Goal: Task Accomplishment & Management: Manage account settings

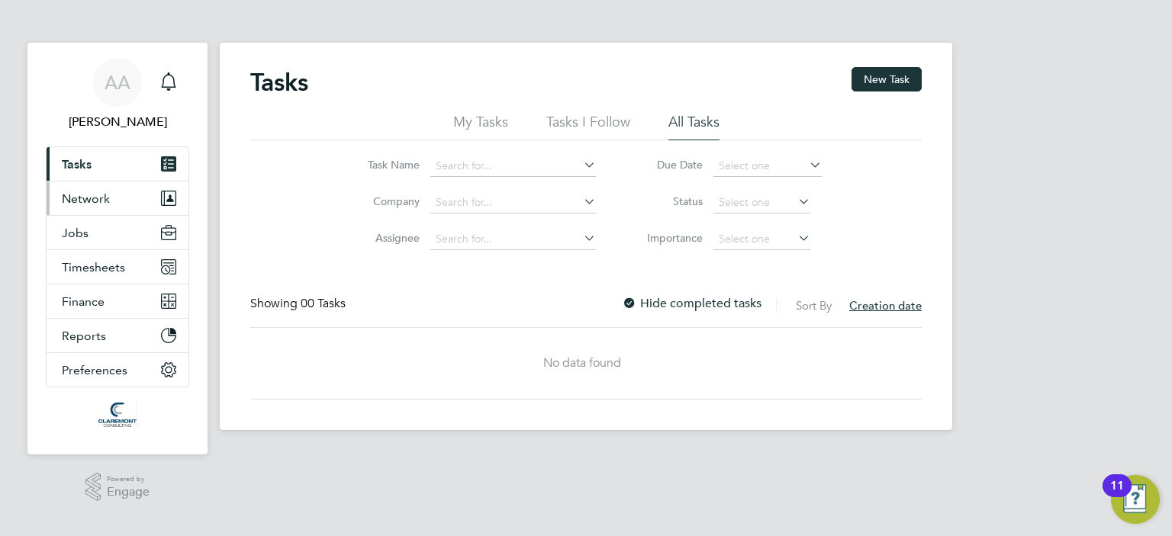
click at [69, 198] on span "Network" at bounding box center [86, 199] width 48 height 14
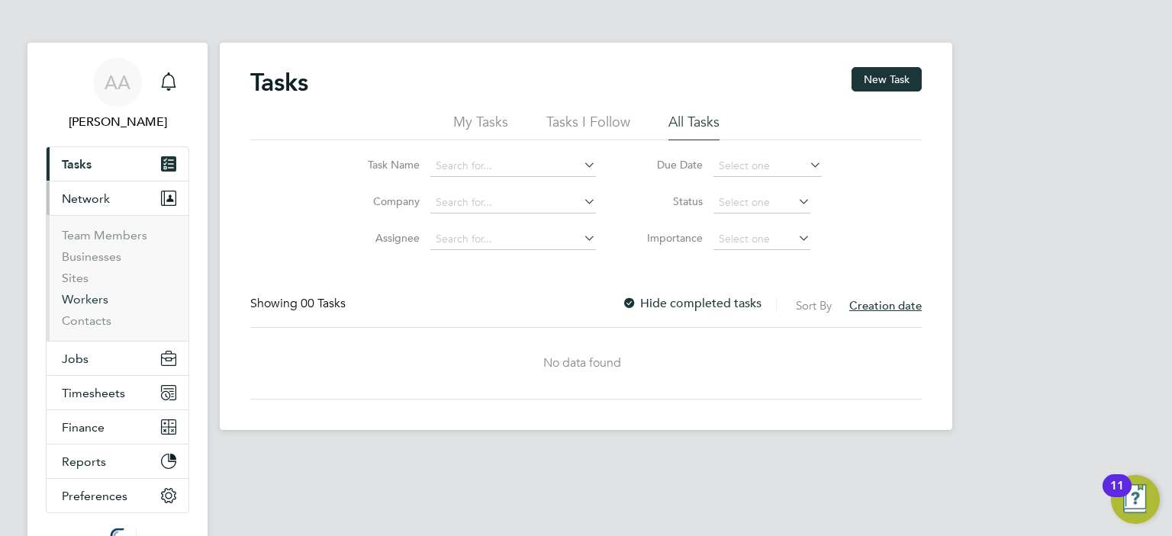
click at [89, 297] on link "Workers" at bounding box center [85, 299] width 47 height 14
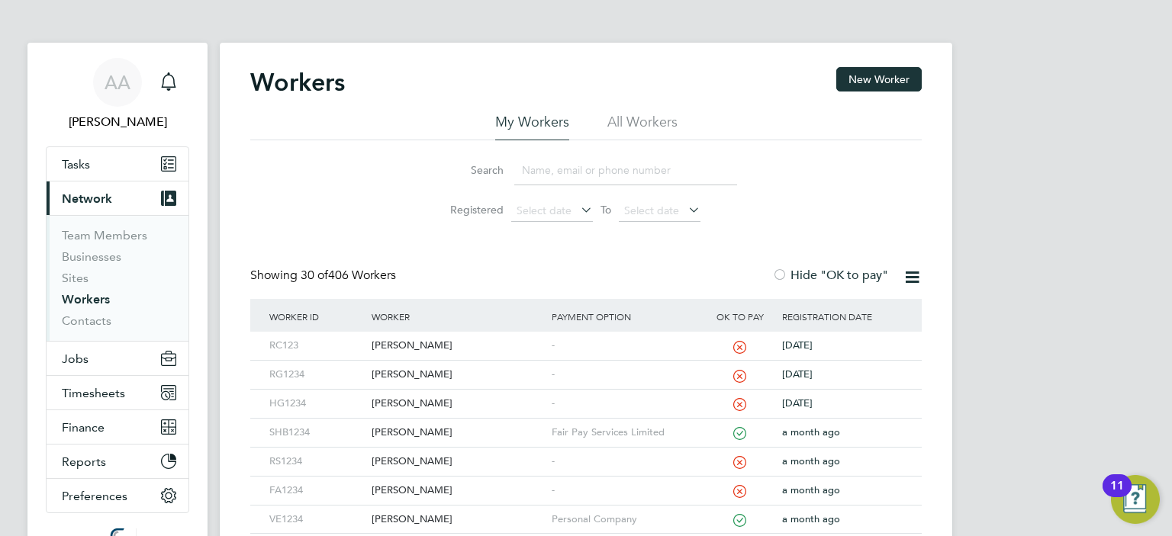
click at [537, 172] on input at bounding box center [625, 171] width 223 height 30
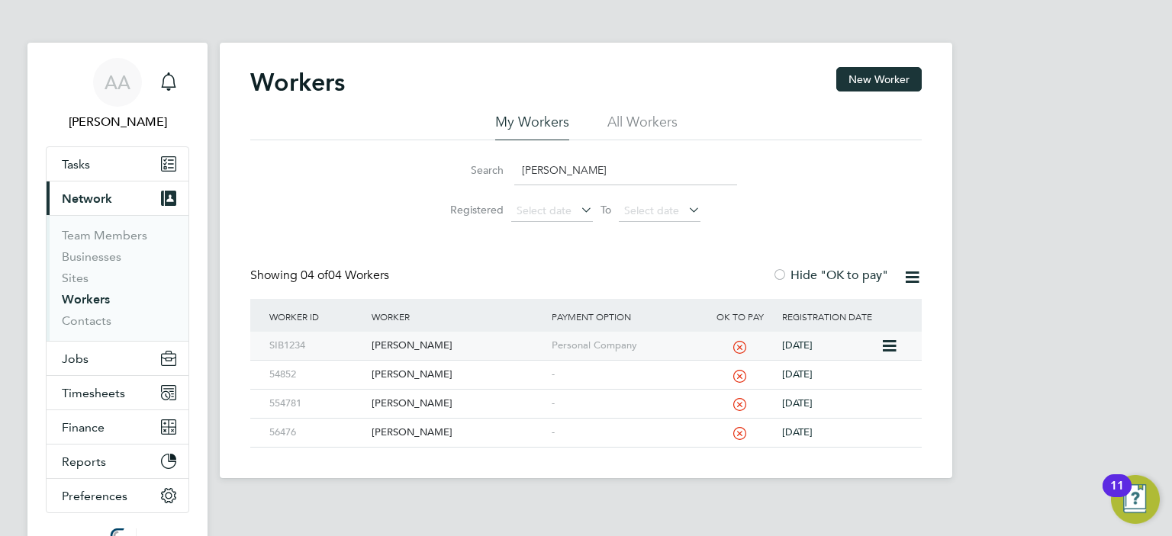
click at [393, 344] on div "Simon Burdett" at bounding box center [457, 346] width 179 height 28
drag, startPoint x: 572, startPoint y: 173, endPoint x: 472, endPoint y: 172, distance: 100.0
click at [472, 172] on div "Search simon" at bounding box center [586, 171] width 302 height 30
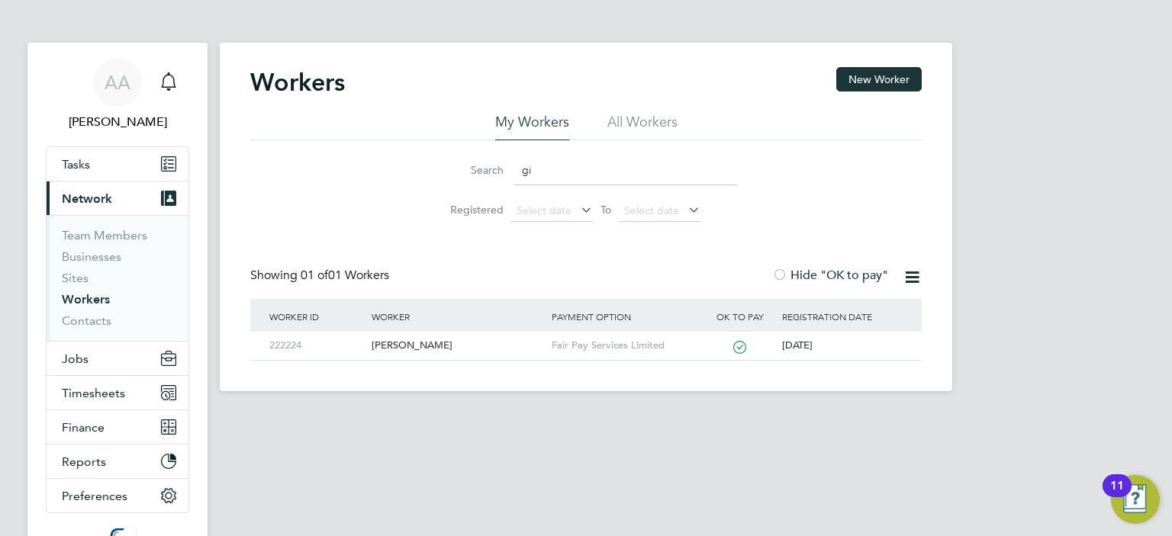
type input "g"
click at [379, 347] on div "[PERSON_NAME]" at bounding box center [457, 346] width 179 height 28
click at [403, 344] on div "[PERSON_NAME]" at bounding box center [457, 346] width 179 height 28
click at [588, 176] on input "spar" at bounding box center [625, 171] width 223 height 30
type input "s"
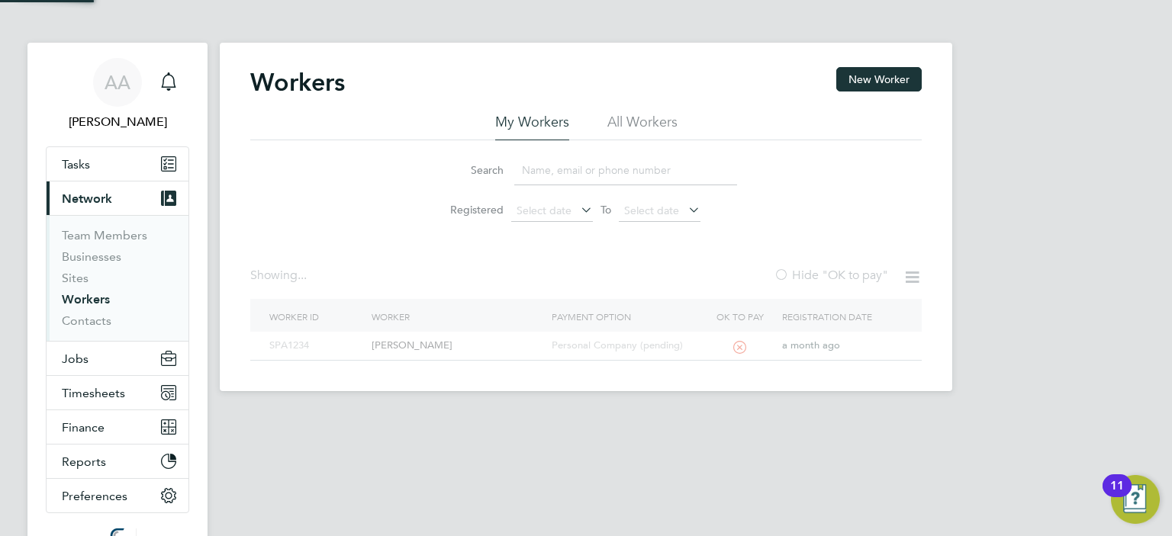
paste input "Rajesh Udayakumar"
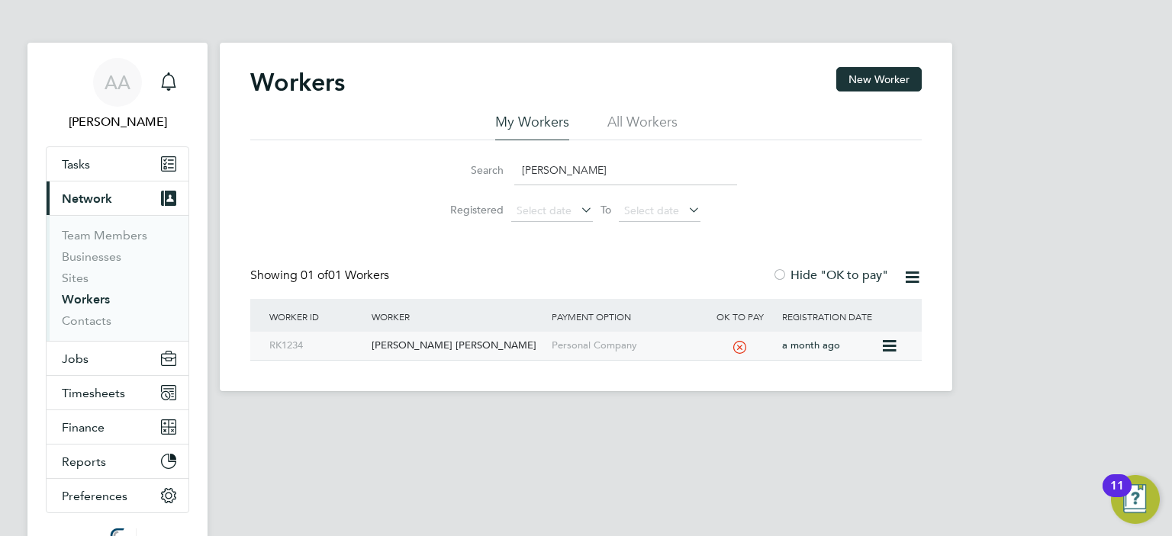
click at [417, 342] on div "Rajesh Babu Udayakumar" at bounding box center [457, 346] width 179 height 28
click at [395, 346] on div "Rajesh Babu Udayakumar" at bounding box center [457, 346] width 179 height 28
drag, startPoint x: 620, startPoint y: 169, endPoint x: 357, endPoint y: 166, distance: 262.5
click at [357, 166] on div "Search Rajesh Udayakumar Registered Select date To Select date" at bounding box center [586, 184] width 672 height 89
click at [396, 350] on div "Vera Ekimenko" at bounding box center [457, 346] width 179 height 28
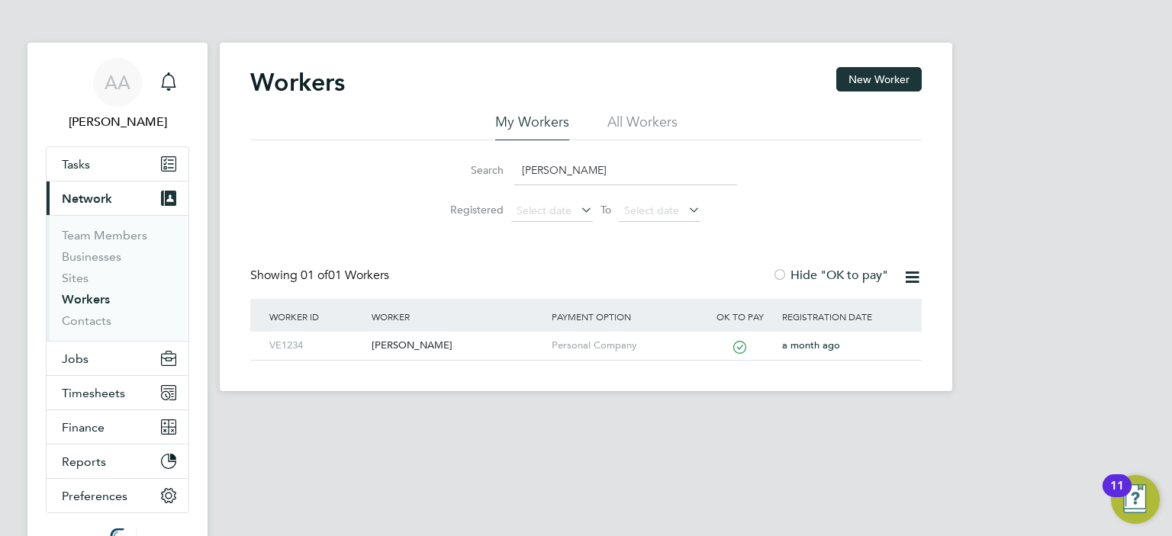
click at [553, 171] on input "vera" at bounding box center [625, 171] width 223 height 30
type input "v"
paste input "WMJ YNA 6XF"
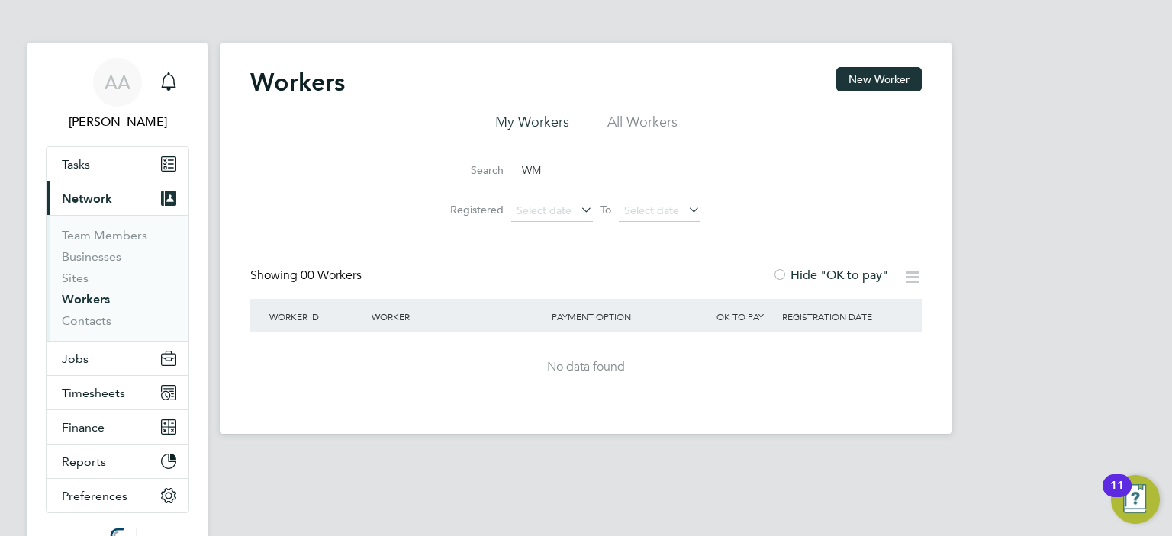
type input "W"
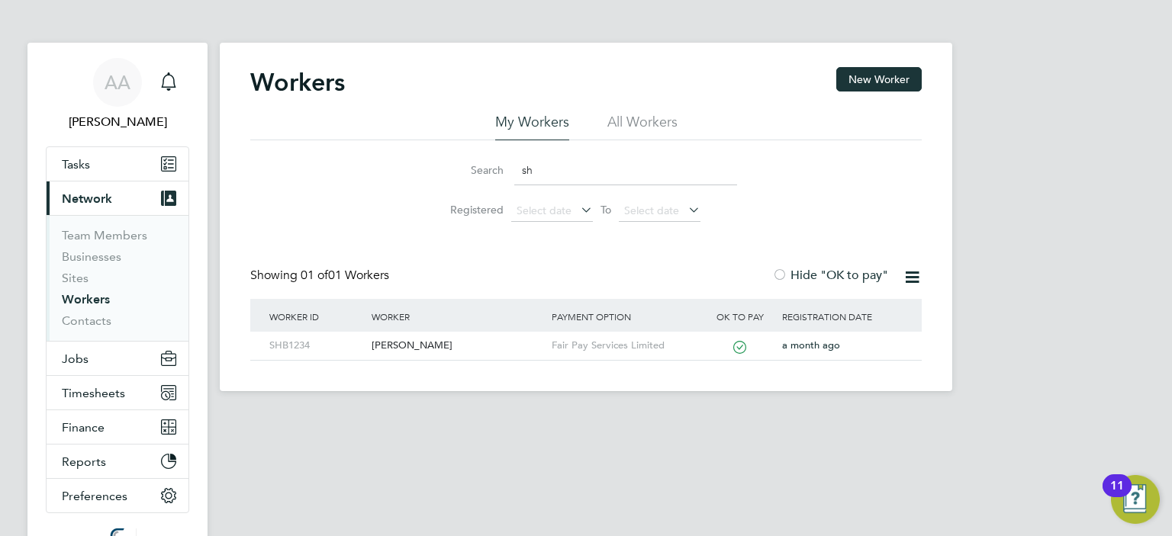
type input "s"
click at [427, 342] on div "[PERSON_NAME] [PERSON_NAME]" at bounding box center [457, 346] width 179 height 28
drag, startPoint x: 559, startPoint y: 173, endPoint x: 506, endPoint y: 176, distance: 53.5
click at [506, 176] on div "Search rajesh" at bounding box center [586, 171] width 302 height 30
click at [388, 344] on div "Sparsh Rawal" at bounding box center [457, 346] width 179 height 28
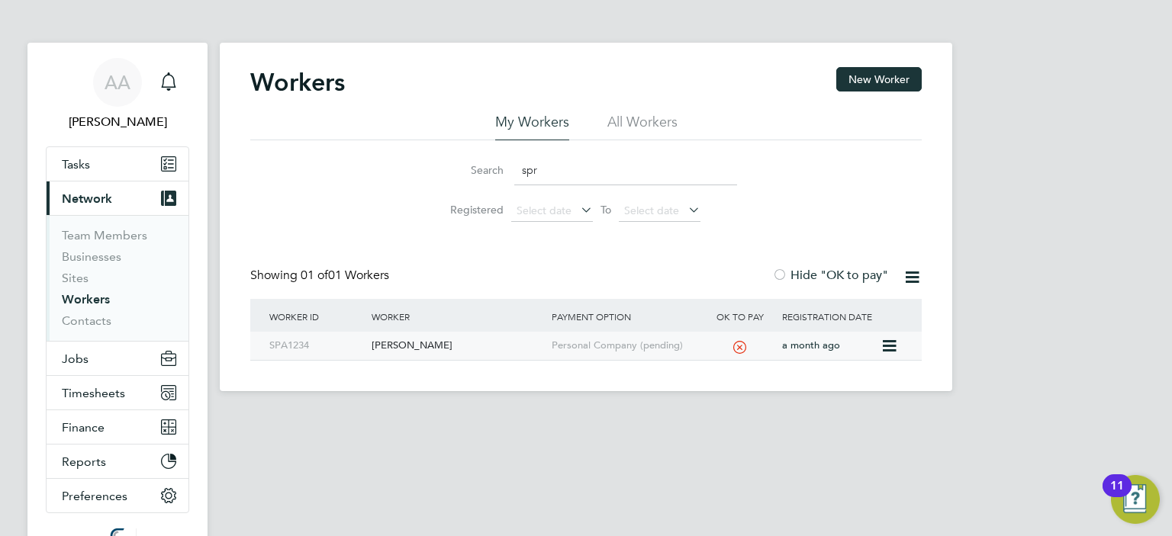
click at [388, 342] on div "Sparsh Rawal" at bounding box center [457, 346] width 179 height 28
click at [567, 169] on input "spr" at bounding box center [625, 171] width 223 height 30
type input "s"
click at [389, 347] on div "[PERSON_NAME] [PERSON_NAME]" at bounding box center [457, 346] width 179 height 28
drag, startPoint x: 551, startPoint y: 172, endPoint x: 463, endPoint y: 164, distance: 88.2
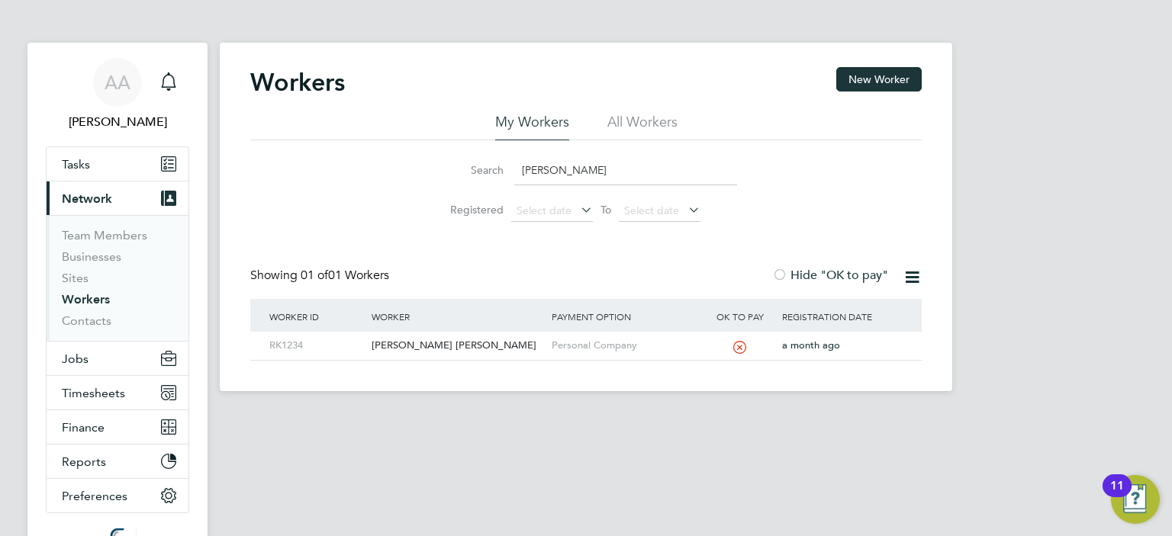
click at [463, 164] on div "Search RAjes" at bounding box center [586, 171] width 302 height 30
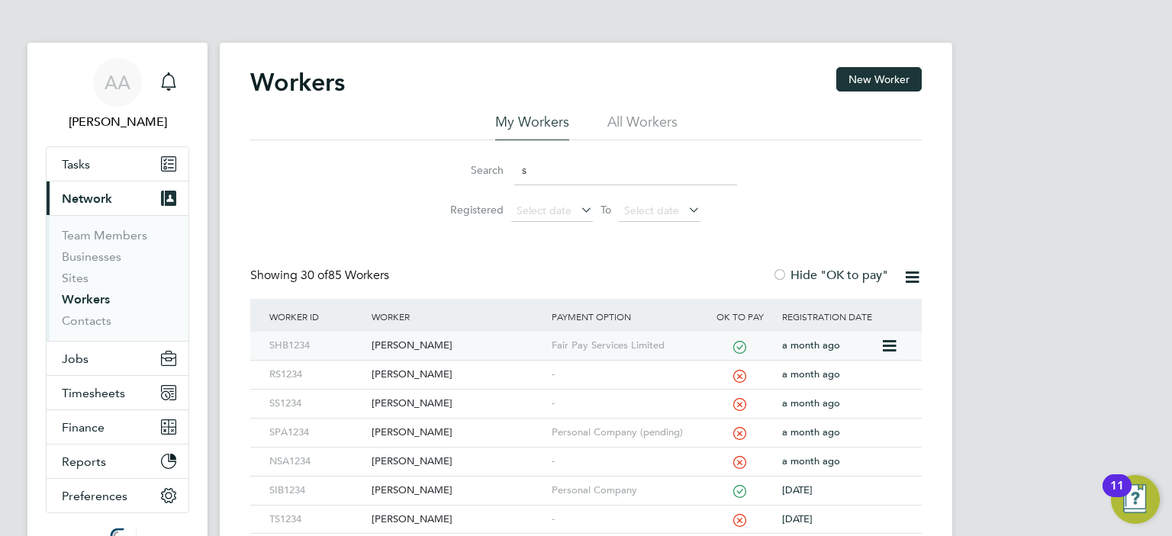
type input "Sparsh Rawal"
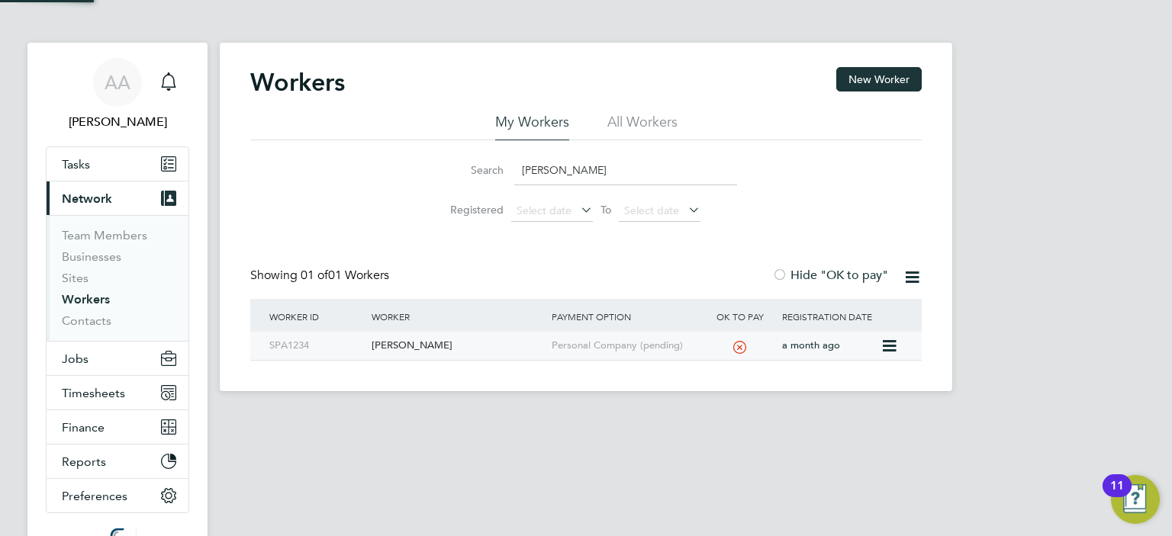
click at [387, 347] on div "Sparsh Rawal" at bounding box center [457, 346] width 179 height 28
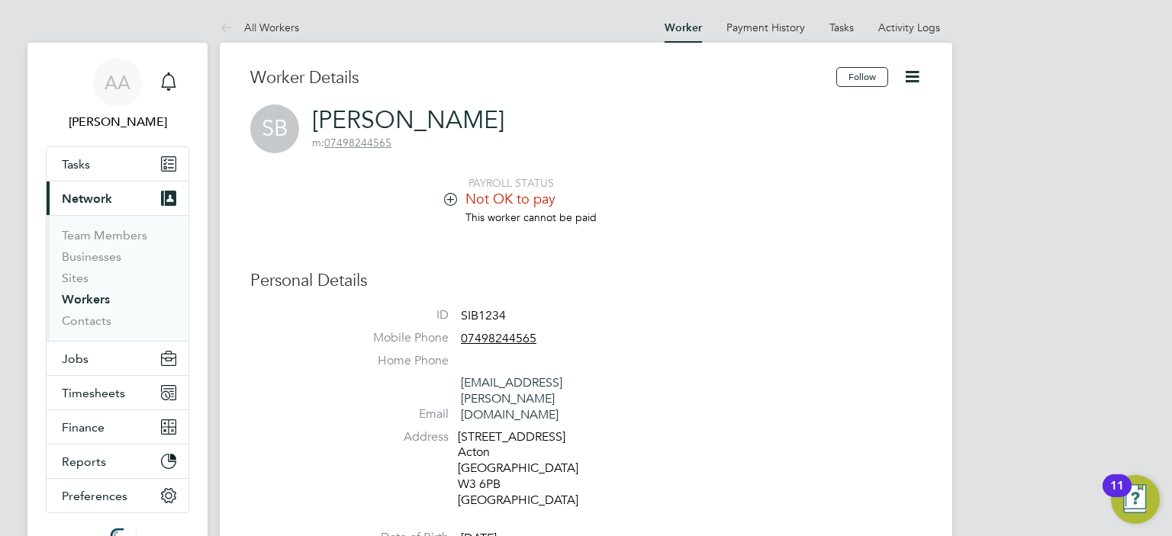
click at [453, 200] on icon at bounding box center [450, 198] width 11 height 11
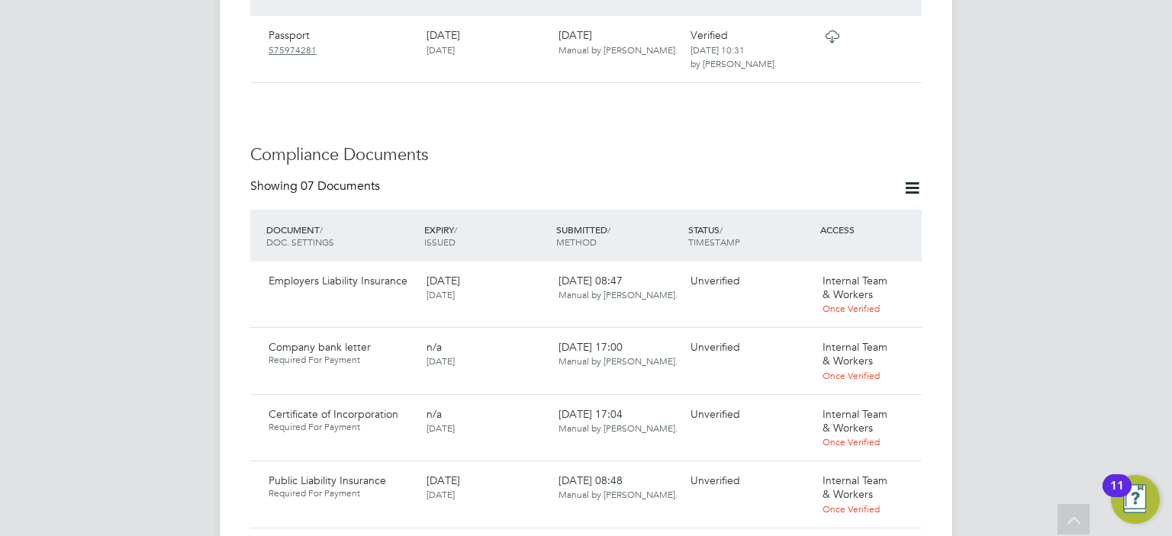
scroll to position [1038, 0]
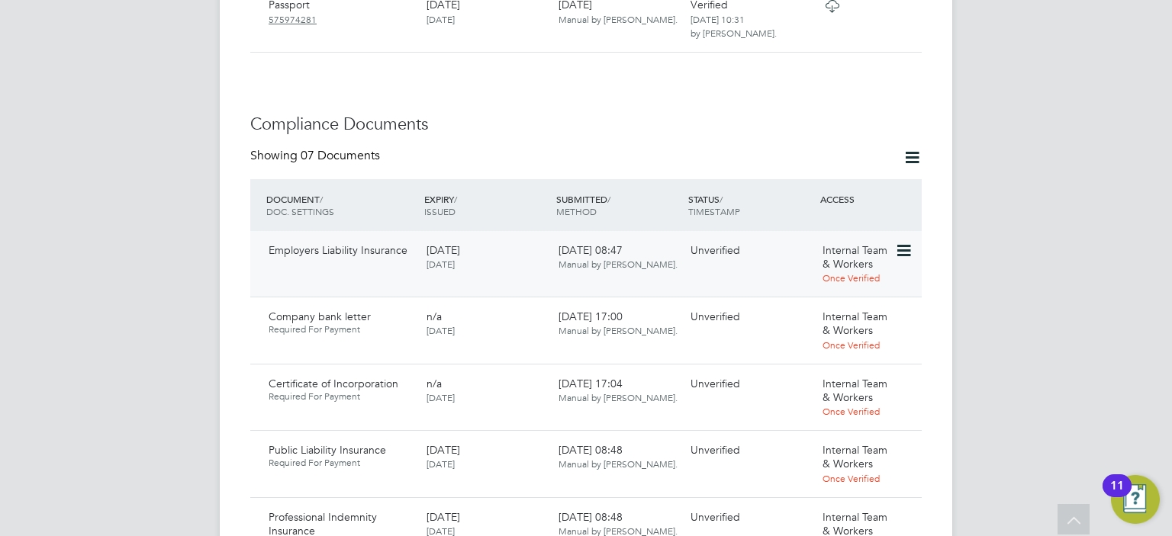
click at [910, 242] on icon at bounding box center [902, 251] width 15 height 18
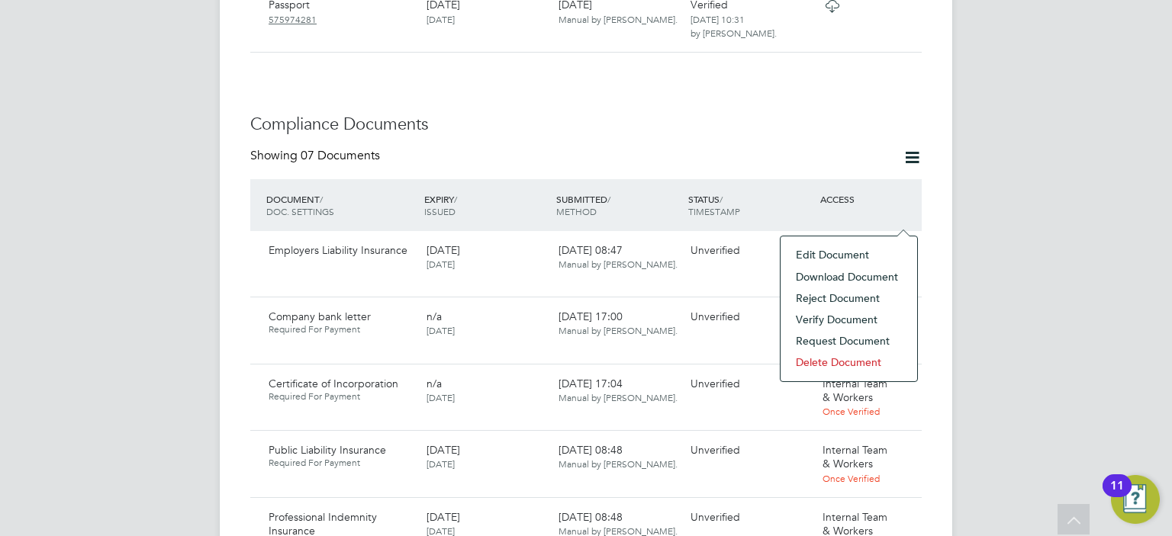
click at [817, 318] on li "Verify Document" at bounding box center [848, 319] width 121 height 21
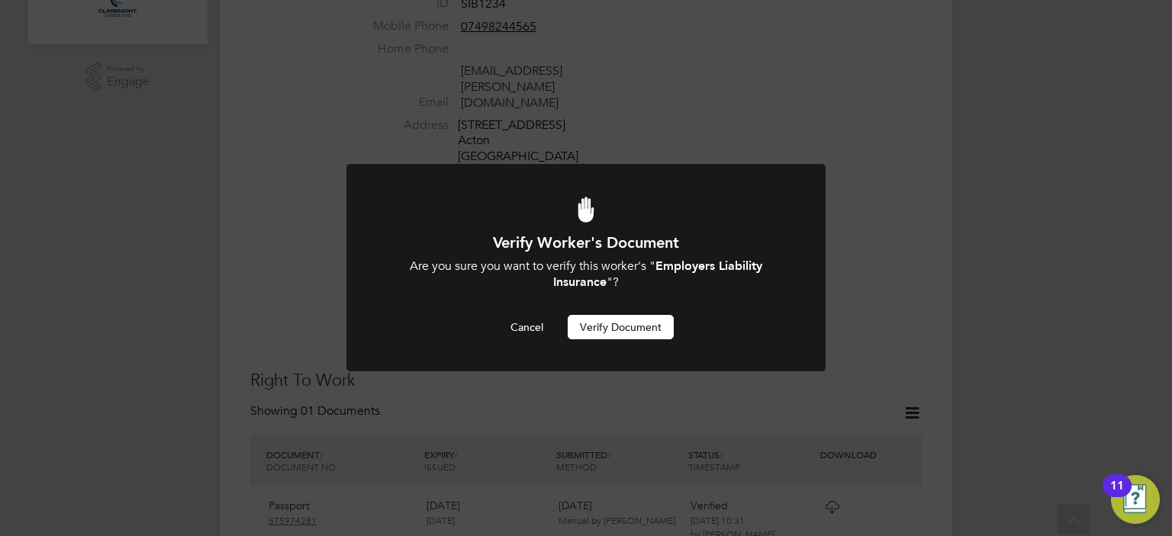
click at [623, 331] on button "Verify Document" at bounding box center [621, 327] width 106 height 24
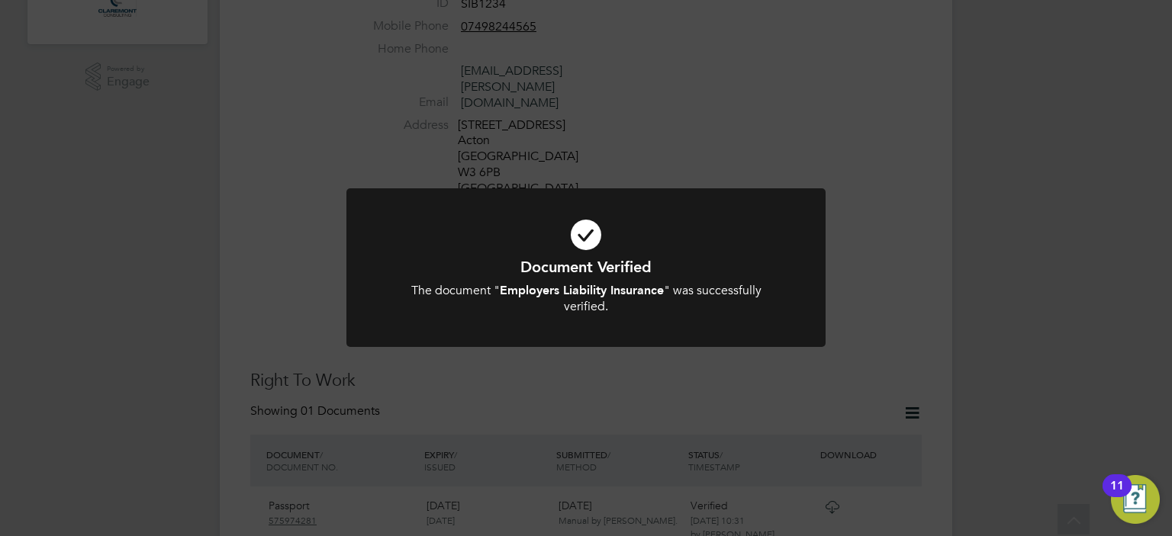
click at [902, 188] on div "Document Verified The document " Employers Liability Insurance " was successful…" at bounding box center [586, 268] width 1172 height 536
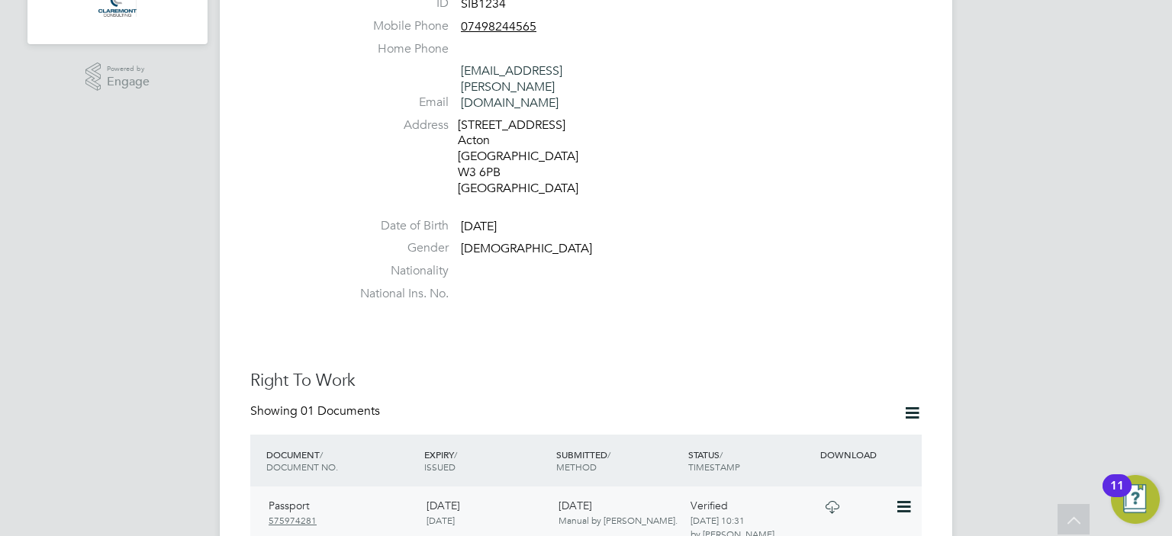
click at [830, 501] on icon at bounding box center [832, 507] width 19 height 12
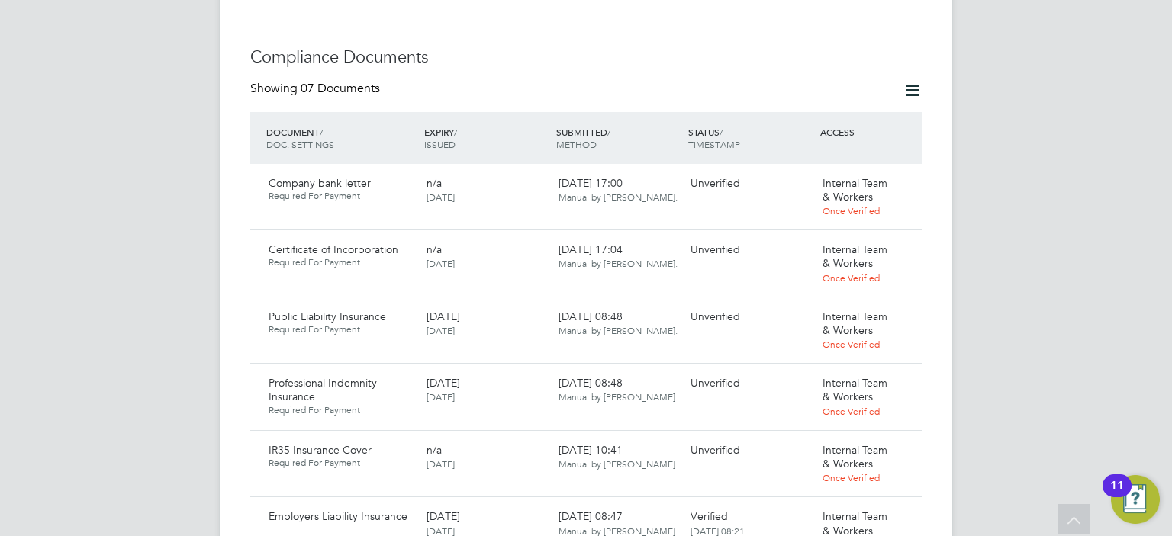
scroll to position [1116, 0]
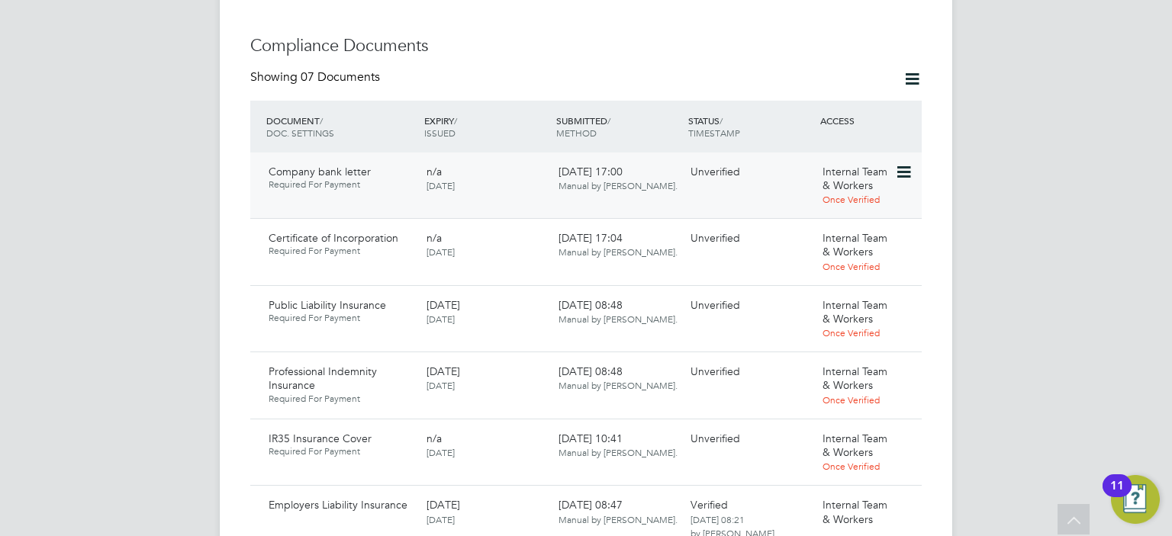
click at [904, 163] on icon at bounding box center [902, 172] width 15 height 18
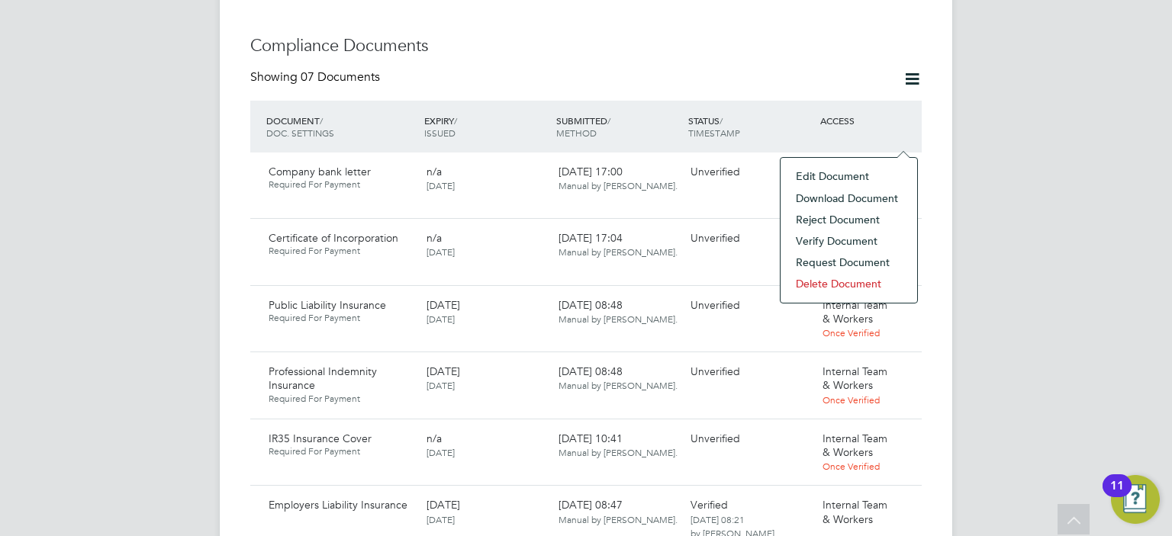
click at [830, 198] on li "Download Document" at bounding box center [848, 198] width 121 height 21
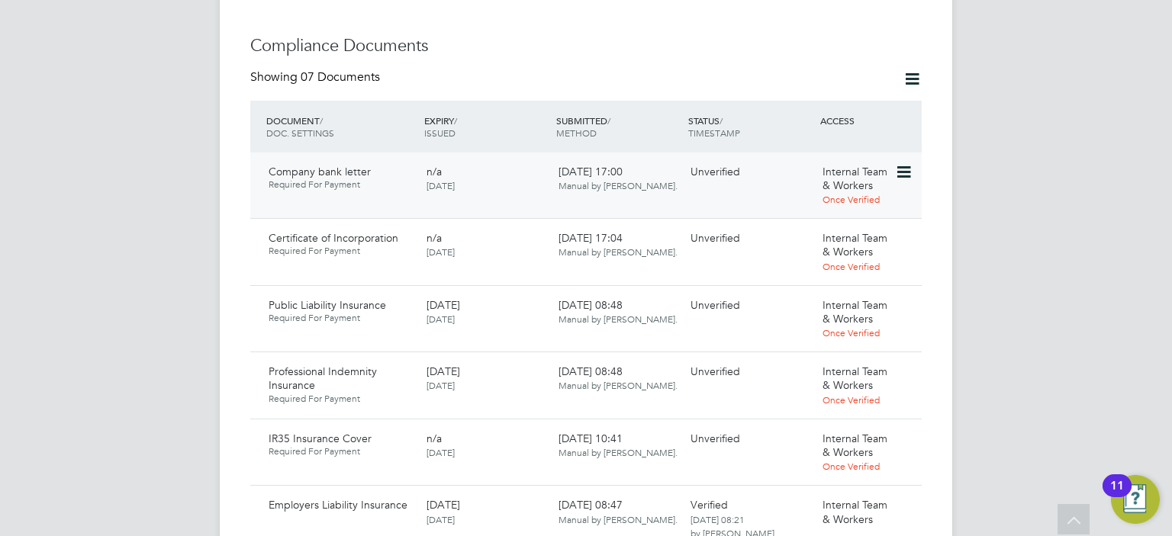
click at [907, 163] on icon at bounding box center [902, 172] width 15 height 18
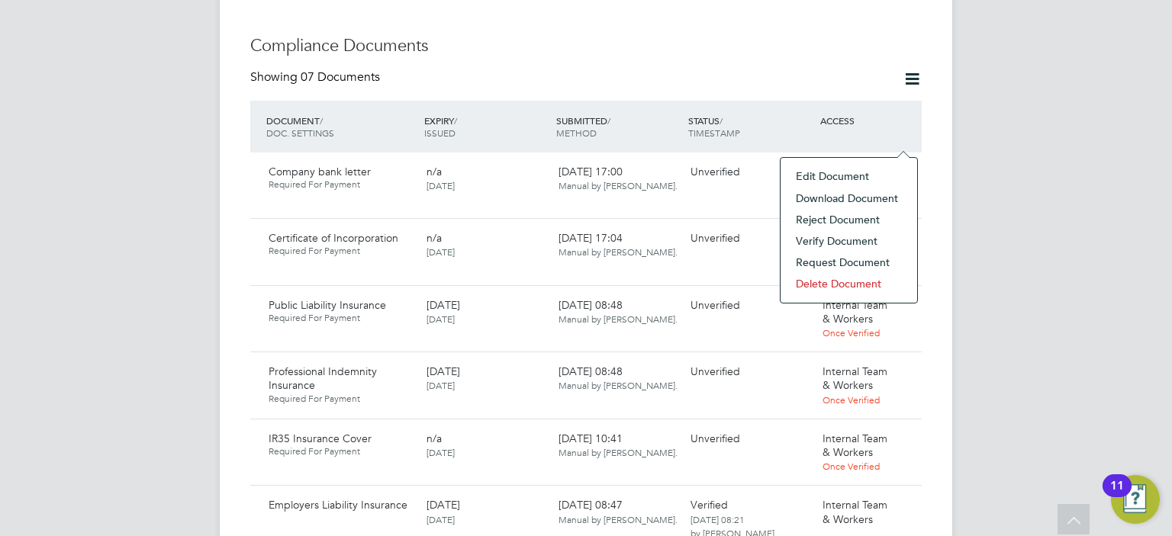
click at [828, 240] on li "Verify Document" at bounding box center [848, 240] width 121 height 21
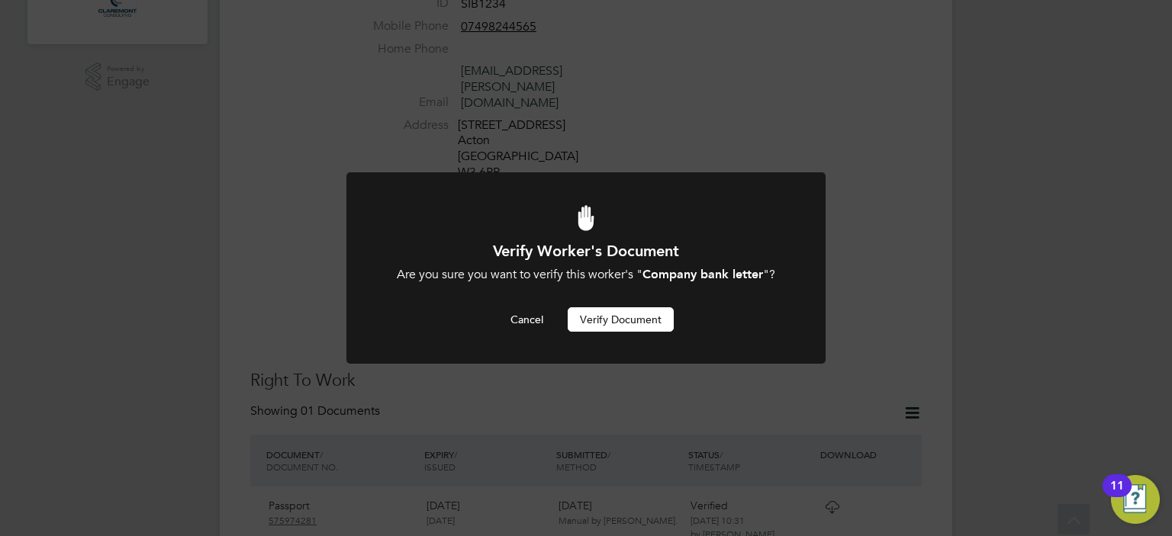
click at [638, 324] on button "Verify Document" at bounding box center [621, 320] width 106 height 24
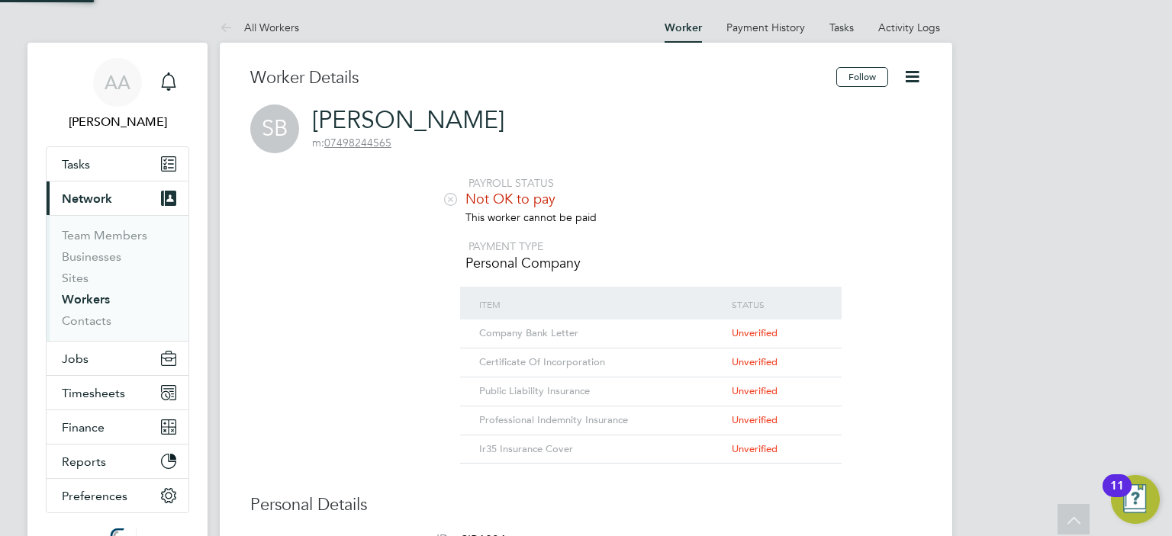
scroll to position [536, 0]
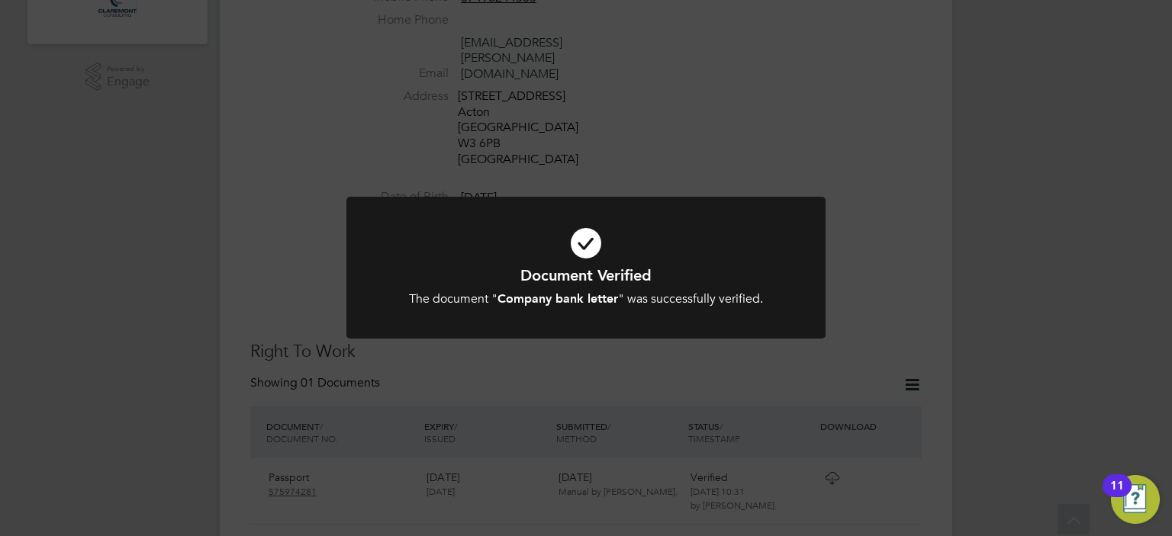
click at [894, 258] on div "Document Verified The document " Company bank letter " was successfully verifie…" at bounding box center [586, 268] width 1172 height 536
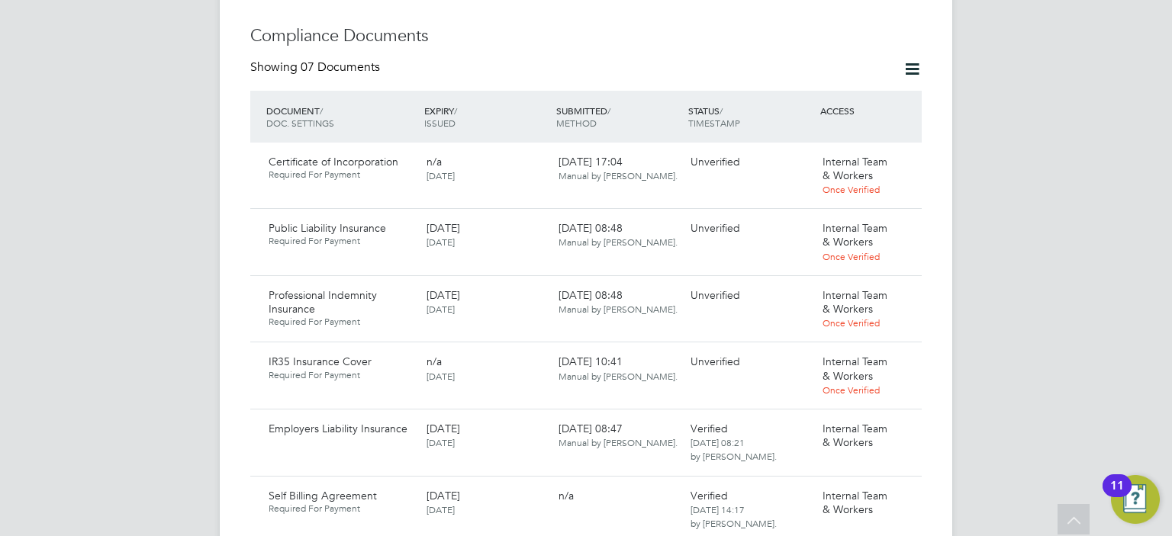
scroll to position [1116, 0]
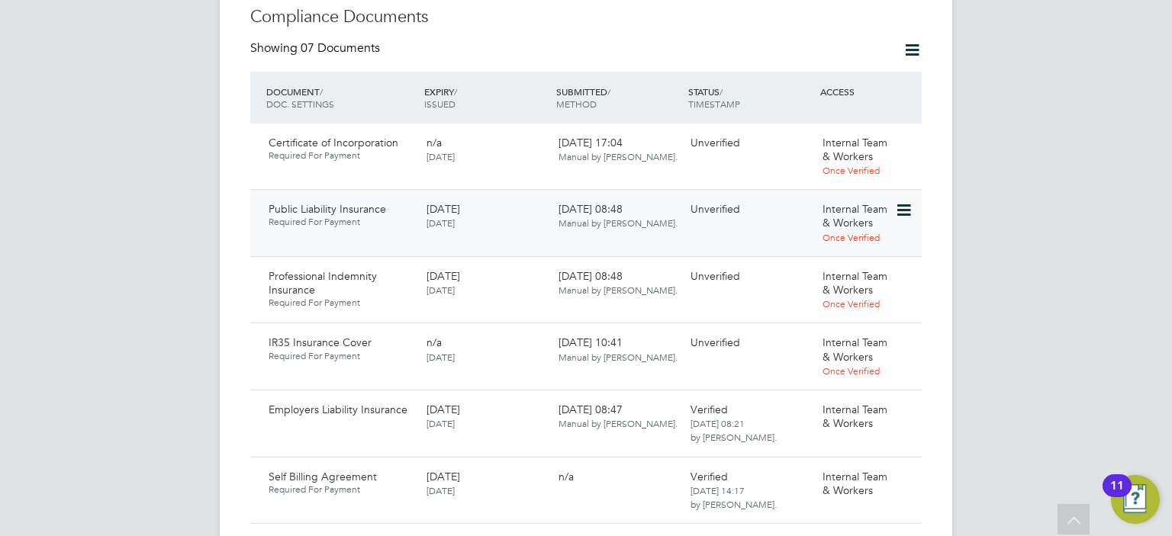
click at [905, 201] on icon at bounding box center [902, 210] width 15 height 18
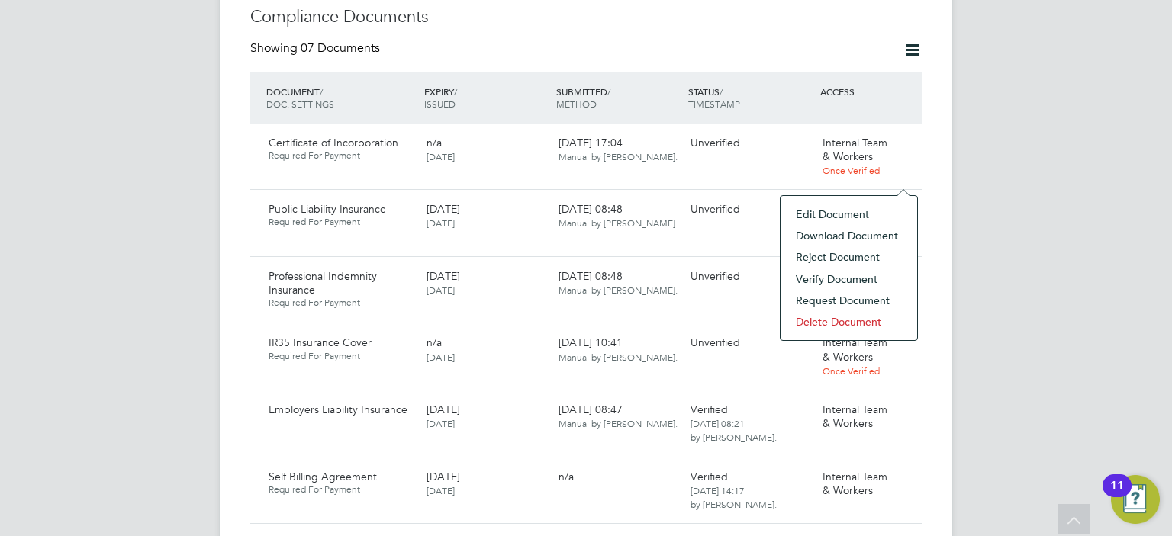
click at [818, 236] on li "Download Document" at bounding box center [848, 235] width 121 height 21
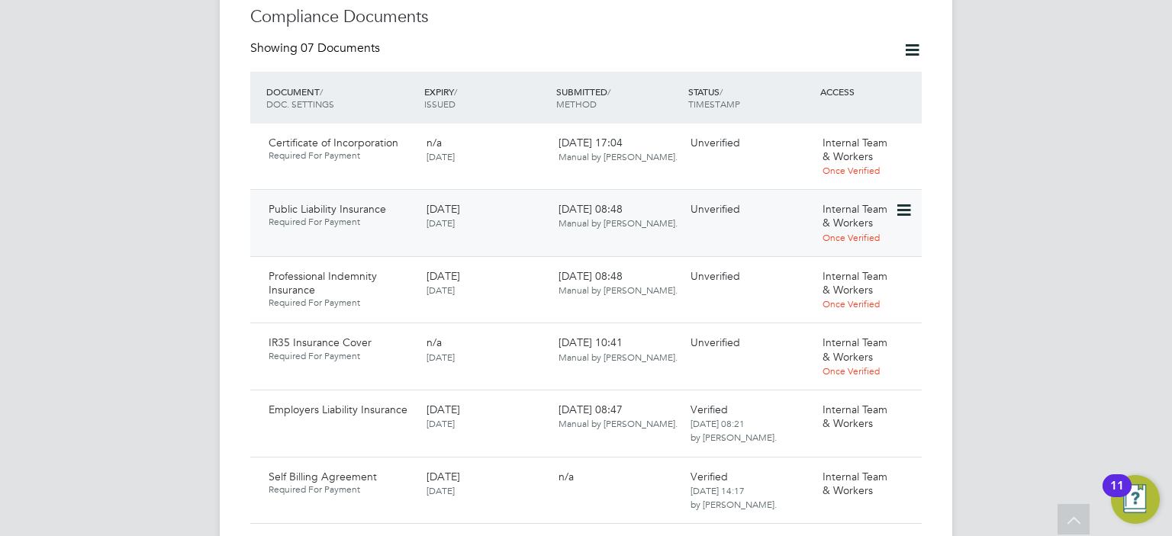
click at [904, 201] on icon at bounding box center [902, 210] width 15 height 18
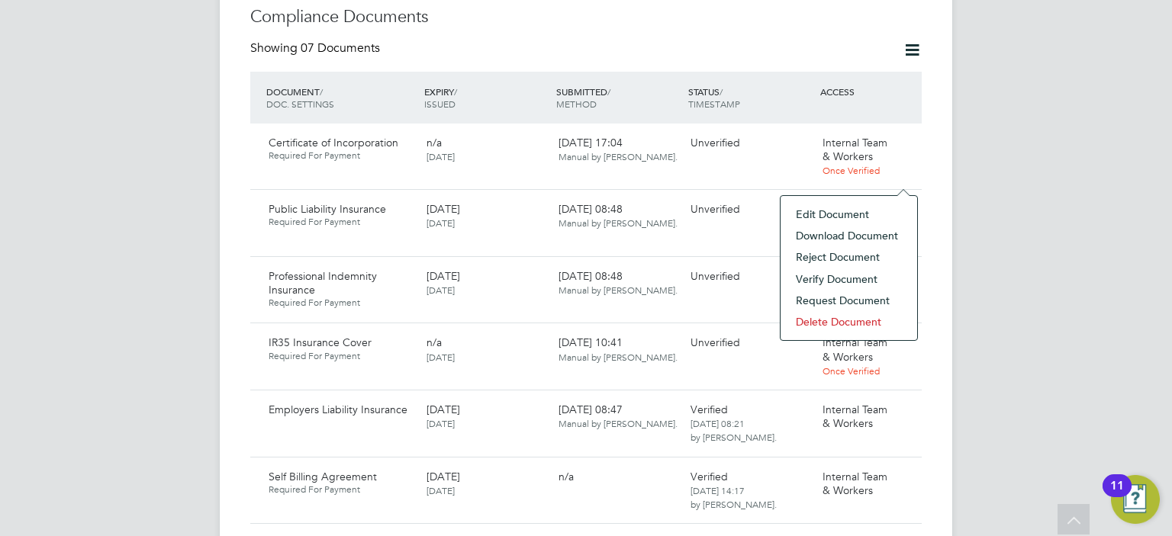
click at [867, 277] on li "Verify Document" at bounding box center [848, 279] width 121 height 21
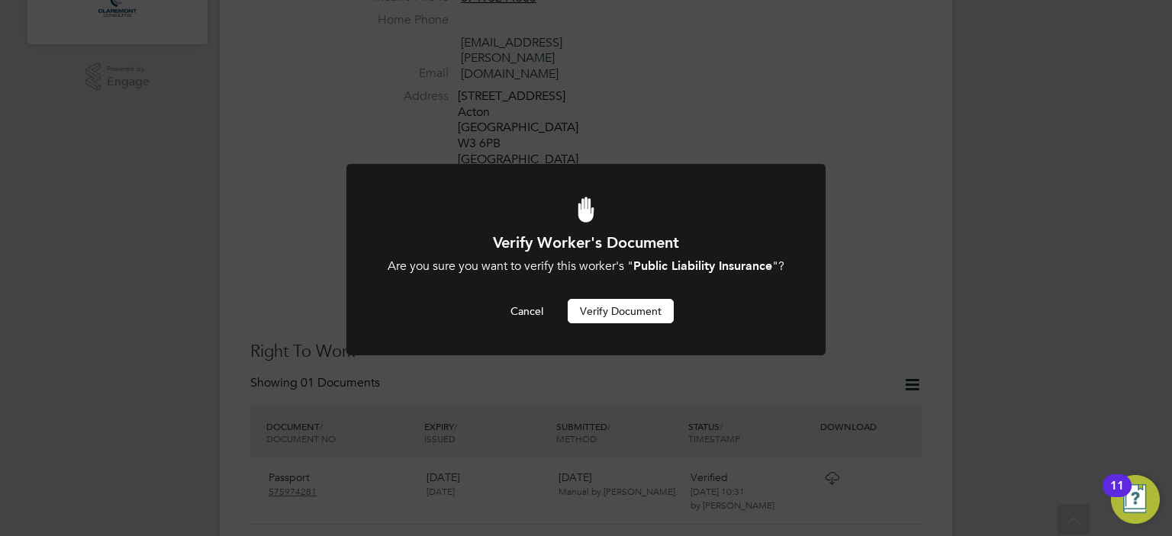
scroll to position [0, 0]
click at [630, 324] on button "Verify Document" at bounding box center [621, 311] width 106 height 24
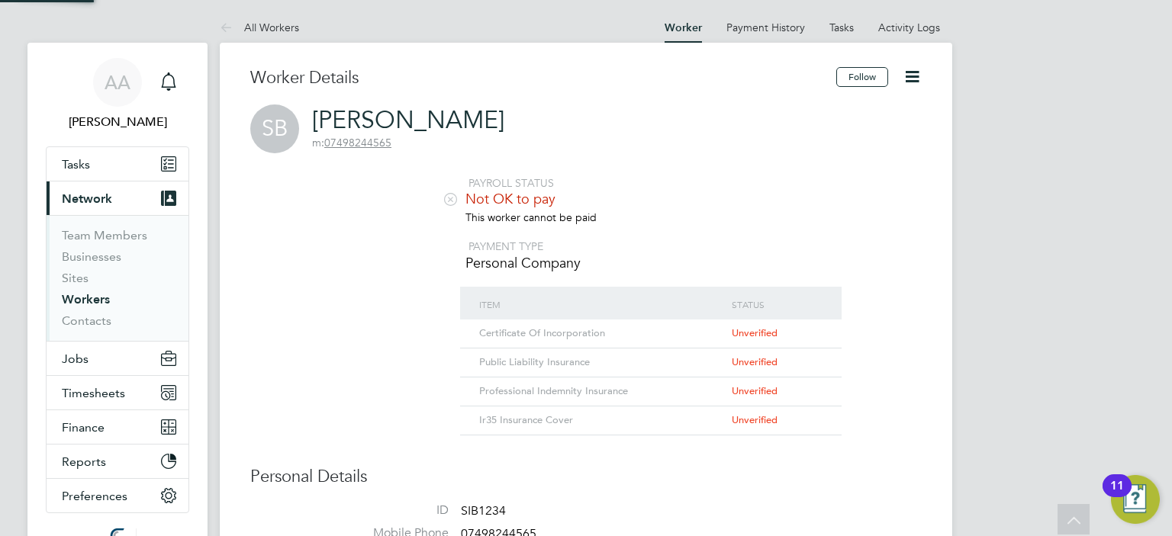
scroll to position [536, 0]
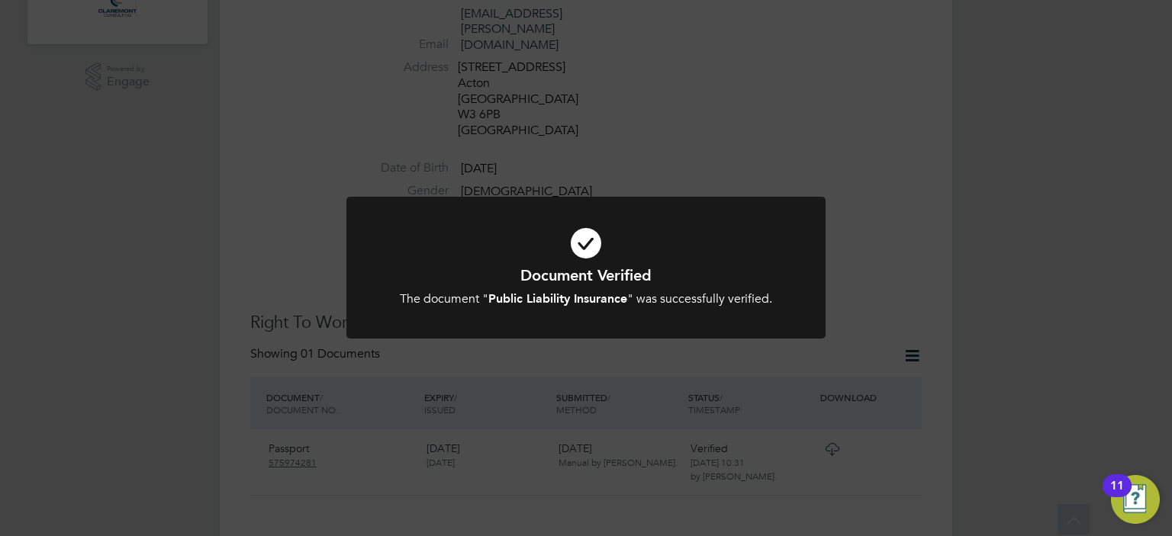
click at [910, 204] on div "Document Verified The document " Public Liability Insurance " was successfully …" at bounding box center [586, 268] width 1172 height 536
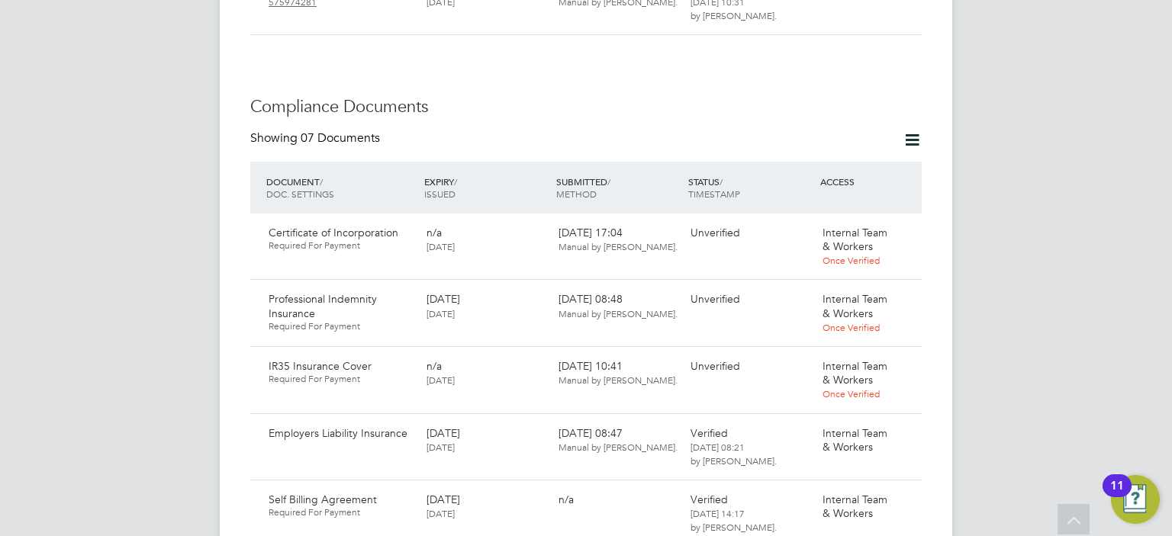
scroll to position [1086, 0]
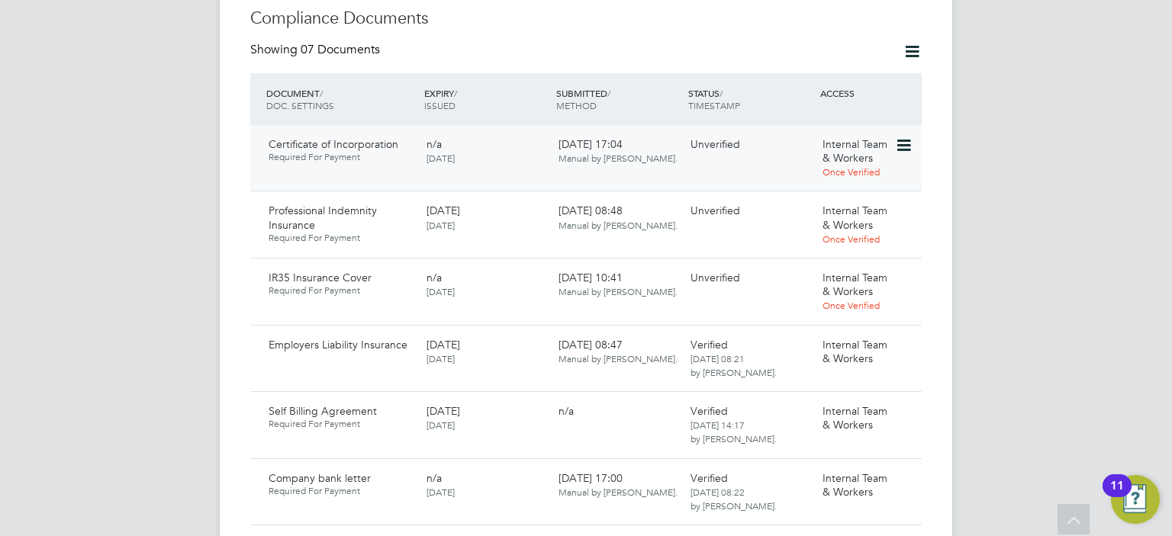
click at [901, 137] on icon at bounding box center [902, 146] width 15 height 18
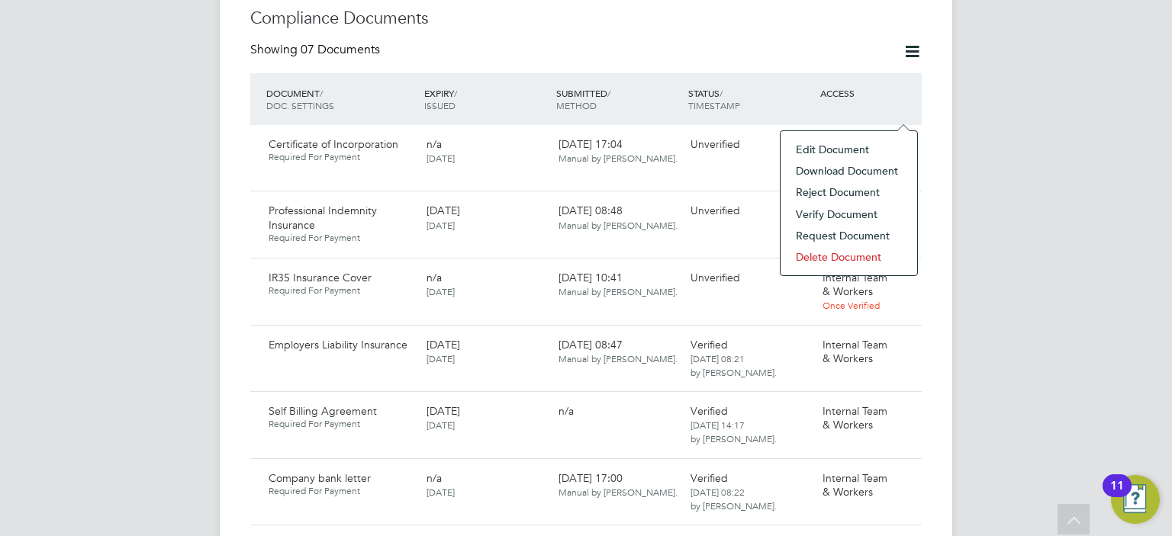
click at [814, 172] on li "Download Document" at bounding box center [848, 170] width 121 height 21
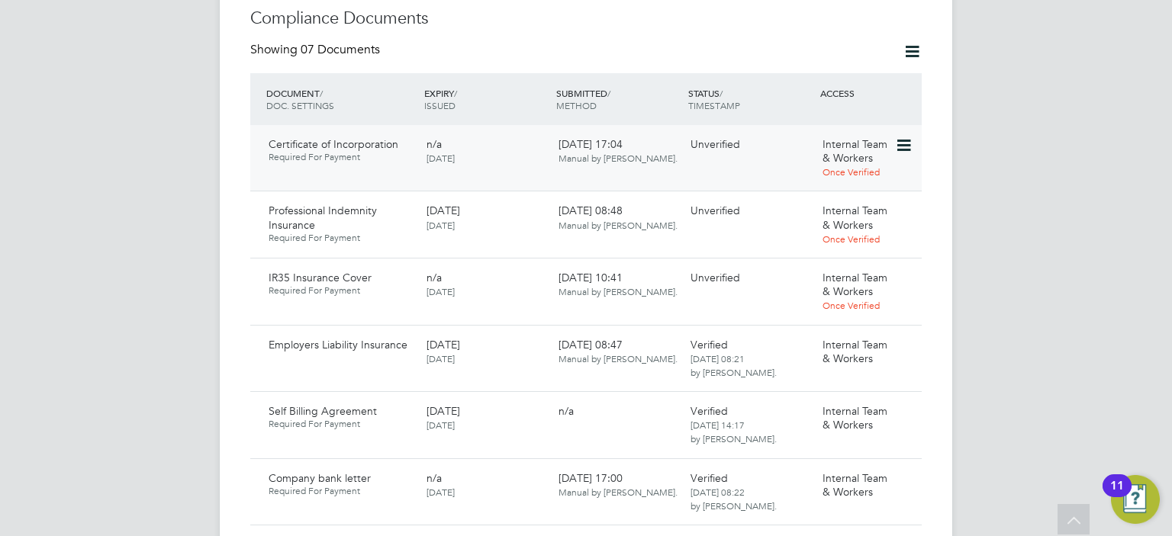
click at [904, 137] on icon at bounding box center [902, 146] width 15 height 18
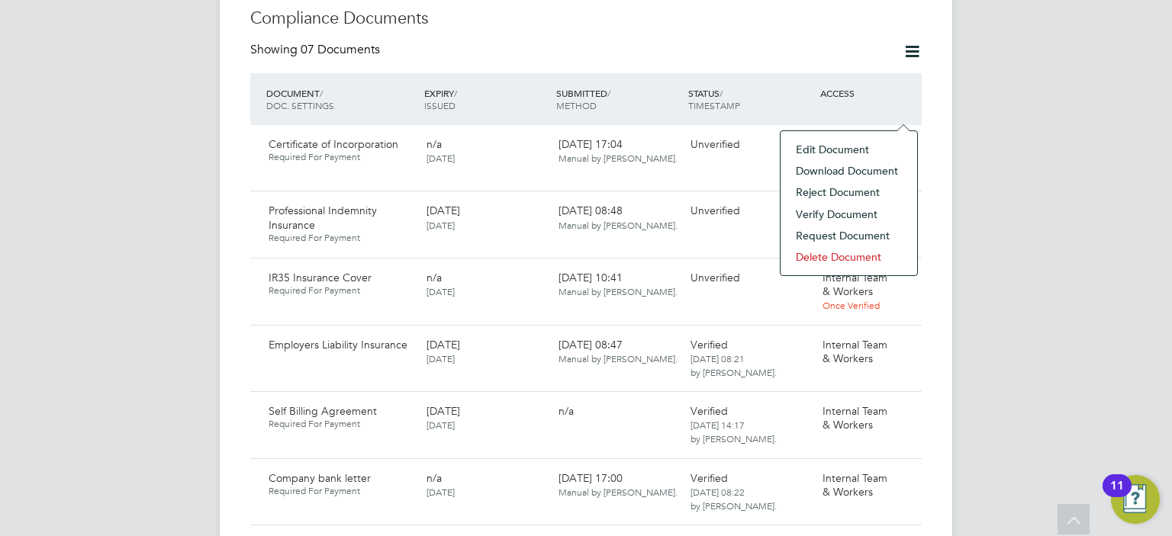
click at [827, 210] on li "Verify Document" at bounding box center [848, 214] width 121 height 21
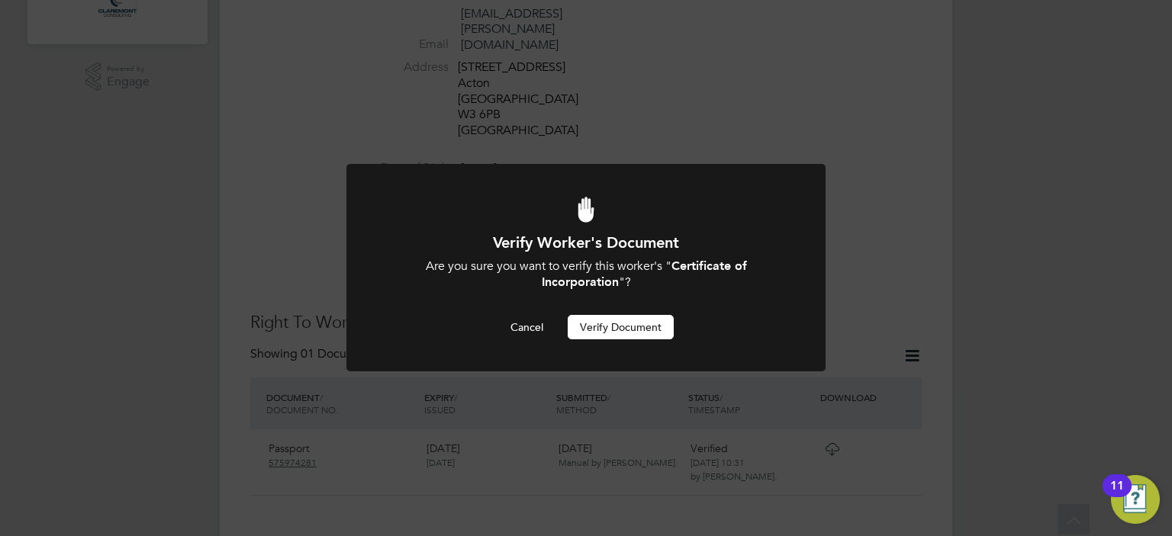
scroll to position [0, 0]
click at [634, 323] on button "Verify Document" at bounding box center [621, 327] width 106 height 24
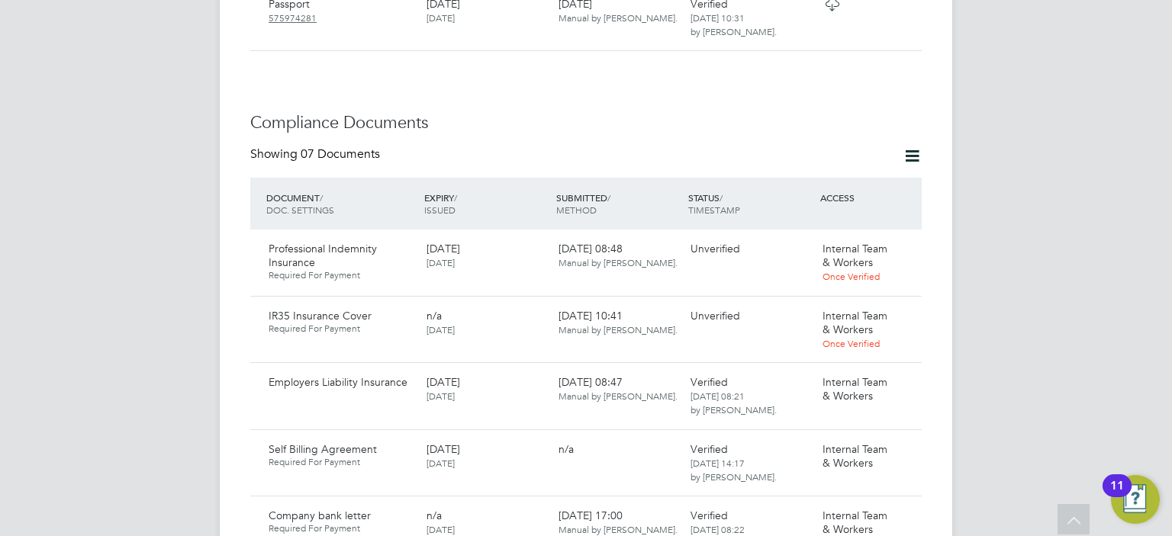
scroll to position [1025, 0]
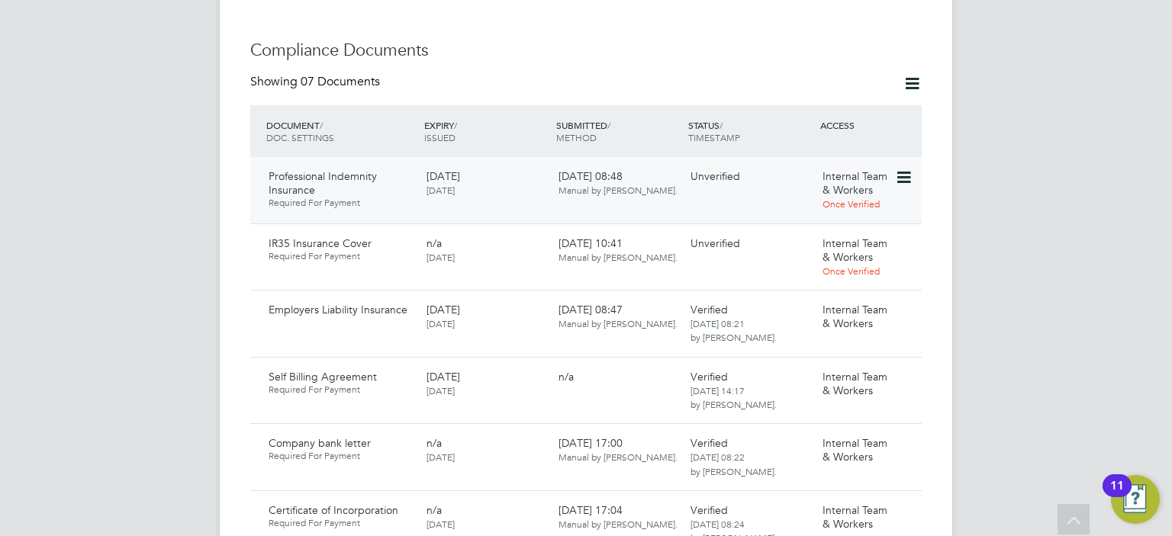
click at [900, 169] on icon at bounding box center [902, 178] width 15 height 18
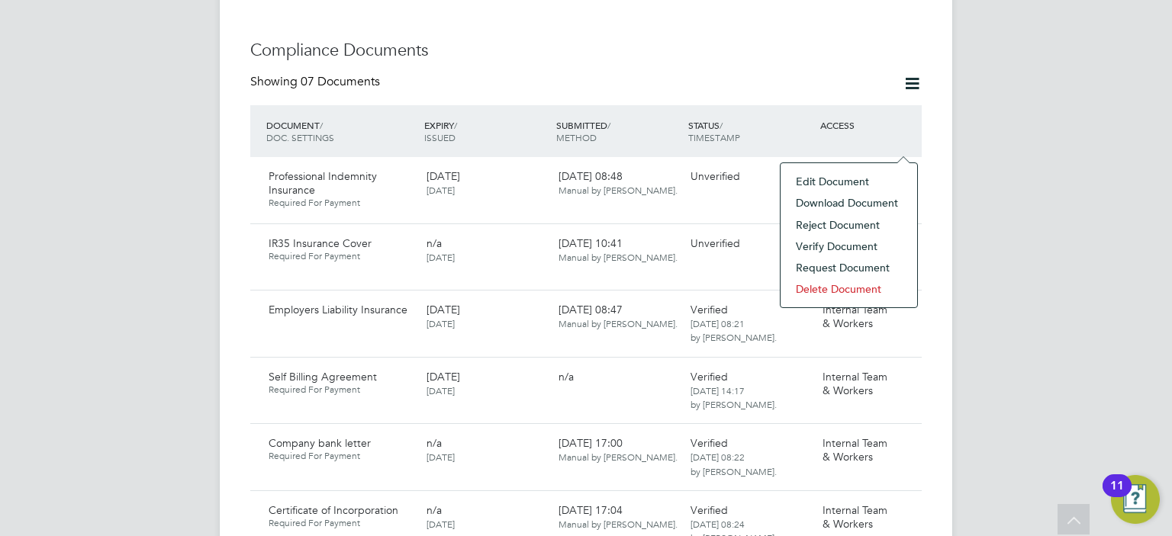
click at [811, 202] on li "Download Document" at bounding box center [848, 202] width 121 height 21
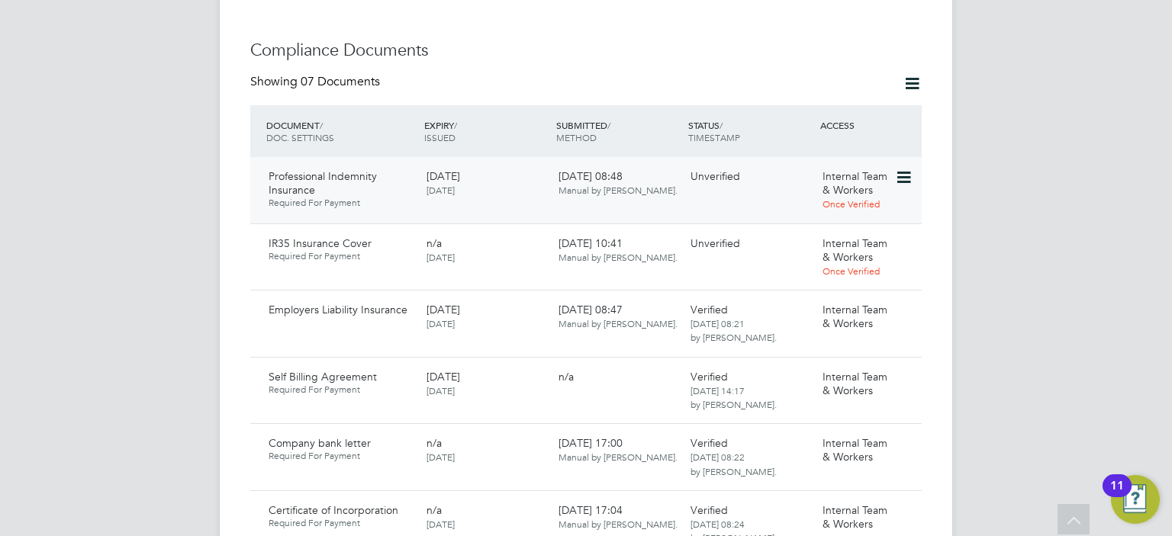
click at [901, 169] on icon at bounding box center [902, 178] width 15 height 18
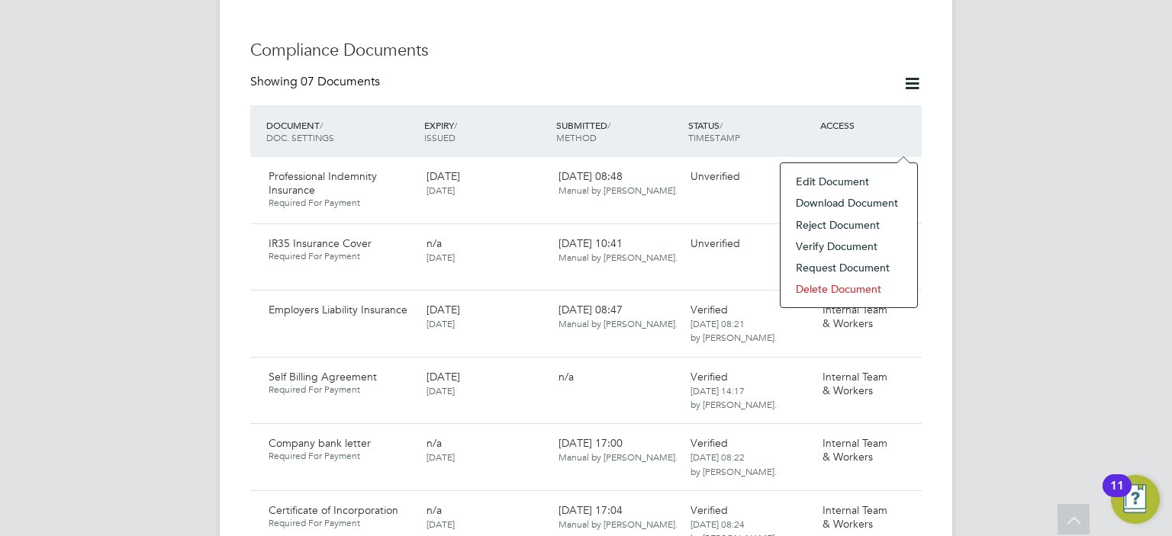
click at [816, 243] on li "Verify Document" at bounding box center [848, 246] width 121 height 21
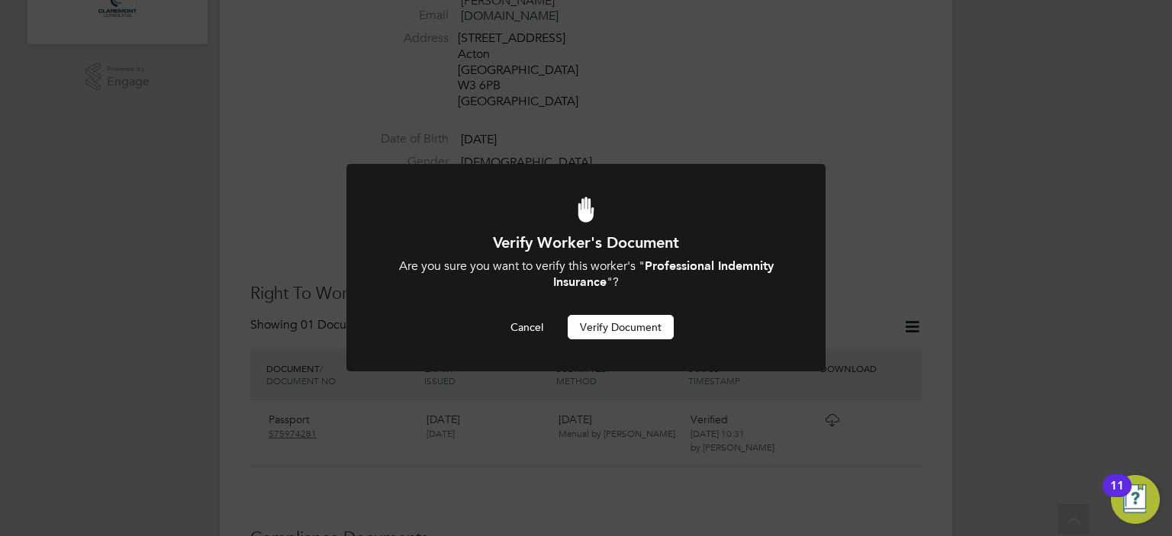
click at [636, 328] on button "Verify Document" at bounding box center [621, 327] width 106 height 24
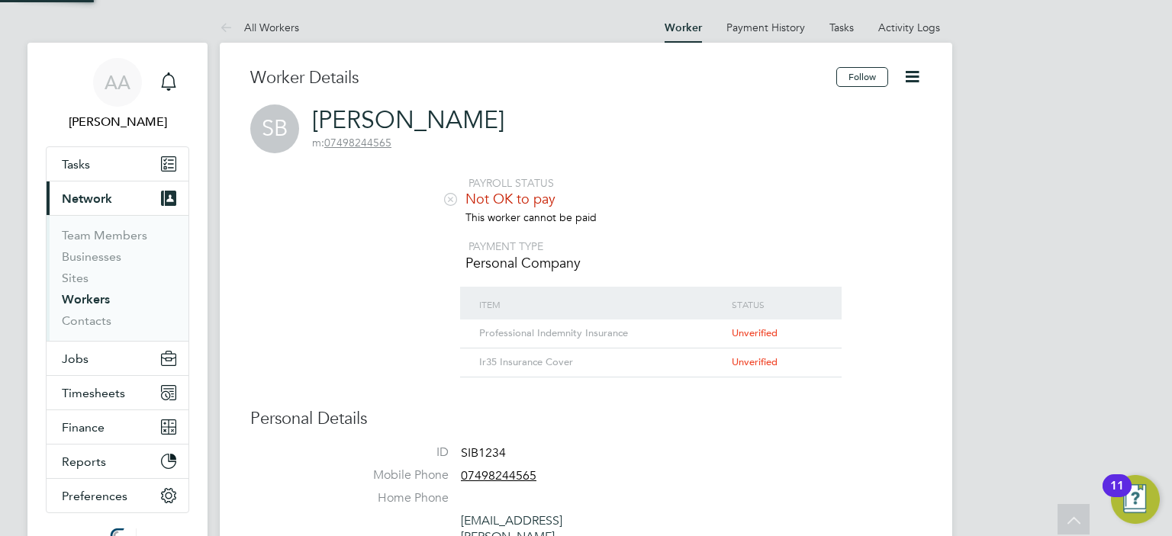
scroll to position [536, 0]
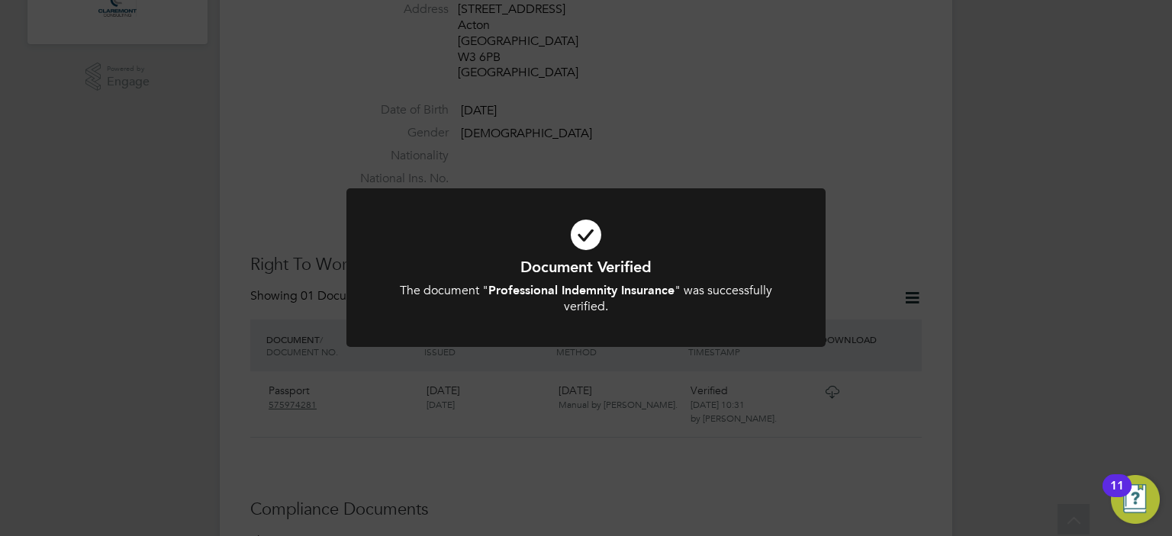
click at [894, 79] on div "Document Verified The document " Professional Indemnity Insurance " was success…" at bounding box center [586, 268] width 1172 height 536
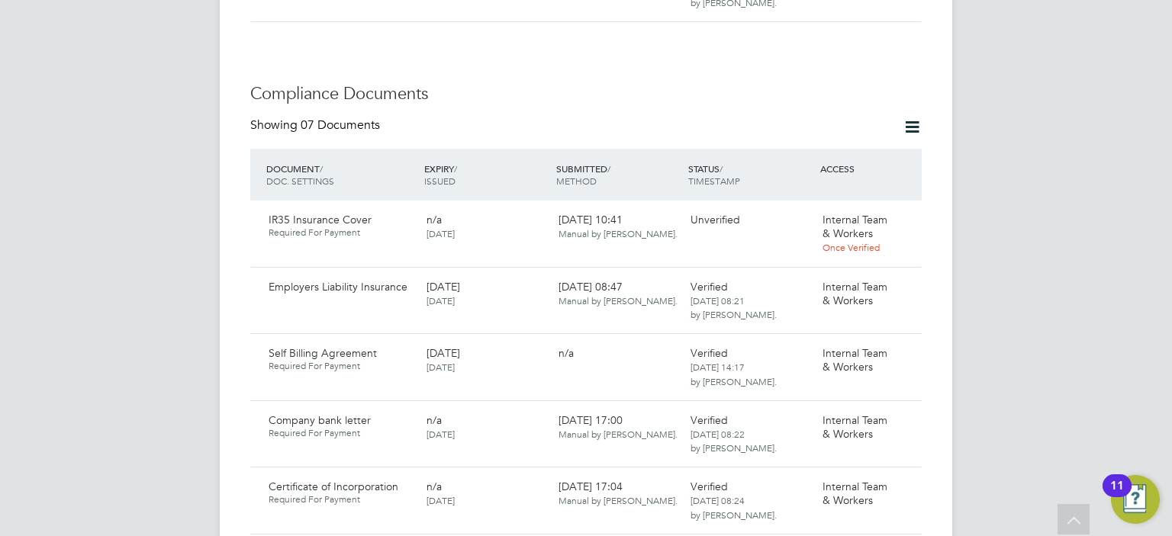
scroll to position [964, 0]
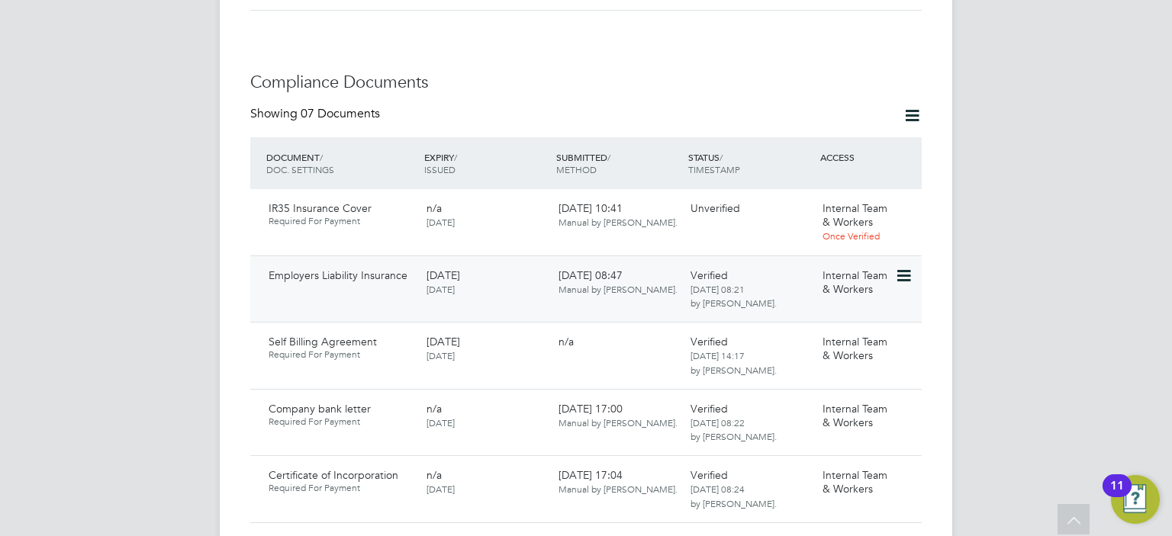
click at [901, 267] on icon at bounding box center [902, 276] width 15 height 18
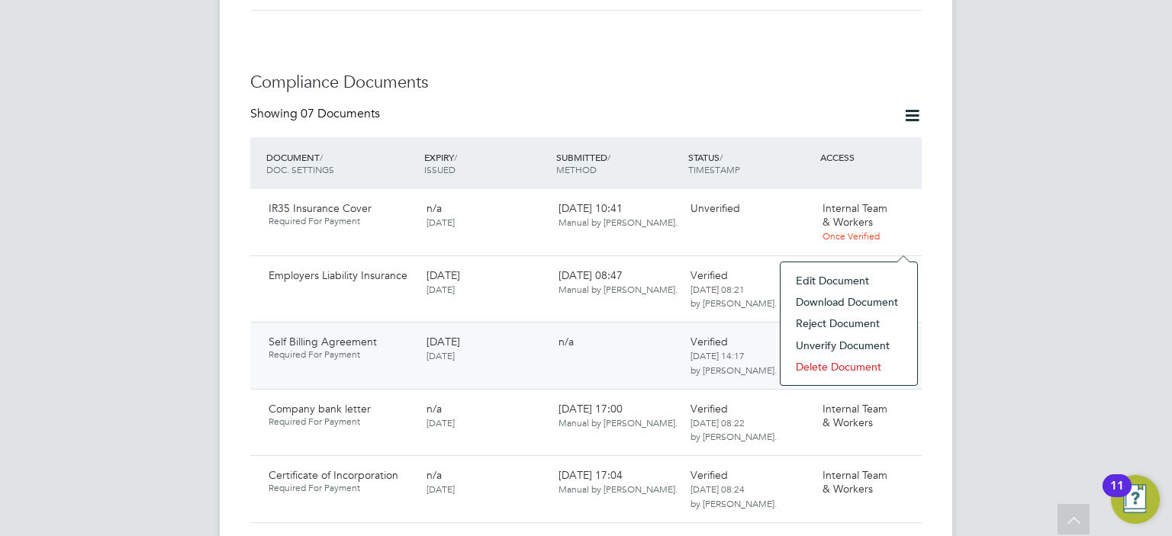
click at [806, 298] on li "Download Document" at bounding box center [848, 302] width 121 height 21
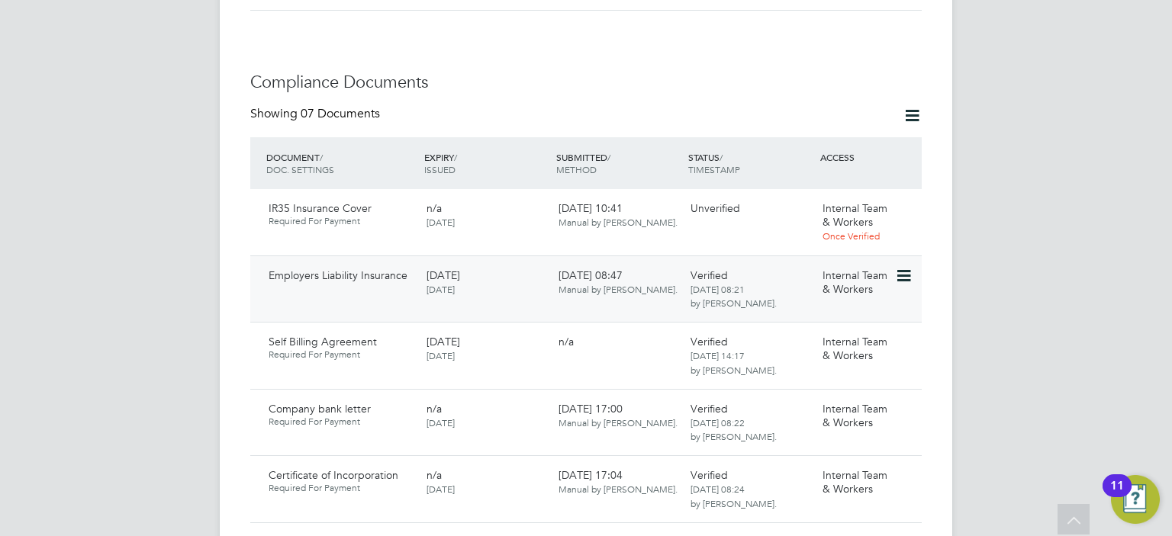
click at [910, 267] on icon at bounding box center [902, 276] width 15 height 18
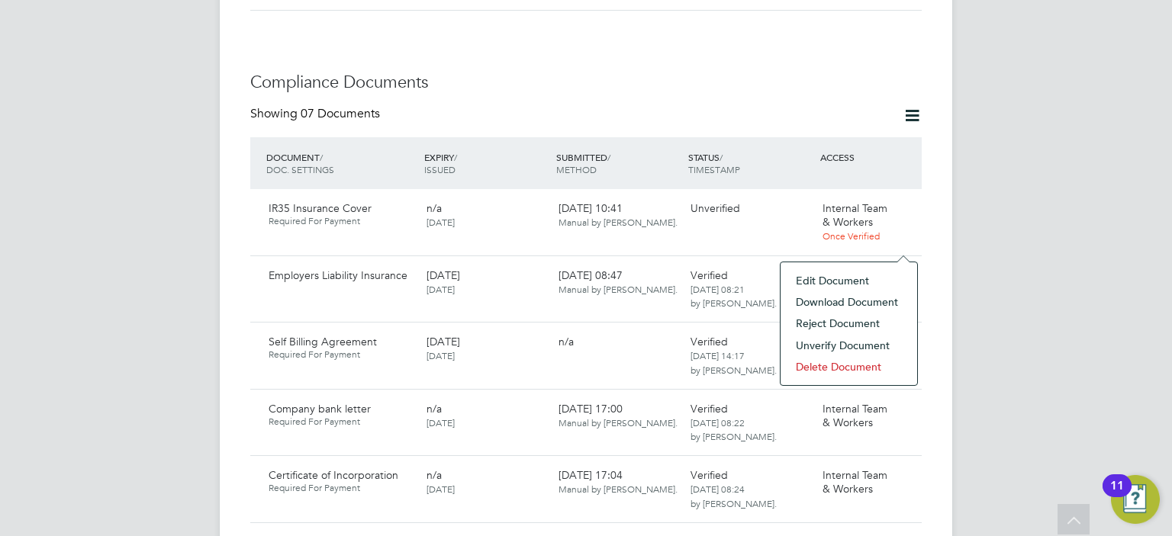
click at [851, 343] on li "Unverify Document" at bounding box center [848, 345] width 121 height 21
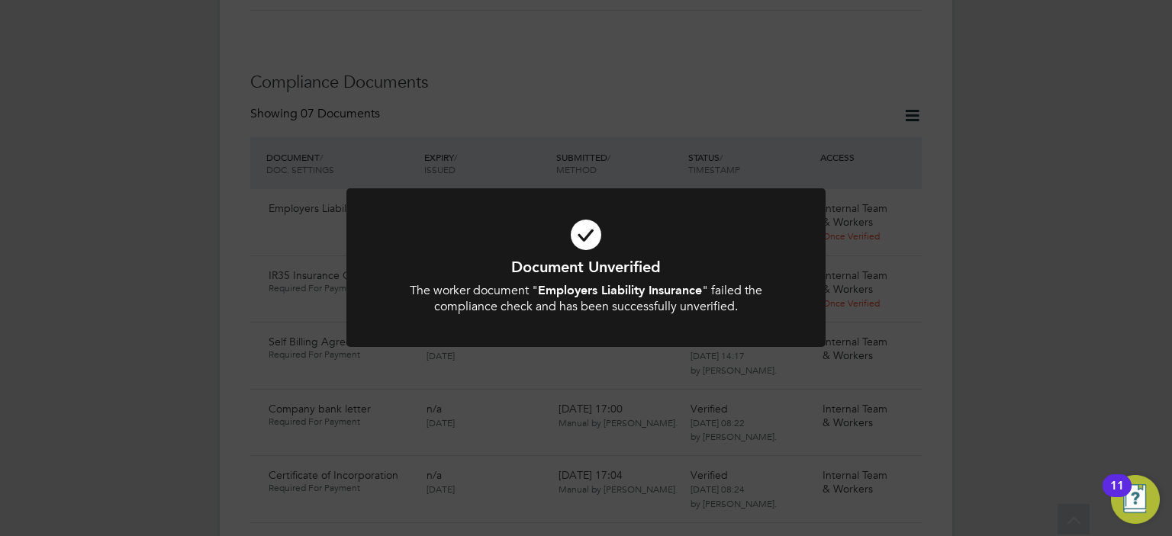
click at [926, 207] on div "Document Unverified The worker document " Employers Liability Insurance " faile…" at bounding box center [586, 268] width 1172 height 536
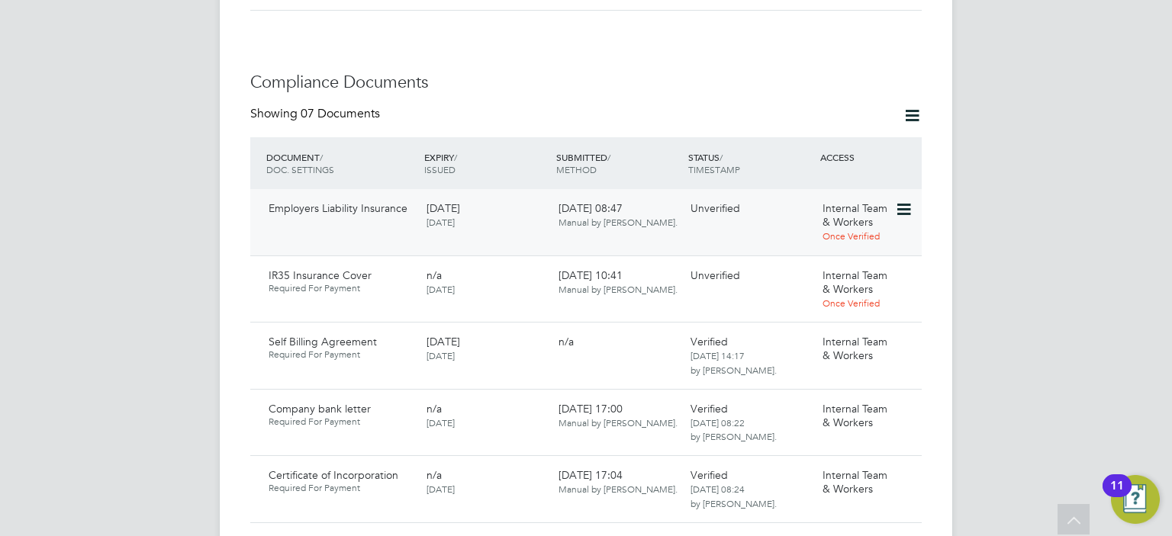
click at [903, 201] on icon at bounding box center [902, 210] width 15 height 18
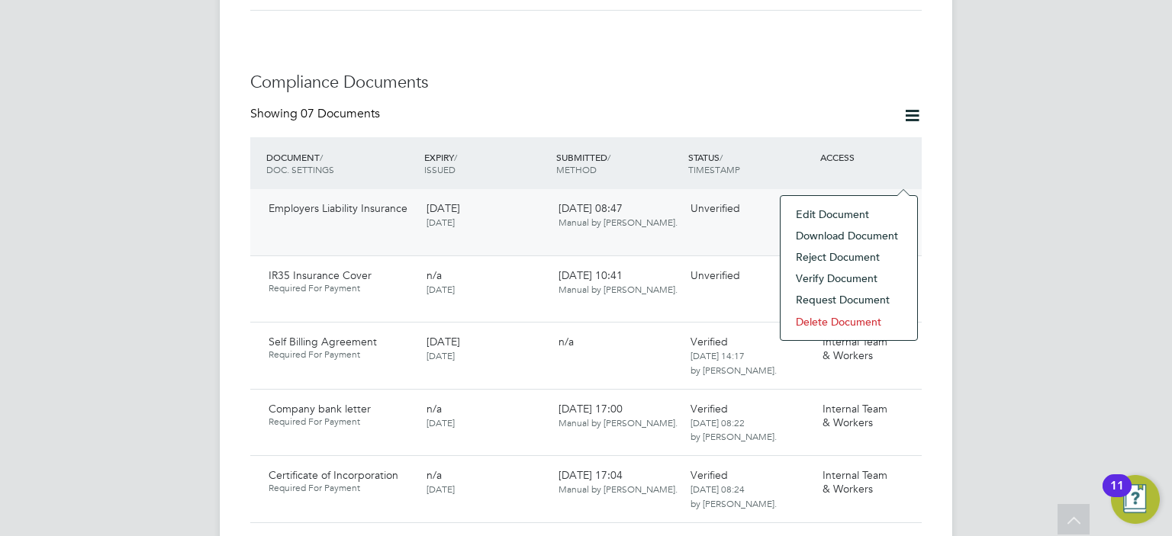
click at [903, 201] on icon at bounding box center [902, 210] width 15 height 18
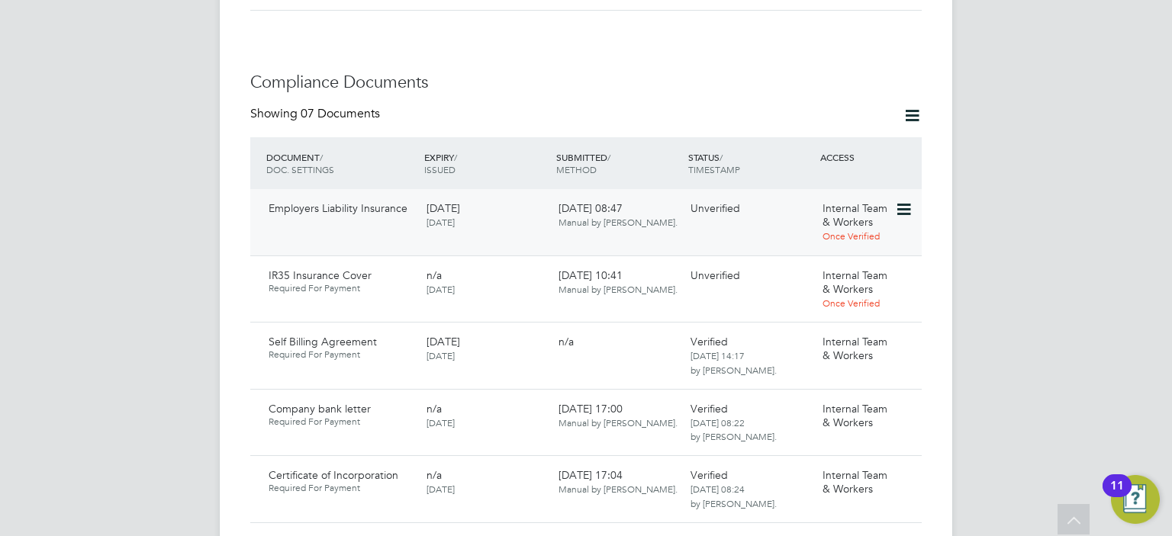
click at [903, 201] on icon at bounding box center [902, 210] width 15 height 18
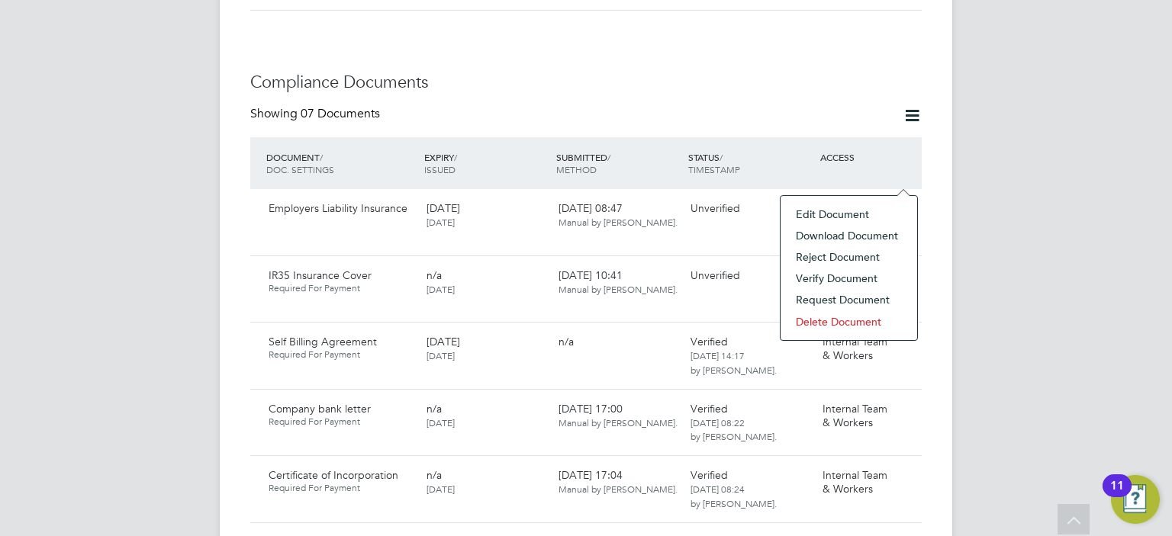
click at [830, 234] on li "Download Document" at bounding box center [848, 235] width 121 height 21
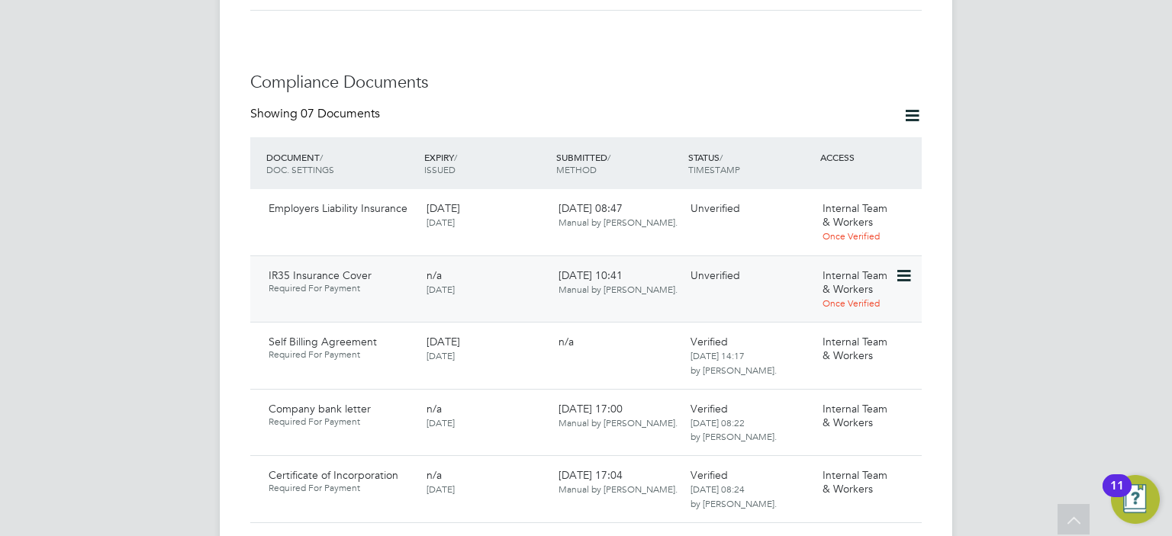
click at [901, 267] on icon at bounding box center [902, 276] width 15 height 18
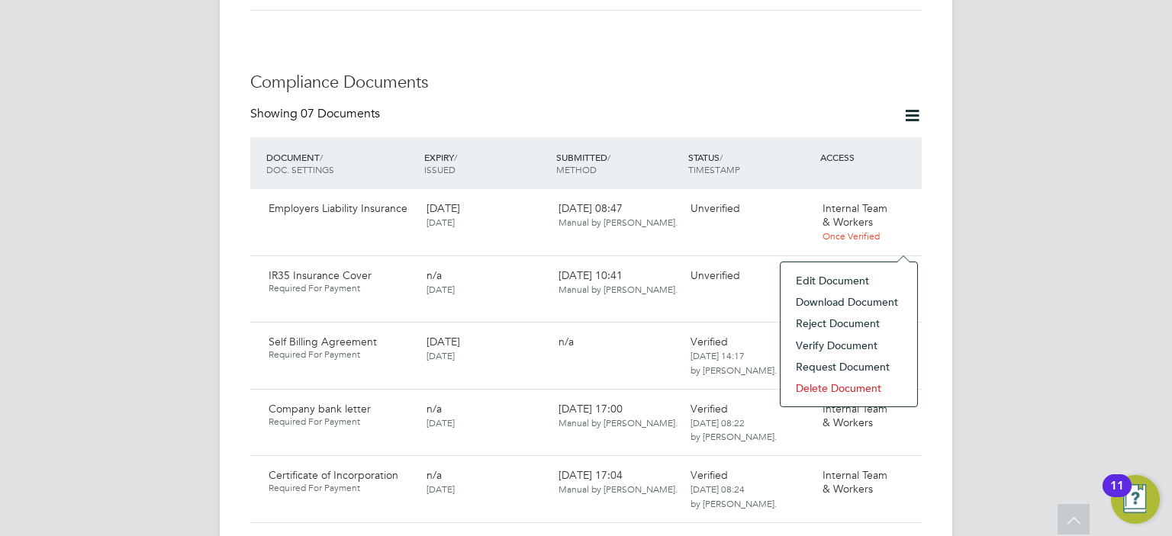
click at [840, 298] on li "Download Document" at bounding box center [848, 302] width 121 height 21
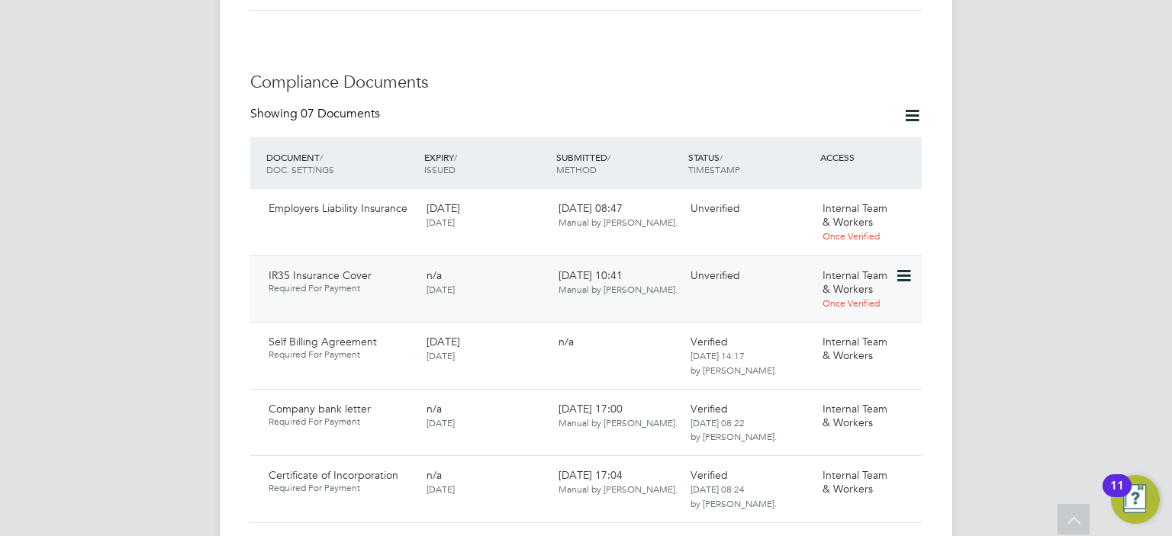
click at [901, 267] on icon at bounding box center [902, 276] width 15 height 18
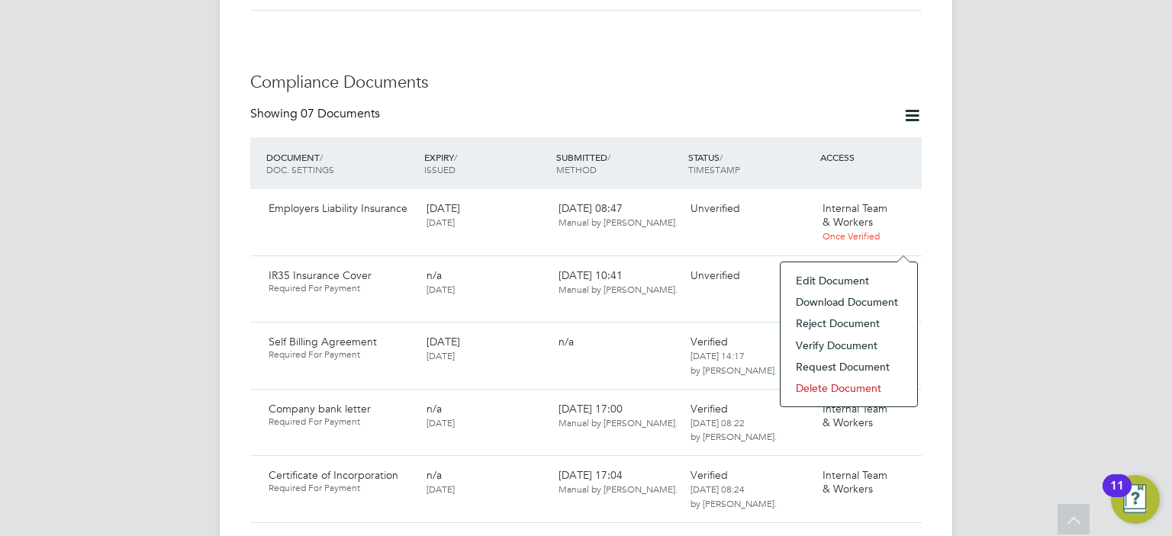
click at [852, 346] on li "Verify Document" at bounding box center [848, 345] width 121 height 21
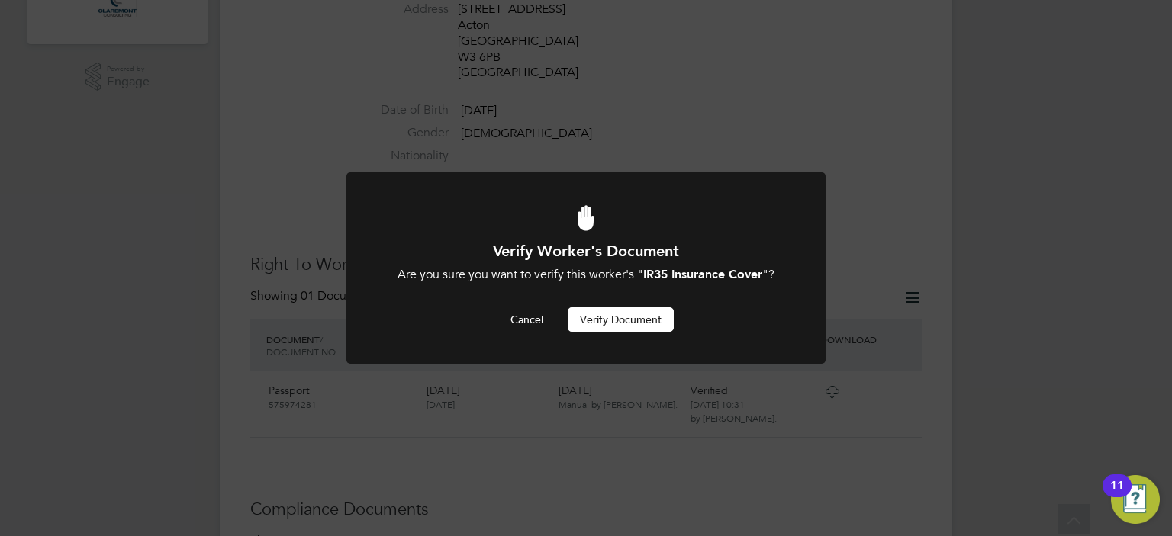
click at [619, 320] on button "Verify Document" at bounding box center [621, 320] width 106 height 24
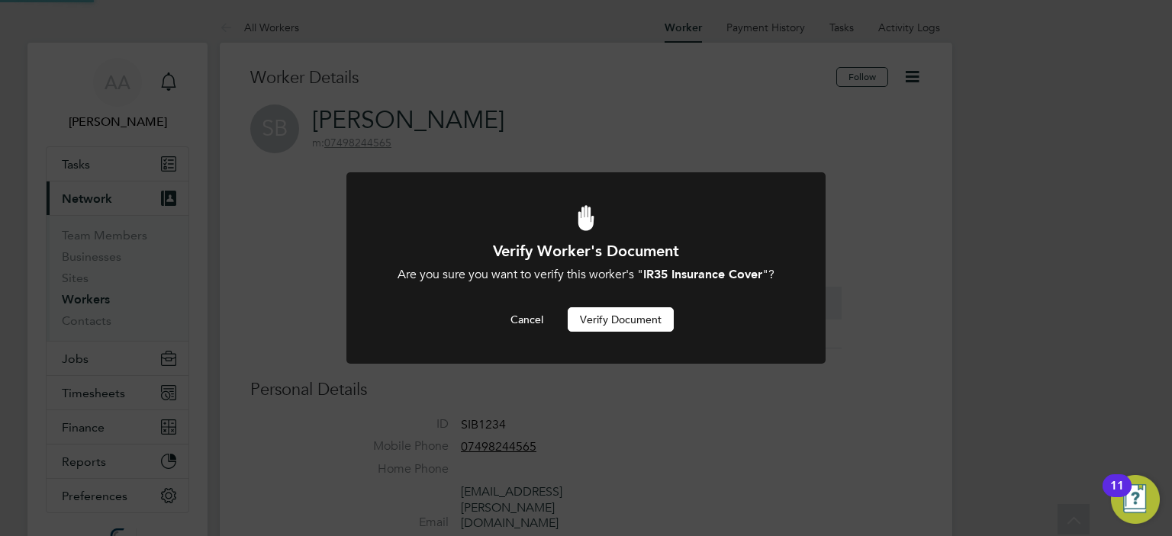
scroll to position [536, 0]
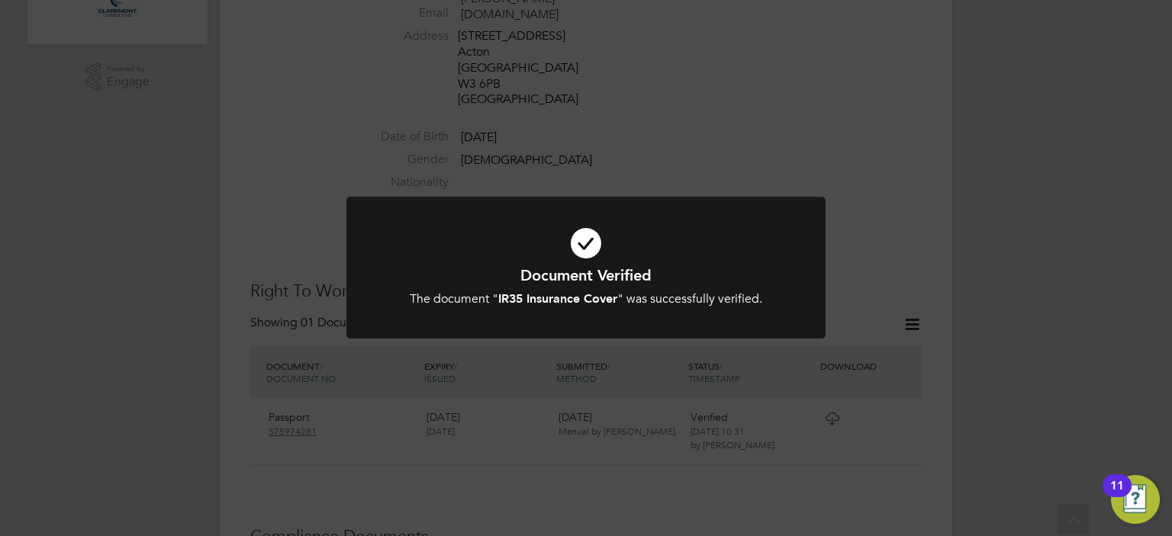
click at [1047, 188] on div "Document Verified The document " IR35 Insurance Cover " was successfully verifi…" at bounding box center [586, 268] width 1172 height 536
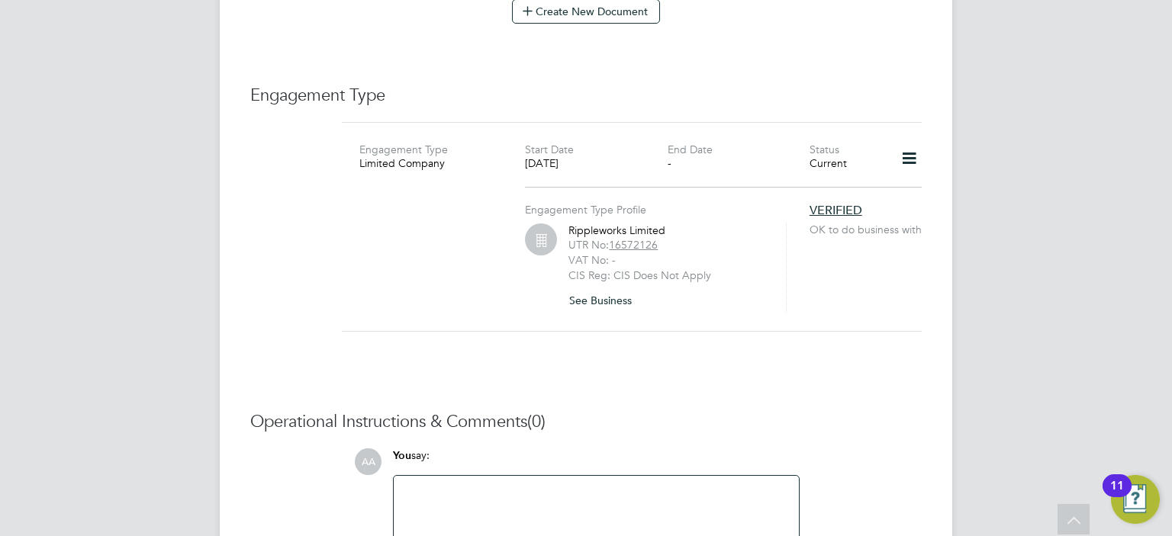
scroll to position [1666, 0]
drag, startPoint x: 669, startPoint y: 195, endPoint x: 558, endPoint y: 188, distance: 111.6
click at [558, 221] on div "Rippleworks Limited UTR No: 16572126 VAT No: - CIS Reg: CIS Does Not Apply See …" at bounding box center [655, 266] width 261 height 90
drag, startPoint x: 673, startPoint y: 198, endPoint x: 571, endPoint y: 199, distance: 102.3
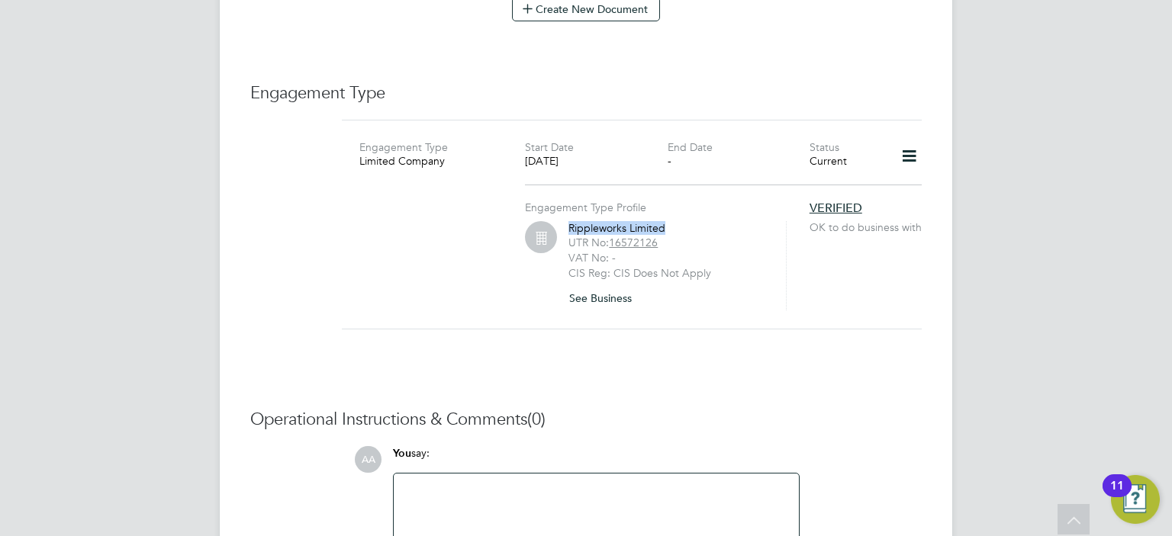
click at [571, 221] on div "Rippleworks Limited UTR No: 16572126 VAT No: - CIS Reg: CIS Does Not Apply See …" at bounding box center [668, 266] width 198 height 90
copy div "Rippleworks Limited"
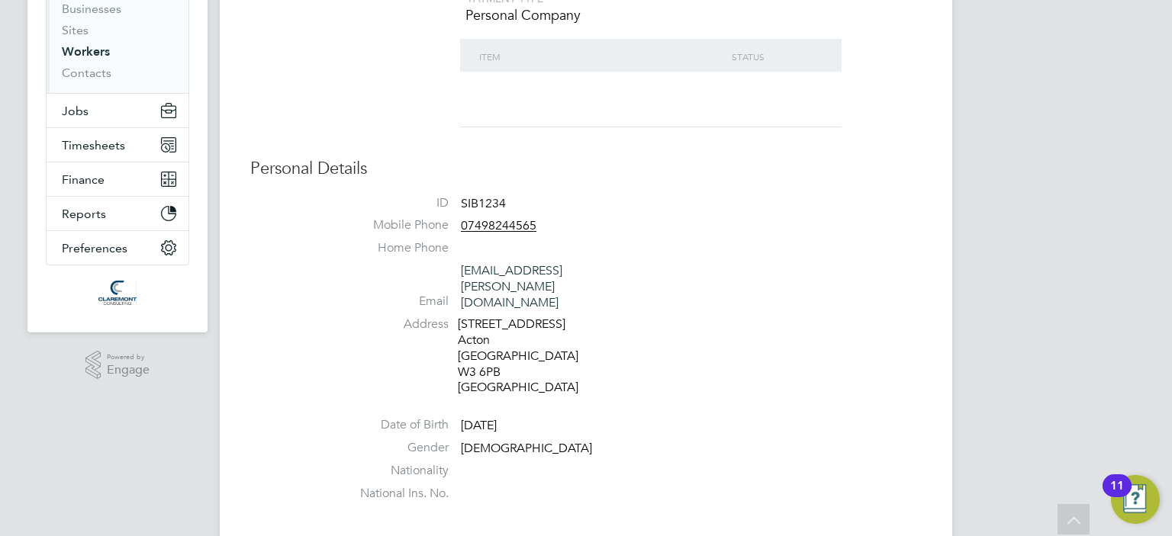
scroll to position [48, 0]
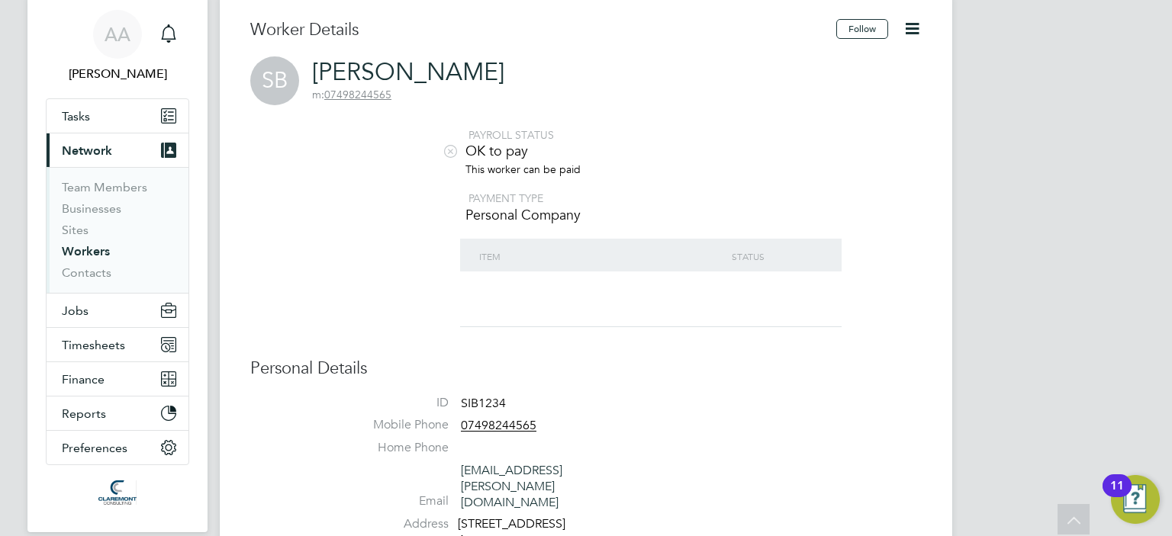
click at [449, 150] on icon at bounding box center [450, 150] width 11 height 11
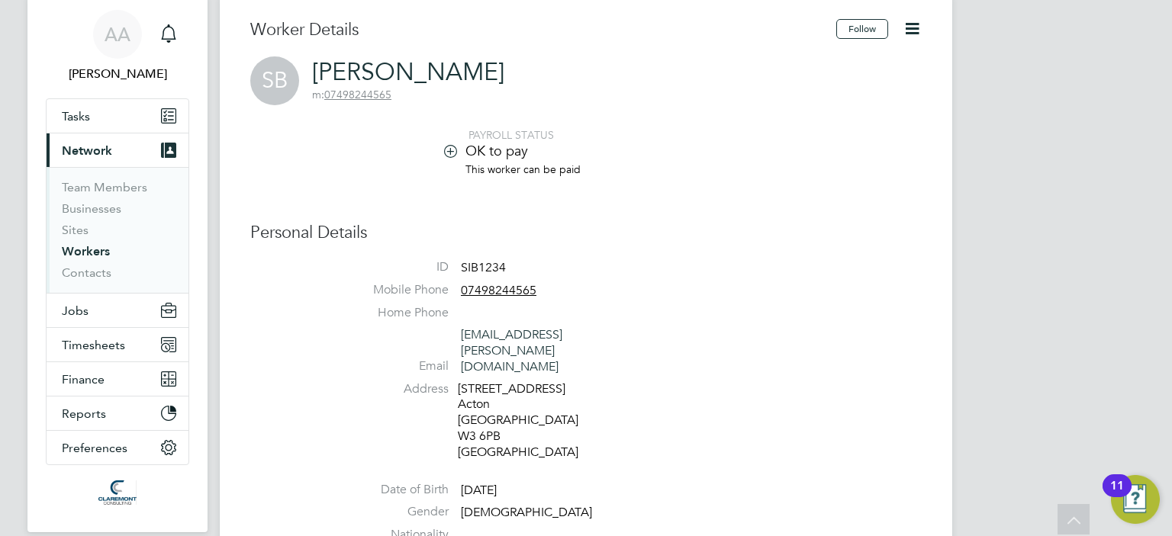
click at [450, 151] on icon at bounding box center [450, 150] width 11 height 11
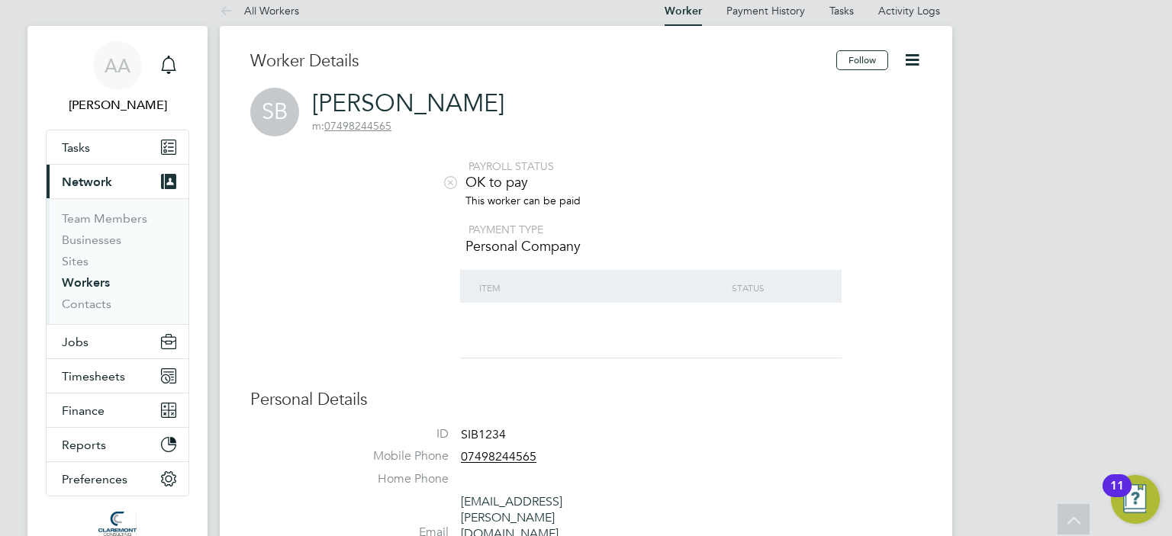
scroll to position [0, 0]
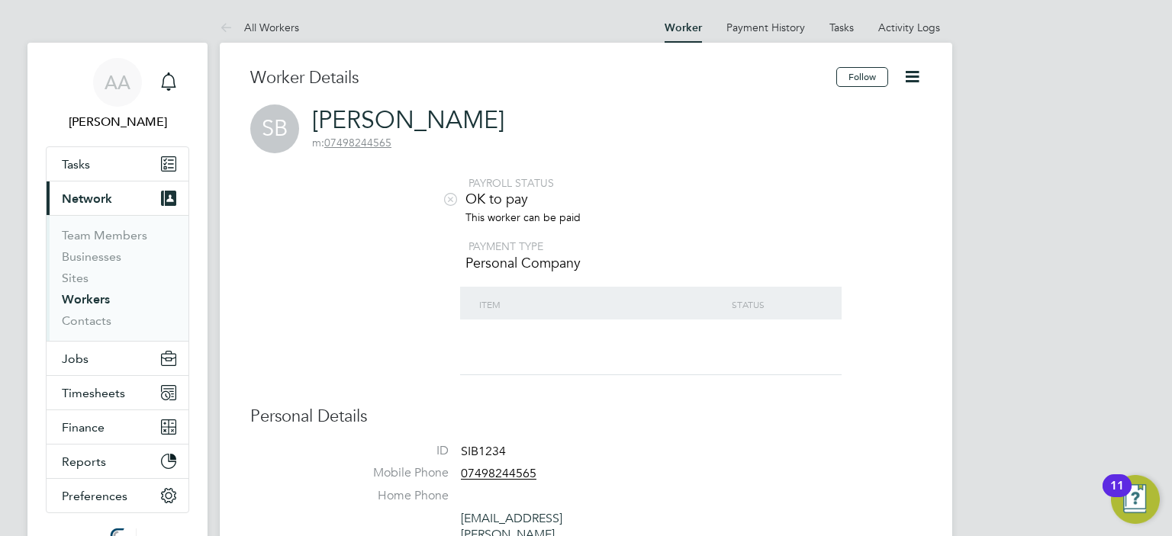
click at [449, 198] on icon at bounding box center [450, 198] width 11 height 11
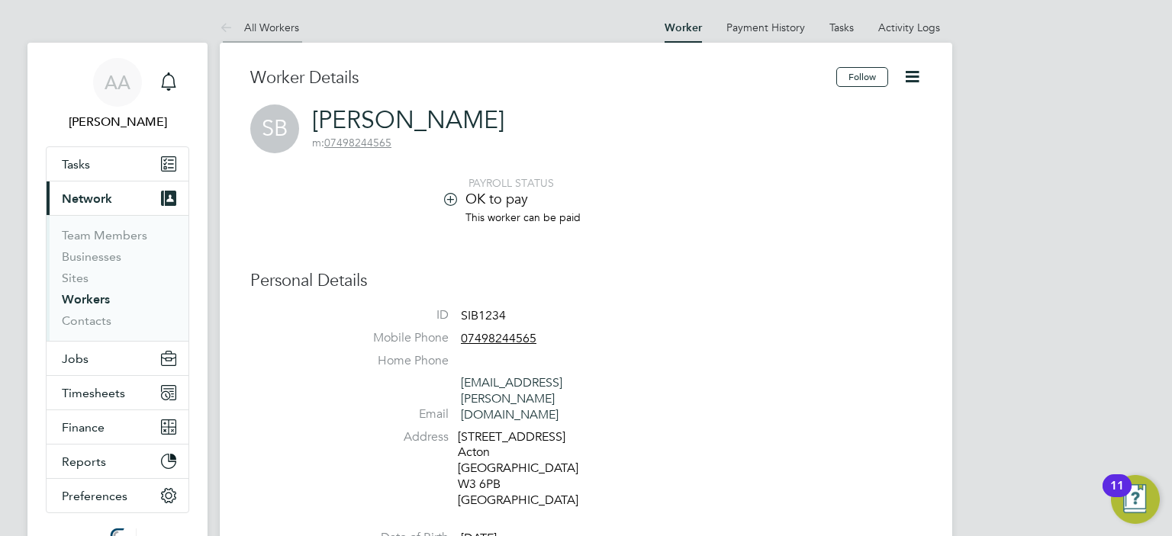
click at [225, 23] on icon at bounding box center [229, 28] width 19 height 19
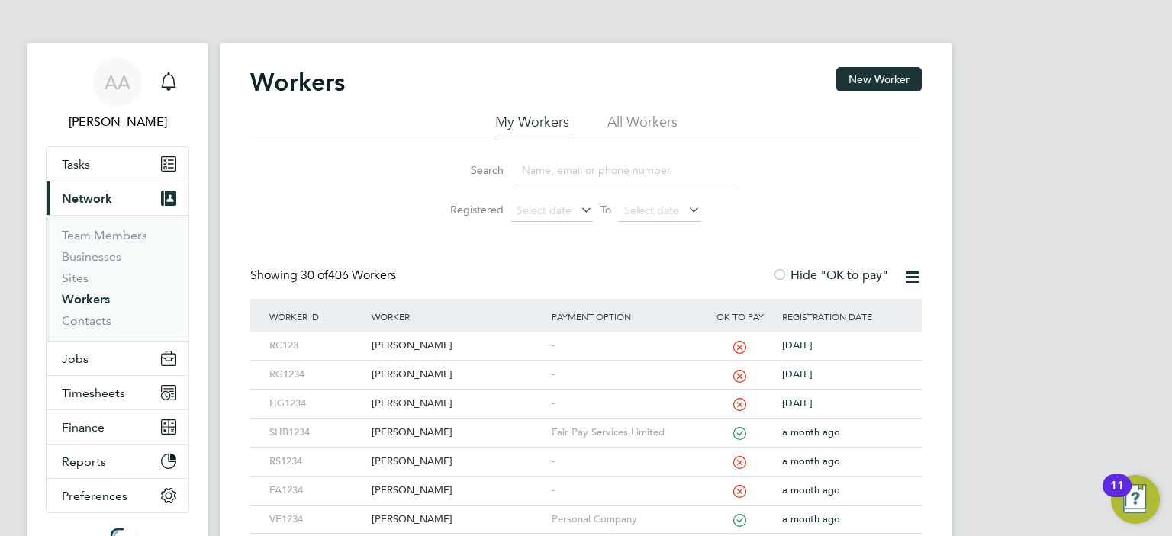
click at [557, 170] on input at bounding box center [625, 171] width 223 height 30
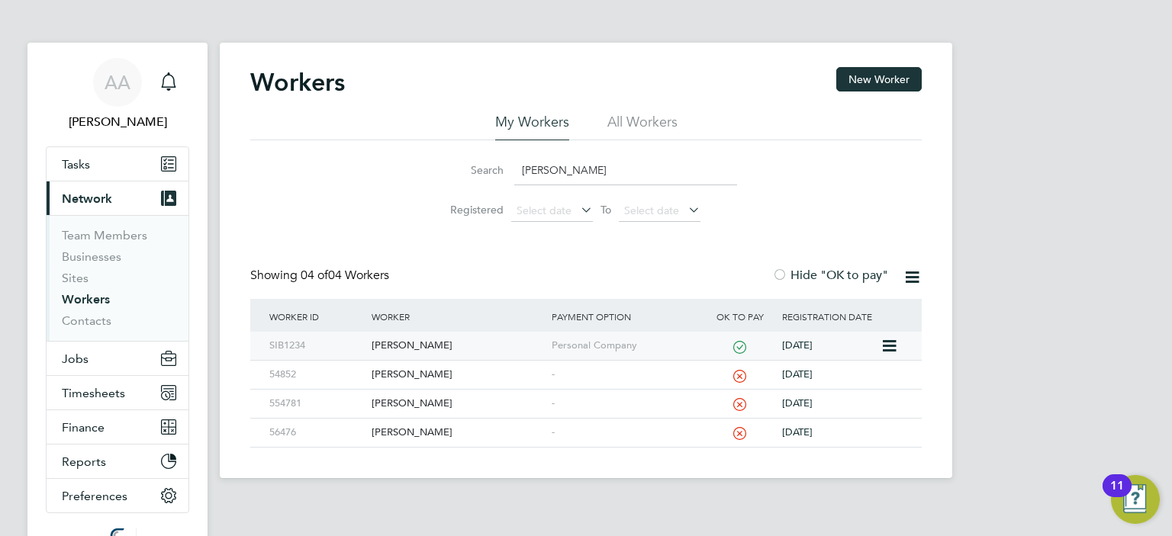
type input "simon"
click at [890, 344] on icon at bounding box center [888, 346] width 15 height 18
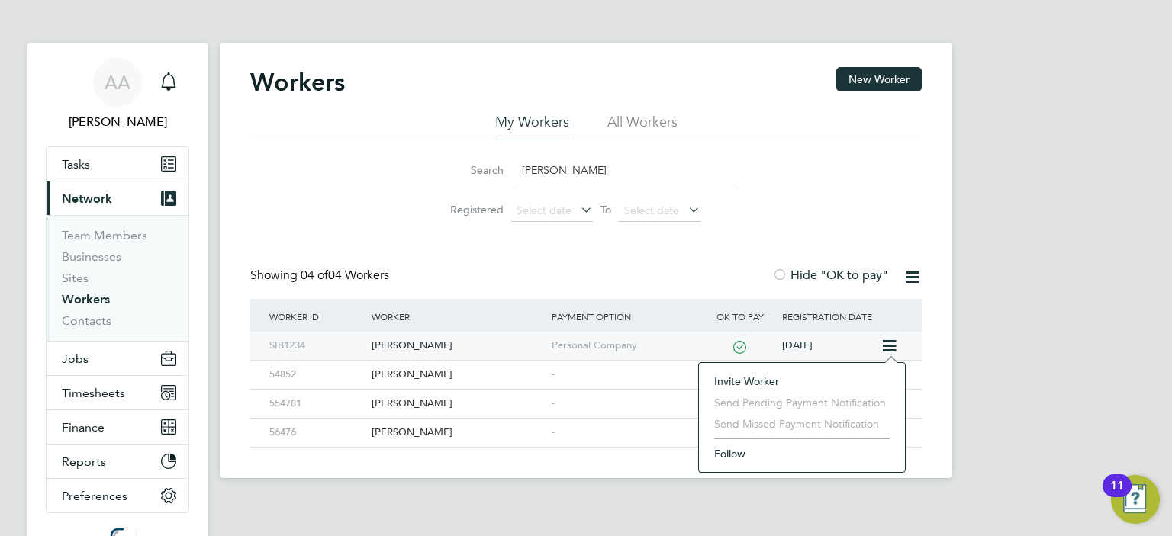
click at [890, 344] on icon at bounding box center [888, 346] width 15 height 18
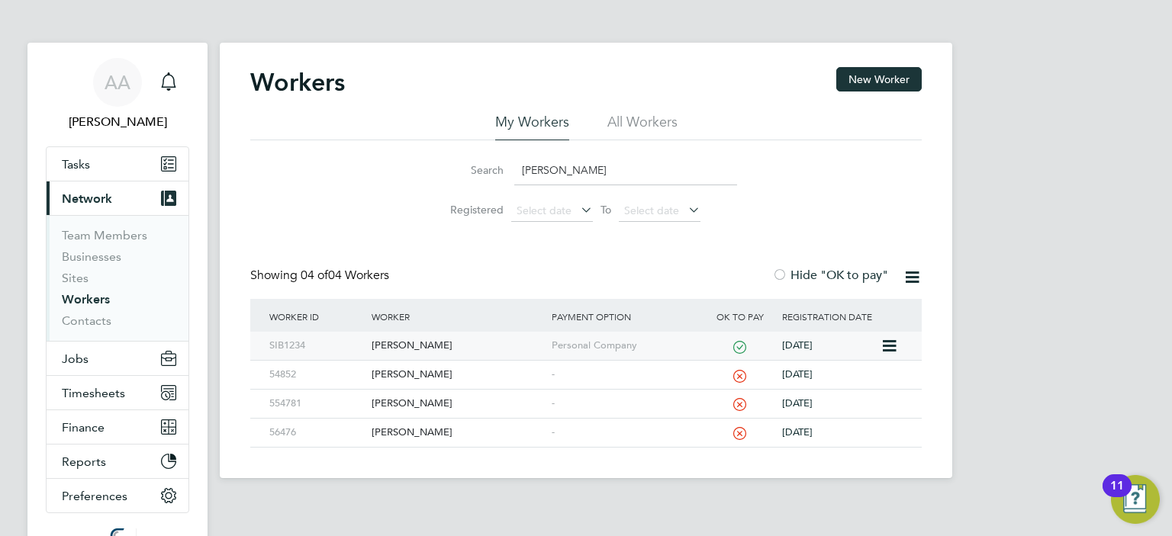
click at [408, 343] on div "Simon Burdett" at bounding box center [457, 346] width 179 height 28
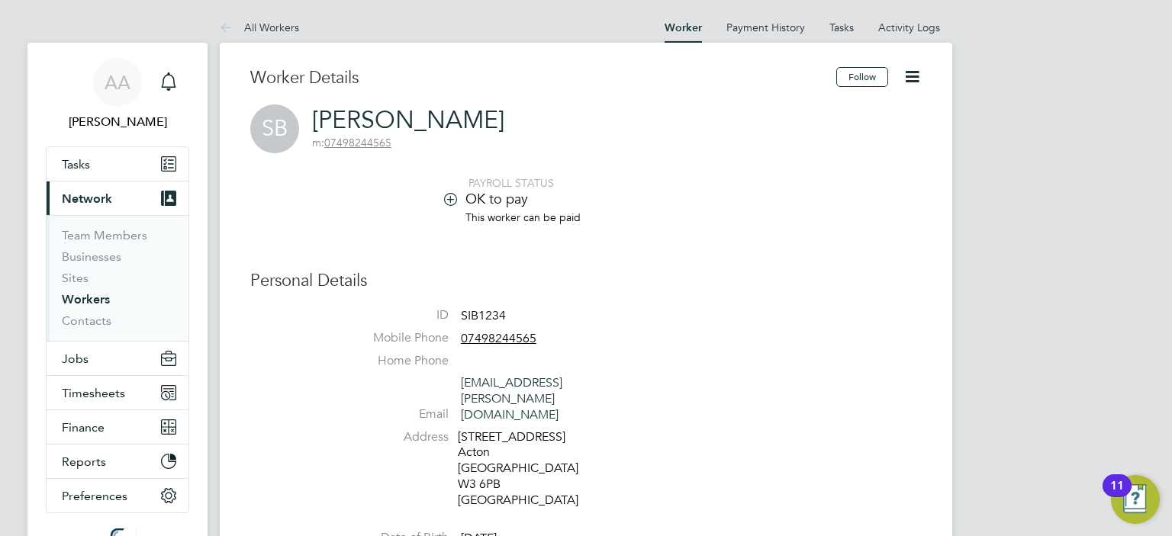
click at [448, 198] on icon at bounding box center [450, 198] width 11 height 11
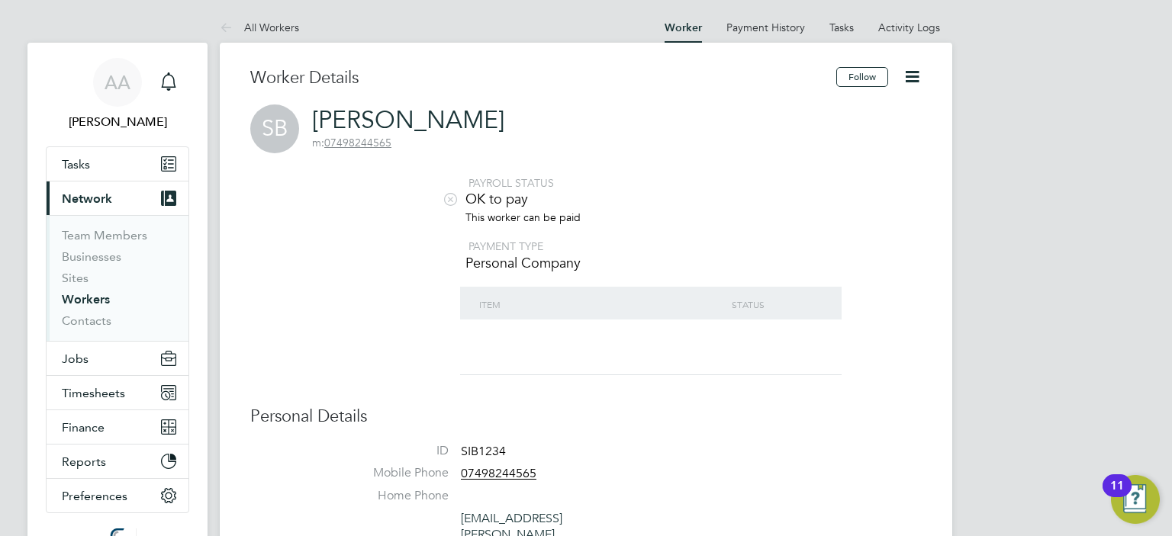
click at [448, 201] on icon at bounding box center [450, 198] width 11 height 11
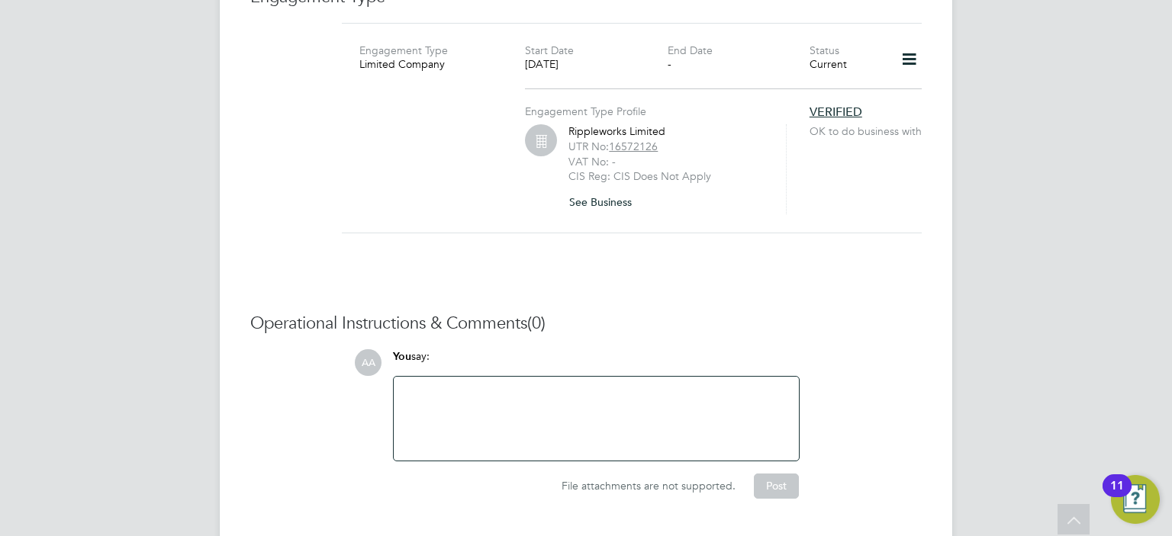
scroll to position [1630, 0]
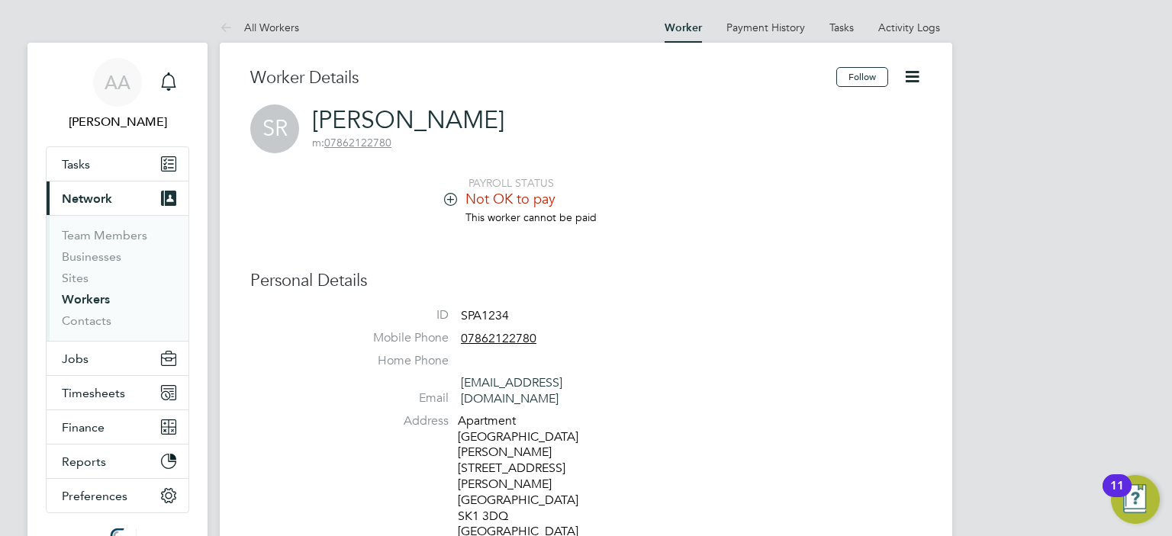
click at [451, 197] on icon at bounding box center [450, 198] width 11 height 11
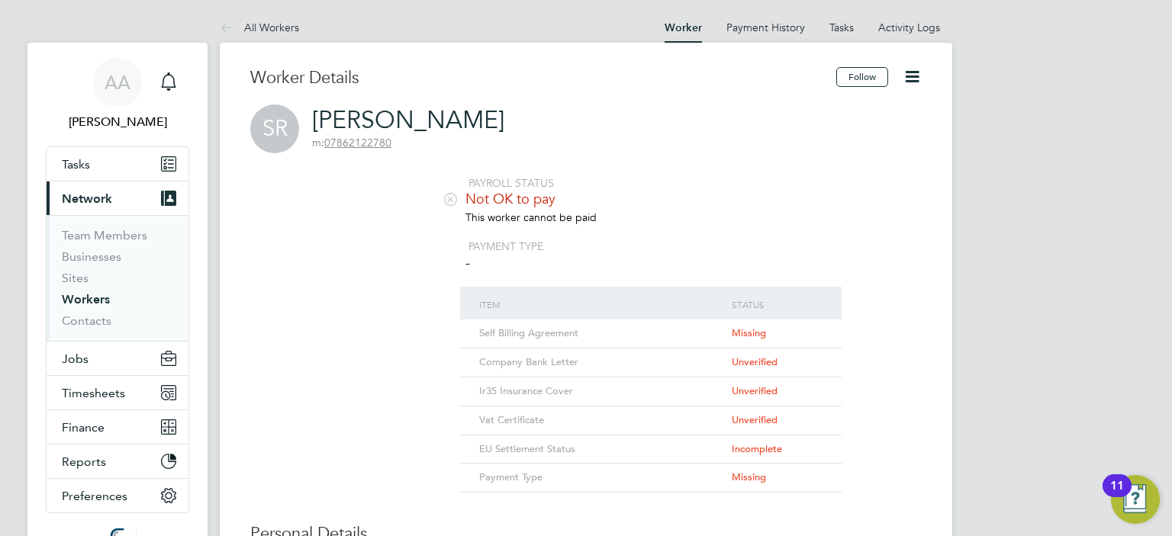
click at [730, 207] on li "Not OK to pay" at bounding box center [632, 200] width 580 height 21
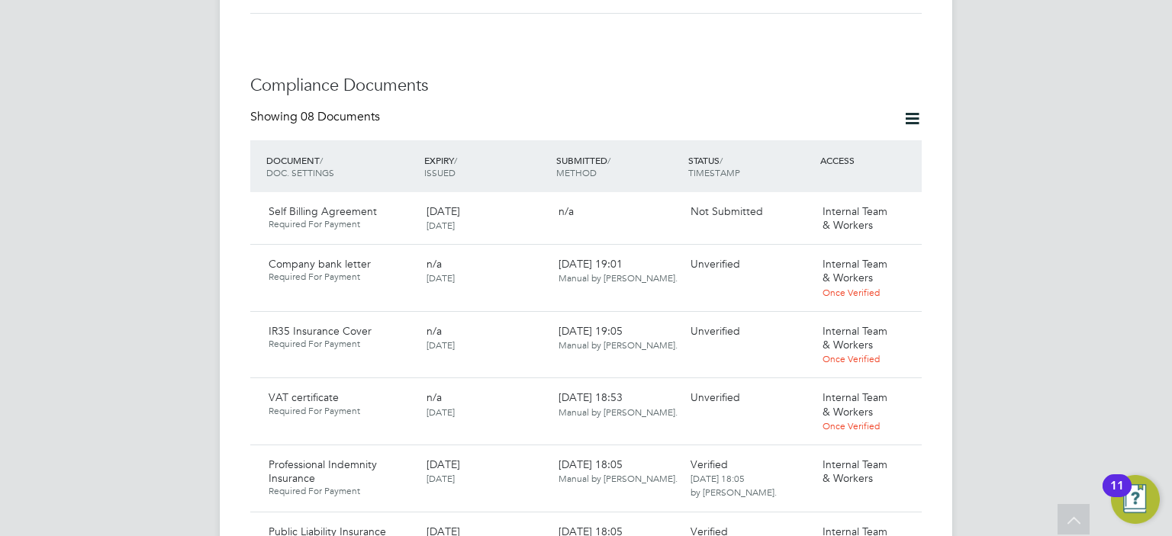
scroll to position [1191, 0]
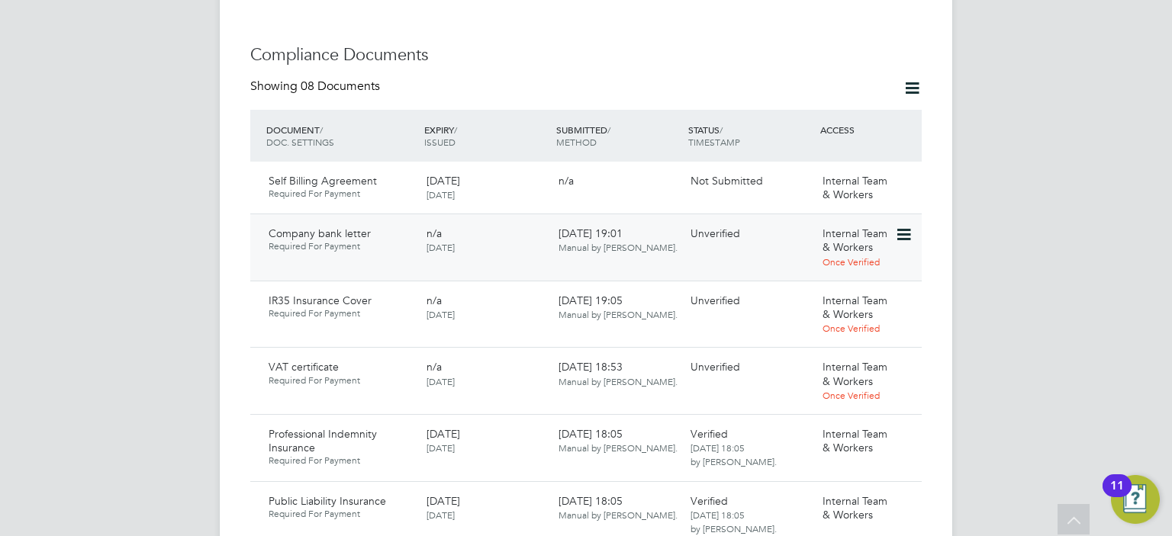
click at [906, 226] on icon at bounding box center [902, 235] width 15 height 18
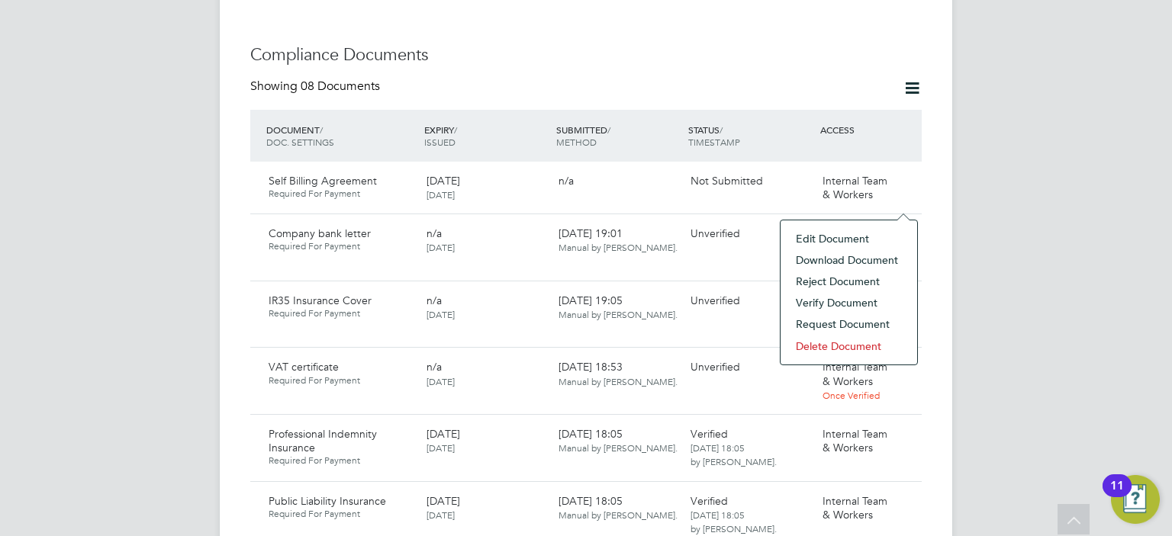
click at [814, 262] on li "Download Document" at bounding box center [848, 260] width 121 height 21
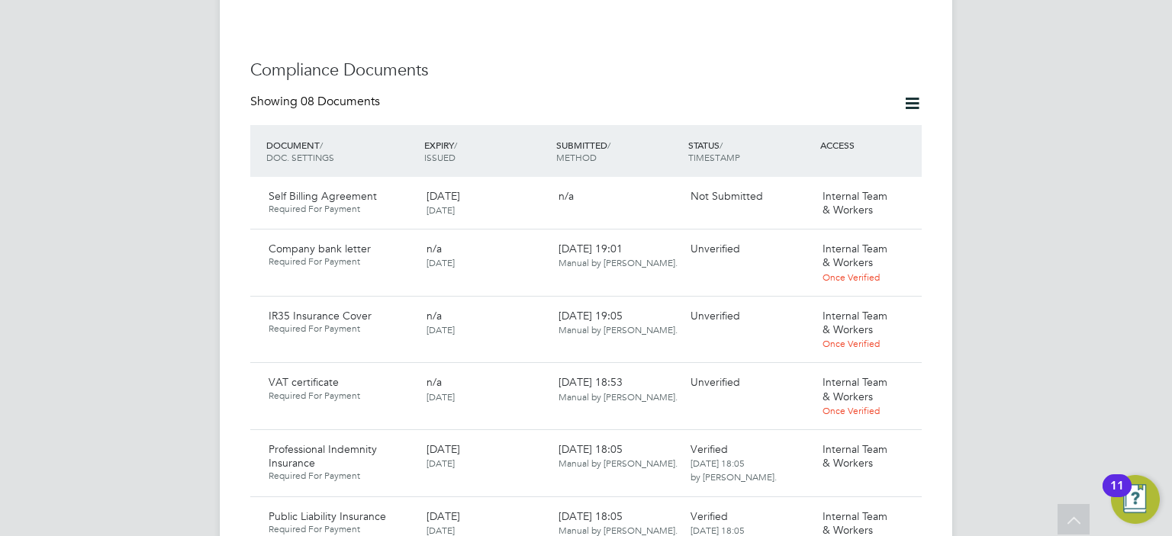
scroll to position [1143, 0]
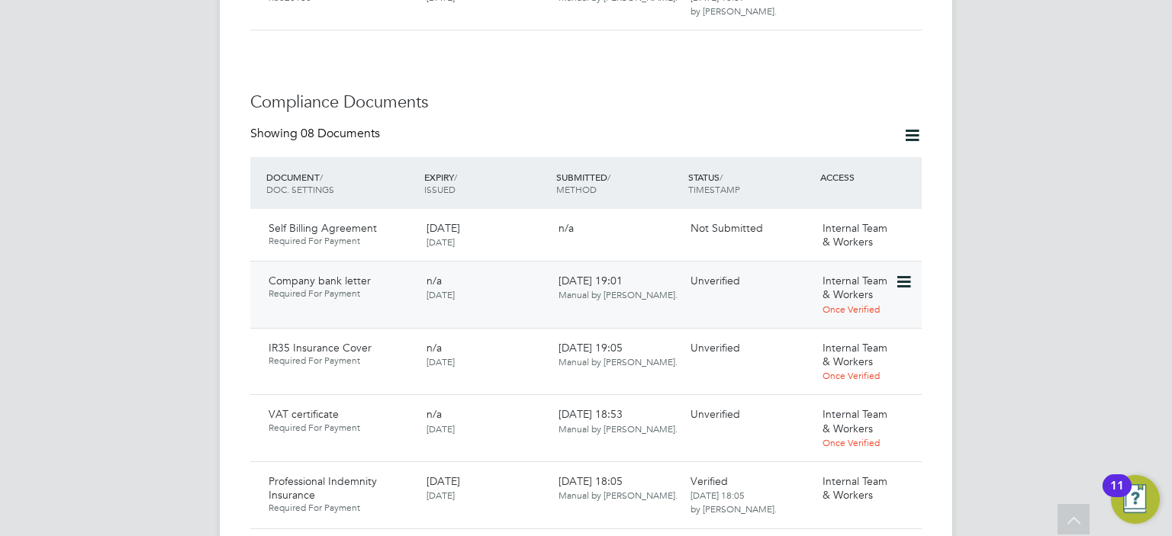
click at [905, 273] on icon at bounding box center [902, 282] width 15 height 18
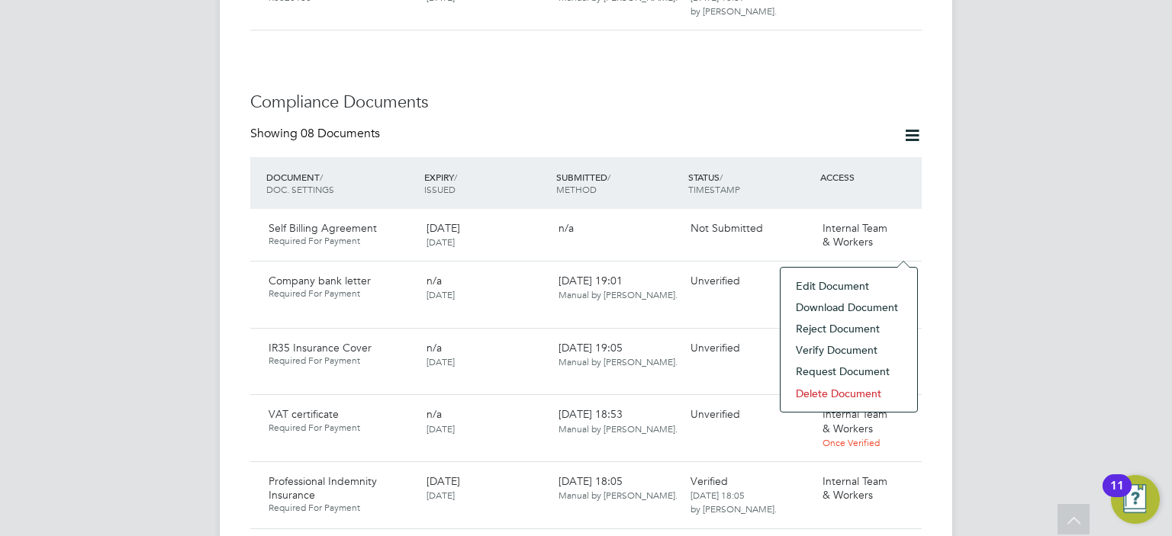
click at [843, 351] on li "Verify Document" at bounding box center [848, 350] width 121 height 21
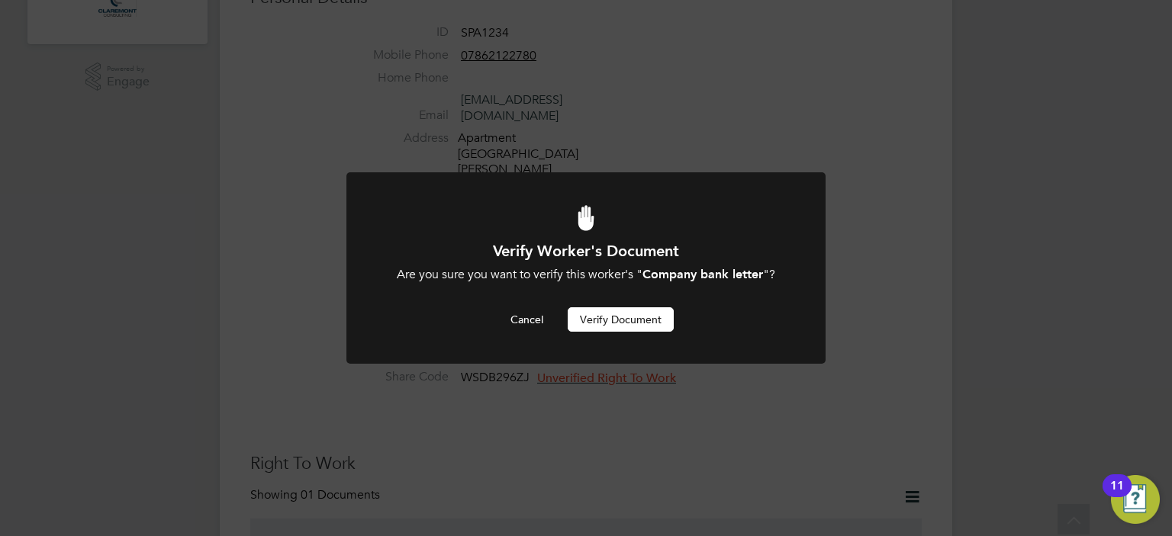
click at [618, 321] on button "Verify Document" at bounding box center [621, 320] width 106 height 24
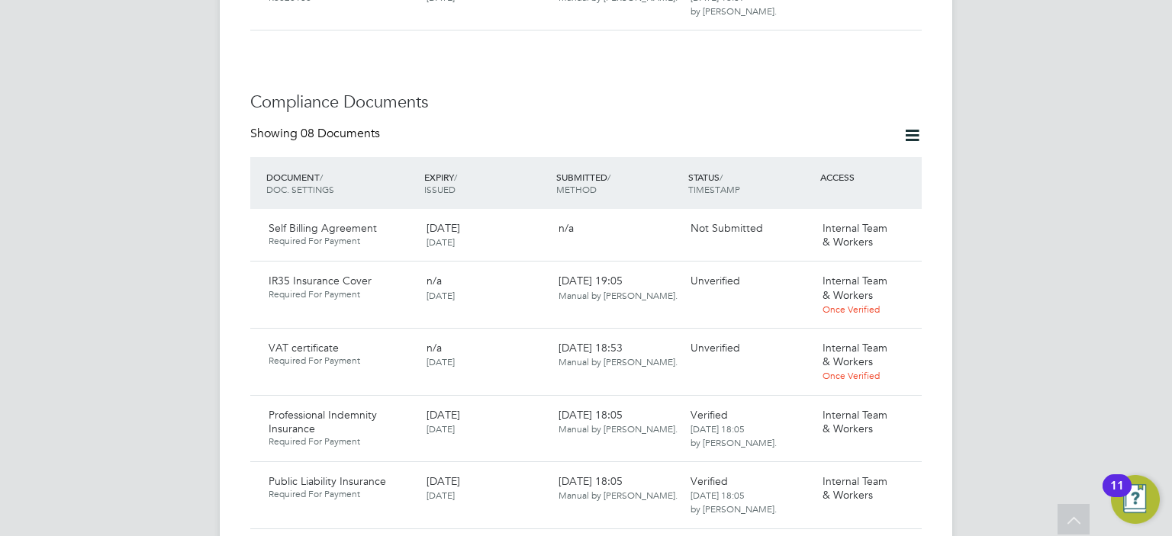
scroll to position [1113, 0]
click at [901, 341] on icon at bounding box center [902, 350] width 15 height 18
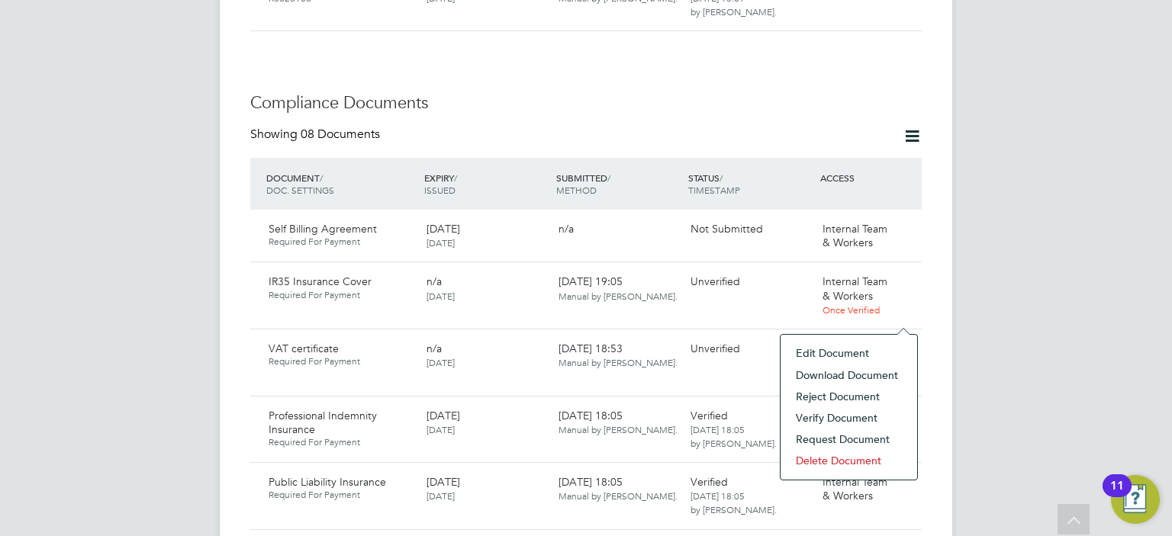
click at [800, 372] on li "Download Document" at bounding box center [848, 375] width 121 height 21
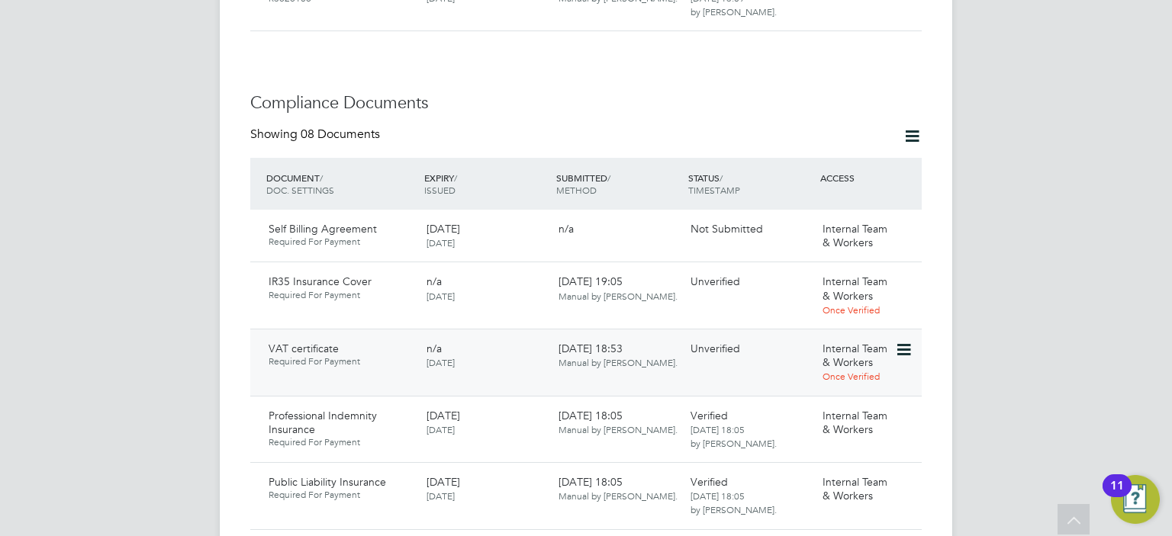
click at [901, 341] on icon at bounding box center [902, 350] width 15 height 18
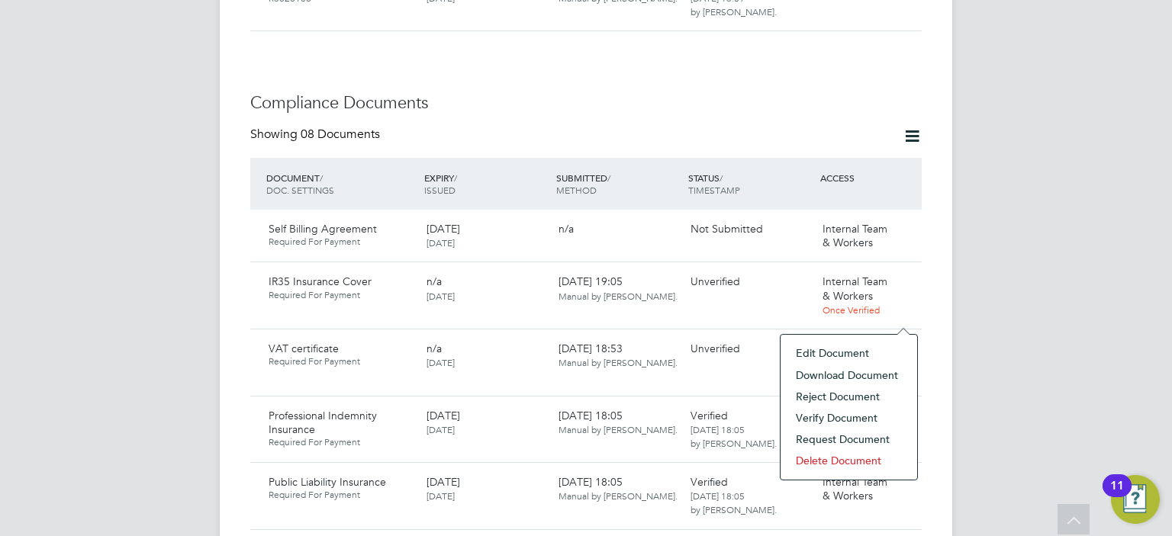
click at [814, 418] on li "Verify Document" at bounding box center [848, 418] width 121 height 21
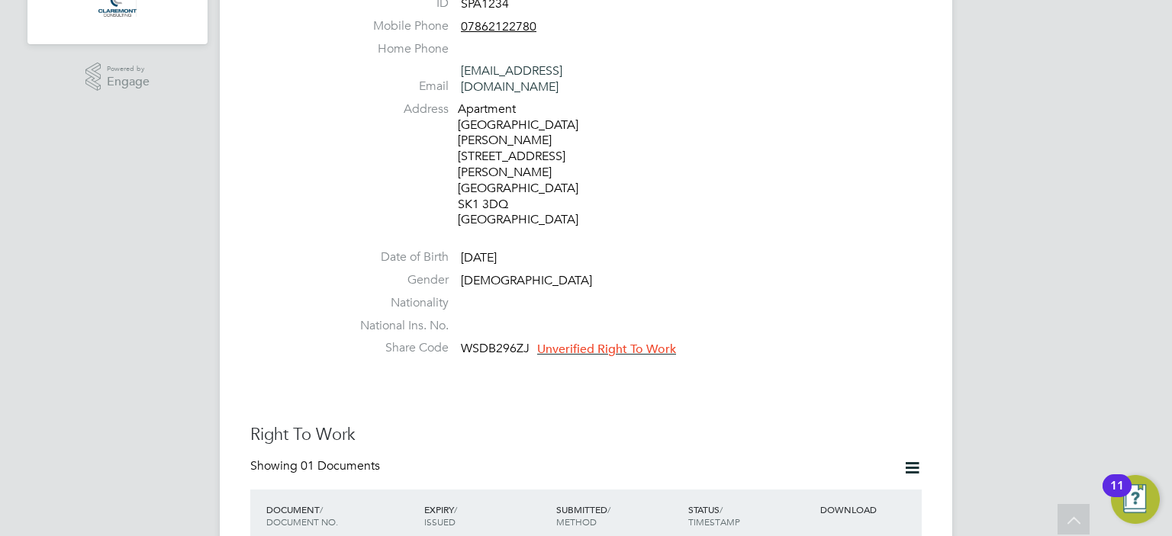
scroll to position [0, 0]
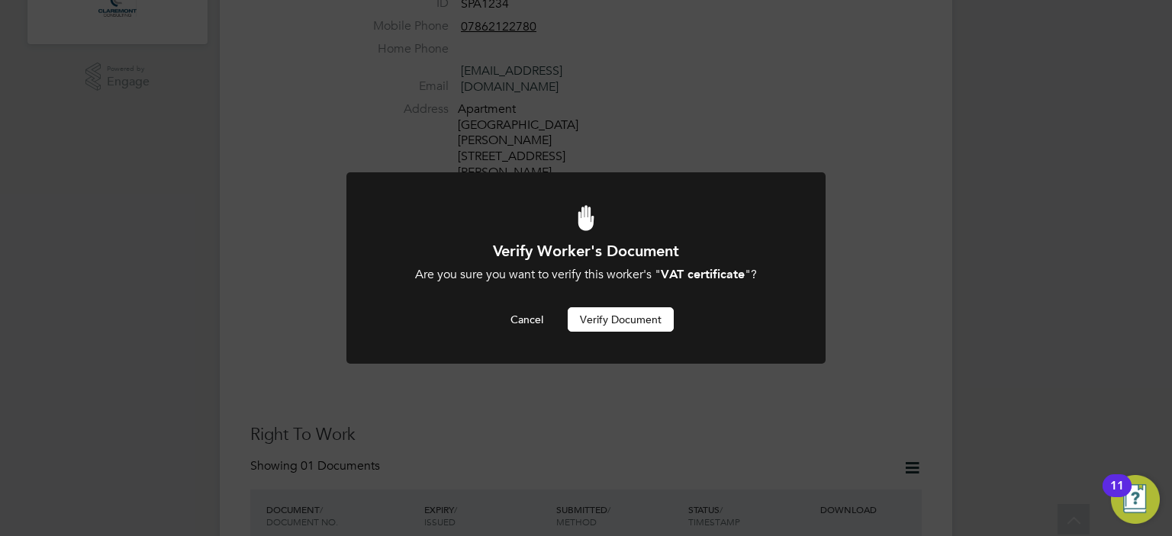
click at [647, 316] on button "Verify Document" at bounding box center [621, 320] width 106 height 24
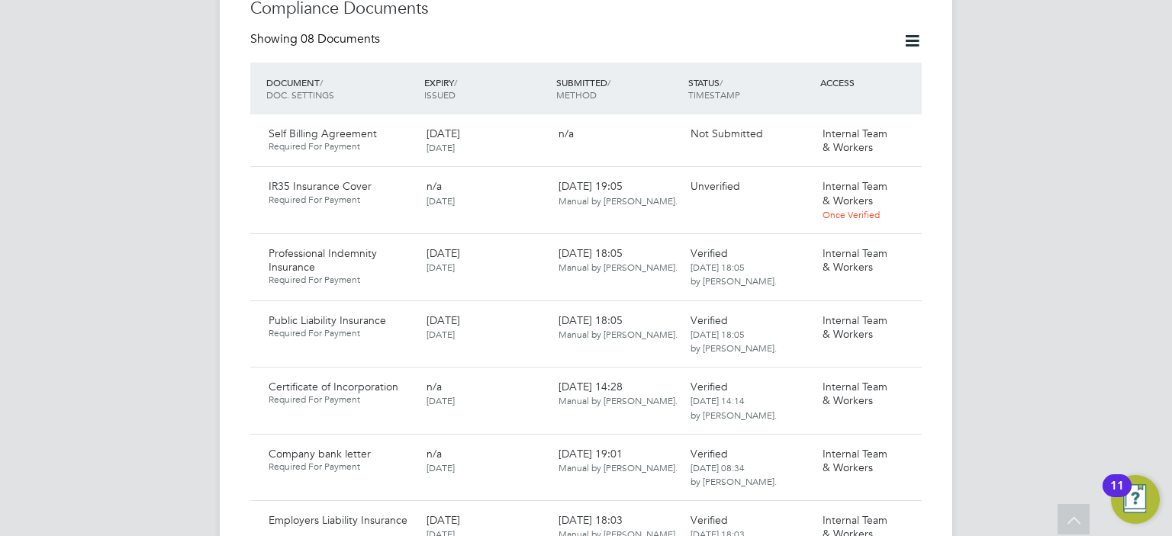
scroll to position [1178, 0]
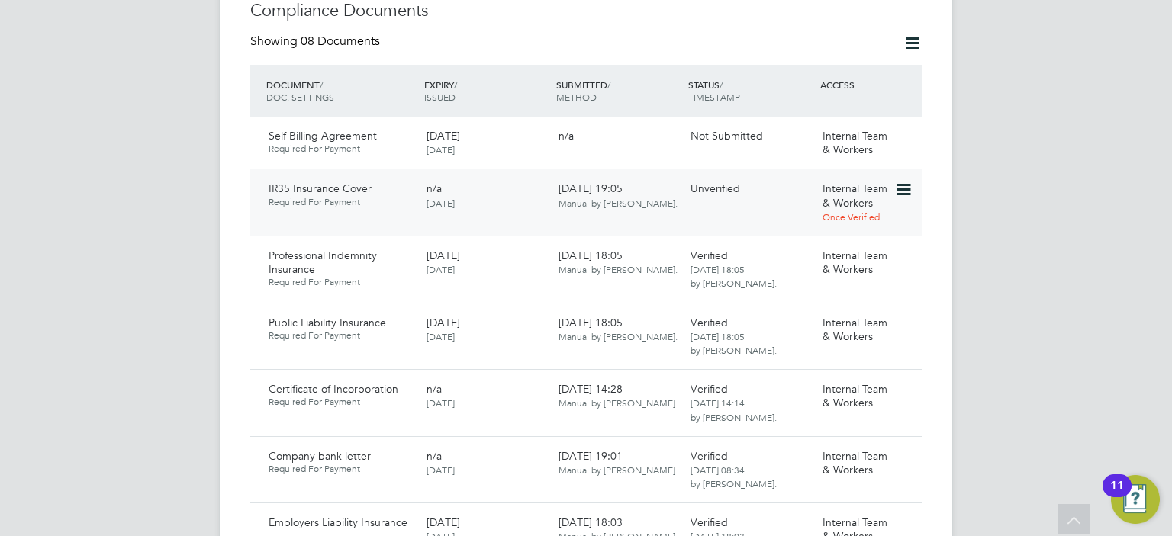
click at [906, 181] on icon at bounding box center [902, 190] width 15 height 18
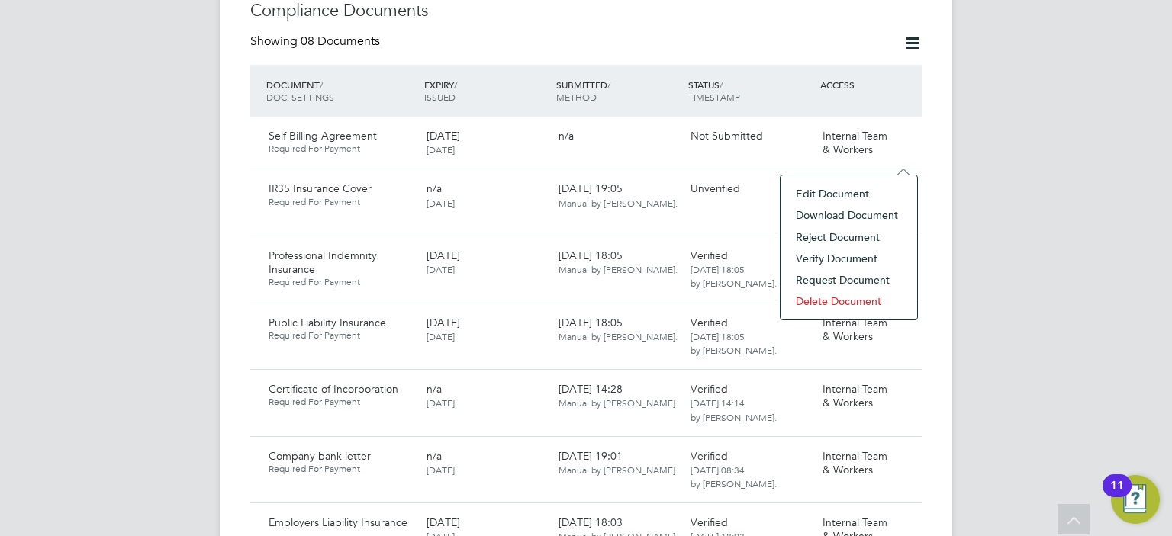
click at [817, 213] on li "Download Document" at bounding box center [848, 215] width 121 height 21
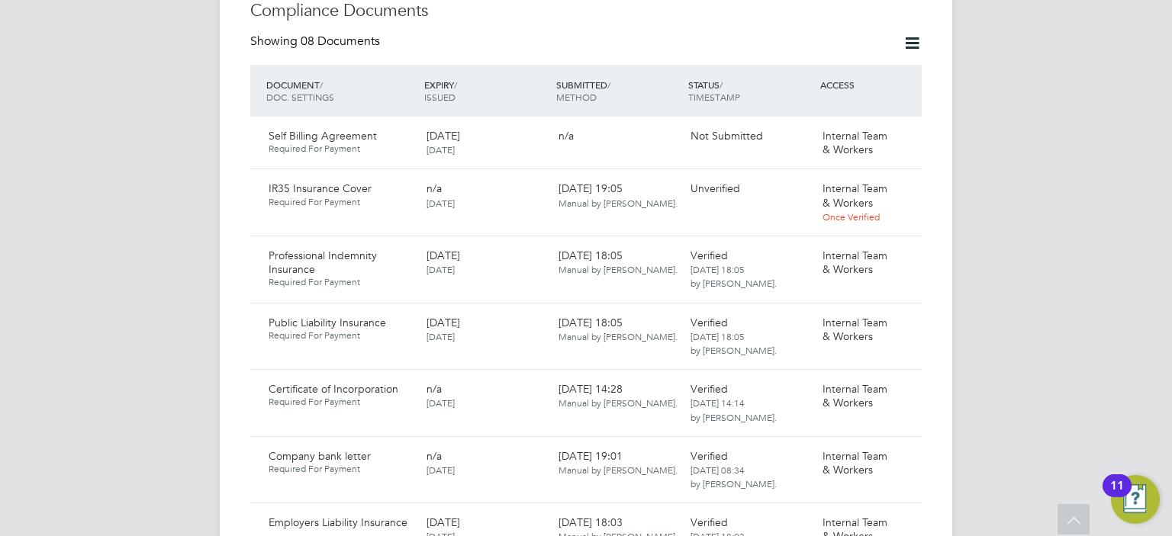
click at [1041, 213] on div "AA [PERSON_NAME] Notifications Applications: Tasks Current page: Network Team M…" at bounding box center [586, 93] width 1172 height 2542
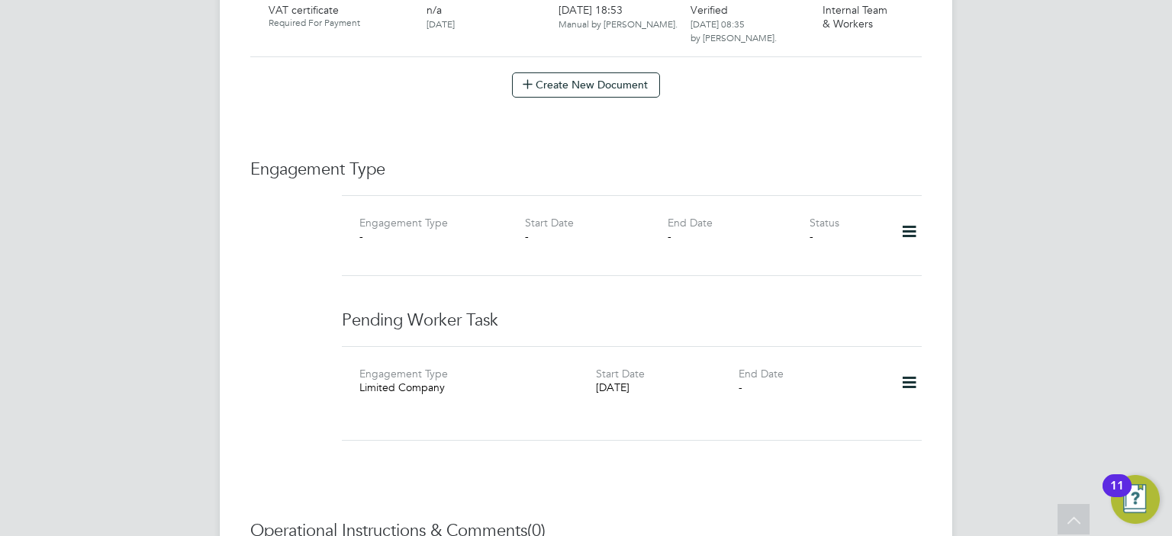
scroll to position [1788, 0]
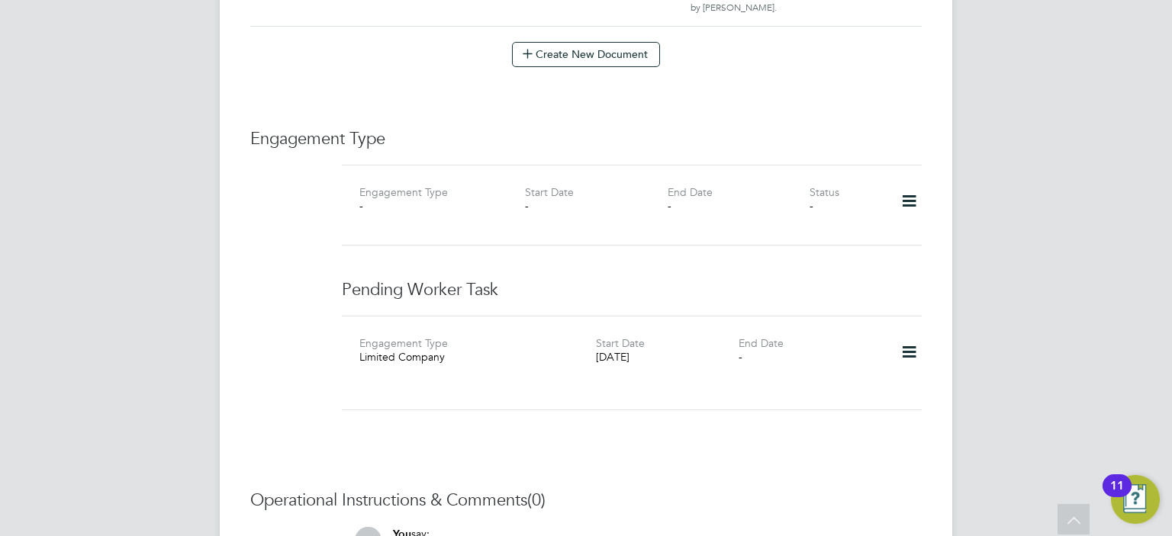
click at [907, 184] on icon at bounding box center [909, 201] width 27 height 35
click at [769, 228] on li "Add Engagement Type" at bounding box center [831, 234] width 173 height 21
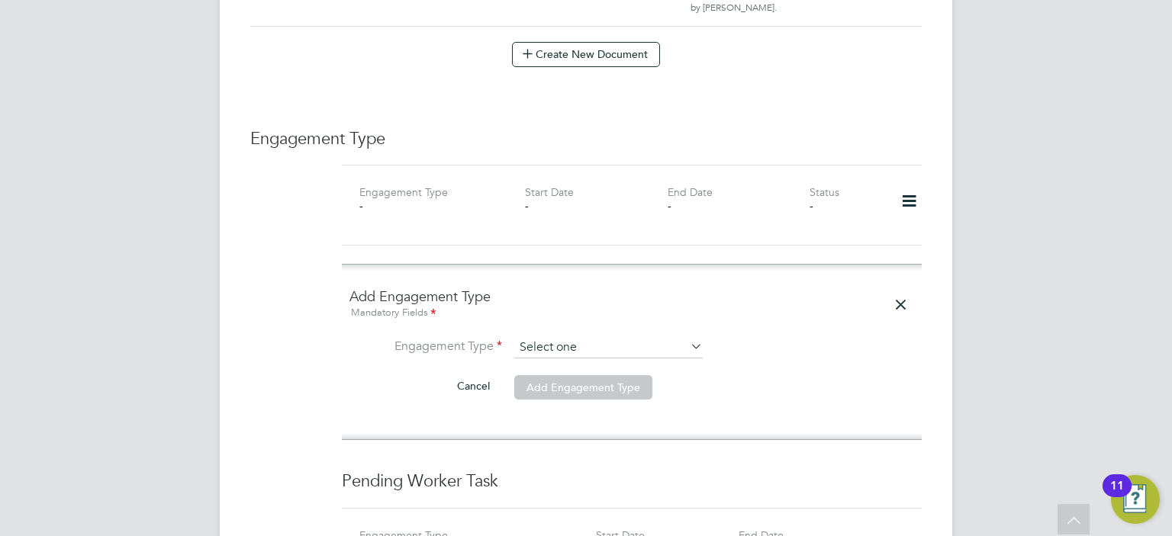
click at [550, 337] on input at bounding box center [608, 347] width 188 height 21
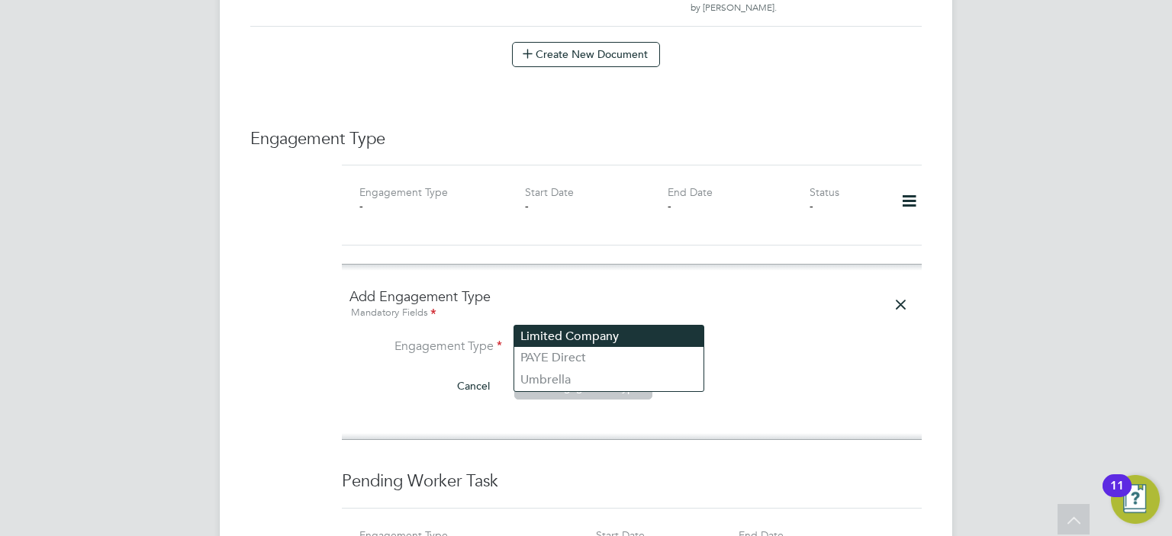
click at [549, 341] on li "Limited Company" at bounding box center [608, 337] width 189 height 22
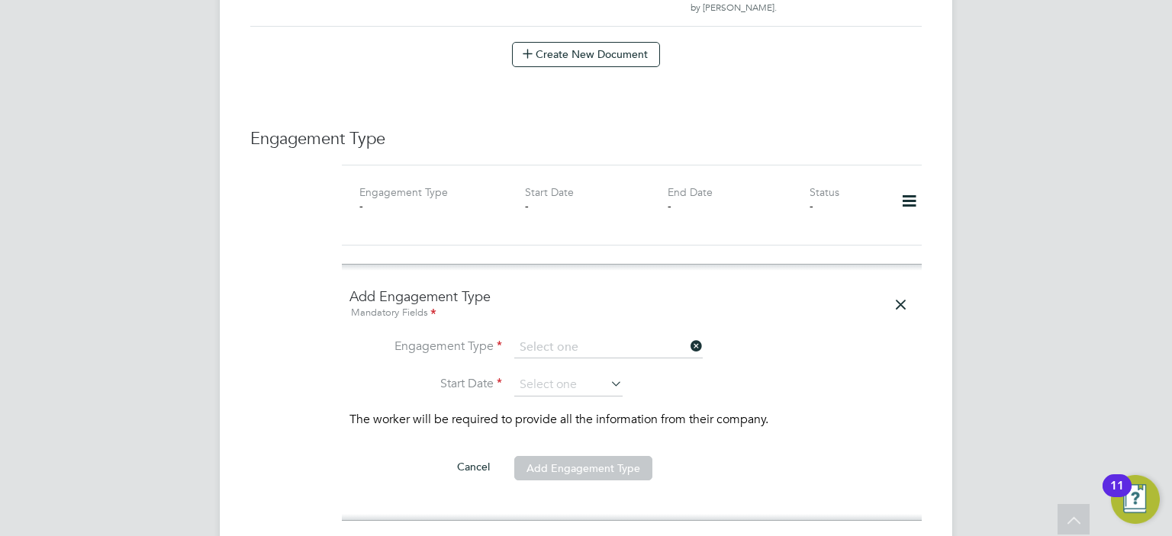
type input "Limited Company"
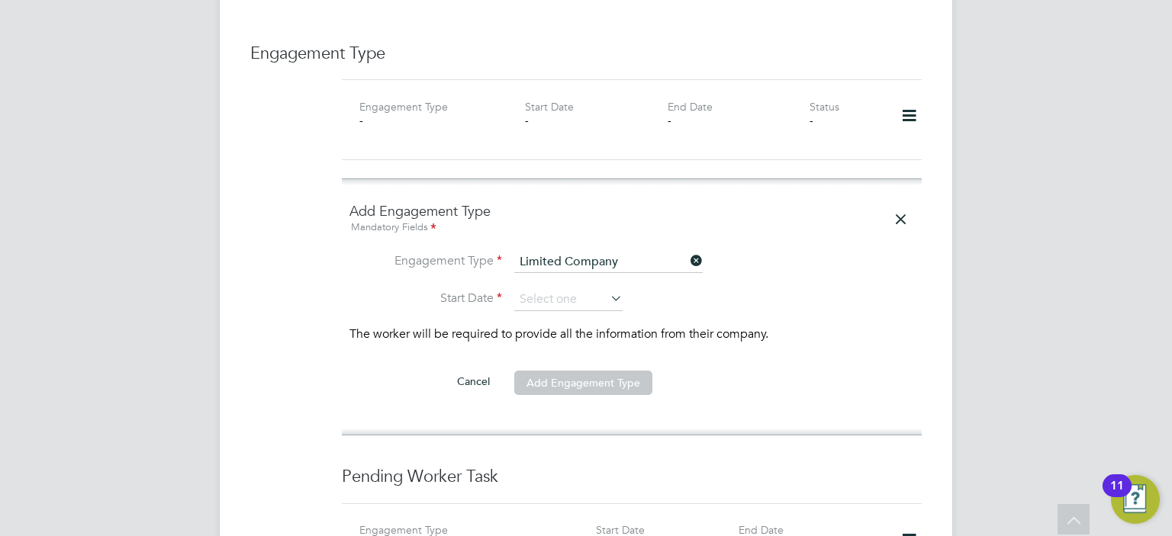
scroll to position [2002, 0]
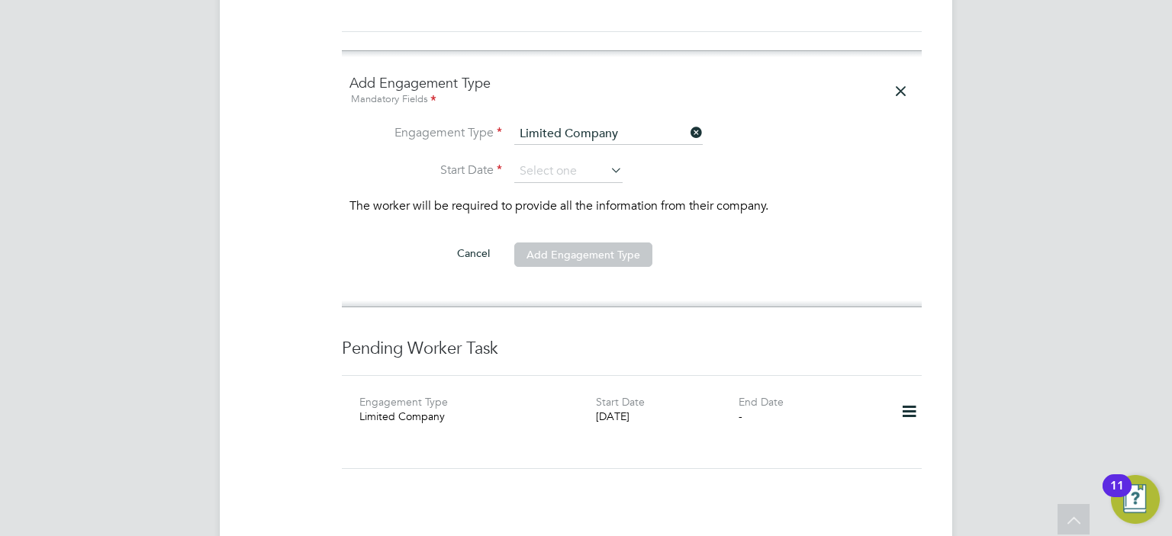
click at [541, 126] on li "Engagement Type Limited Company" at bounding box center [632, 142] width 565 height 37
click at [546, 160] on input at bounding box center [568, 171] width 108 height 23
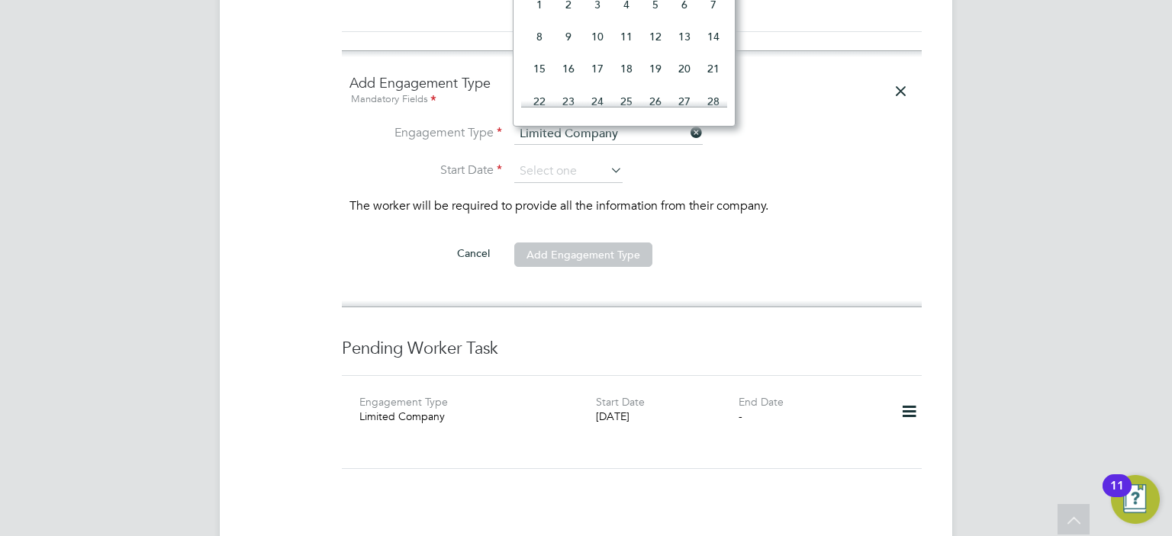
click at [623, 83] on span "18" at bounding box center [626, 68] width 29 height 29
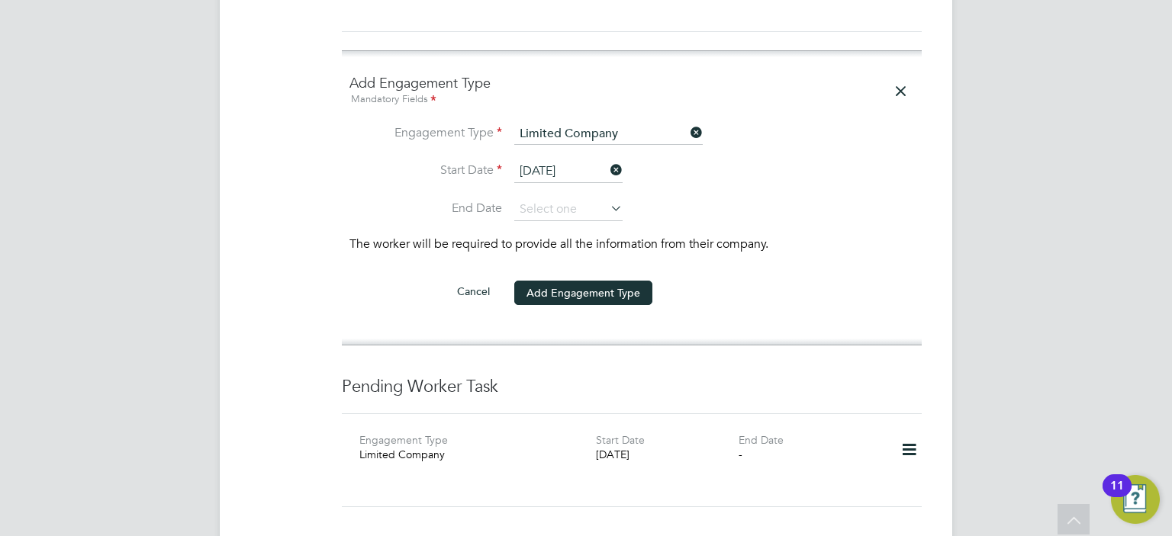
scroll to position [531, 0]
click at [566, 160] on input "18 Sep 2025" at bounding box center [568, 171] width 108 height 23
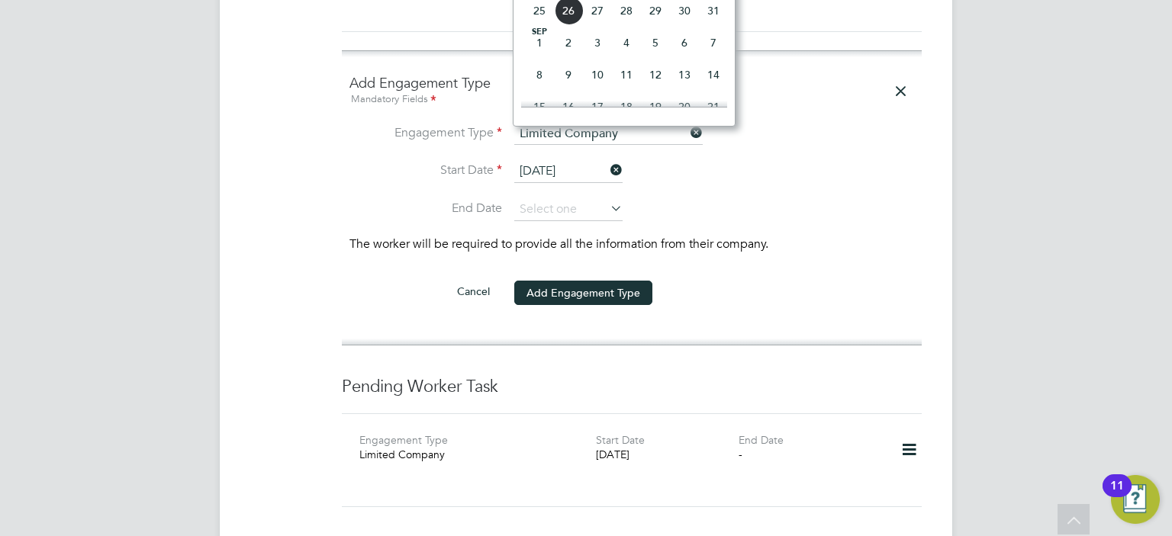
scroll to position [366, 0]
click at [535, 21] on span "18" at bounding box center [539, 11] width 29 height 29
type input "[DATE]"
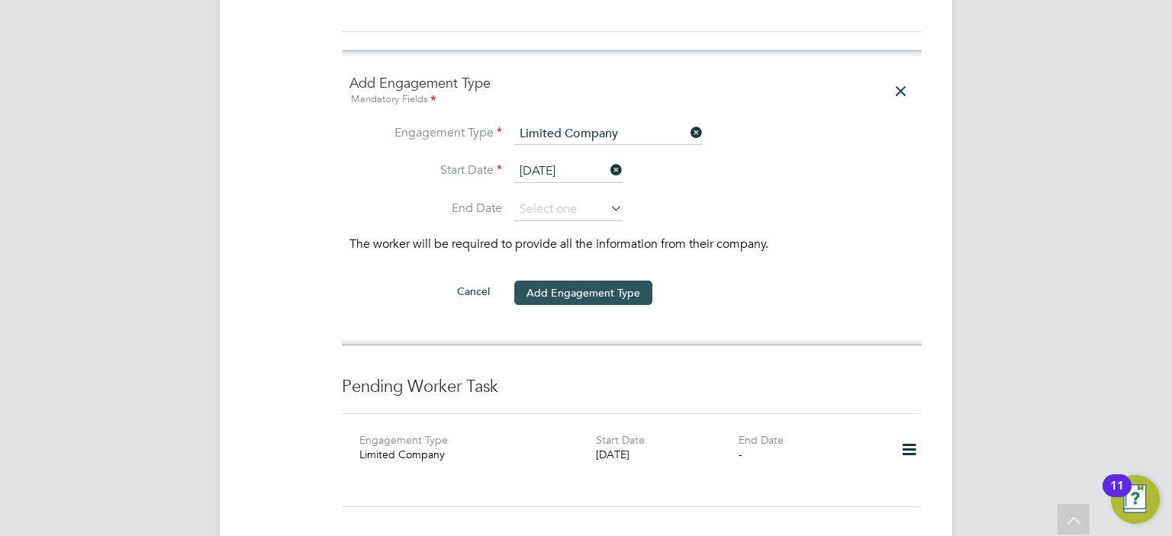
click at [577, 281] on button "Add Engagement Type" at bounding box center [583, 293] width 138 height 24
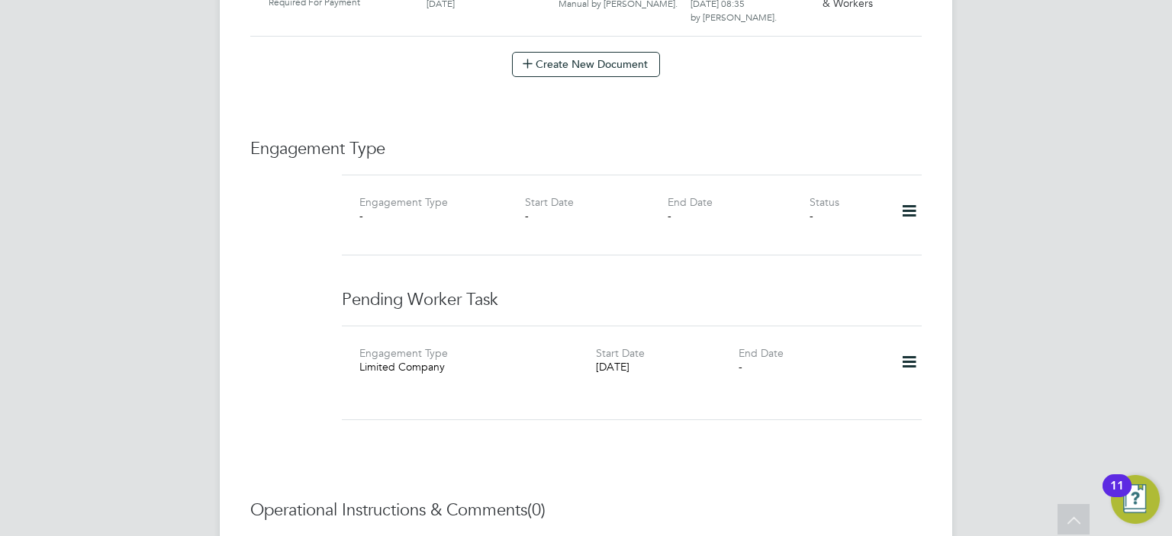
scroll to position [1727, 0]
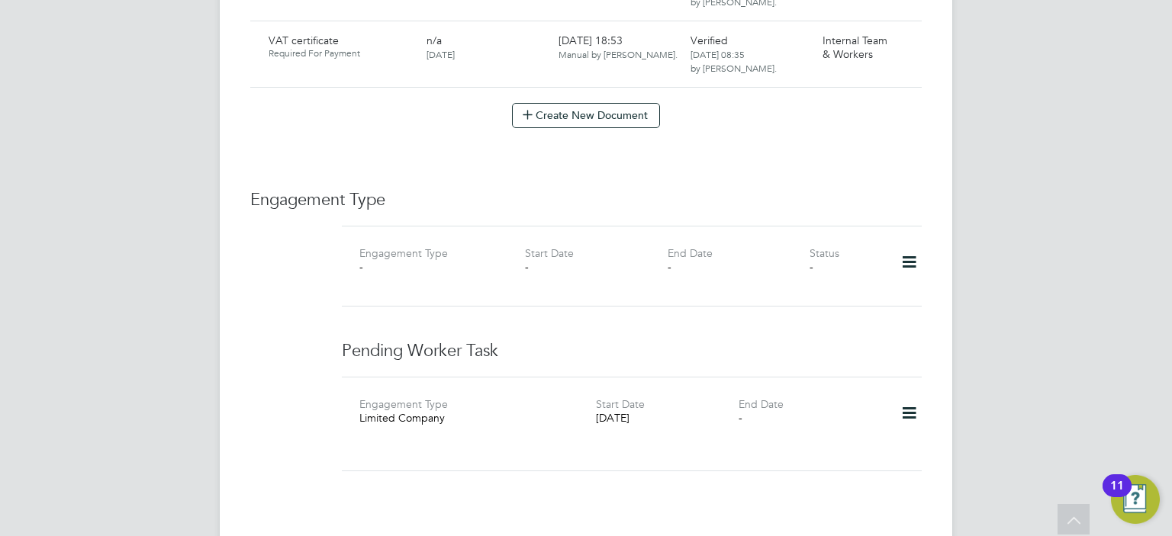
click at [910, 245] on icon at bounding box center [909, 262] width 27 height 35
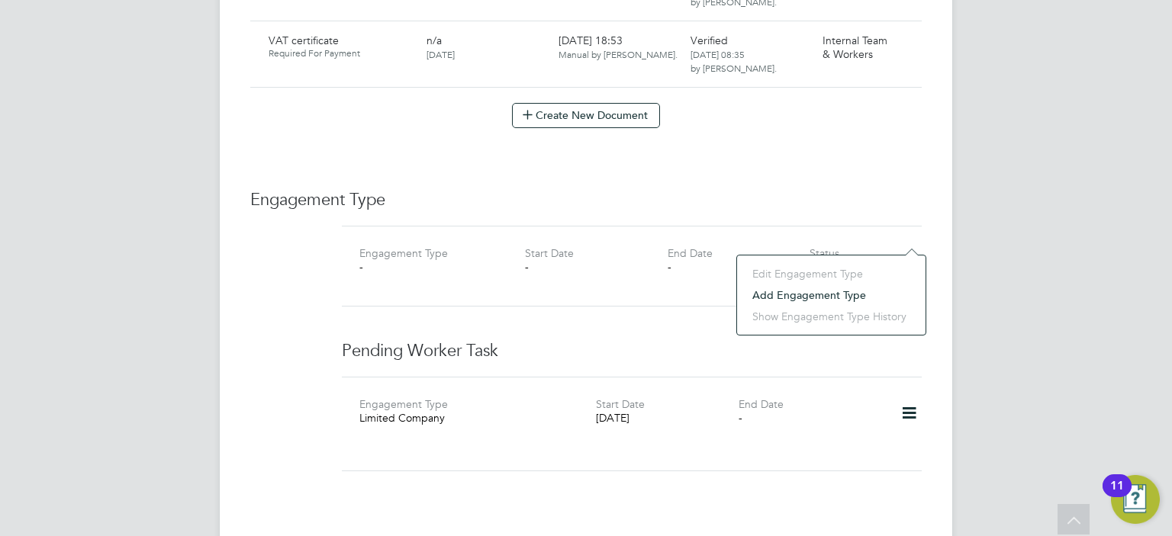
drag, startPoint x: 899, startPoint y: 371, endPoint x: 920, endPoint y: 362, distance: 22.5
click at [920, 377] on div "Engagement Type Limited Company Start Date 18 Aug 2025 End Date -" at bounding box center [632, 424] width 580 height 95
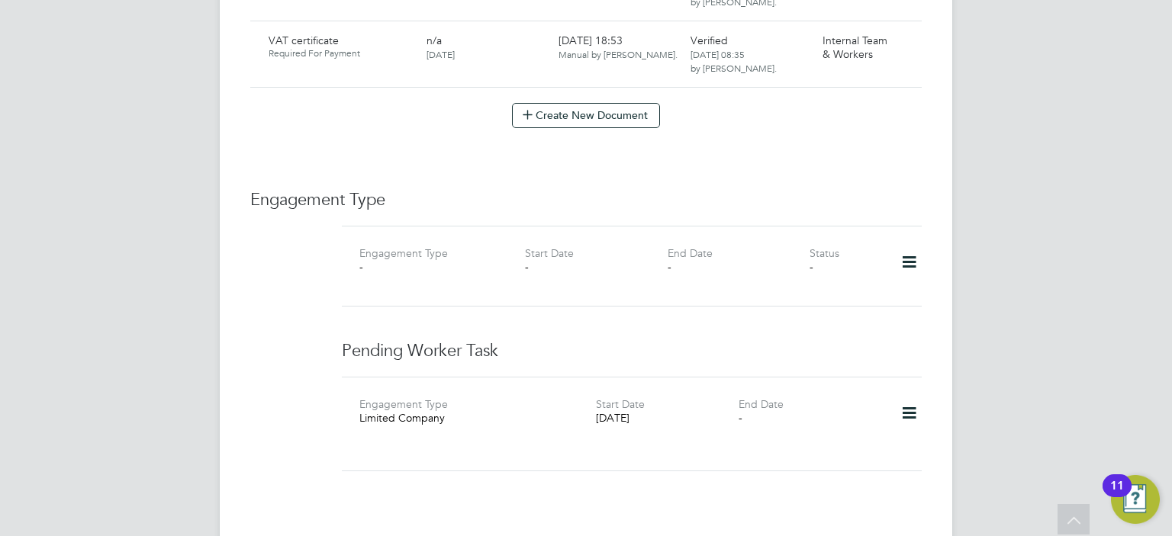
click at [920, 377] on div "Engagement Type Limited Company Start Date 18 Aug 2025 End Date -" at bounding box center [632, 424] width 580 height 95
click at [902, 245] on icon at bounding box center [909, 262] width 27 height 35
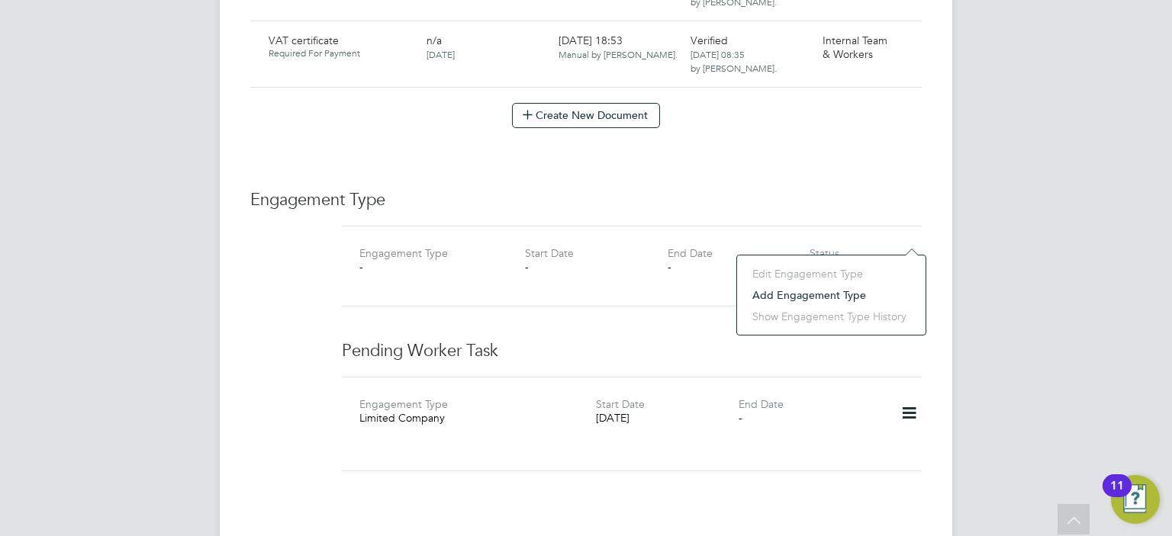
click at [907, 396] on icon at bounding box center [909, 413] width 27 height 35
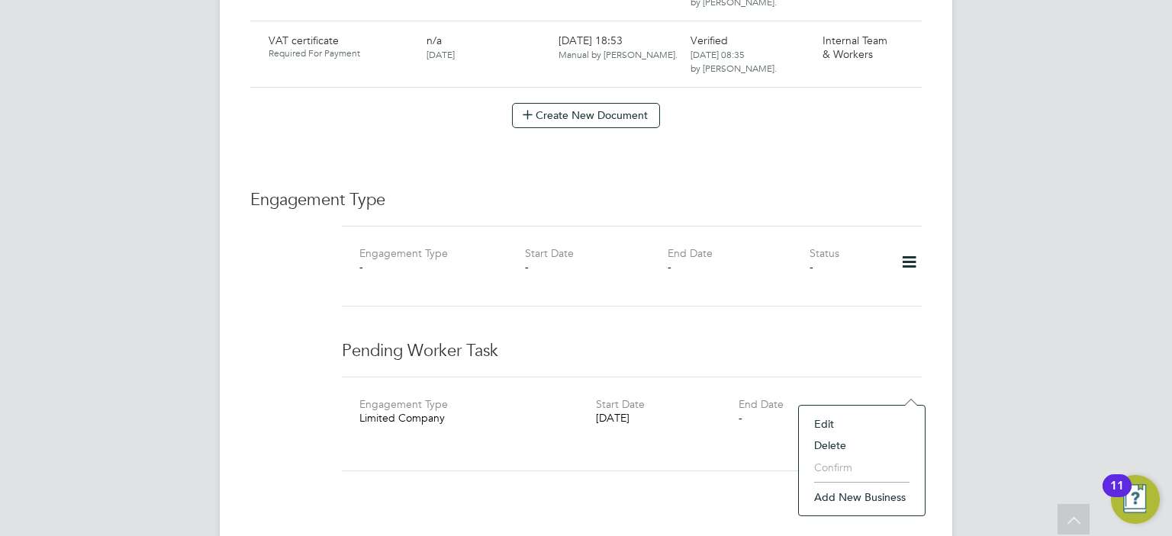
click at [829, 495] on li "Add new business" at bounding box center [862, 497] width 111 height 21
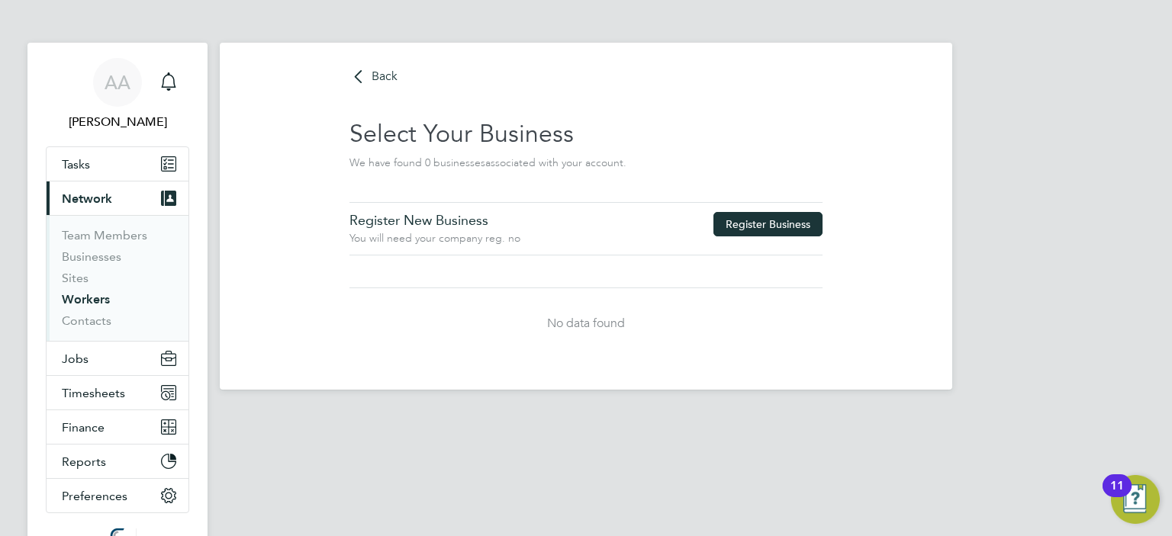
click at [755, 229] on button "Register Business" at bounding box center [768, 224] width 109 height 24
type input "[GEOGRAPHIC_DATA]"
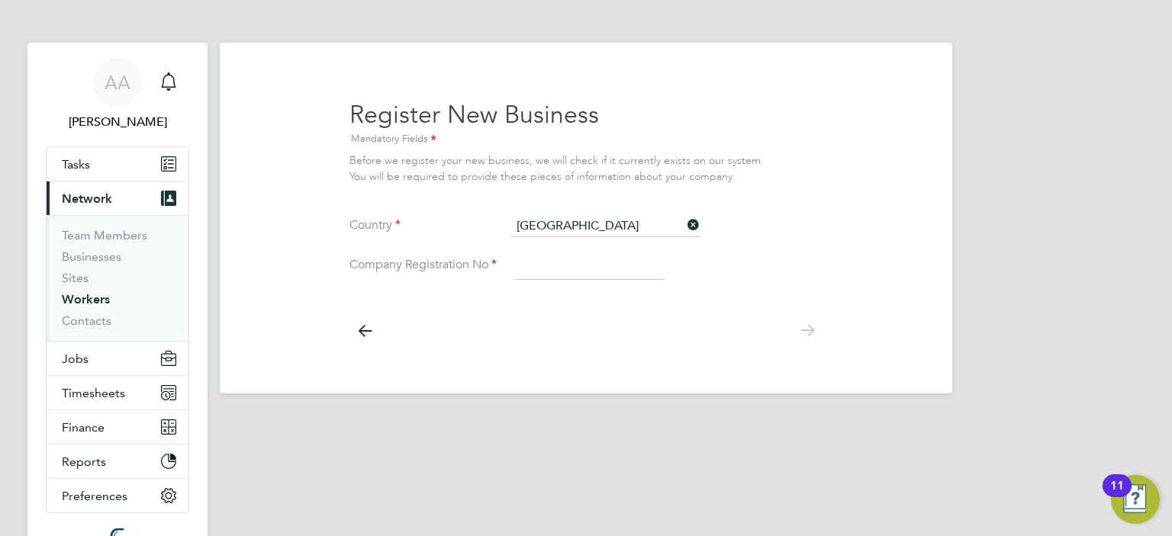
click at [565, 268] on input at bounding box center [589, 266] width 150 height 27
click at [562, 265] on input at bounding box center [589, 266] width 150 height 27
paste input "7773224"
click at [519, 266] on input "7773224" at bounding box center [589, 266] width 150 height 27
type input "07773224"
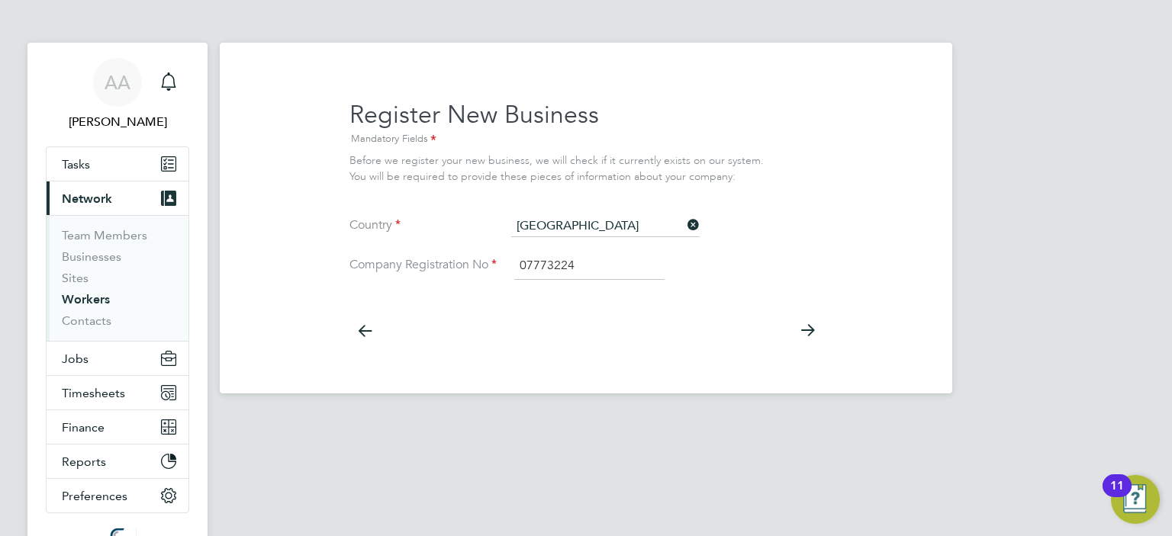
click at [808, 327] on icon at bounding box center [807, 331] width 31 height 34
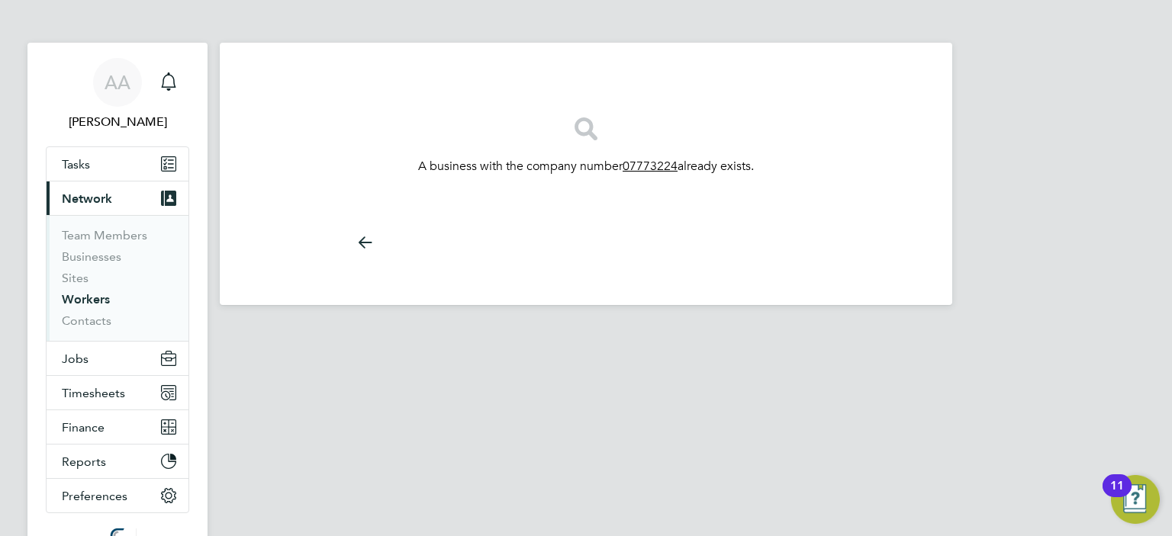
drag, startPoint x: 680, startPoint y: 167, endPoint x: 621, endPoint y: 164, distance: 58.8
click at [623, 164] on tcxspan "07773224" at bounding box center [650, 166] width 55 height 15
drag, startPoint x: 645, startPoint y: 157, endPoint x: 623, endPoint y: 185, distance: 35.4
click at [623, 185] on div "A business with the company number 07773224 already exists." at bounding box center [586, 137] width 473 height 140
click at [75, 256] on link "Businesses" at bounding box center [92, 257] width 60 height 14
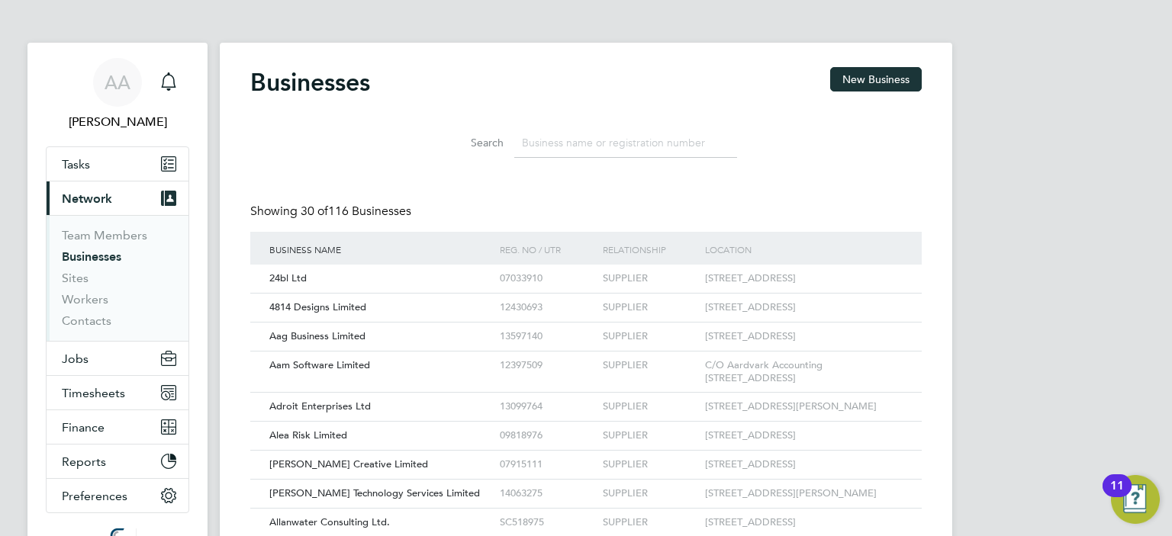
click at [549, 140] on input at bounding box center [625, 143] width 223 height 30
paste input "7773224"
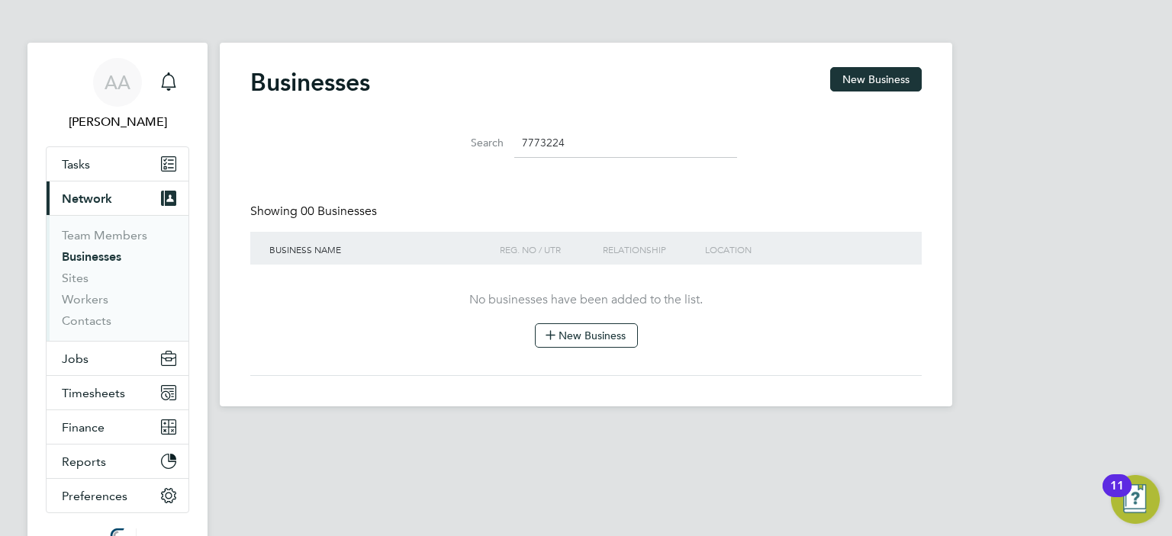
click at [525, 145] on input "7773224" at bounding box center [625, 143] width 223 height 30
click at [620, 147] on input "07773224" at bounding box center [625, 143] width 223 height 30
type input "07773224"
click at [575, 341] on button "New Business" at bounding box center [586, 336] width 103 height 24
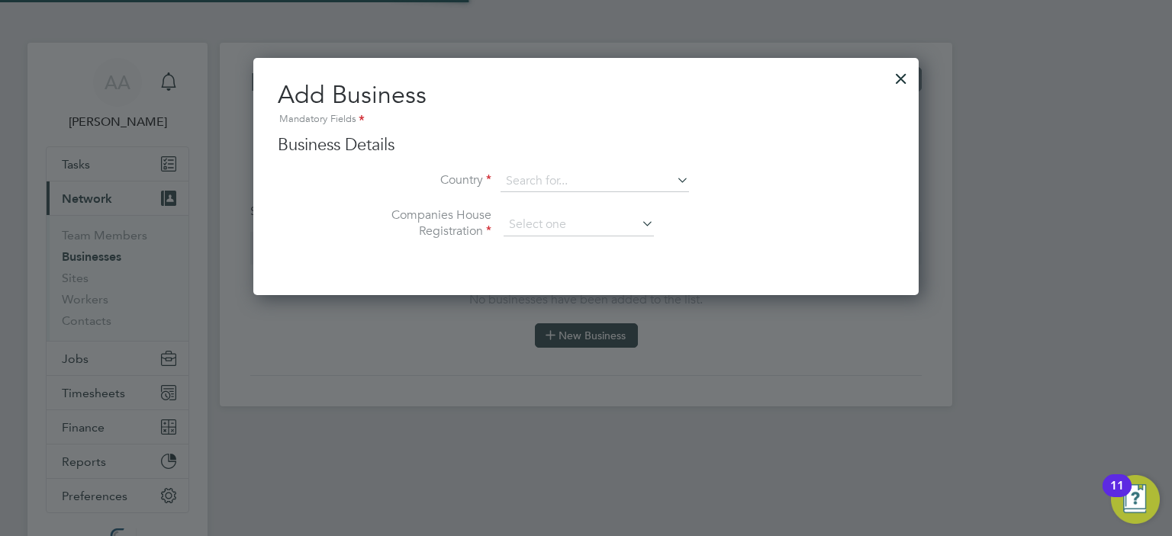
type input "[GEOGRAPHIC_DATA]"
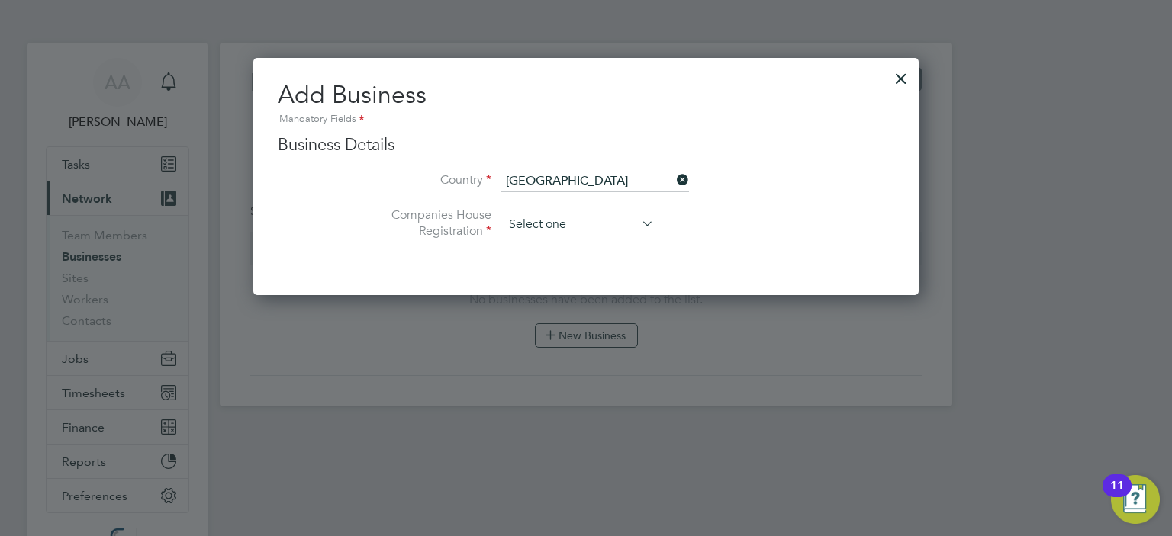
click at [543, 226] on input at bounding box center [579, 225] width 150 height 23
click at [543, 227] on input at bounding box center [579, 225] width 150 height 23
click at [530, 246] on li "Registered" at bounding box center [579, 247] width 151 height 20
type input "Registered"
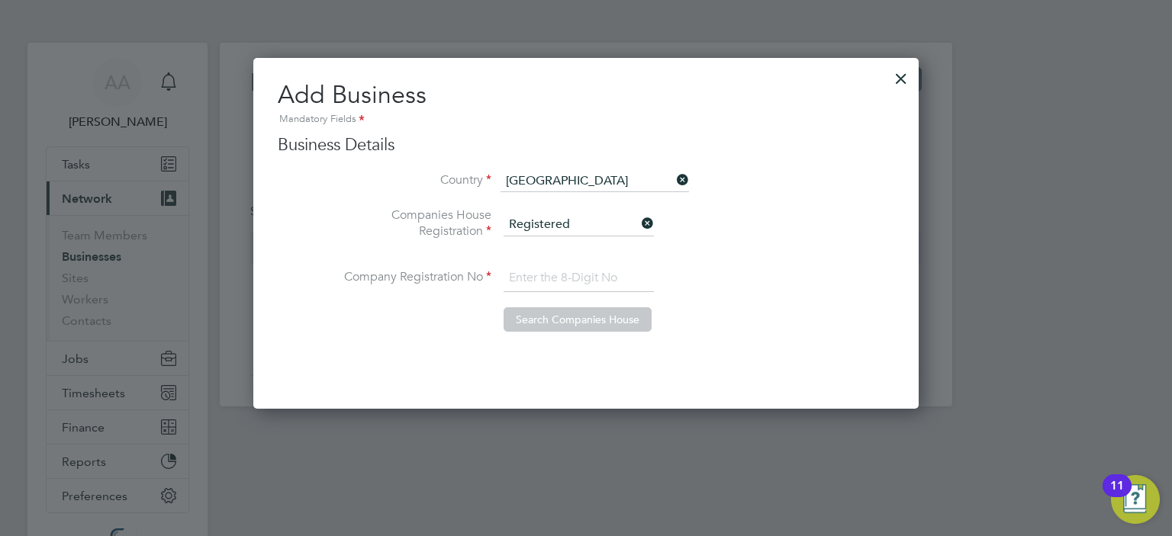
click at [561, 276] on input at bounding box center [579, 278] width 150 height 27
paste input "7773224"
type input "07773224"
click at [561, 315] on button "Search Companies House" at bounding box center [578, 320] width 148 height 24
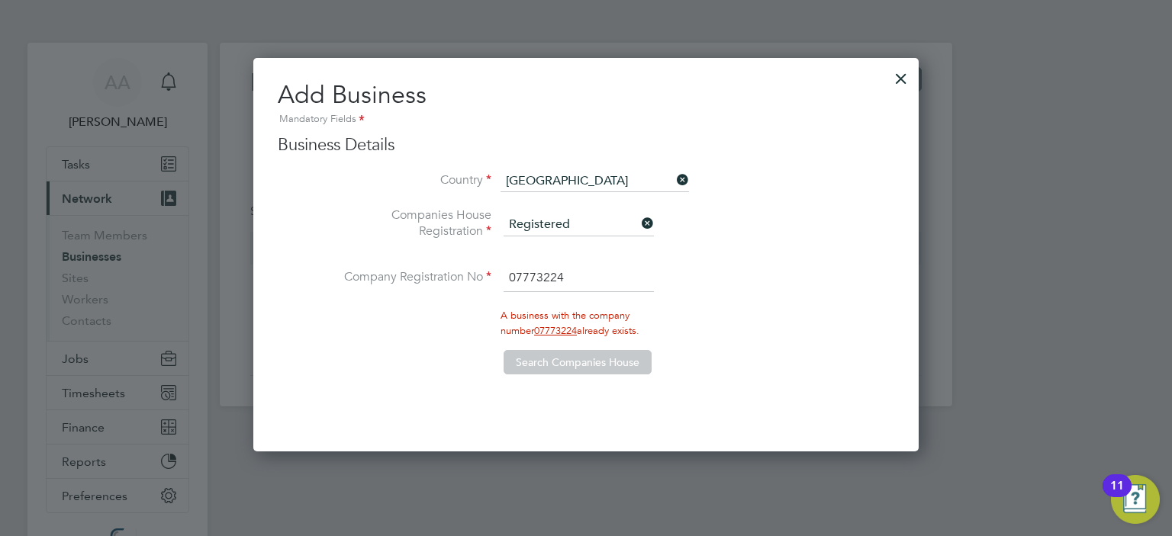
click at [562, 332] on tcxspan "07773224" at bounding box center [555, 330] width 43 height 13
drag, startPoint x: 580, startPoint y: 276, endPoint x: 500, endPoint y: 278, distance: 80.1
click at [500, 278] on li "Company Registration No 07773224" at bounding box center [617, 286] width 556 height 43
drag, startPoint x: 572, startPoint y: 275, endPoint x: 498, endPoint y: 271, distance: 74.9
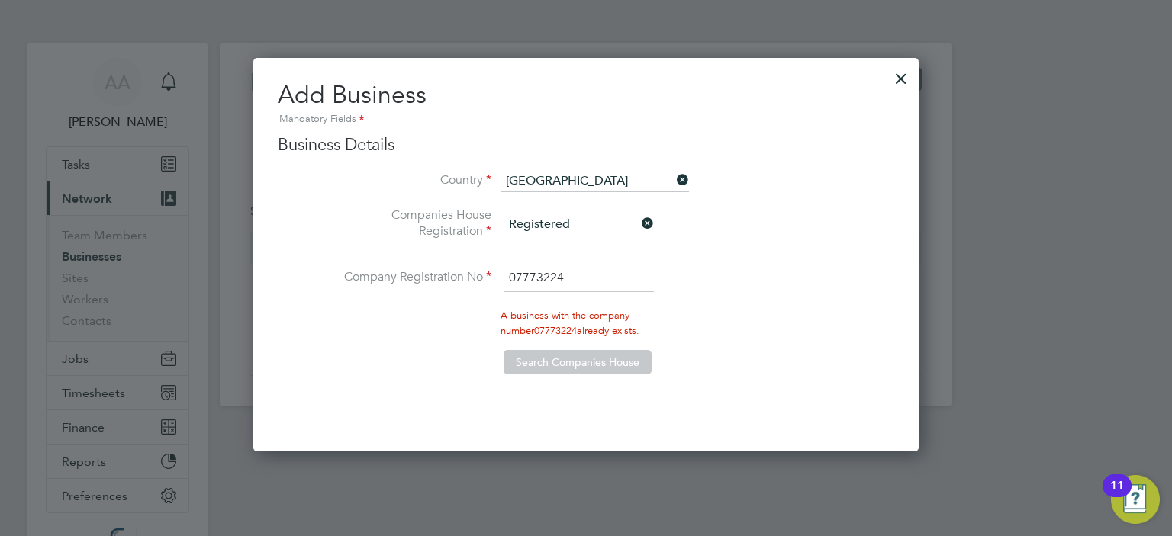
click at [498, 271] on li "Company Registration No 07773224" at bounding box center [617, 286] width 556 height 43
click at [522, 283] on input "07773224" at bounding box center [579, 278] width 150 height 27
drag, startPoint x: 575, startPoint y: 276, endPoint x: 510, endPoint y: 274, distance: 65.7
click at [510, 274] on input "07773224" at bounding box center [579, 278] width 150 height 27
click at [898, 75] on div at bounding box center [901, 74] width 27 height 27
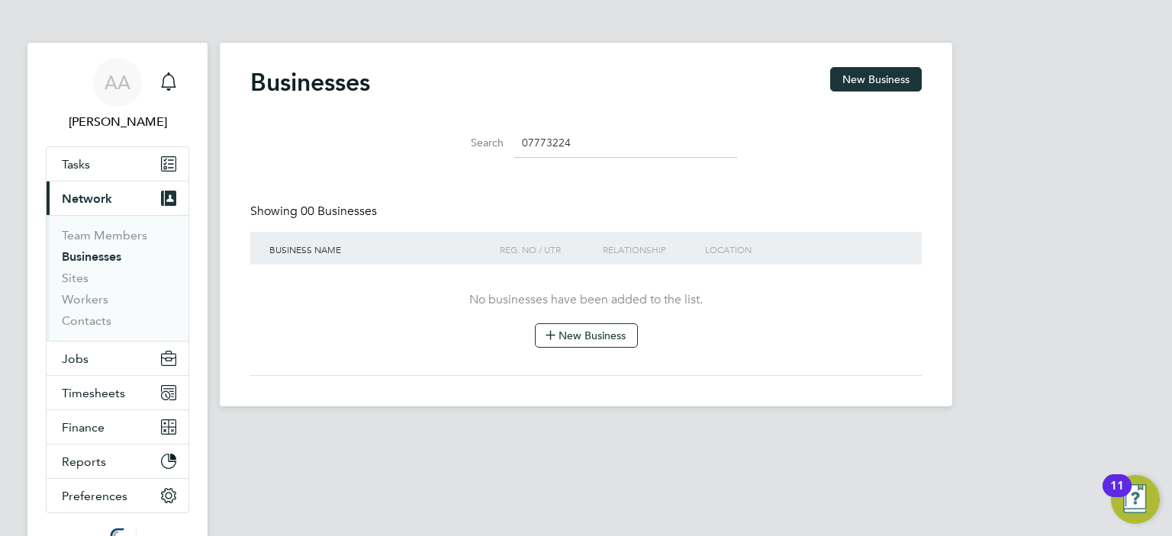
drag, startPoint x: 594, startPoint y: 147, endPoint x: 524, endPoint y: 146, distance: 71.0
click at [560, 147] on input "07773224" at bounding box center [625, 143] width 223 height 30
click at [524, 146] on input "07773224" at bounding box center [625, 143] width 223 height 30
type input "4"
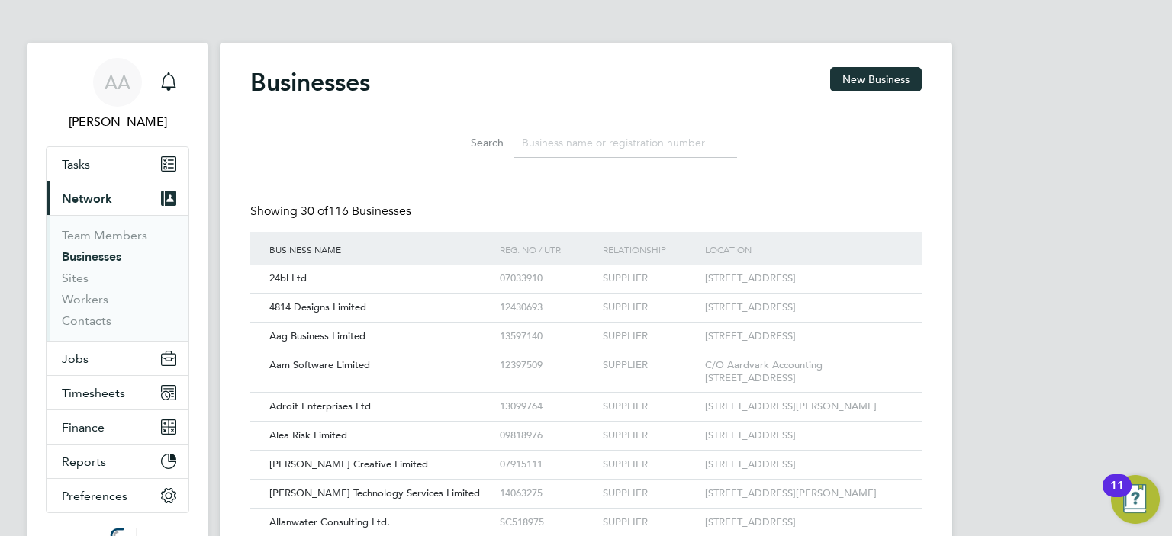
paste input "07773224"
type input "07773224"
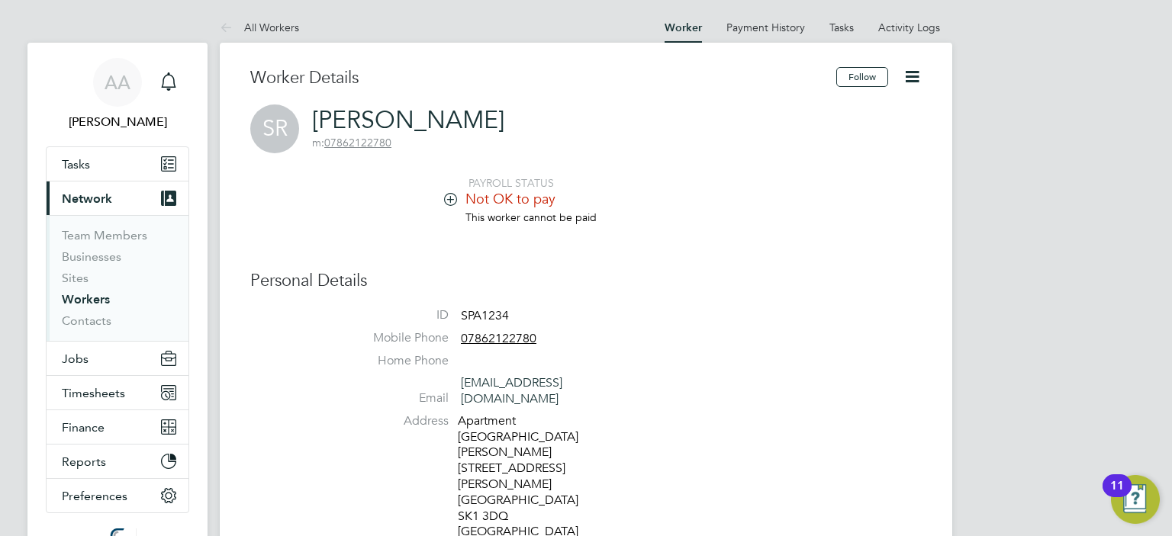
drag, startPoint x: 467, startPoint y: 123, endPoint x: 325, endPoint y: 115, distance: 142.2
click at [325, 115] on div "SR [PERSON_NAME] m: 07862122780" at bounding box center [586, 129] width 672 height 49
drag, startPoint x: 458, startPoint y: 112, endPoint x: 310, endPoint y: 109, distance: 148.1
click at [310, 109] on div "SR [PERSON_NAME] m: 07862122780" at bounding box center [586, 129] width 672 height 49
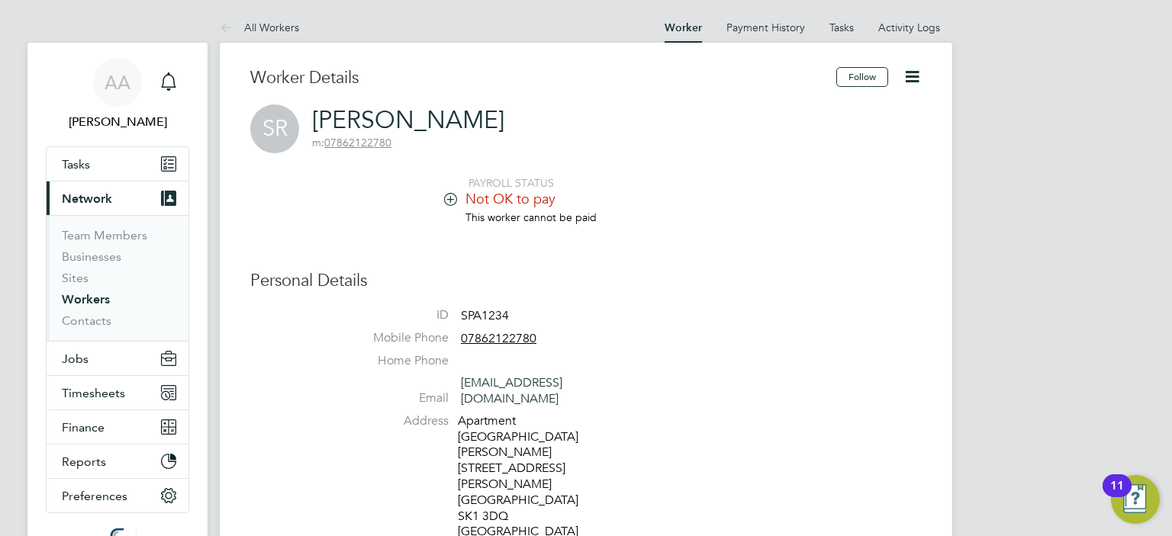
copy h2 "[PERSON_NAME] m: 07862122780"
click at [891, 226] on li "This worker cannot be paid" at bounding box center [632, 225] width 580 height 29
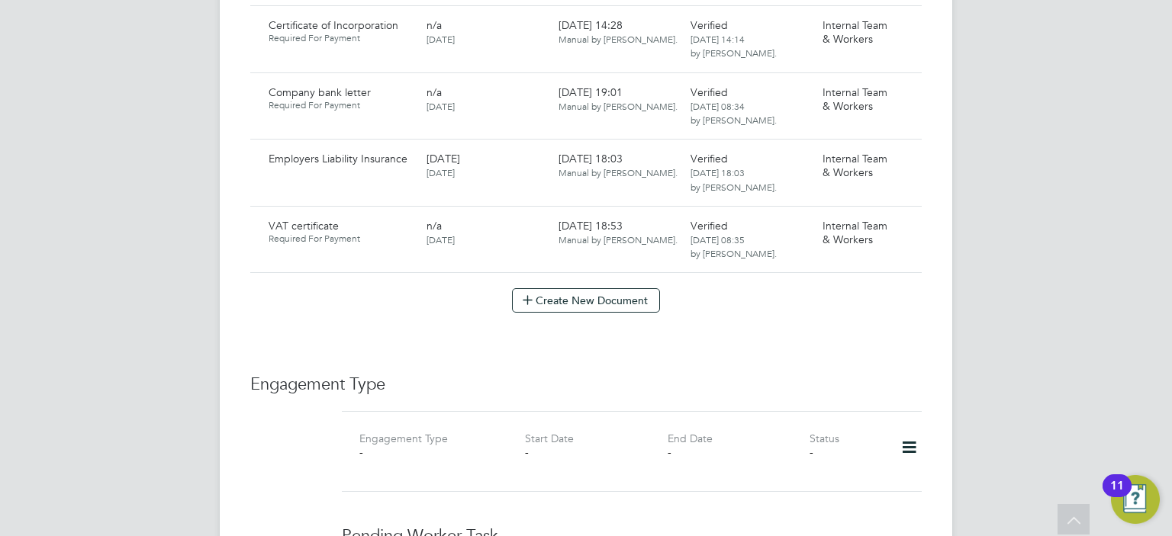
scroll to position [1435, 0]
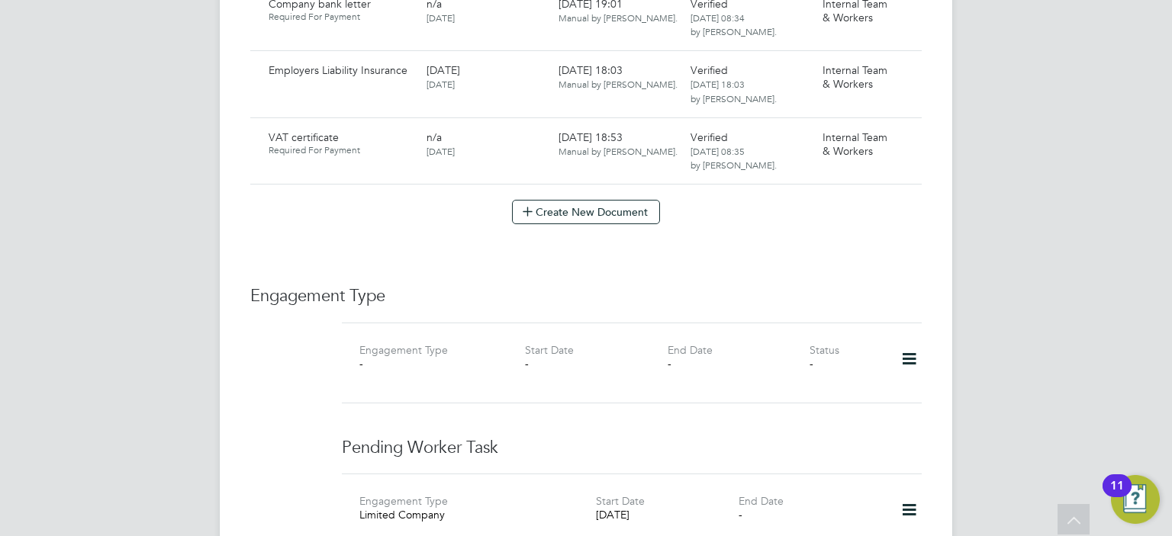
click at [904, 493] on icon at bounding box center [909, 510] width 27 height 35
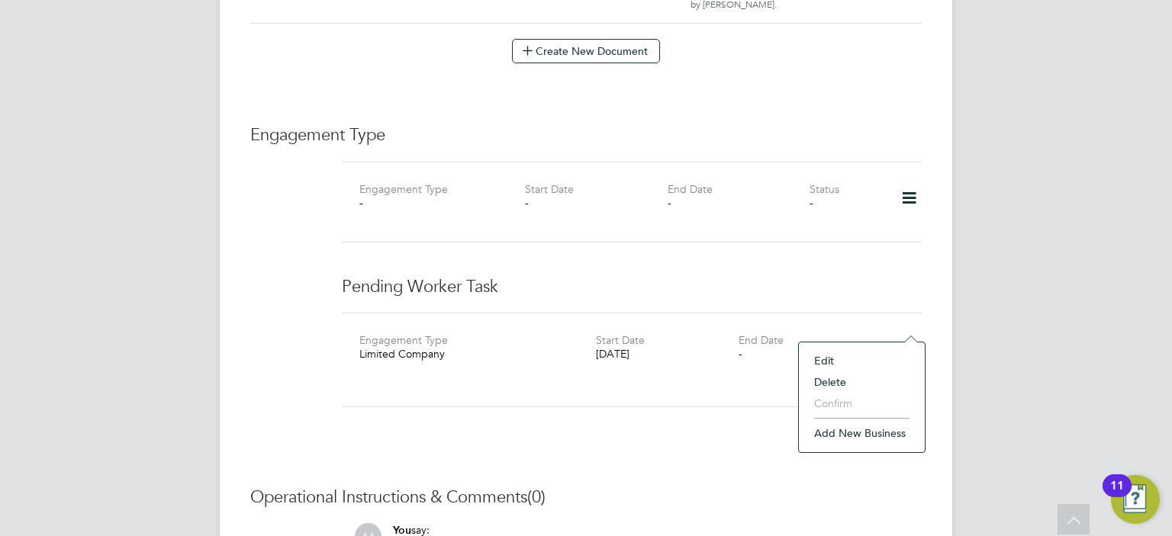
scroll to position [1648, 0]
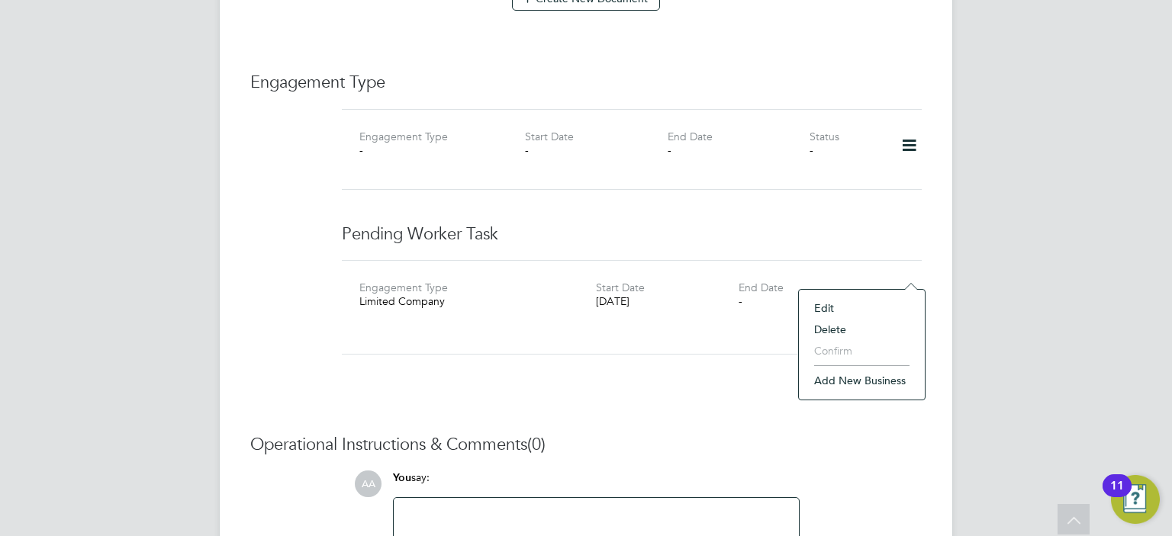
click at [851, 382] on li "Add new business" at bounding box center [862, 380] width 111 height 21
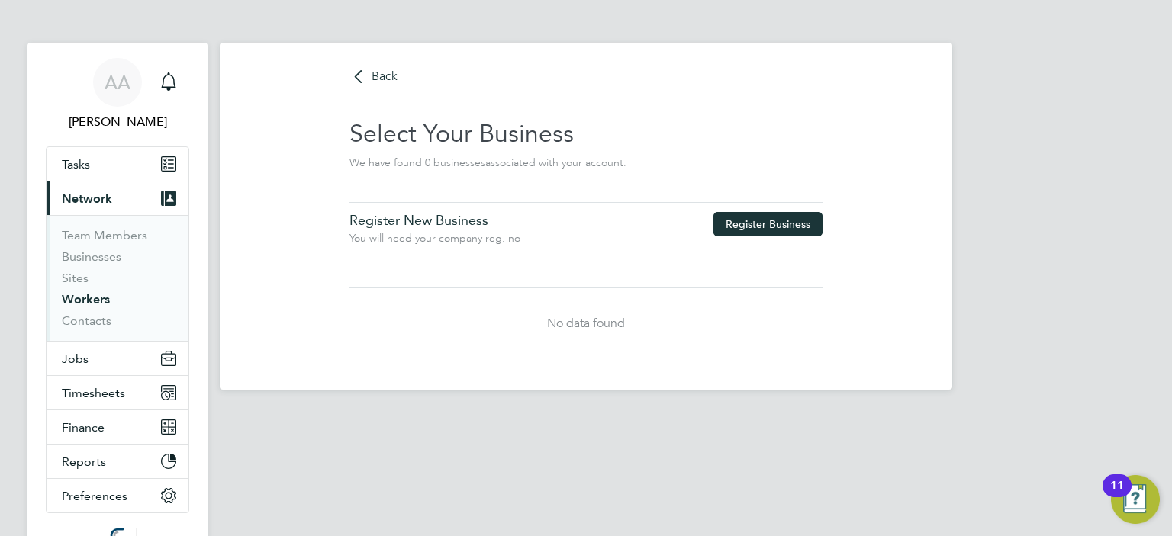
click at [746, 219] on button "Register Business" at bounding box center [768, 224] width 109 height 24
type input "[GEOGRAPHIC_DATA]"
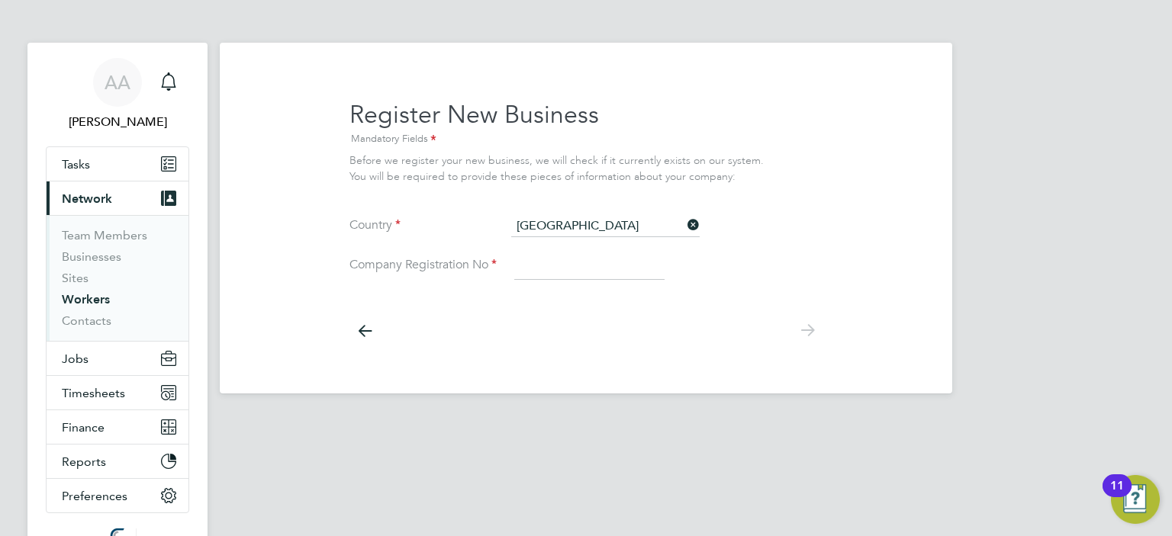
click at [574, 271] on input at bounding box center [589, 266] width 150 height 27
paste input "7773224"
type input "07773224"
click at [807, 331] on icon at bounding box center [807, 331] width 31 height 34
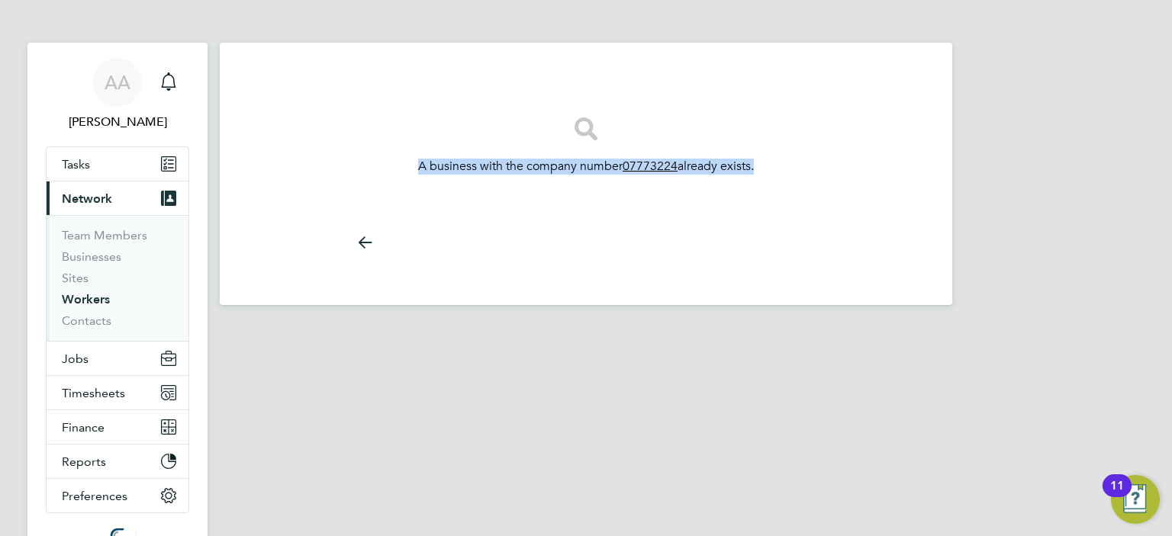
drag, startPoint x: 778, startPoint y: 169, endPoint x: 449, endPoint y: 155, distance: 330.0
click at [449, 155] on div "A business with the company number 07773224 already exists." at bounding box center [586, 137] width 473 height 76
copy div "A business with the company number 07773224 already exists."
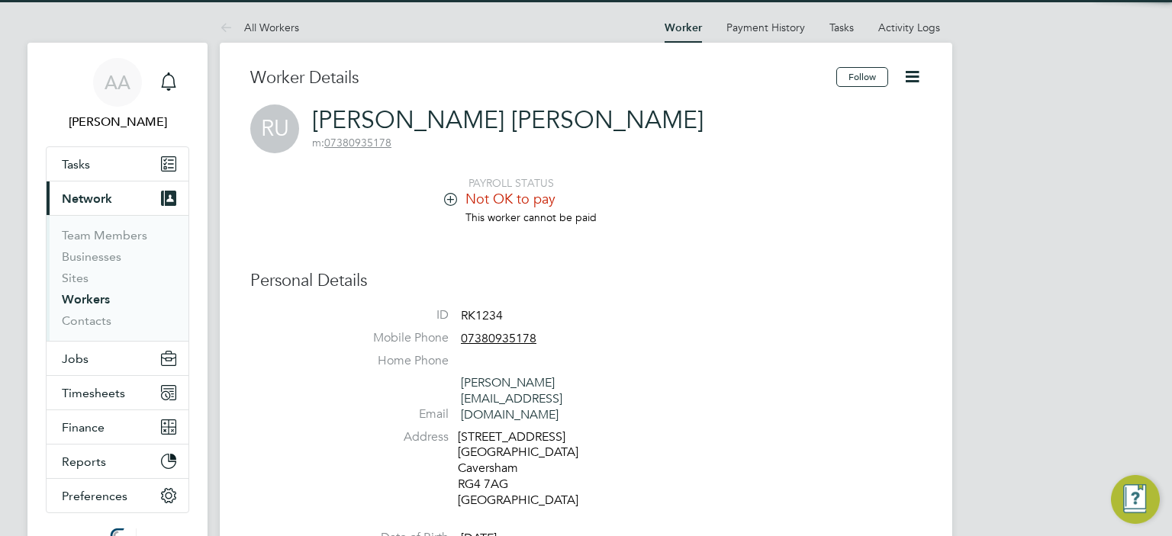
click at [449, 196] on icon at bounding box center [450, 198] width 11 height 11
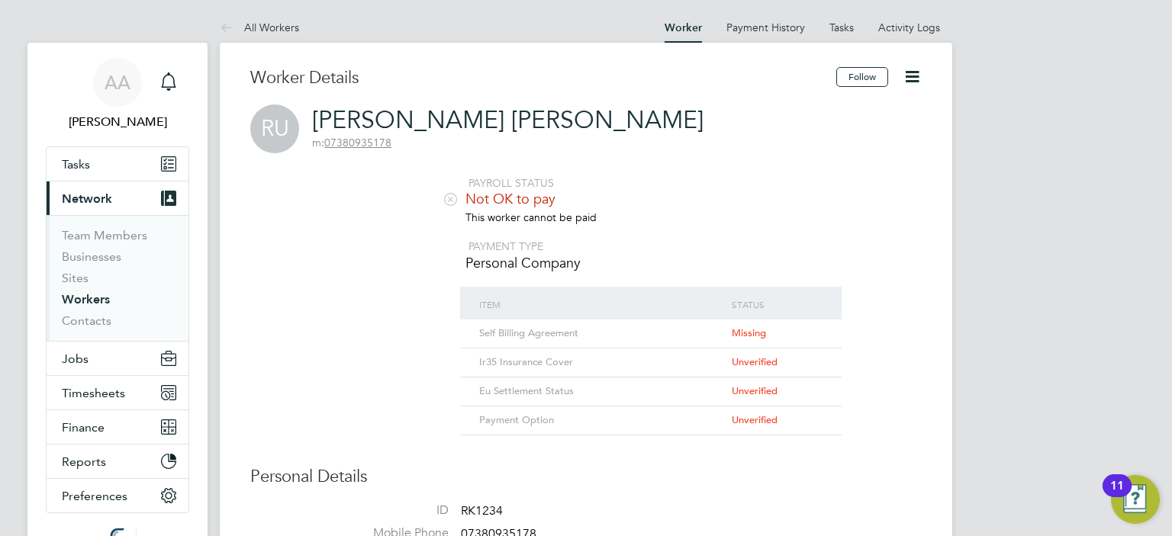
click at [807, 210] on li "Not OK to pay" at bounding box center [632, 200] width 580 height 21
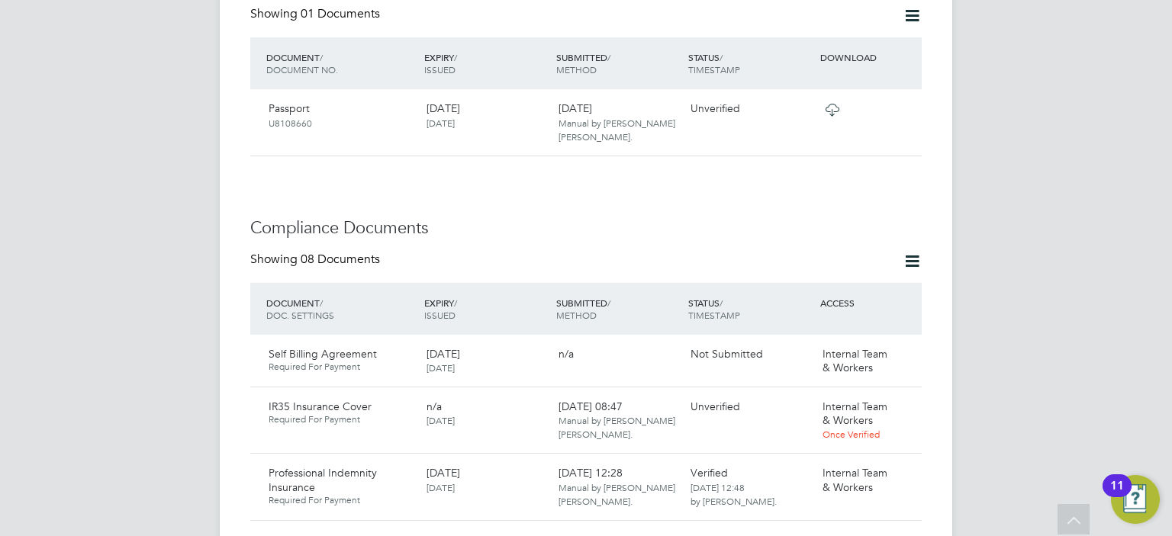
scroll to position [1007, 0]
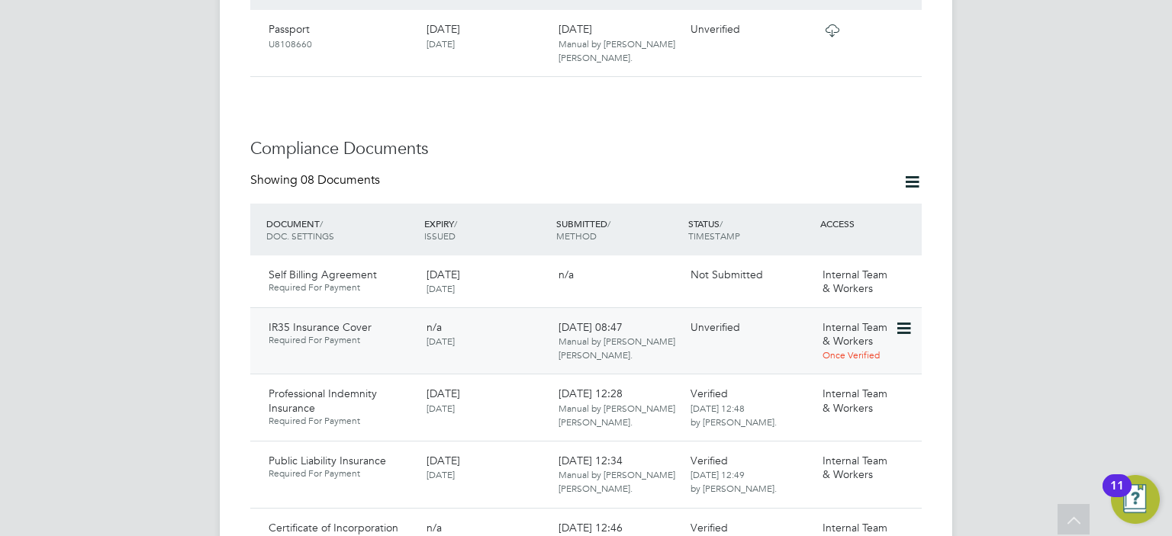
click at [904, 320] on icon at bounding box center [902, 329] width 15 height 18
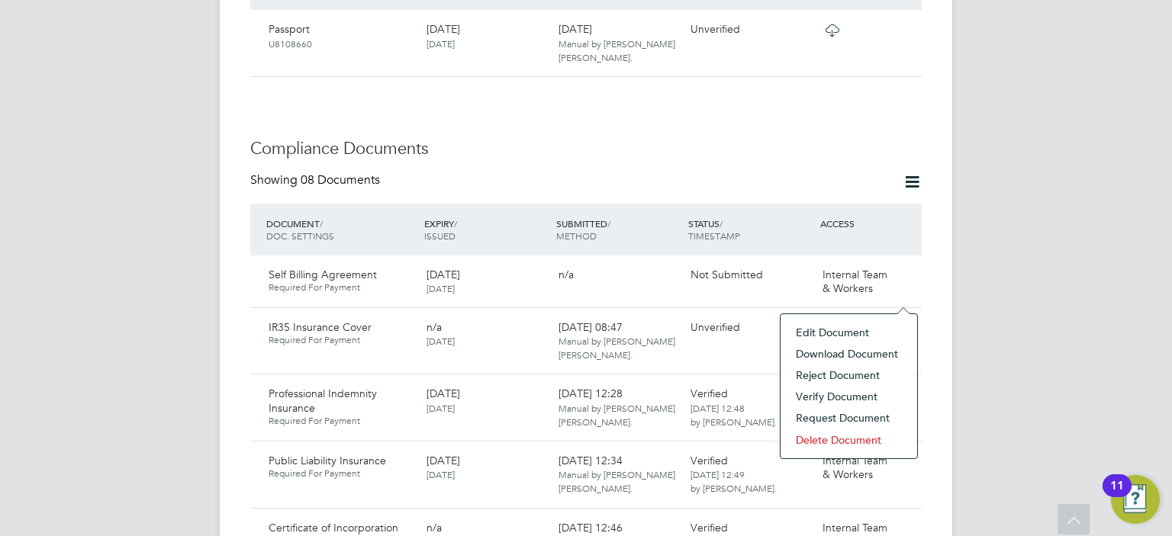
click at [867, 350] on li "Download Document" at bounding box center [848, 353] width 121 height 21
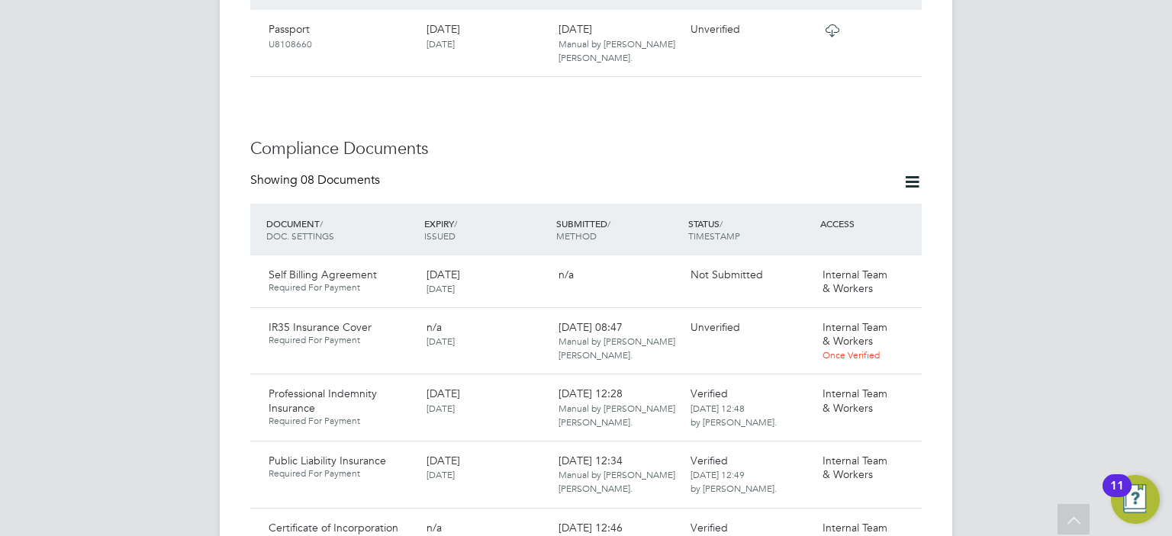
click at [1059, 185] on div "AA [PERSON_NAME] Notifications Applications: Tasks Current page: Network Team M…" at bounding box center [586, 230] width 1172 height 2475
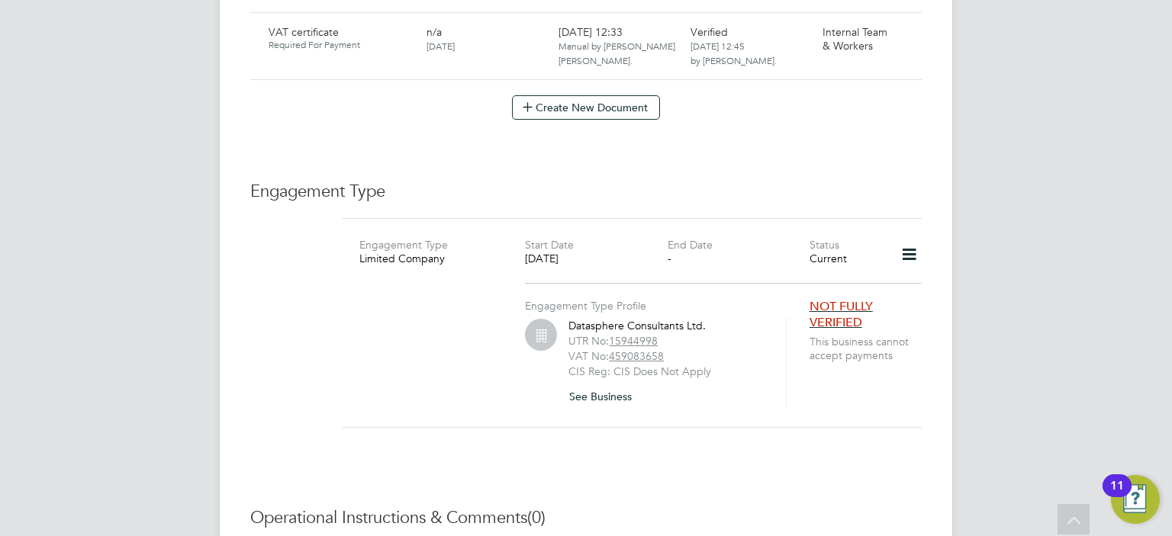
scroll to position [1709, 0]
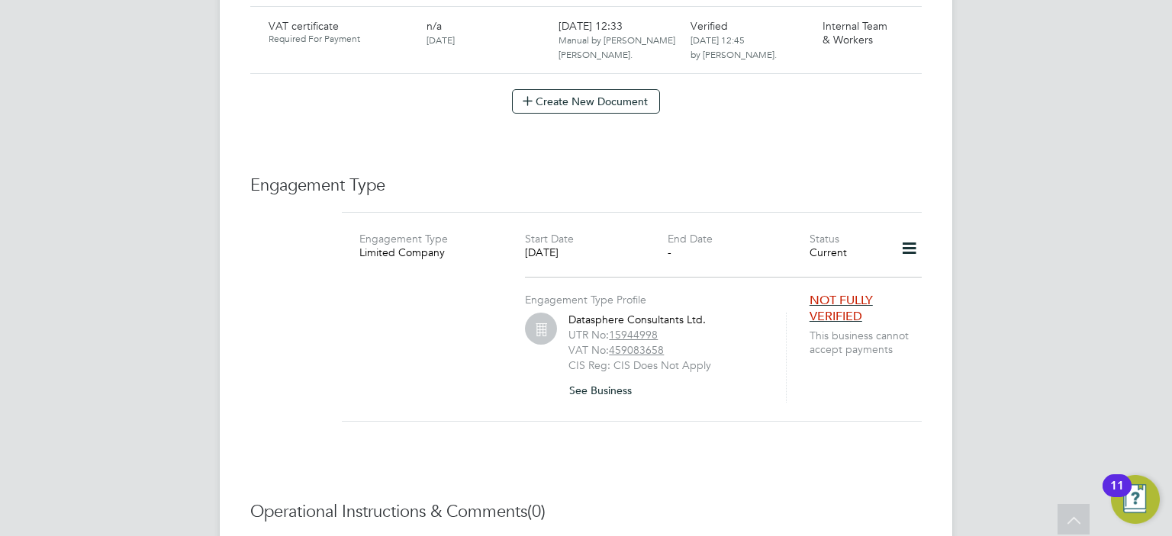
click at [835, 293] on span "NOT FULLY VERIFIED" at bounding box center [841, 308] width 63 height 31
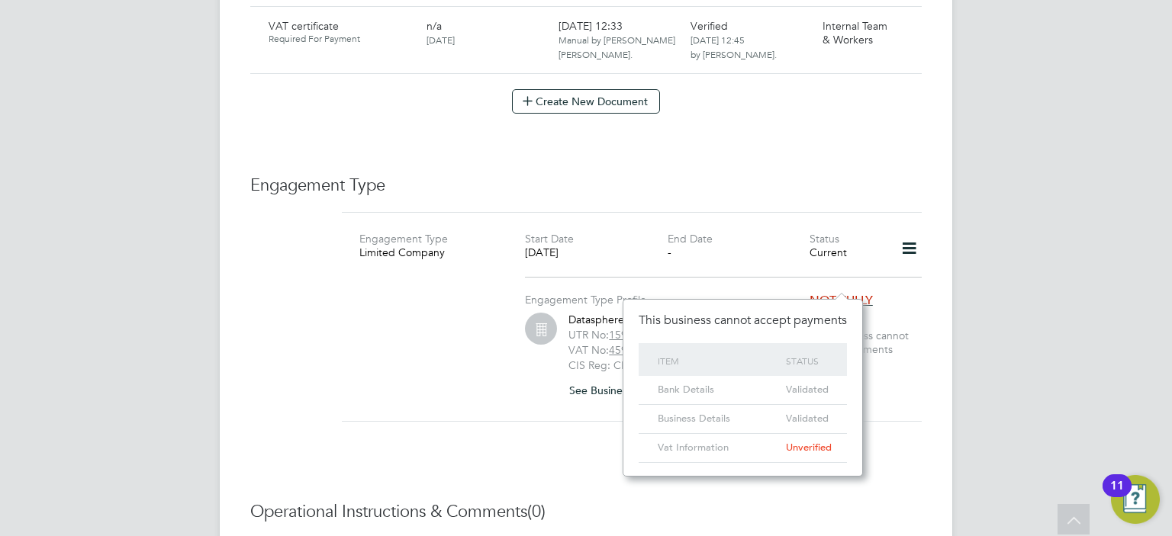
scroll to position [177, 240]
click at [893, 293] on li "NOT FULLY VERIFIED" at bounding box center [869, 311] width 118 height 36
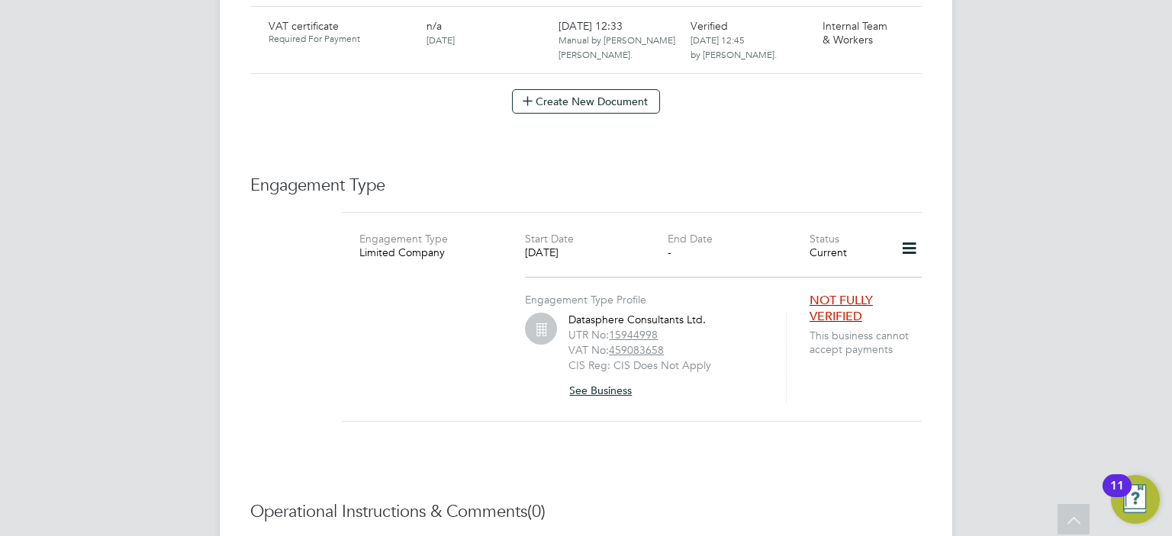
click at [601, 379] on button "See Business" at bounding box center [607, 391] width 76 height 24
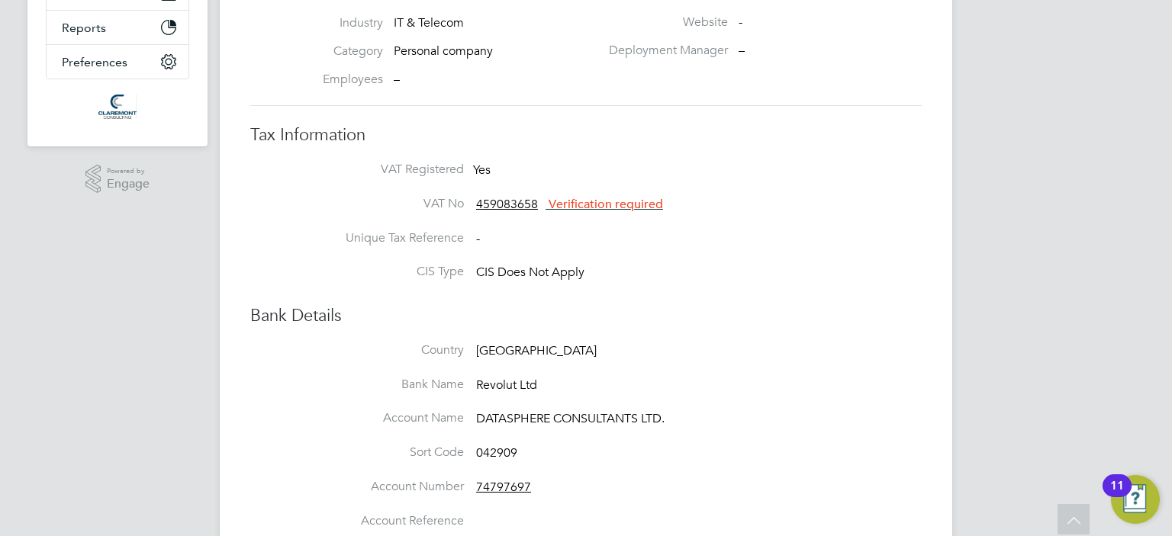
scroll to position [228, 0]
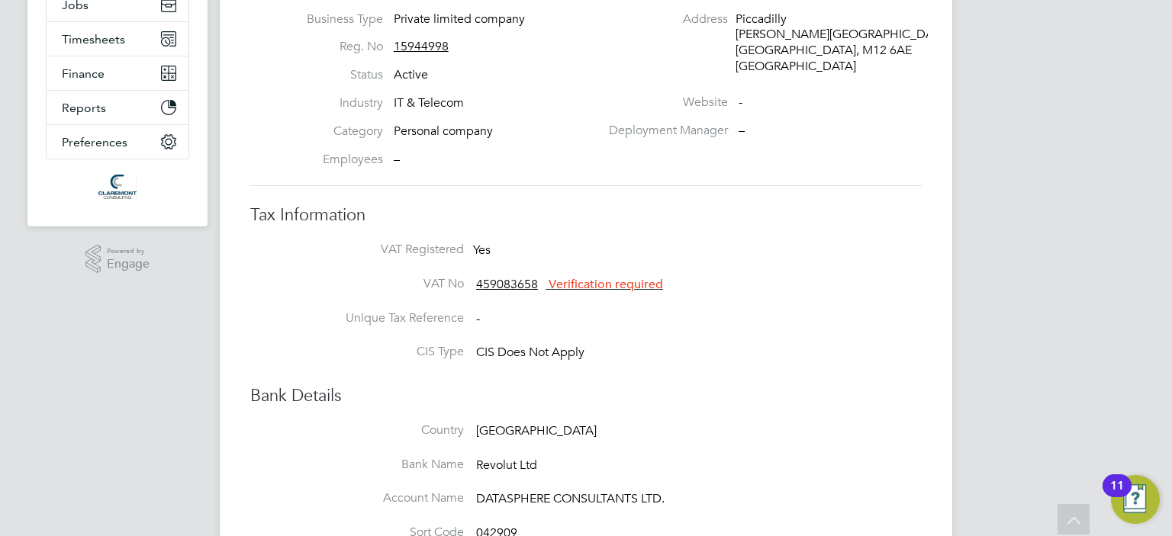
click at [621, 286] on span "Verification required" at bounding box center [606, 284] width 114 height 15
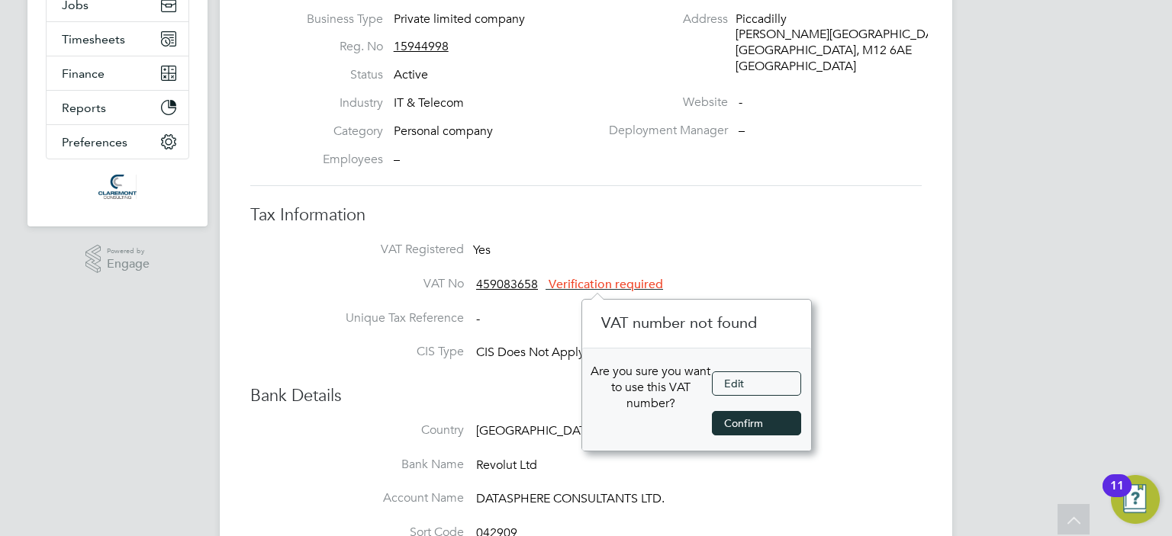
scroll to position [151, 230]
click at [739, 387] on button "Edit" at bounding box center [756, 384] width 89 height 24
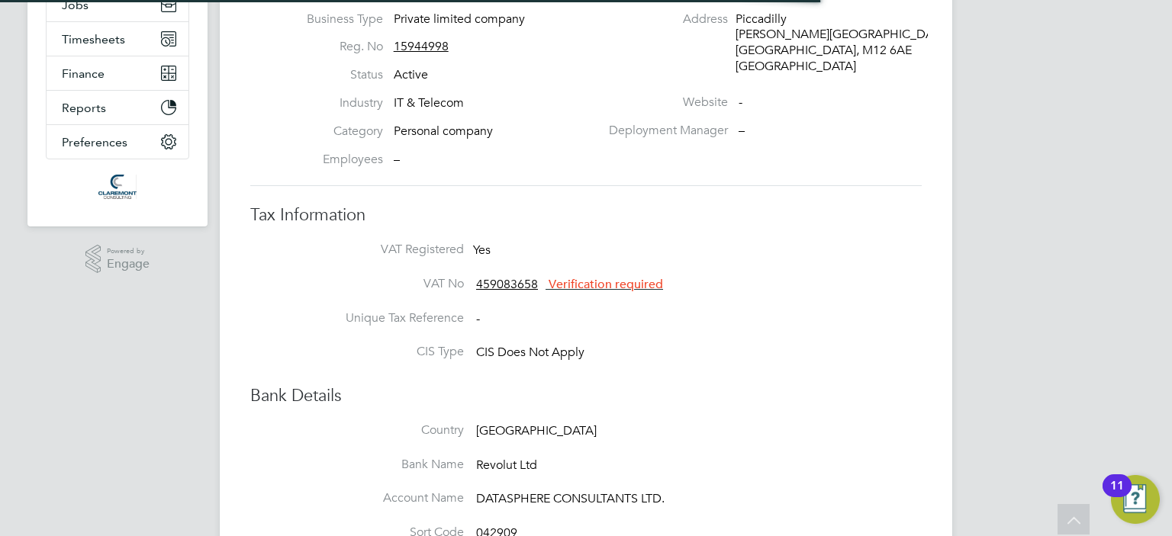
type input "[GEOGRAPHIC_DATA]"
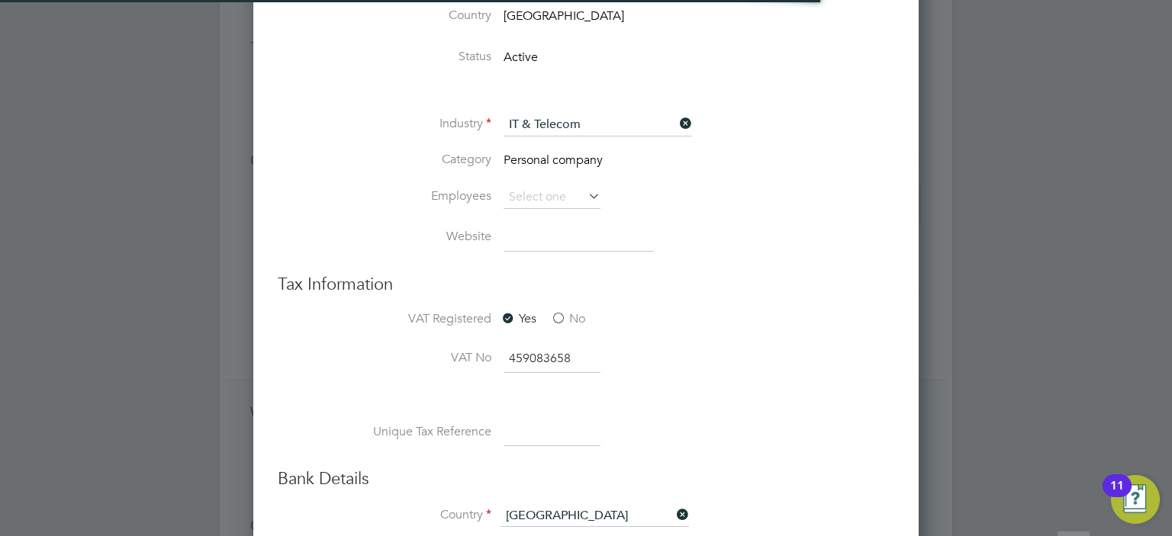
scroll to position [2097, 666]
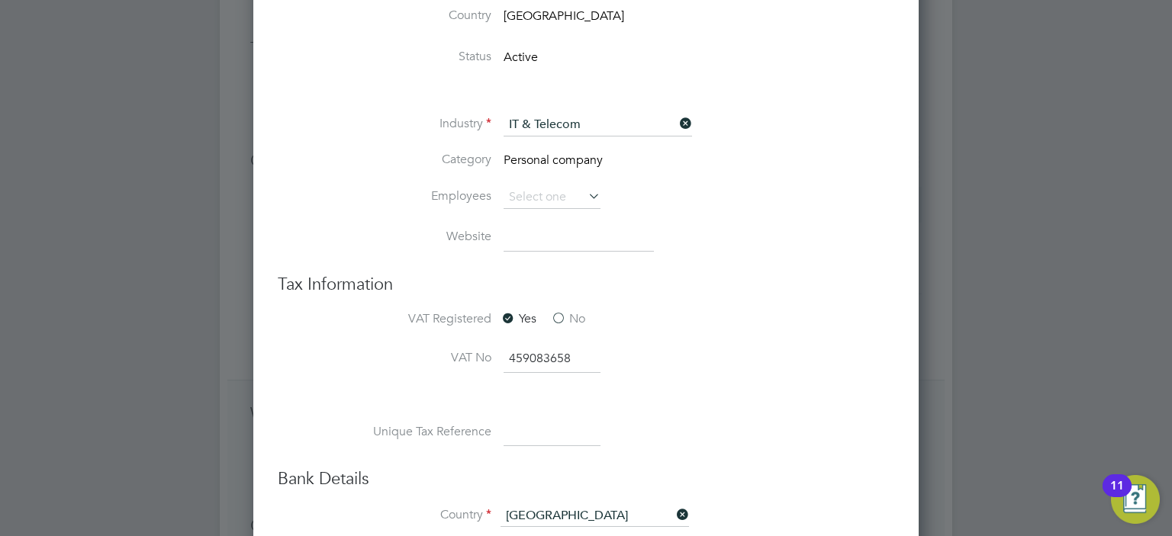
click at [784, 176] on li "Category Personal company" at bounding box center [617, 169] width 556 height 34
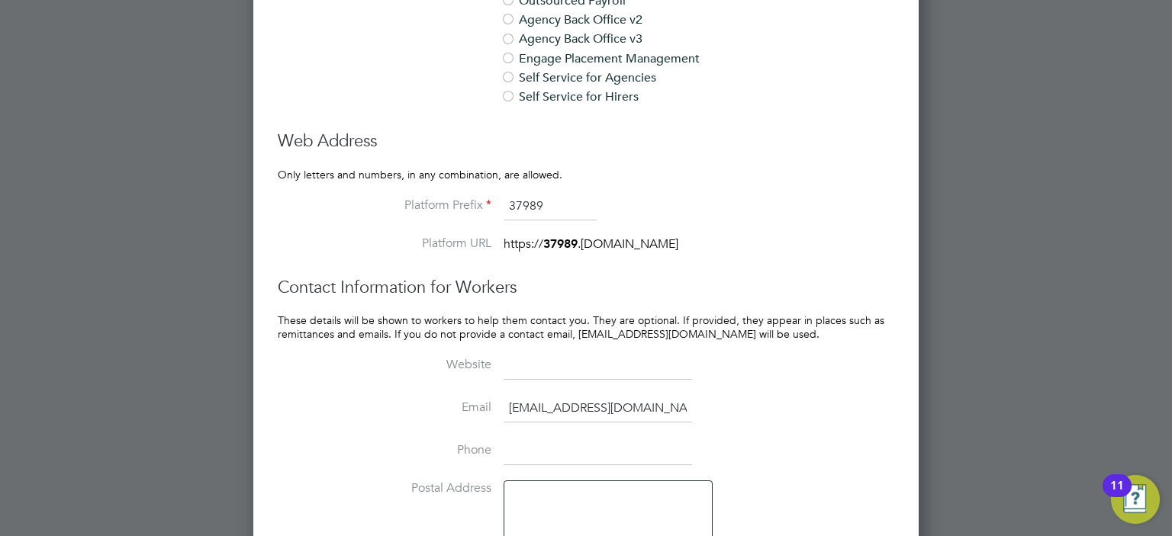
scroll to position [1847, 0]
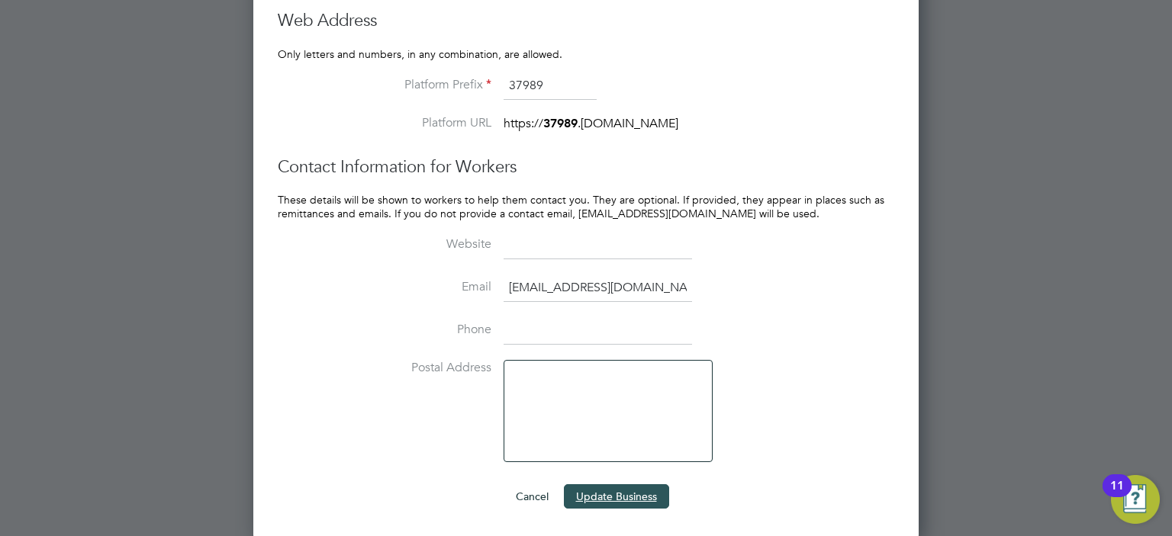
click at [623, 491] on button "Update Business" at bounding box center [616, 497] width 105 height 24
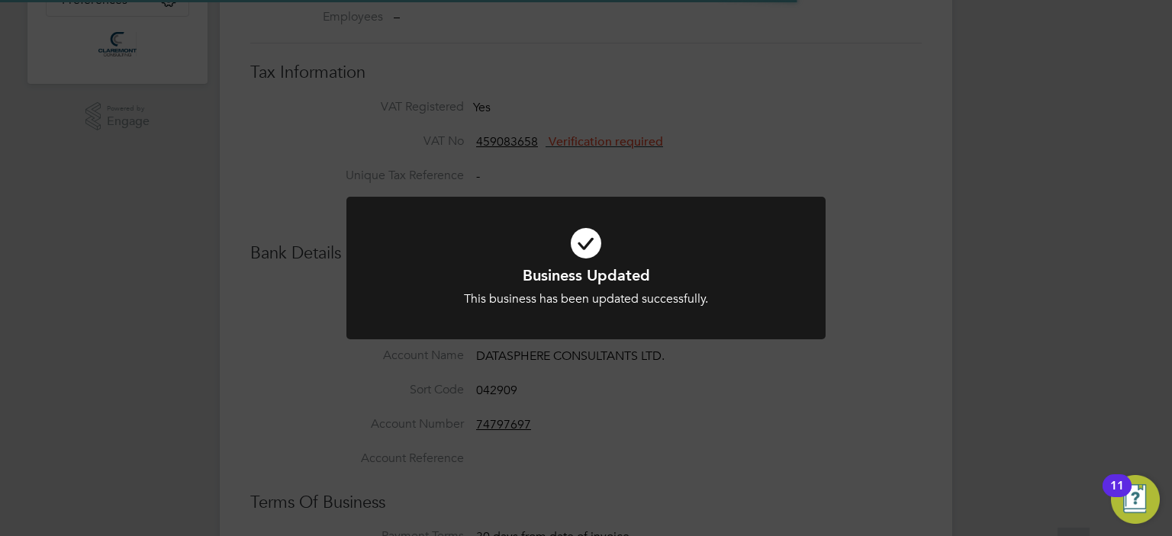
scroll to position [228, 0]
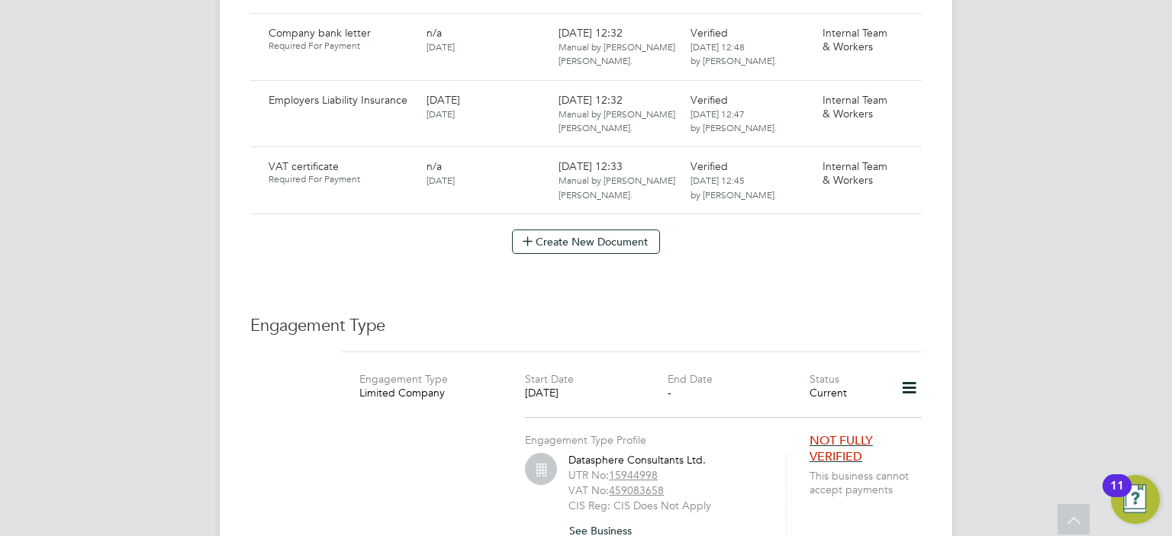
scroll to position [1404, 0]
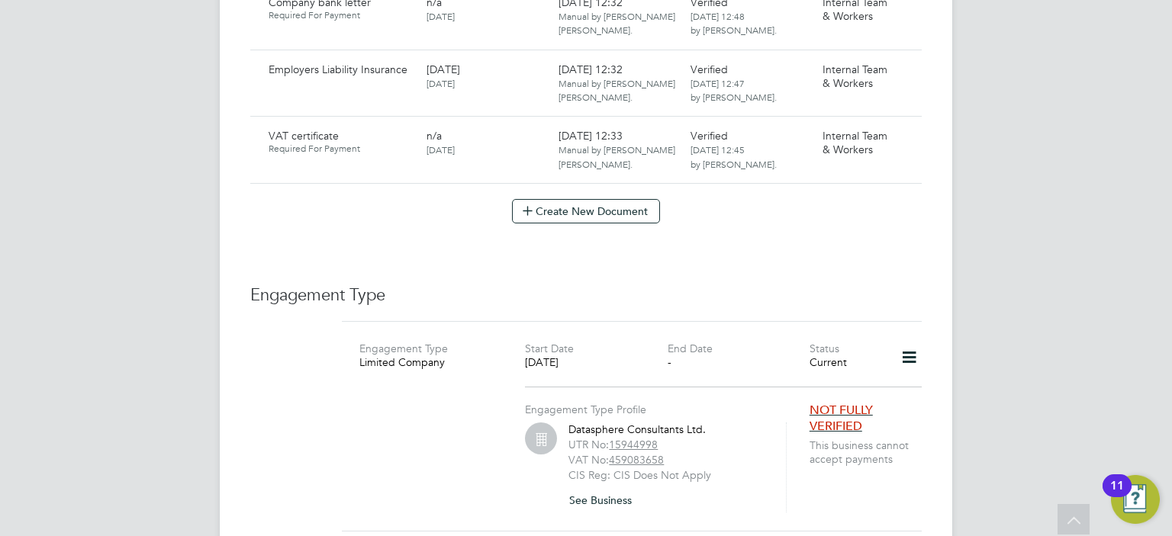
click at [815, 403] on span "NOT FULLY VERIFIED" at bounding box center [841, 418] width 63 height 31
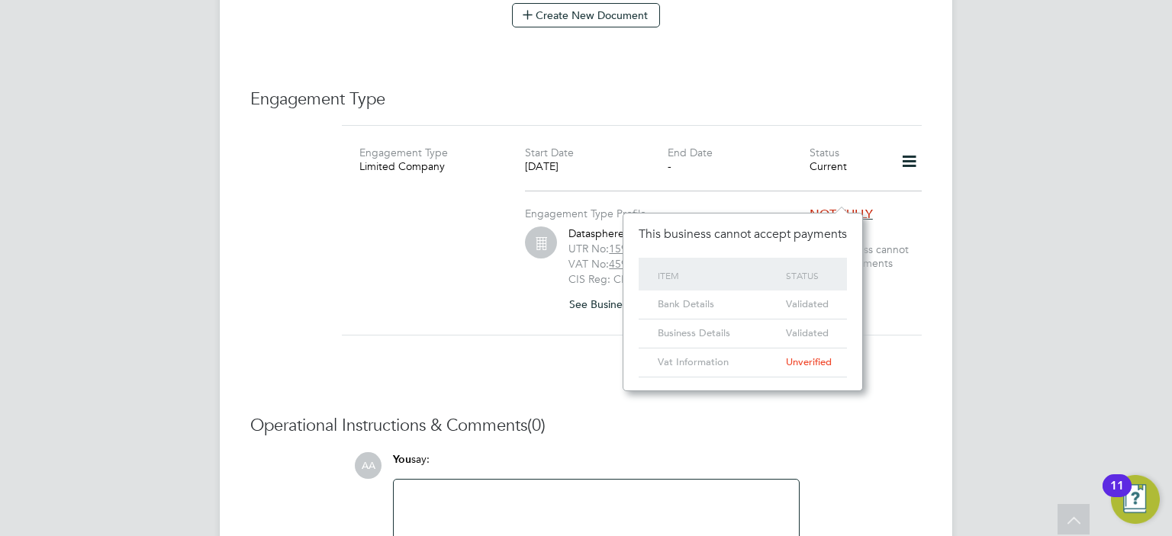
scroll to position [1679, 0]
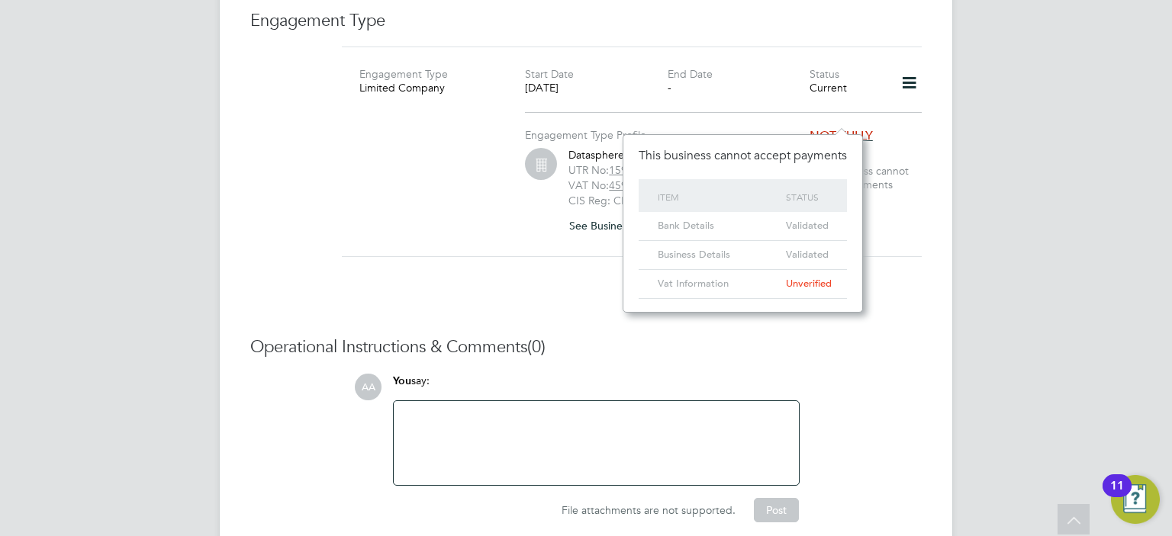
click at [819, 283] on span "Unverified" at bounding box center [809, 283] width 46 height 13
click at [894, 173] on div "Engagement Type Profile Datasphere Consultants Ltd. UTR No: 15944998 VAT No: 45…" at bounding box center [632, 173] width 592 height 130
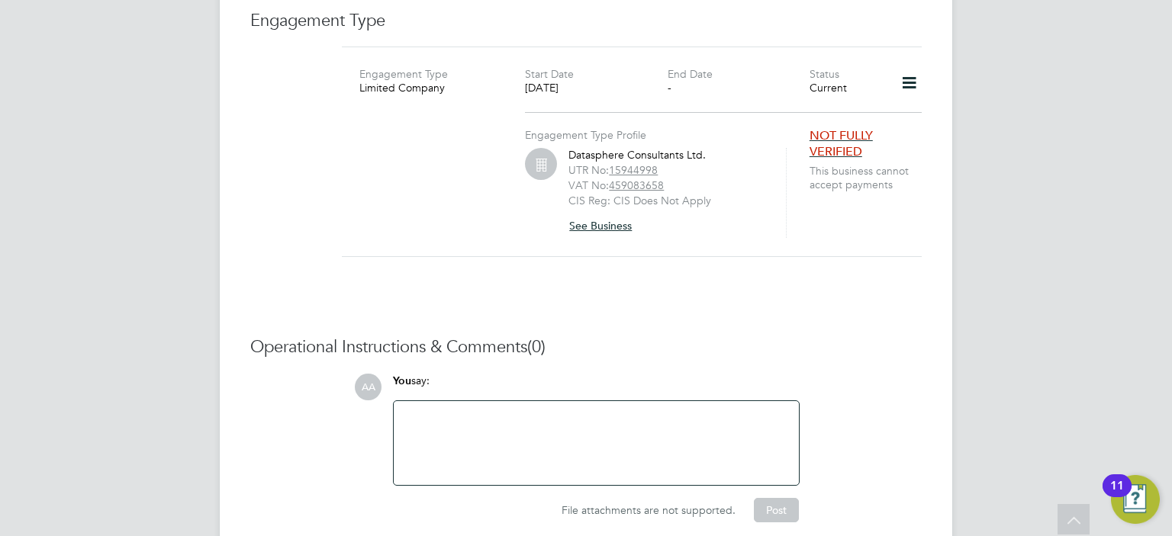
click at [616, 214] on button "See Business" at bounding box center [607, 226] width 76 height 24
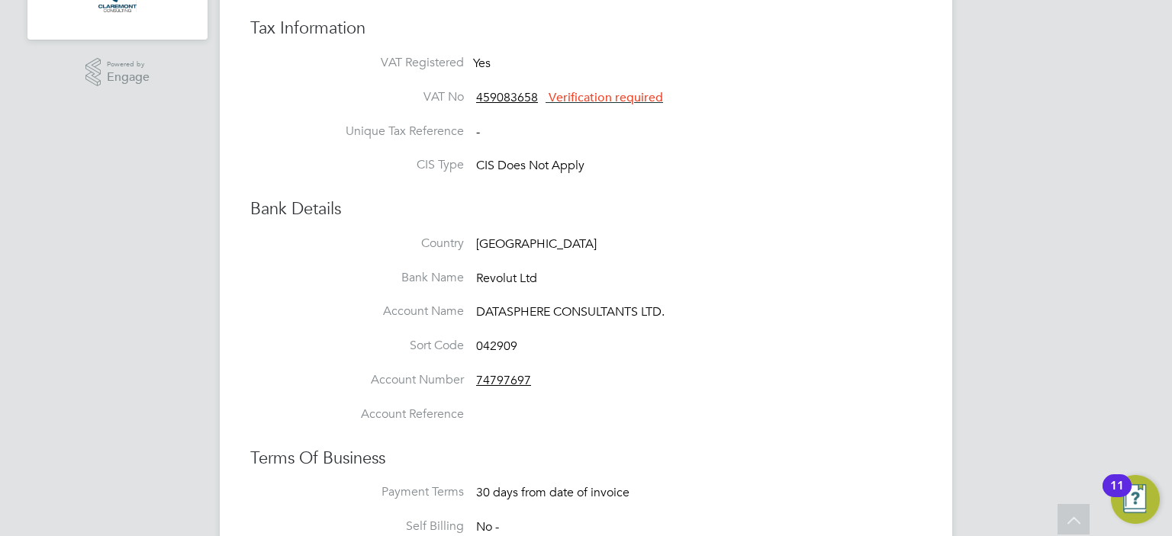
scroll to position [381, 0]
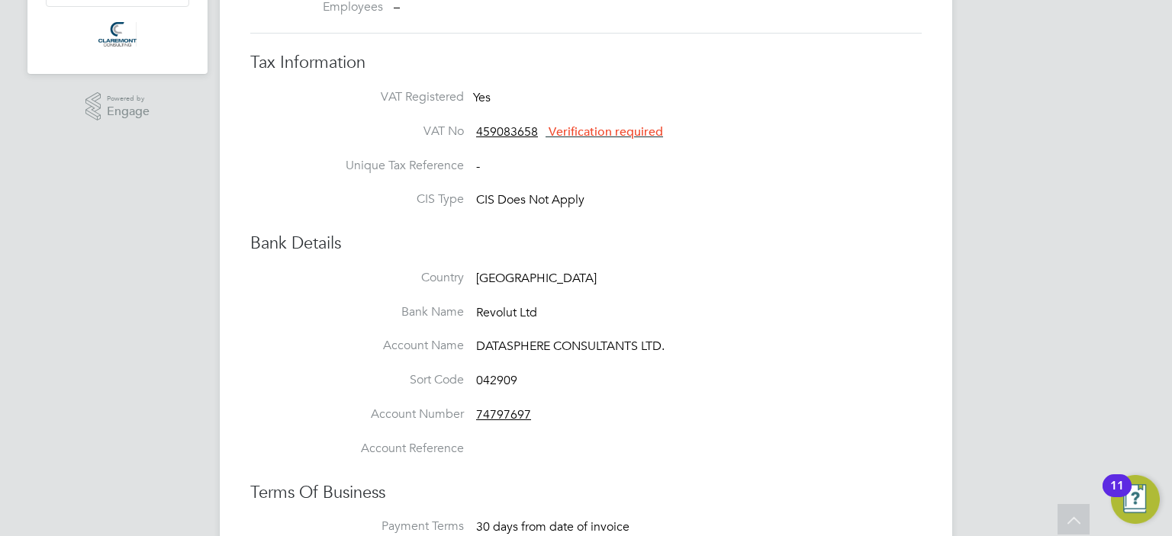
click at [596, 133] on span "Verification required" at bounding box center [606, 131] width 114 height 15
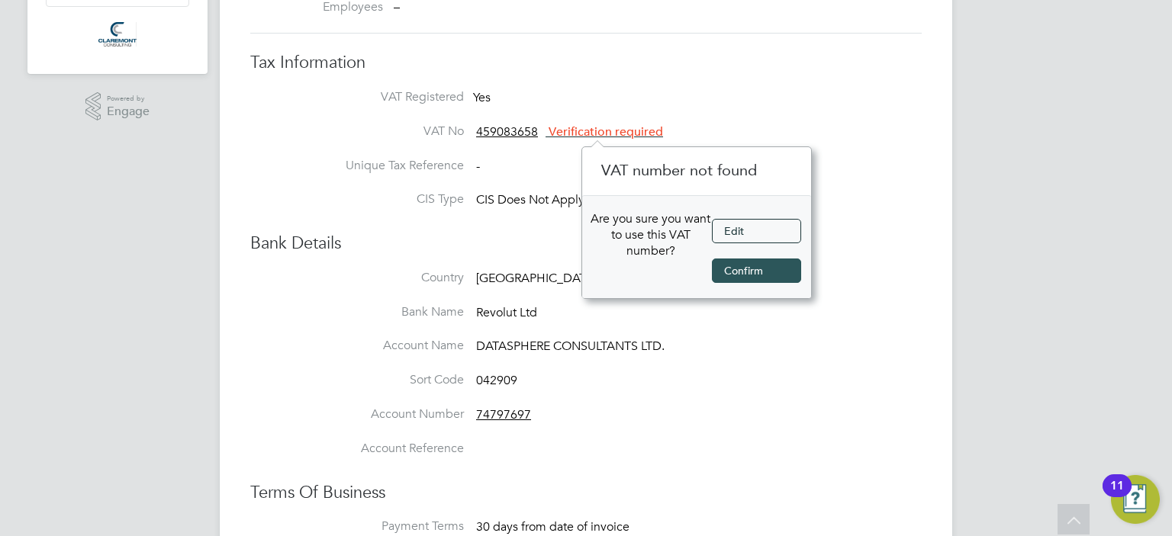
click at [746, 268] on button "Confirm" at bounding box center [756, 271] width 89 height 24
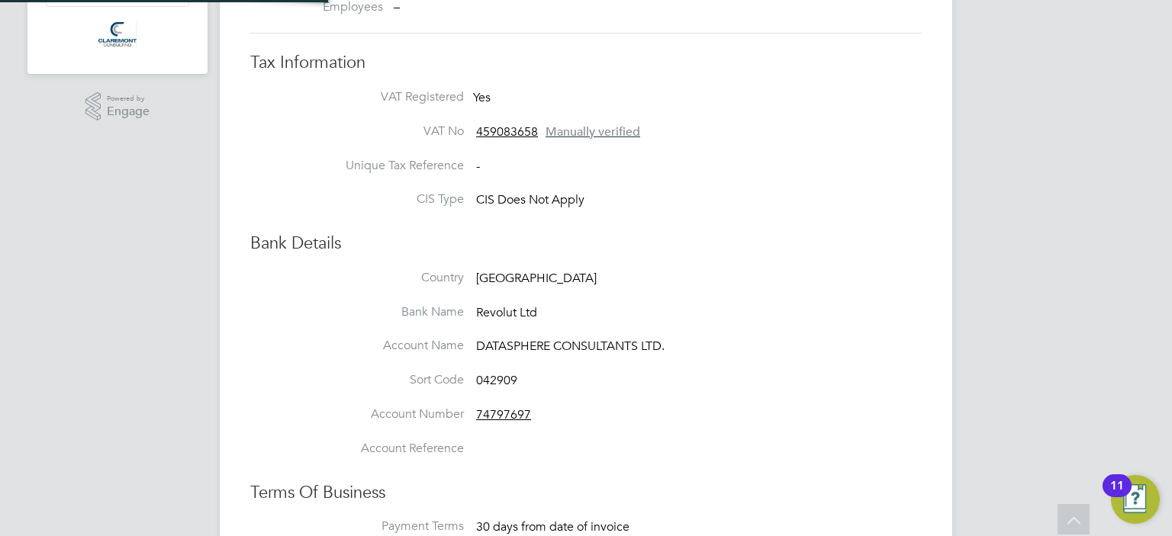
scroll to position [55, 230]
click at [780, 263] on div "Bank Details Country United Kingdom Bank Name Revolut Ltd Account Name DATASPHE…" at bounding box center [586, 354] width 672 height 242
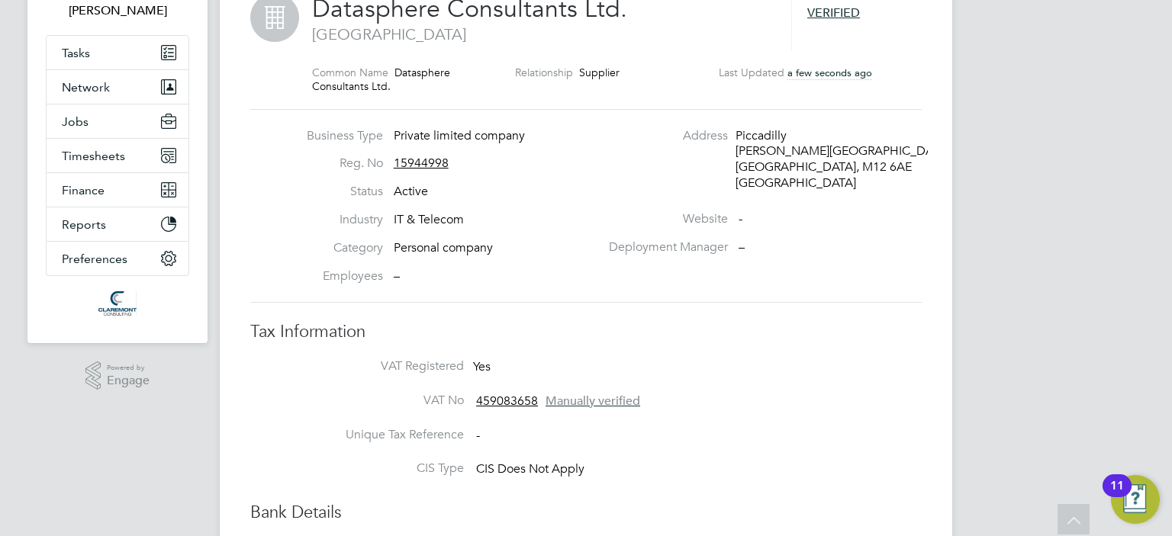
scroll to position [0, 0]
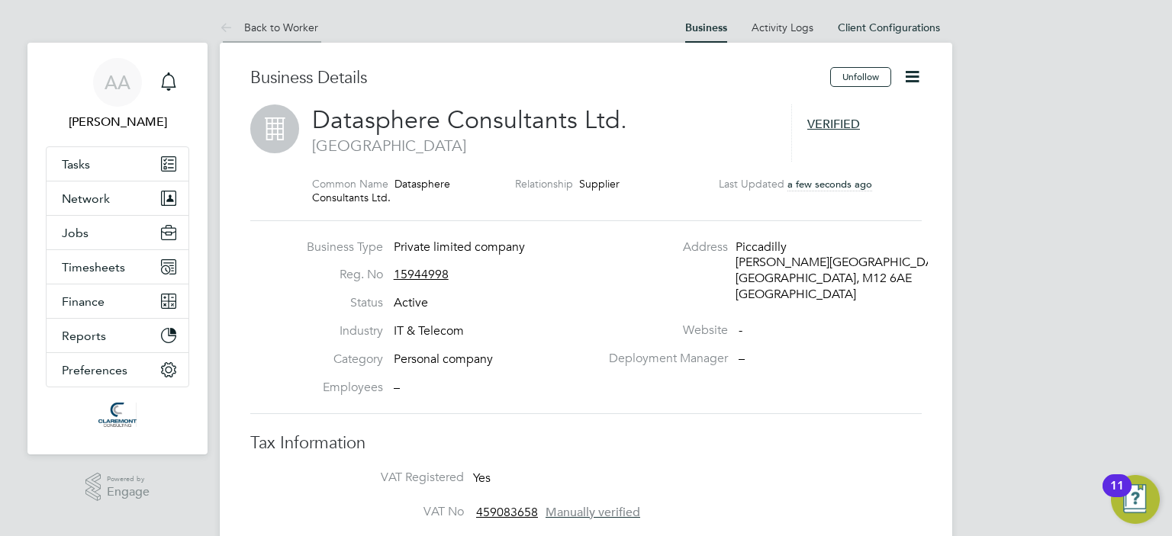
click at [263, 24] on link "Back to Worker" at bounding box center [269, 28] width 98 height 14
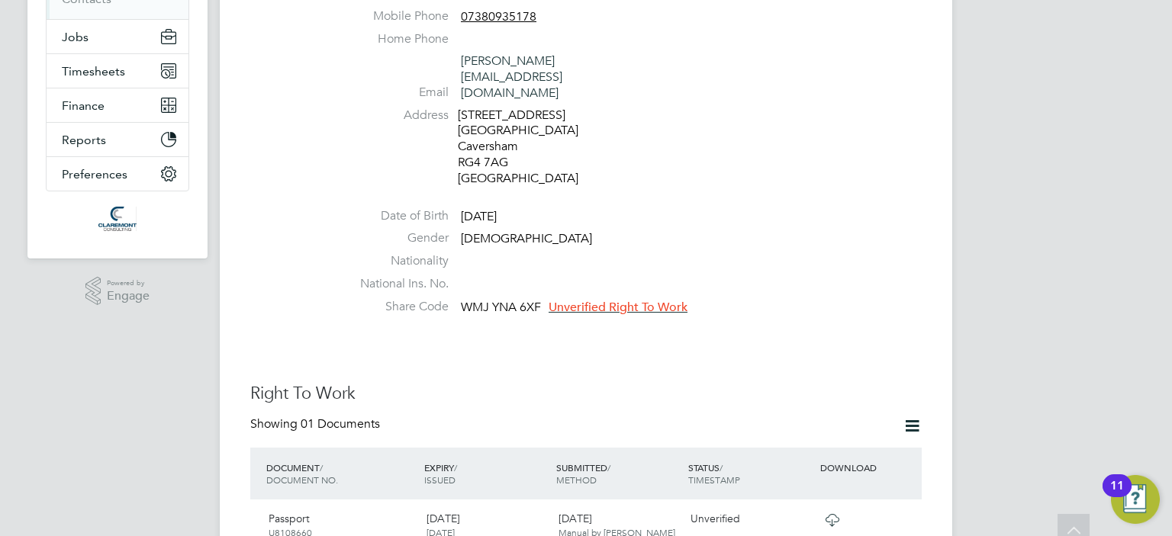
scroll to position [366, 0]
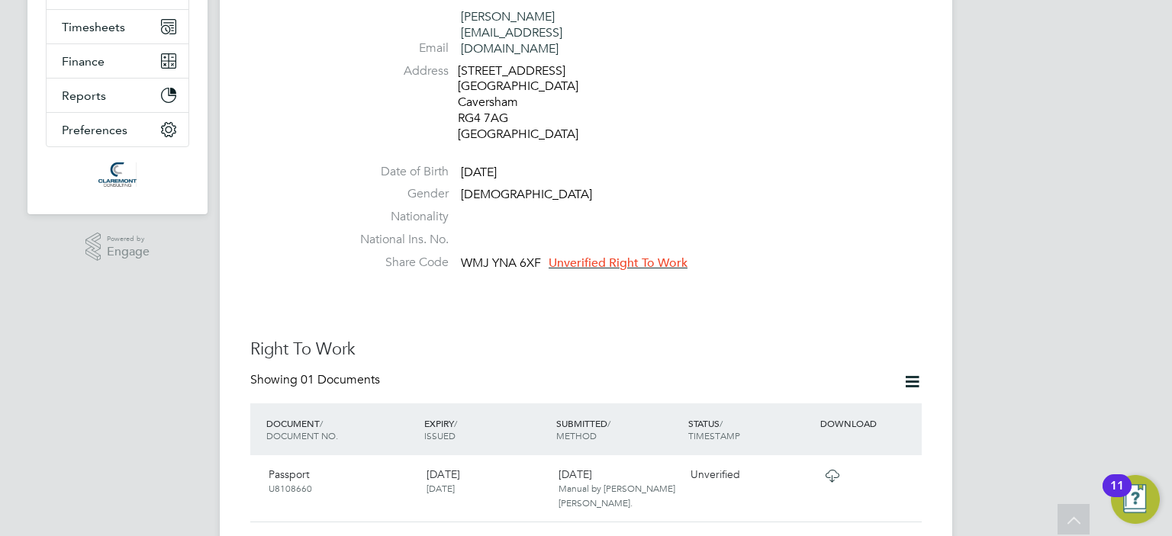
click at [637, 256] on span "Unverified Right To Work" at bounding box center [618, 263] width 139 height 15
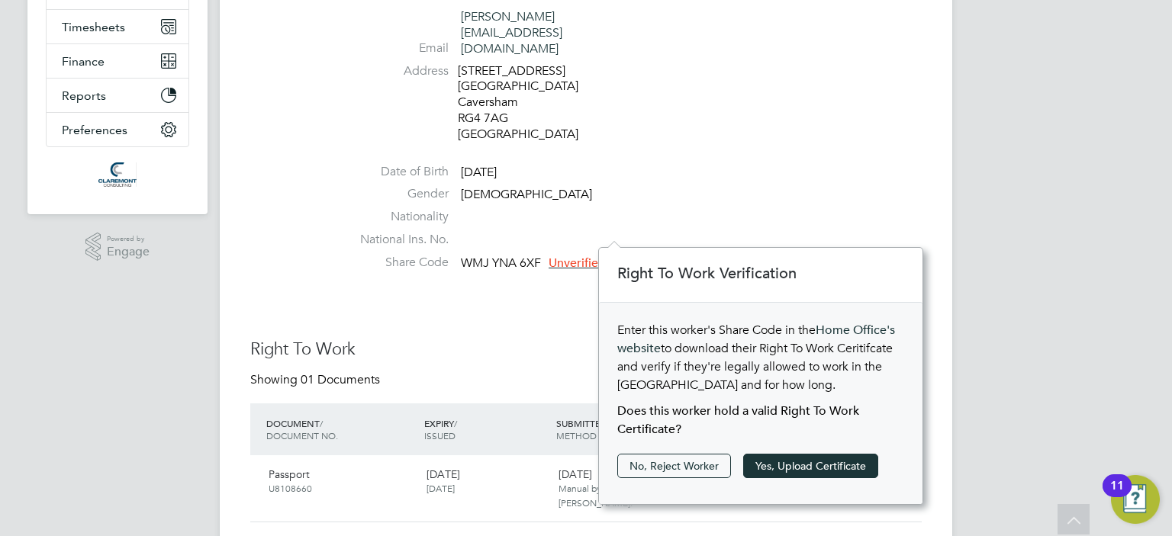
click at [772, 107] on li "Address 30 Auburn Court Church Road Caversham RG4 7AG United Kingdom" at bounding box center [632, 104] width 580 height 83
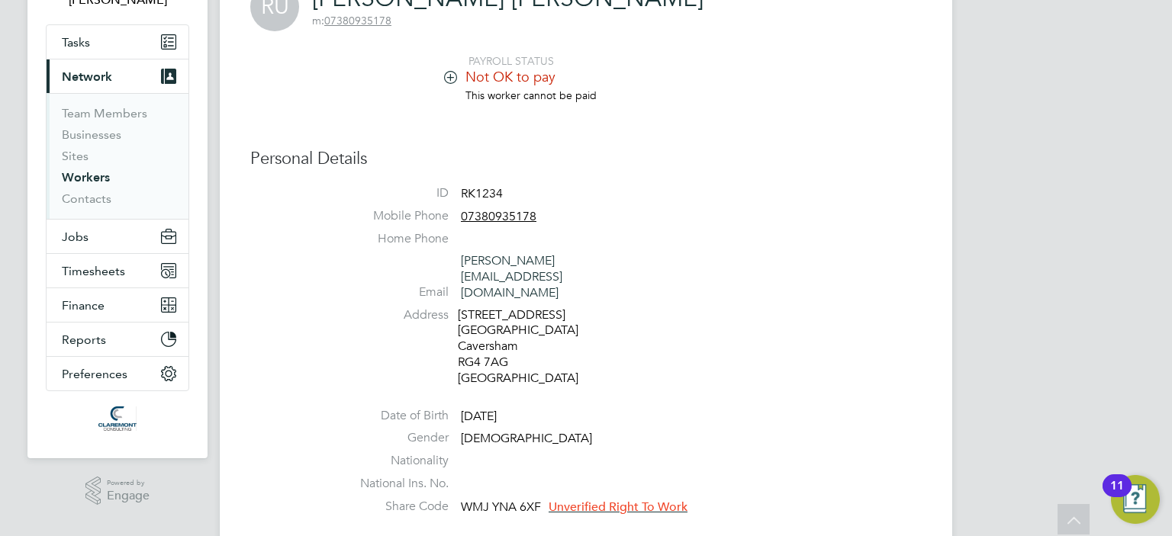
scroll to position [92, 0]
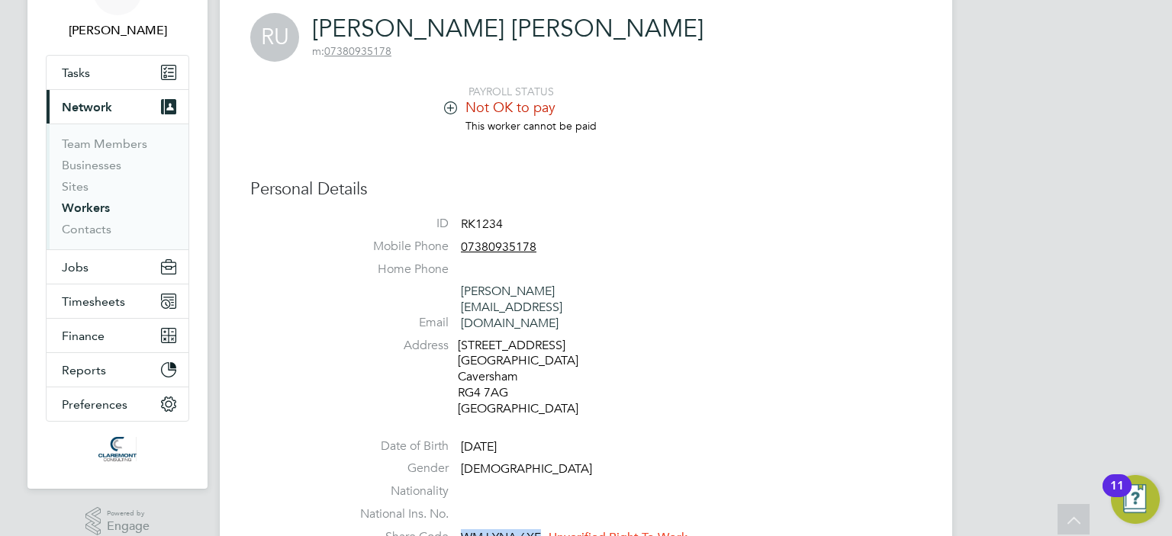
drag, startPoint x: 541, startPoint y: 506, endPoint x: 459, endPoint y: 506, distance: 81.7
click at [459, 530] on li "Share Code WMJ YNA 6XF Unverified Right To Work" at bounding box center [632, 541] width 580 height 23
copy span "WMJ YNA 6XF"
click at [596, 530] on span "Unverified Right To Work" at bounding box center [618, 537] width 139 height 15
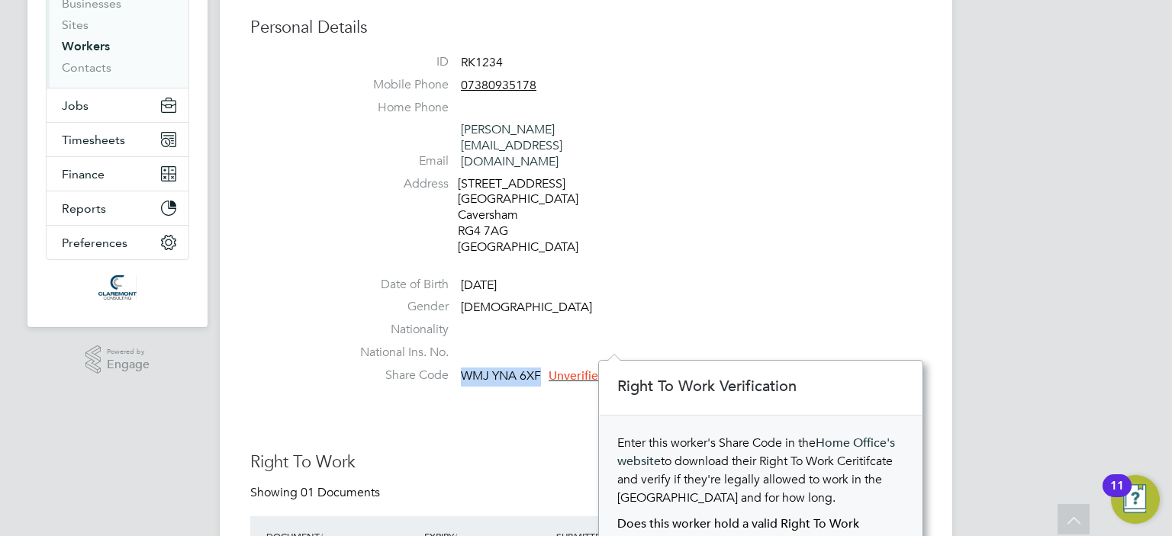
scroll to position [427, 0]
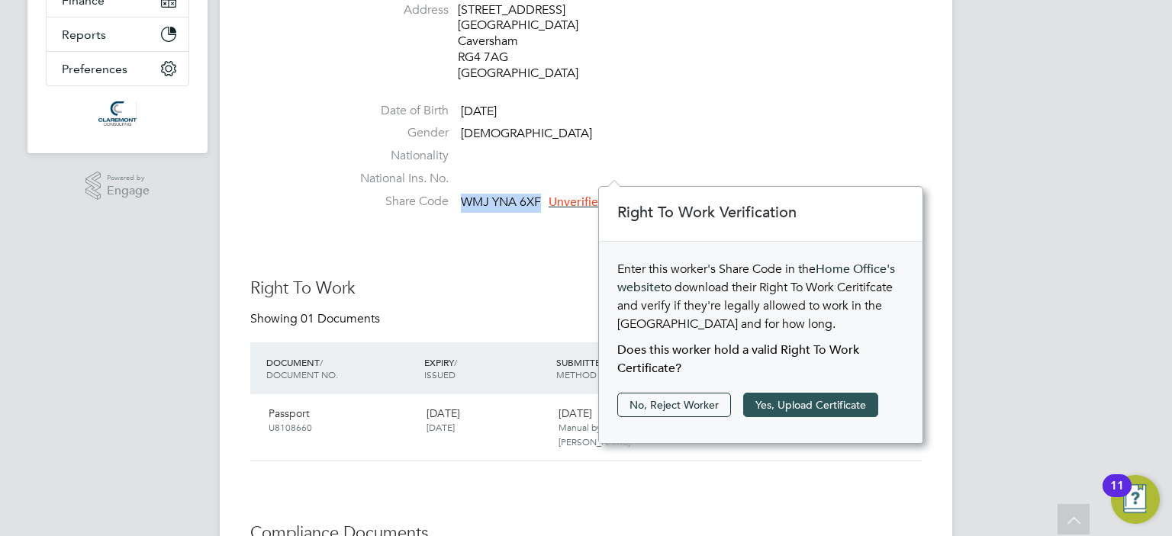
click at [815, 398] on button "Yes, Upload Certificate" at bounding box center [810, 405] width 135 height 24
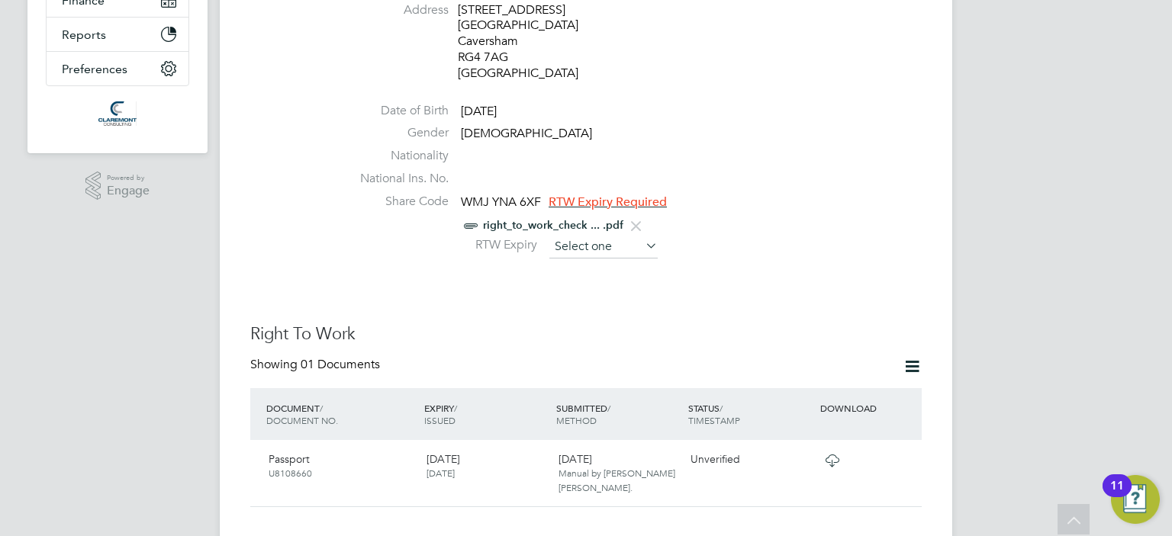
click at [598, 236] on input at bounding box center [603, 247] width 108 height 23
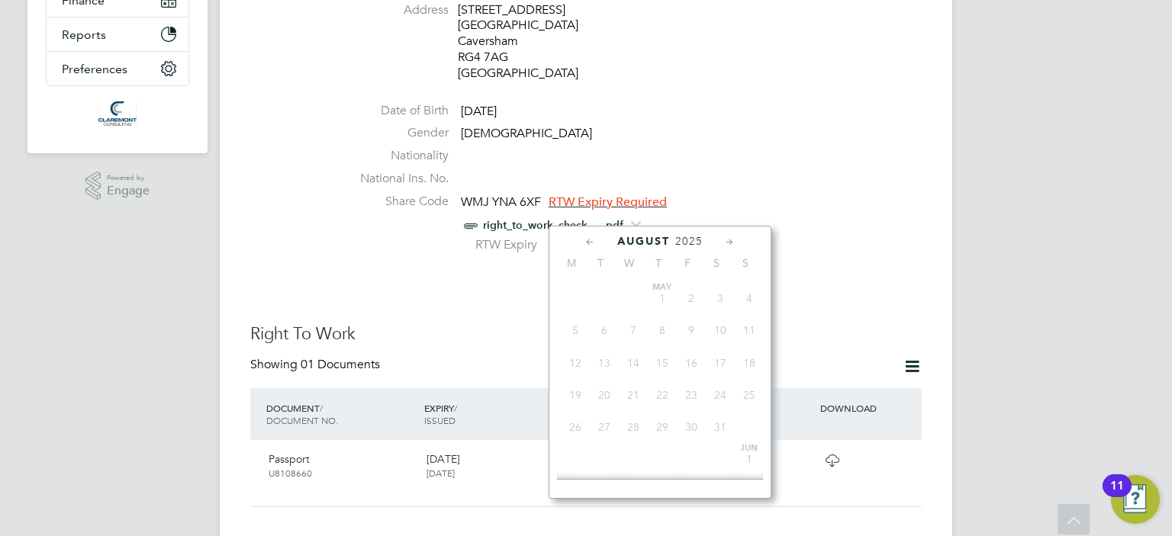
scroll to position [598, 0]
click at [730, 243] on icon at bounding box center [730, 242] width 14 height 17
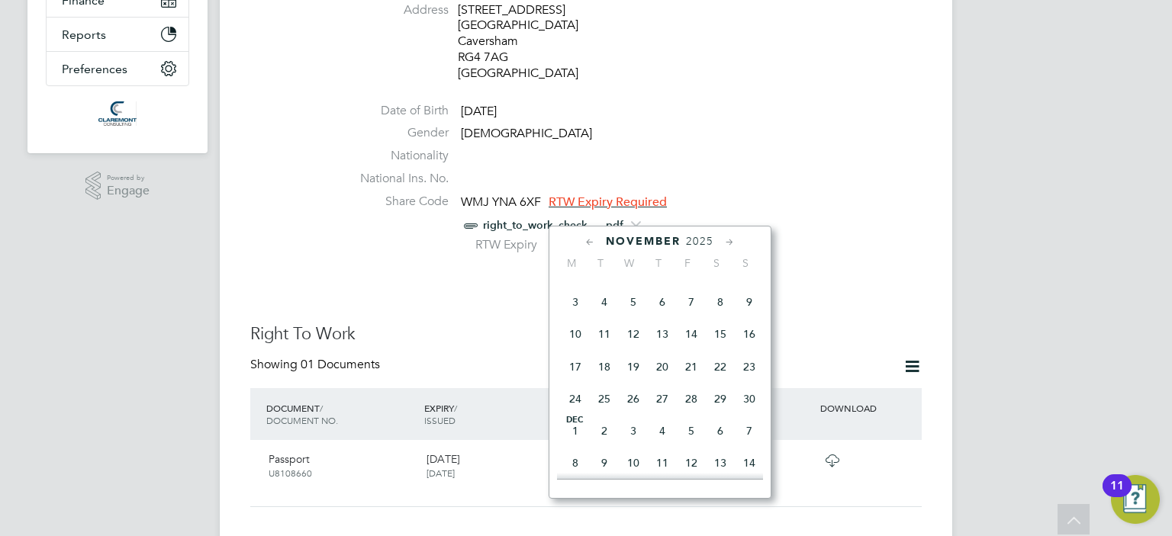
click at [730, 243] on icon at bounding box center [730, 242] width 14 height 17
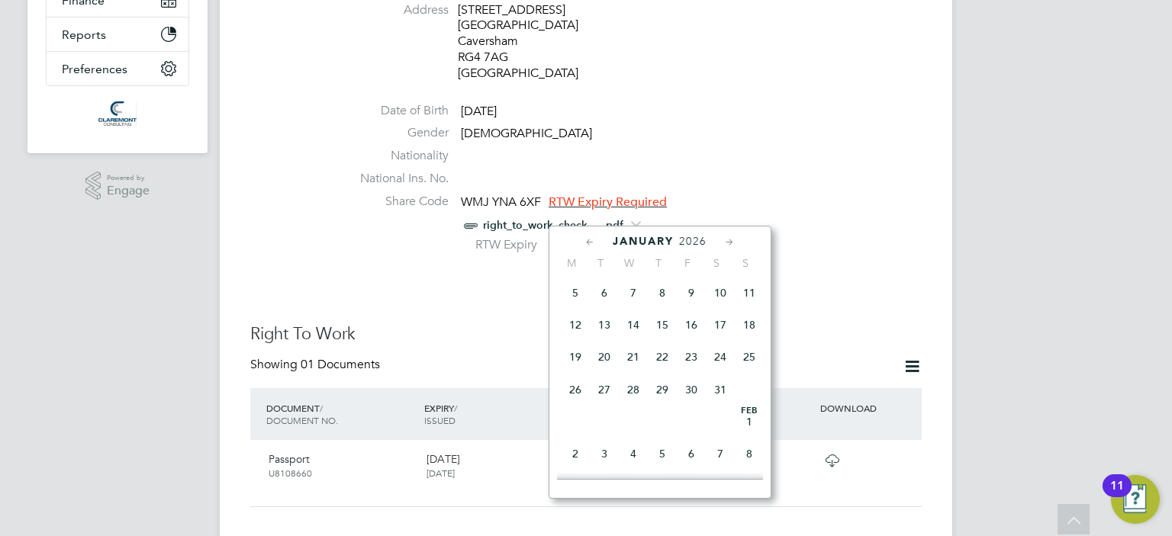
click at [730, 243] on icon at bounding box center [730, 242] width 14 height 17
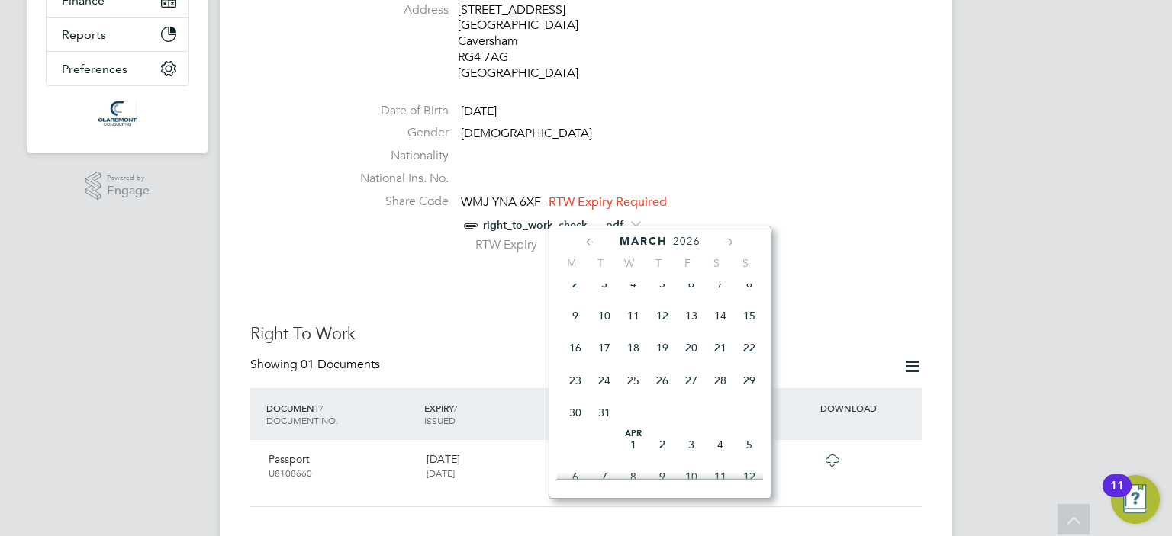
click at [730, 243] on icon at bounding box center [730, 242] width 14 height 17
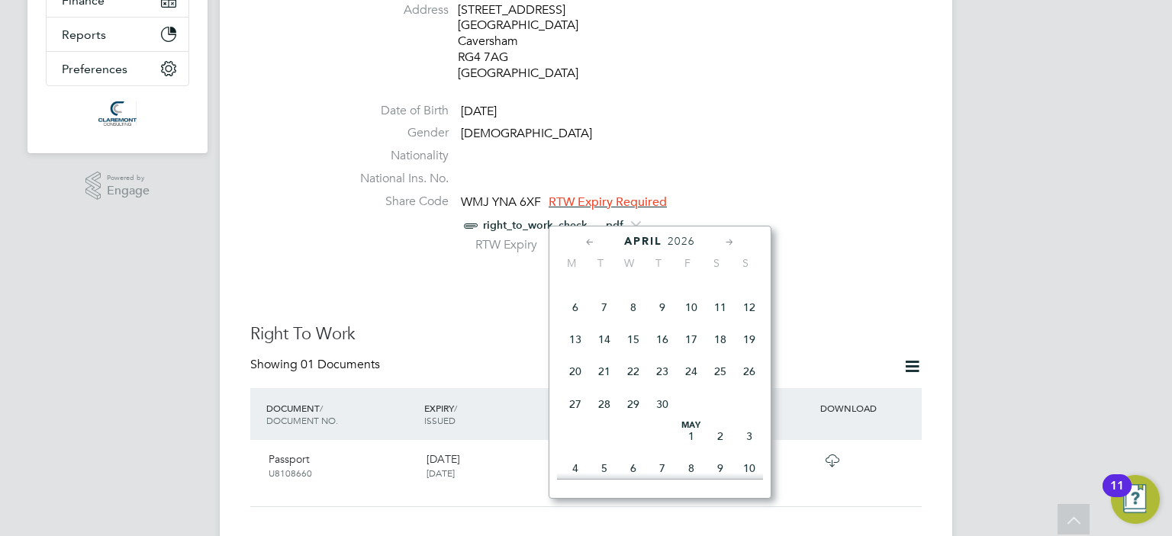
click at [730, 243] on icon at bounding box center [730, 242] width 14 height 17
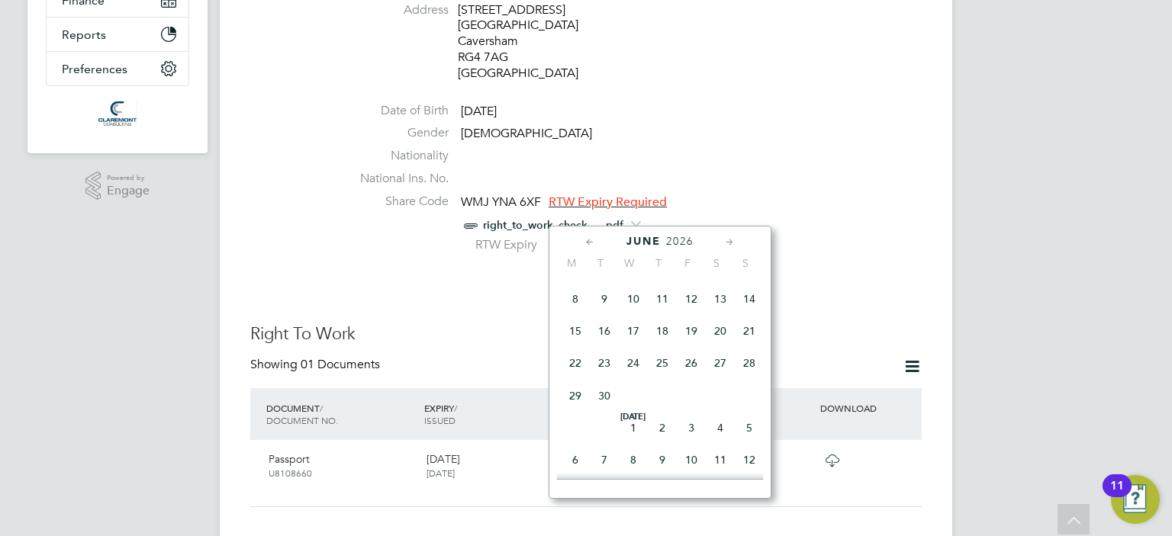
click at [730, 243] on icon at bounding box center [730, 242] width 14 height 17
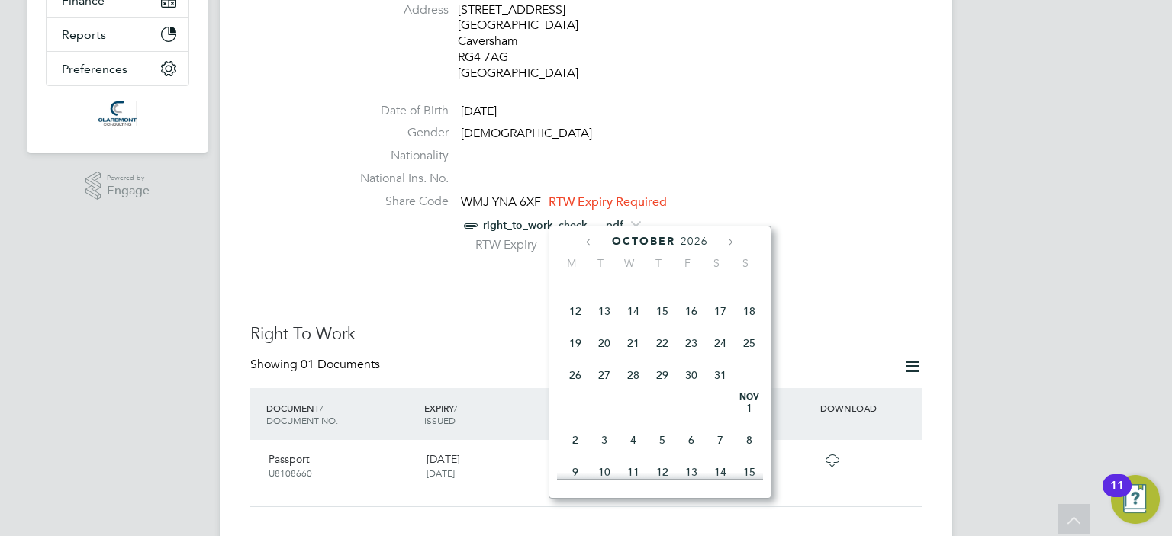
click at [730, 243] on icon at bounding box center [730, 242] width 14 height 17
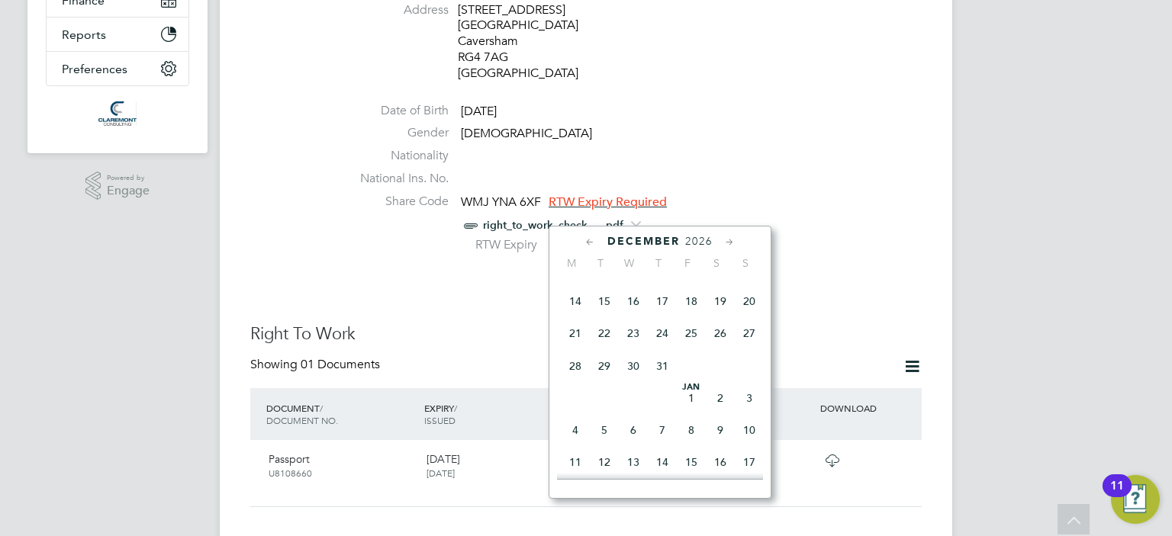
click at [730, 243] on icon at bounding box center [730, 242] width 14 height 17
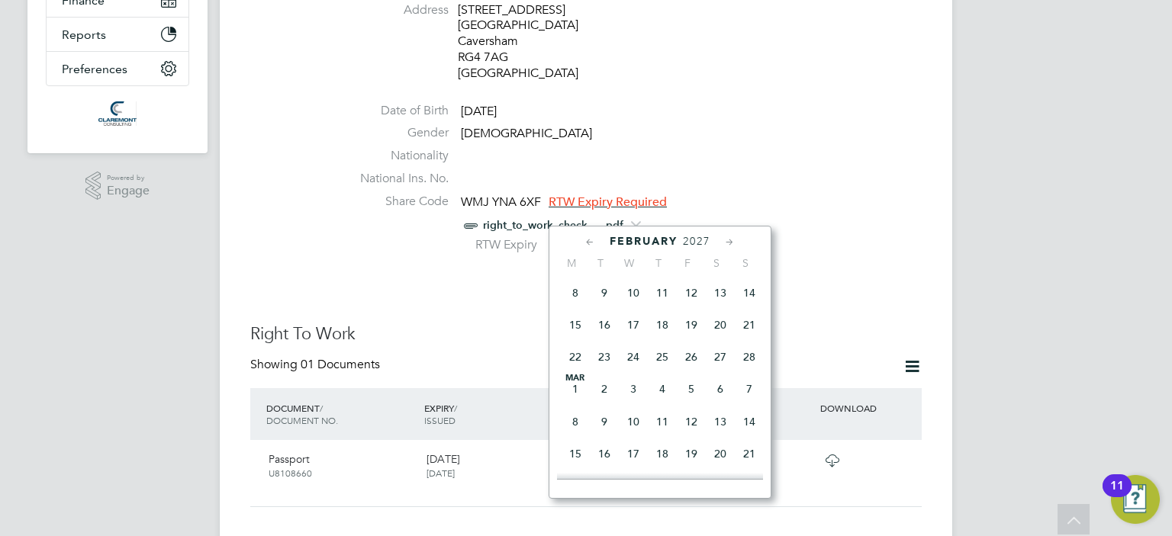
click at [730, 243] on icon at bounding box center [730, 242] width 14 height 17
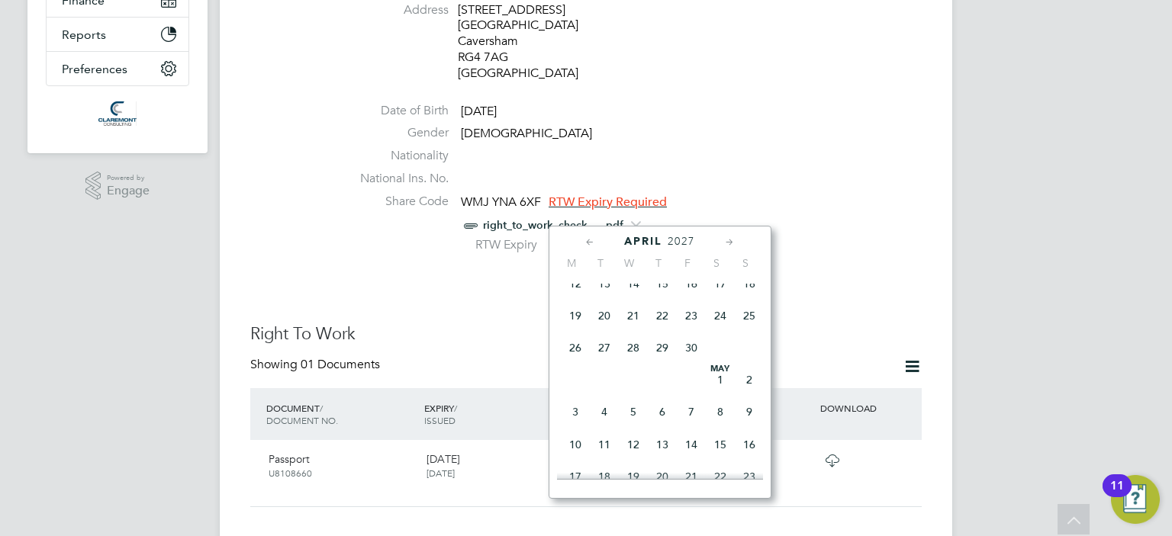
click at [730, 243] on icon at bounding box center [730, 242] width 14 height 17
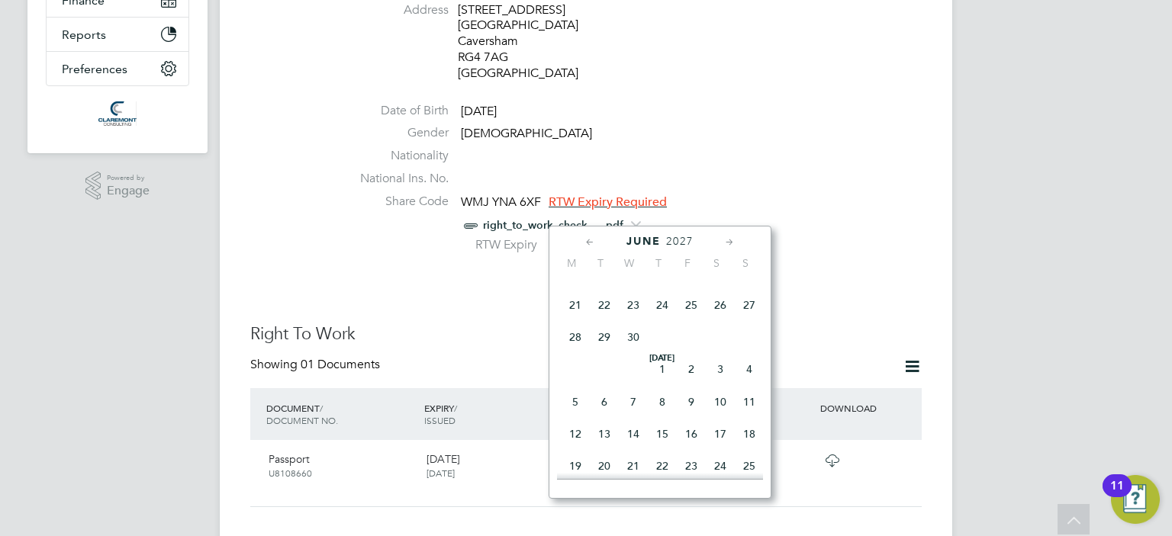
click at [730, 243] on icon at bounding box center [730, 242] width 14 height 17
click at [691, 252] on span "9" at bounding box center [691, 237] width 29 height 29
type input "[DATE]"
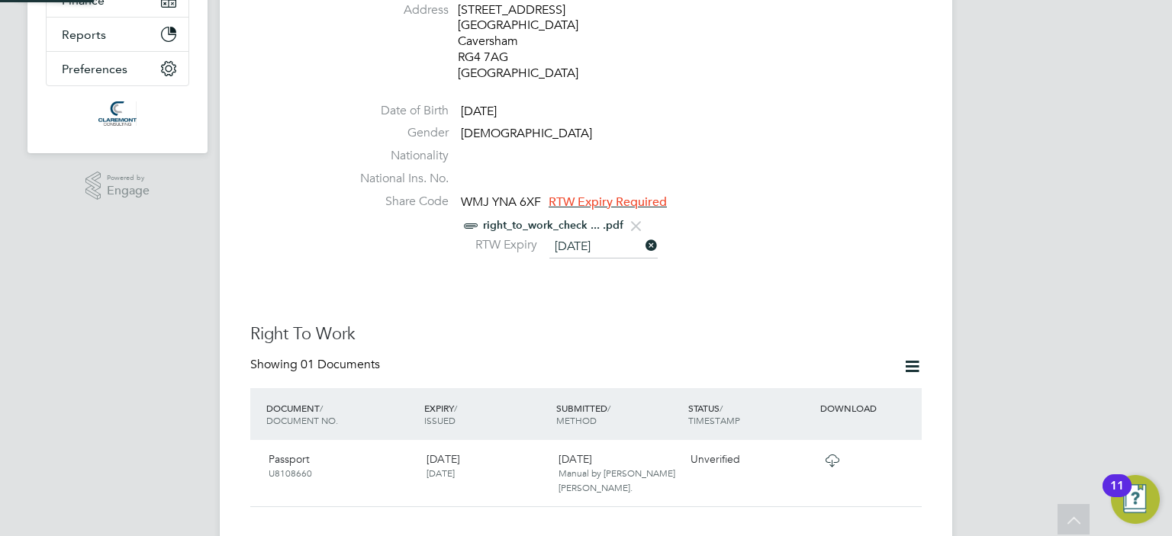
scroll to position [15, 125]
click at [777, 236] on div "RTW Expiry 09 Jul 2027" at bounding box center [632, 247] width 580 height 23
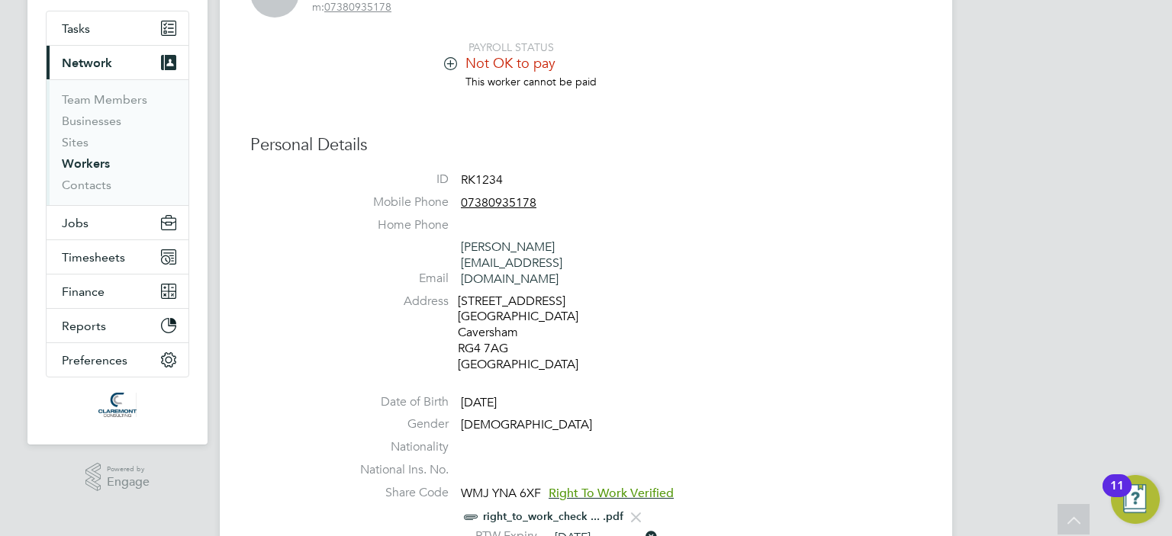
scroll to position [0, 0]
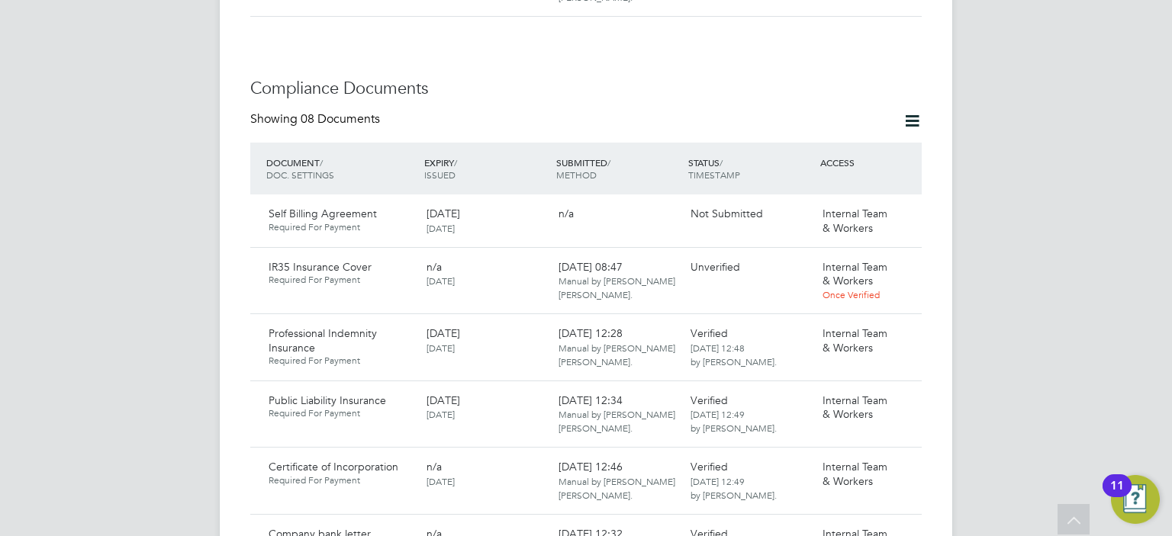
scroll to position [916, 0]
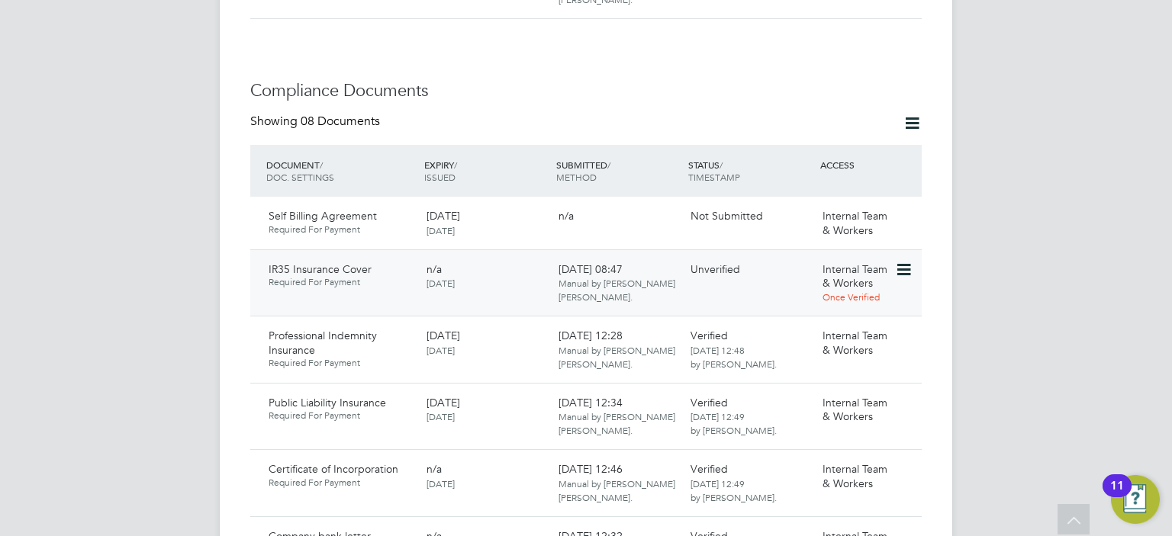
click at [899, 261] on icon at bounding box center [902, 270] width 15 height 18
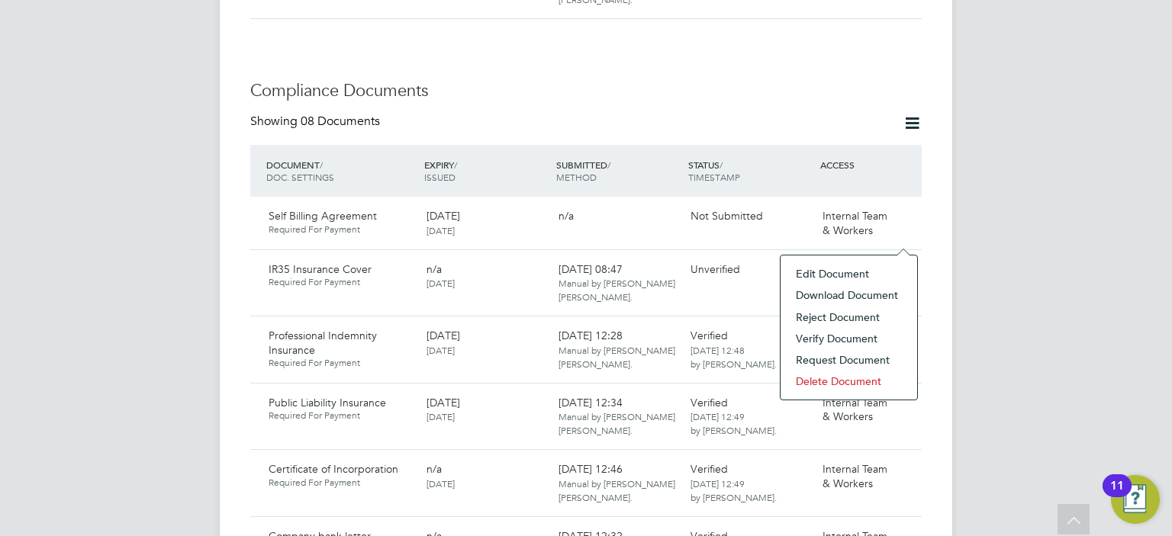
click at [816, 295] on li "Download Document" at bounding box center [848, 295] width 121 height 21
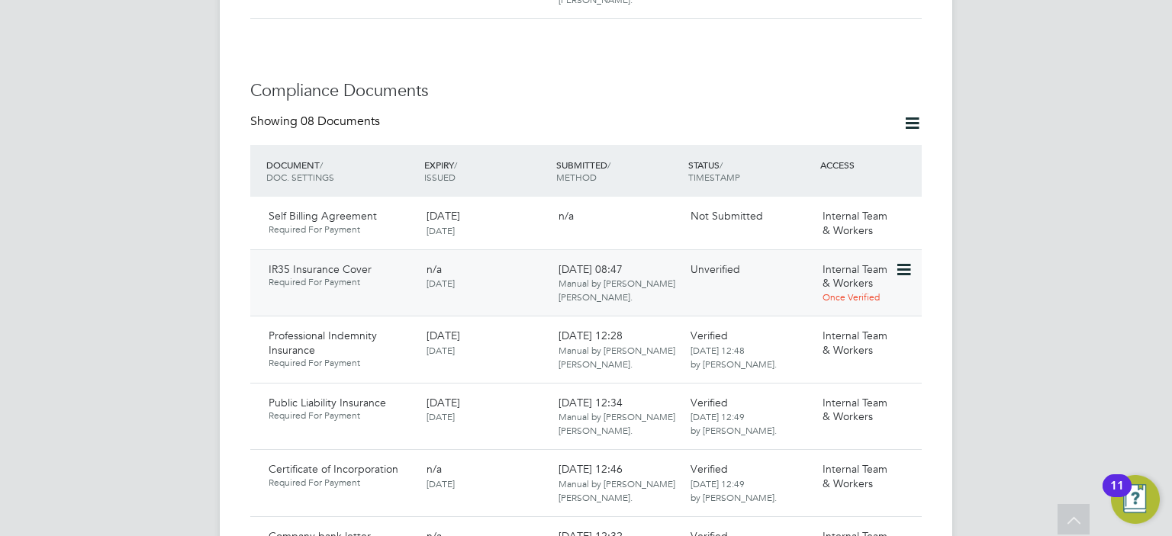
click at [901, 261] on icon at bounding box center [902, 270] width 15 height 18
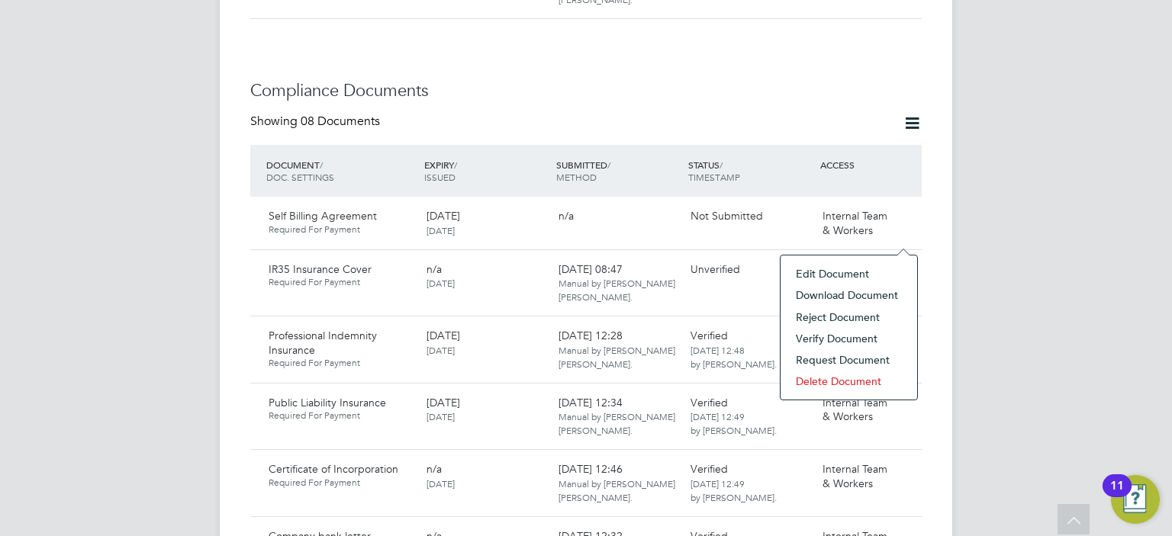
click at [855, 361] on li "Request Document" at bounding box center [848, 360] width 121 height 21
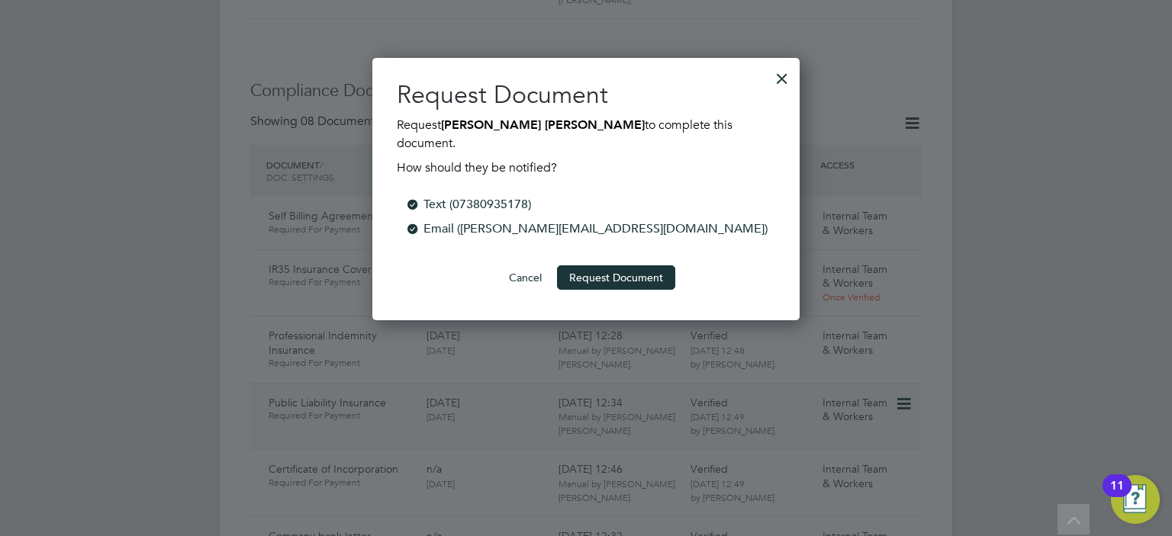
scroll to position [244, 428]
click at [782, 74] on div at bounding box center [781, 74] width 27 height 27
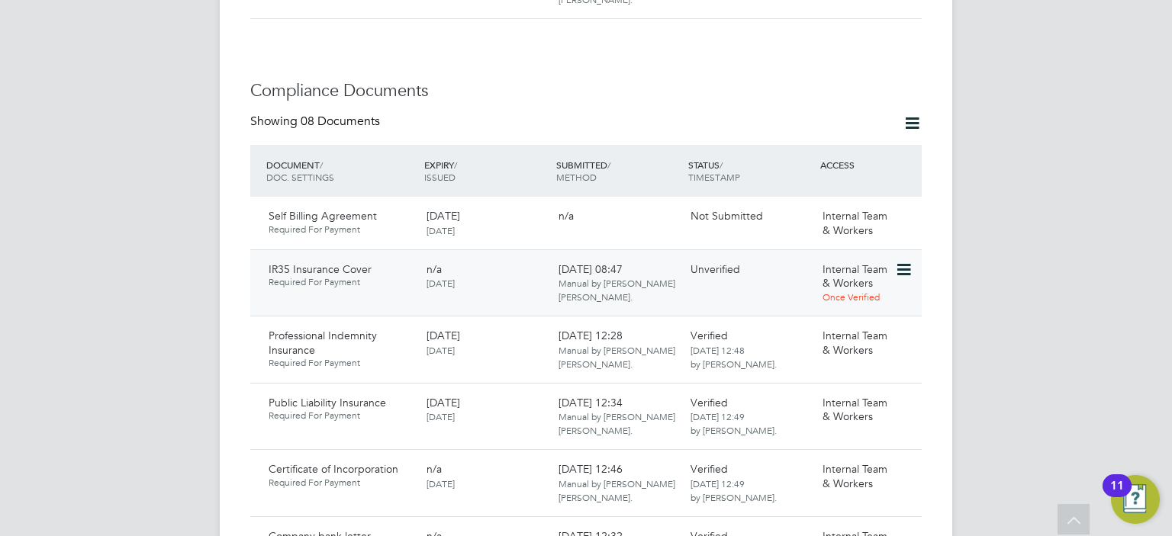
click at [903, 261] on icon at bounding box center [902, 270] width 15 height 18
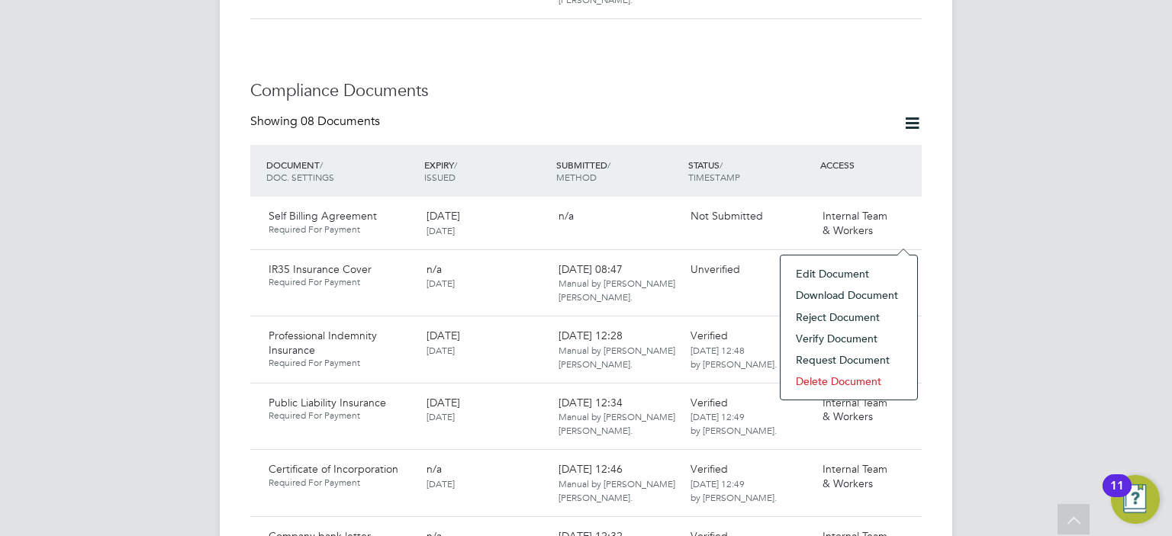
click at [834, 317] on li "Reject Document" at bounding box center [848, 317] width 121 height 21
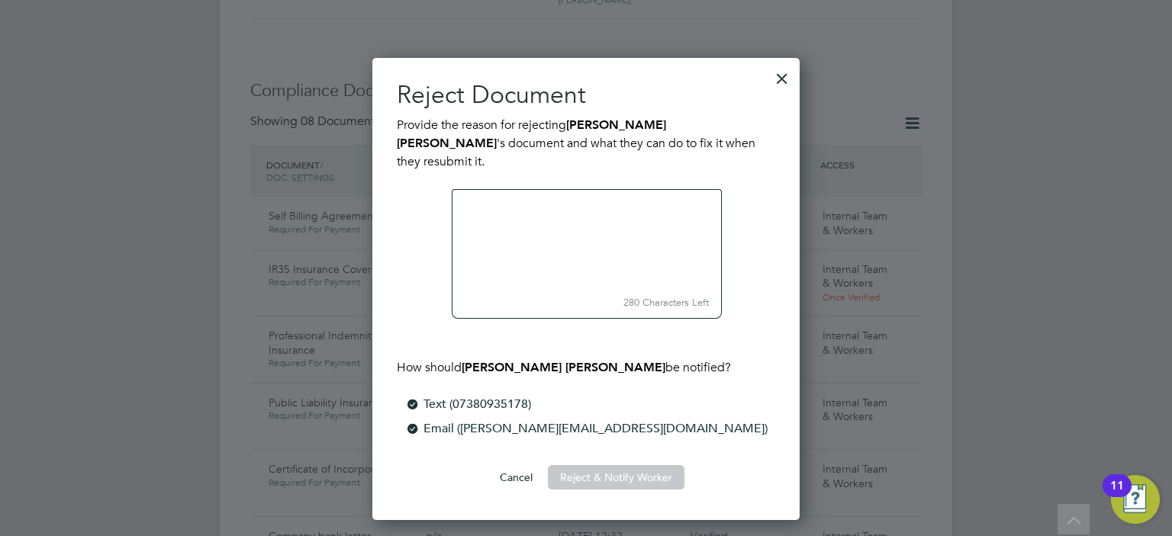
scroll to position [445, 428]
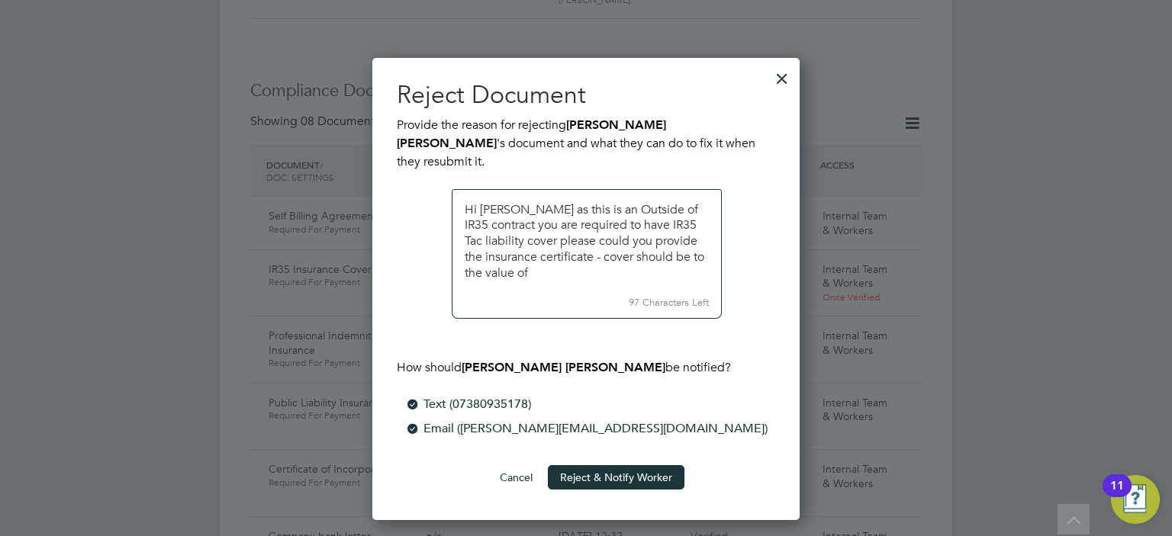
click at [516, 260] on textarea at bounding box center [587, 239] width 270 height 101
paste textarea "£100K"
click at [692, 207] on textarea at bounding box center [587, 239] width 270 height 101
click at [570, 240] on textarea at bounding box center [587, 239] width 270 height 101
type textarea "Hi Rajesh as this is an Outside of IR35 contract you are required to have IR35 …"
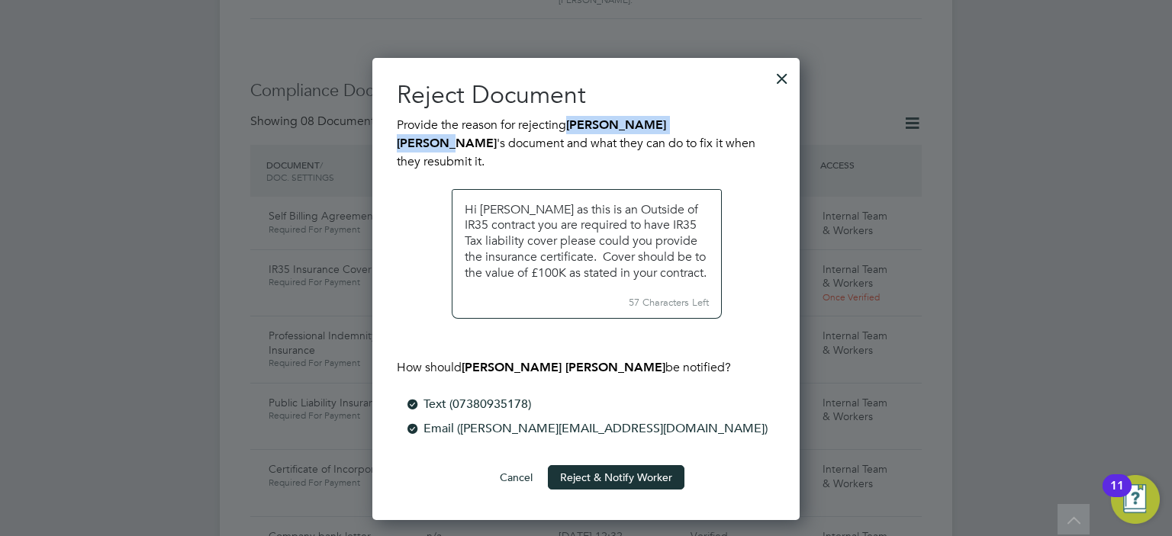
drag, startPoint x: 714, startPoint y: 124, endPoint x: 574, endPoint y: 130, distance: 139.8
click at [574, 130] on b "Rajesh Babu Udayakumar" at bounding box center [531, 134] width 269 height 33
copy b "Rajesh Babu Udayakumar"
click at [609, 466] on button "Reject & Notify Worker" at bounding box center [616, 478] width 137 height 24
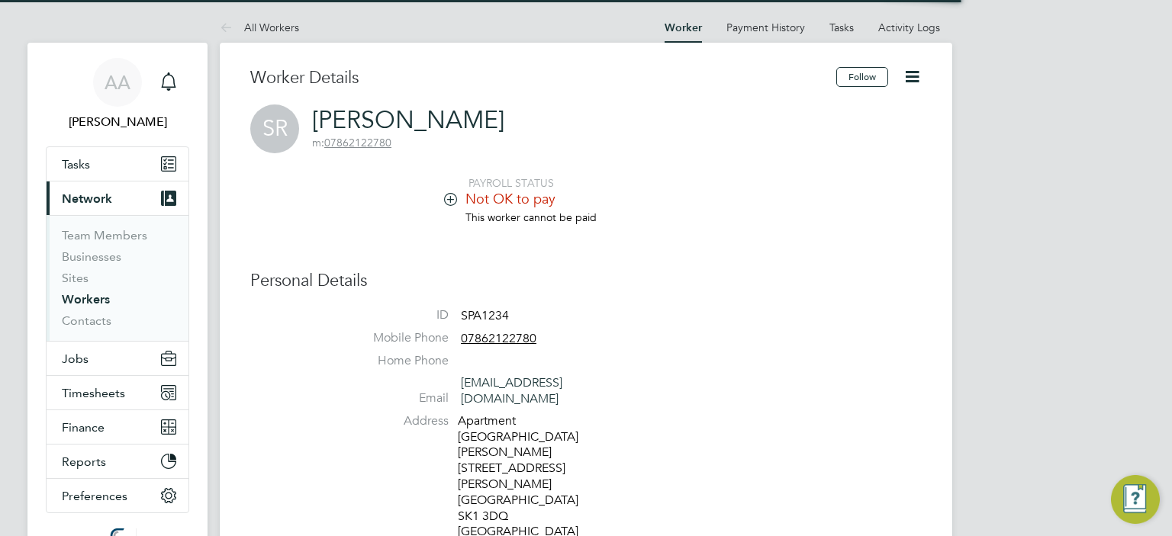
click at [449, 195] on icon at bounding box center [450, 198] width 11 height 11
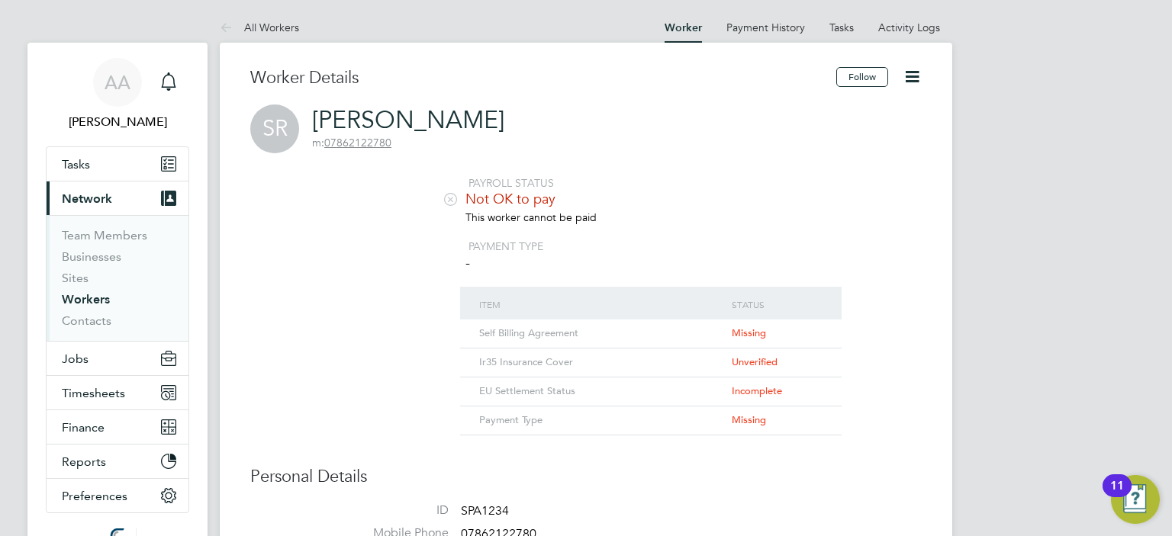
click at [836, 225] on li "This worker cannot be paid" at bounding box center [632, 225] width 580 height 29
click at [836, 212] on li "This worker cannot be paid" at bounding box center [632, 225] width 580 height 29
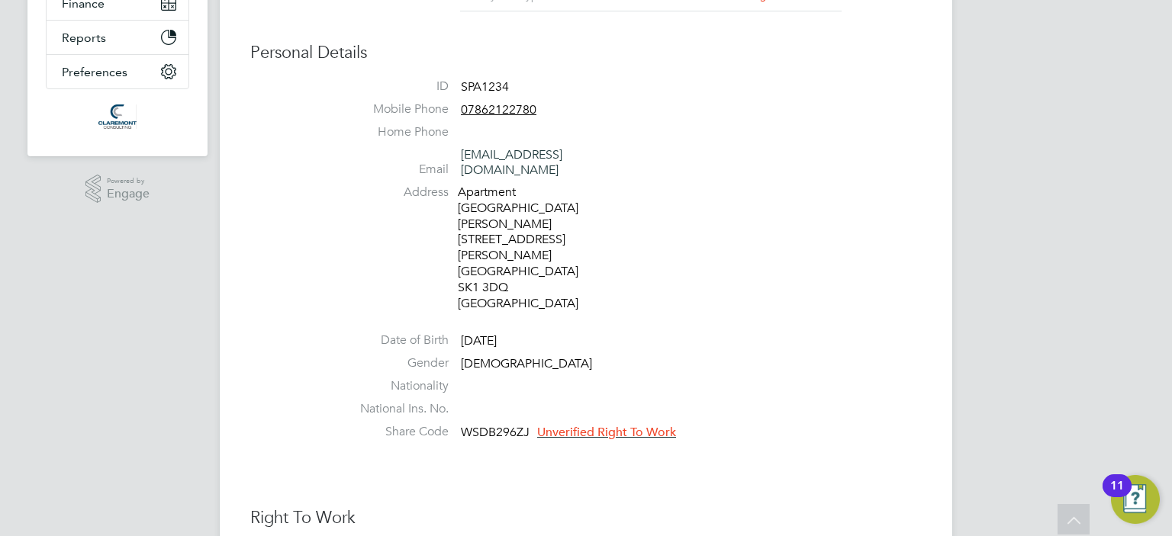
scroll to position [427, 0]
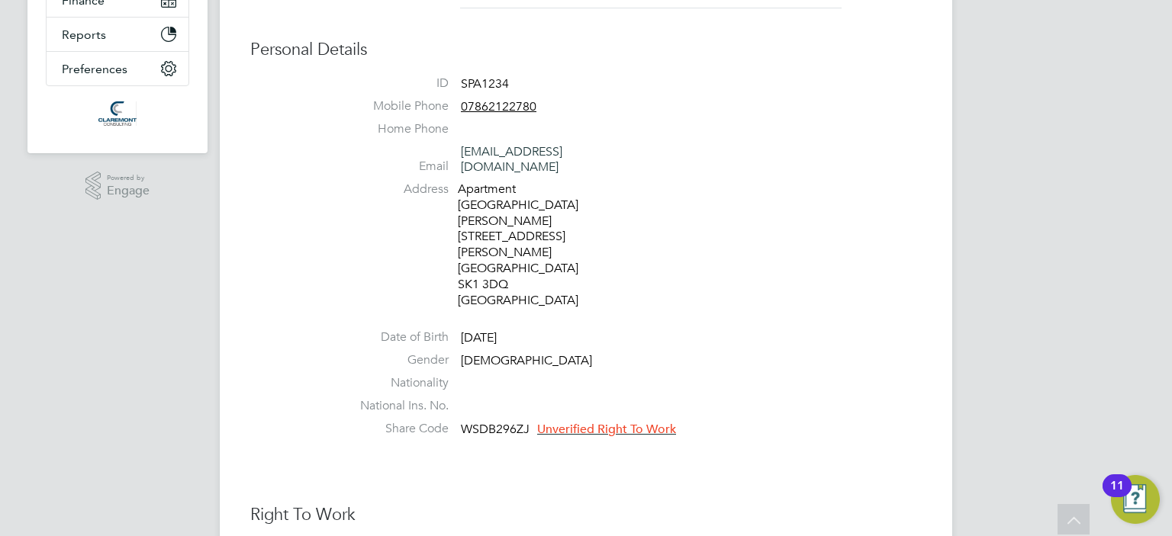
click at [836, 212] on li "Address Apartment 30 Edward House 30 Edward Street Stockport Cheshire SK1 3DQ U…" at bounding box center [632, 247] width 580 height 130
drag, startPoint x: 532, startPoint y: 400, endPoint x: 459, endPoint y: 399, distance: 73.3
click at [459, 421] on li "Share Code WSDB296ZJ Unverified Right To Work" at bounding box center [632, 432] width 580 height 23
copy li "WSDB296ZJ"
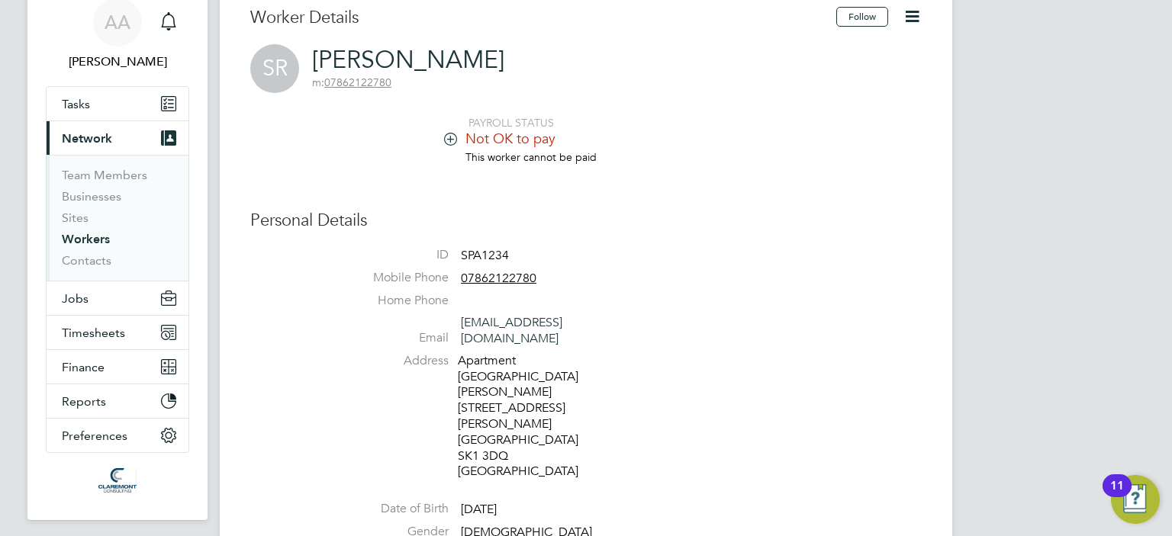
scroll to position [61, 0]
click at [717, 269] on li "Mobile Phone [PHONE_NUMBER]" at bounding box center [632, 280] width 580 height 23
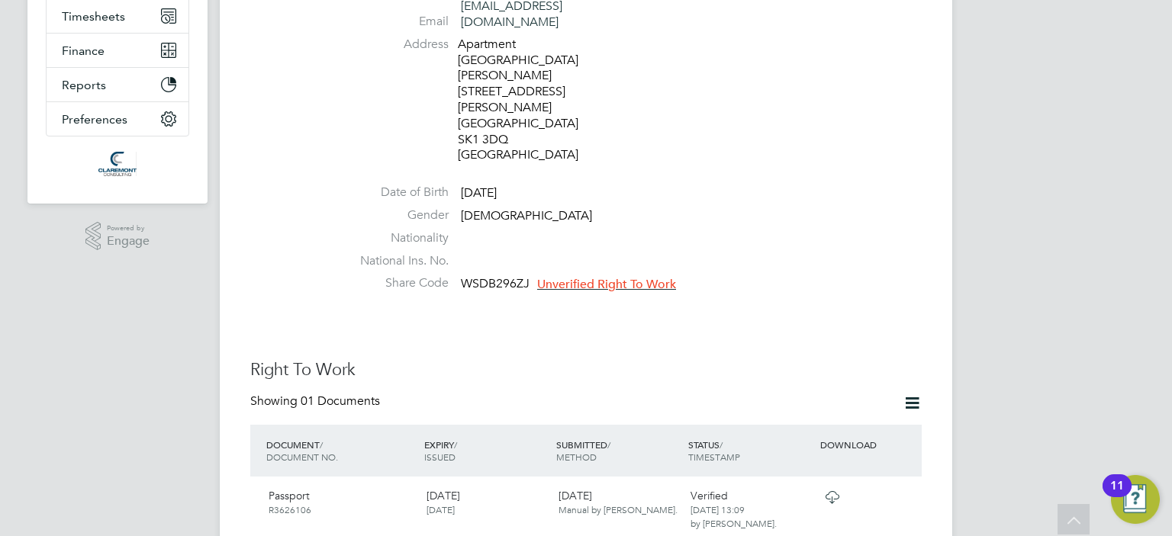
scroll to position [397, 0]
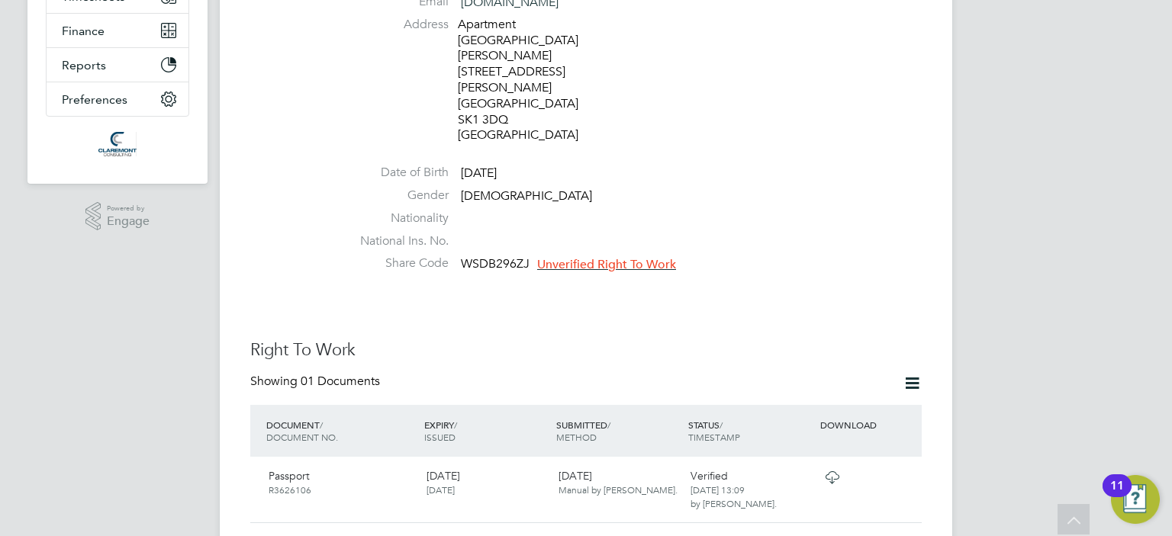
click at [626, 257] on span "Unverified Right To Work" at bounding box center [606, 264] width 139 height 15
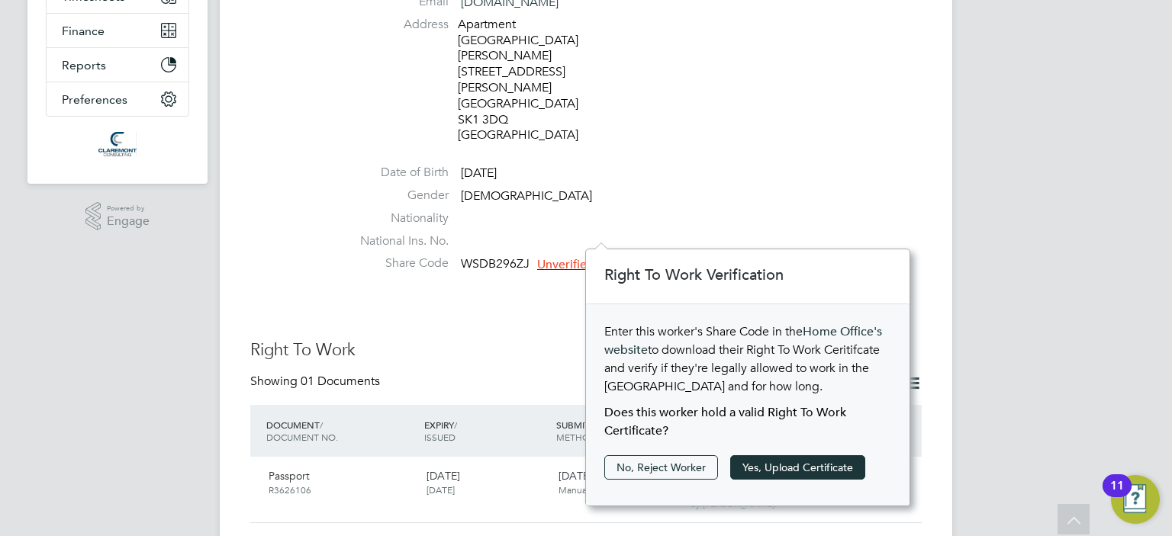
scroll to position [256, 324]
click at [803, 472] on button "Yes, Upload Certificate" at bounding box center [797, 468] width 135 height 24
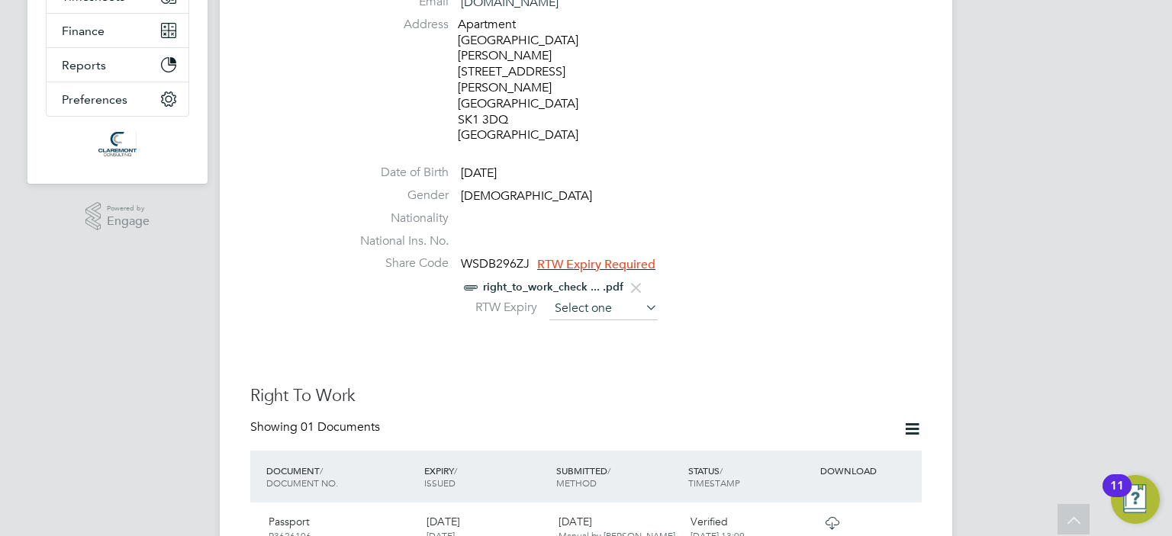
scroll to position [598, 0]
click at [594, 298] on input at bounding box center [603, 309] width 108 height 23
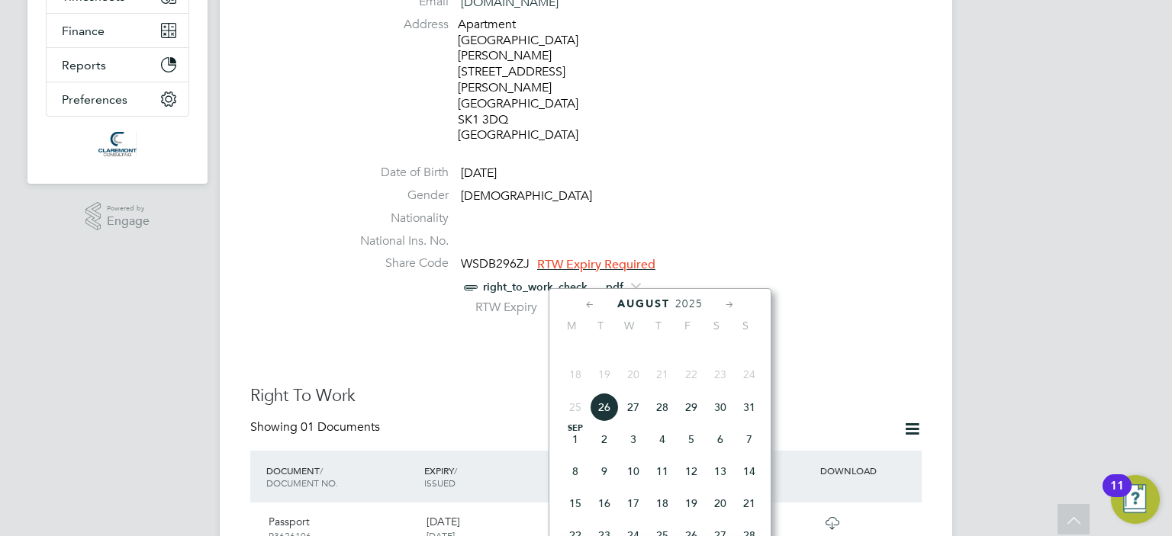
click at [730, 302] on icon at bounding box center [730, 305] width 14 height 17
click at [727, 302] on icon at bounding box center [730, 305] width 14 height 17
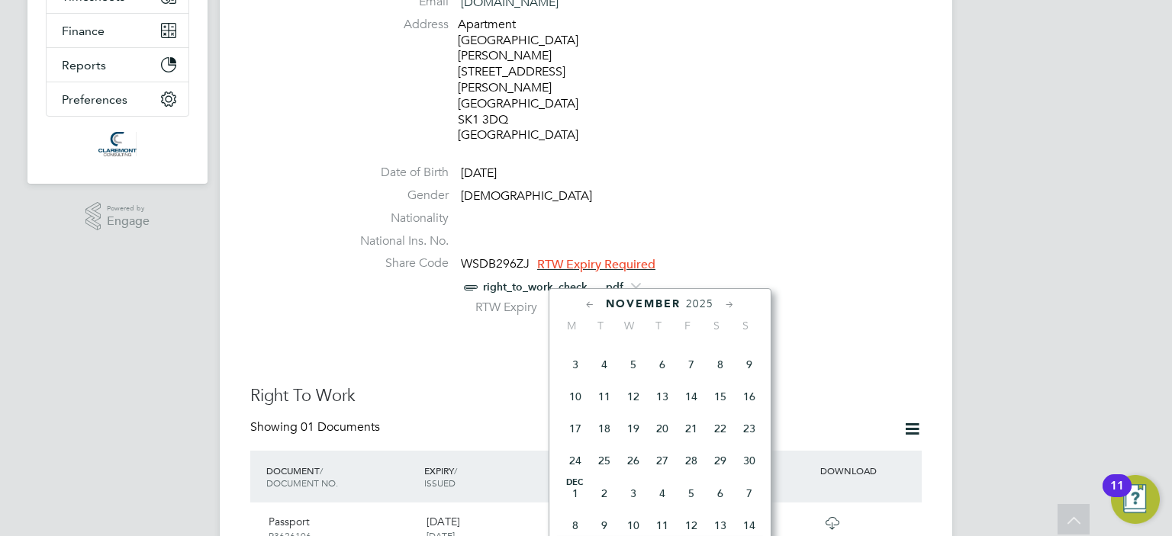
click at [687, 443] on span "21" at bounding box center [691, 428] width 29 height 29
type input "21 Nov 2025"
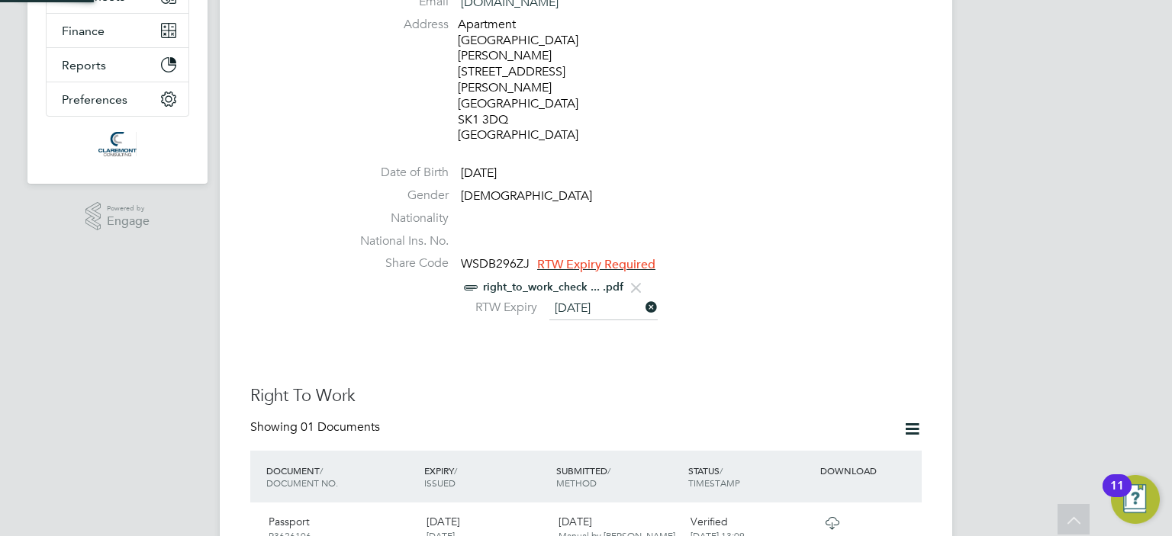
scroll to position [15, 125]
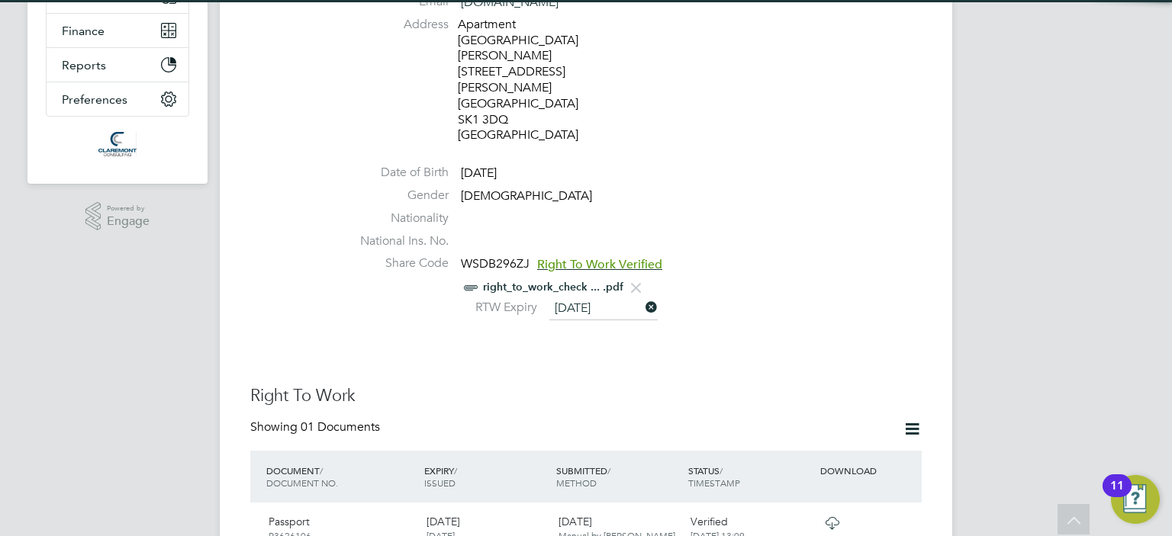
click at [757, 298] on div "RTW Expiry 21 Nov 2025" at bounding box center [632, 309] width 580 height 23
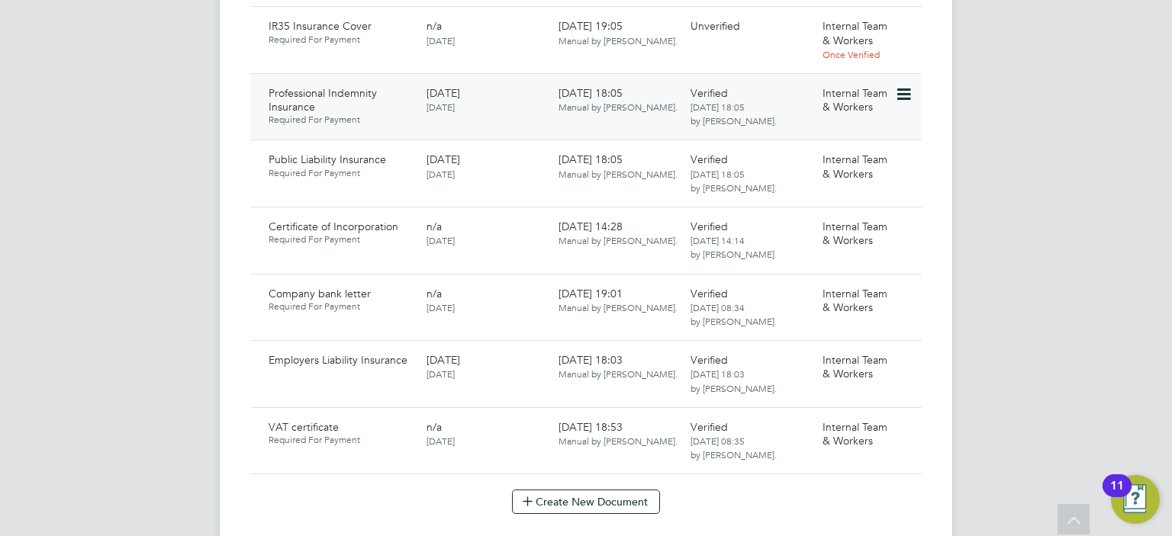
click at [806, 89] on div "Verified 12 Aug 2025, 18:05 by Afzal Ahmed." at bounding box center [751, 107] width 132 height 54
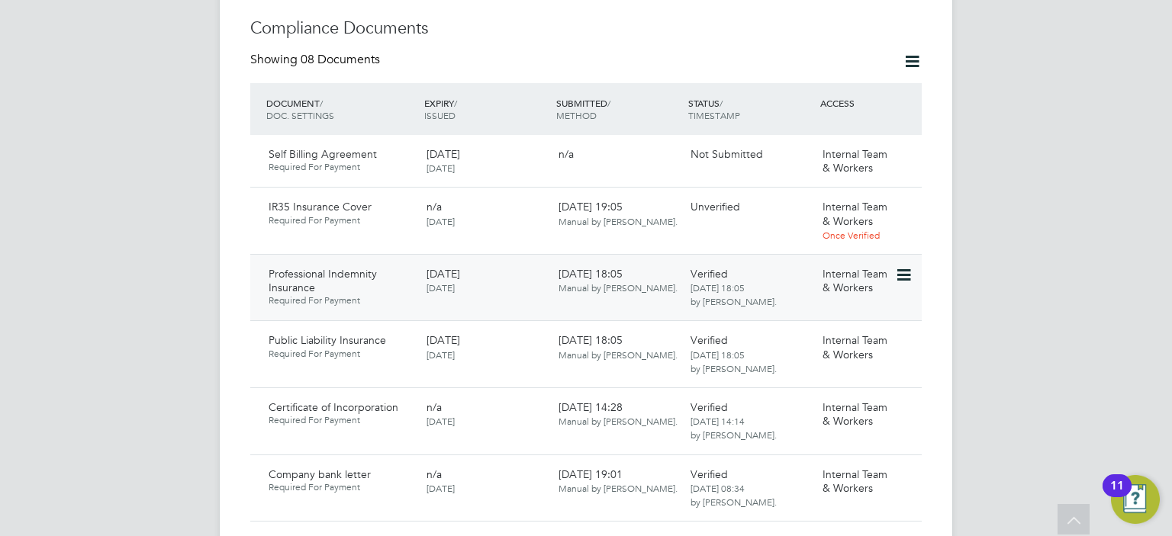
scroll to position [1007, 0]
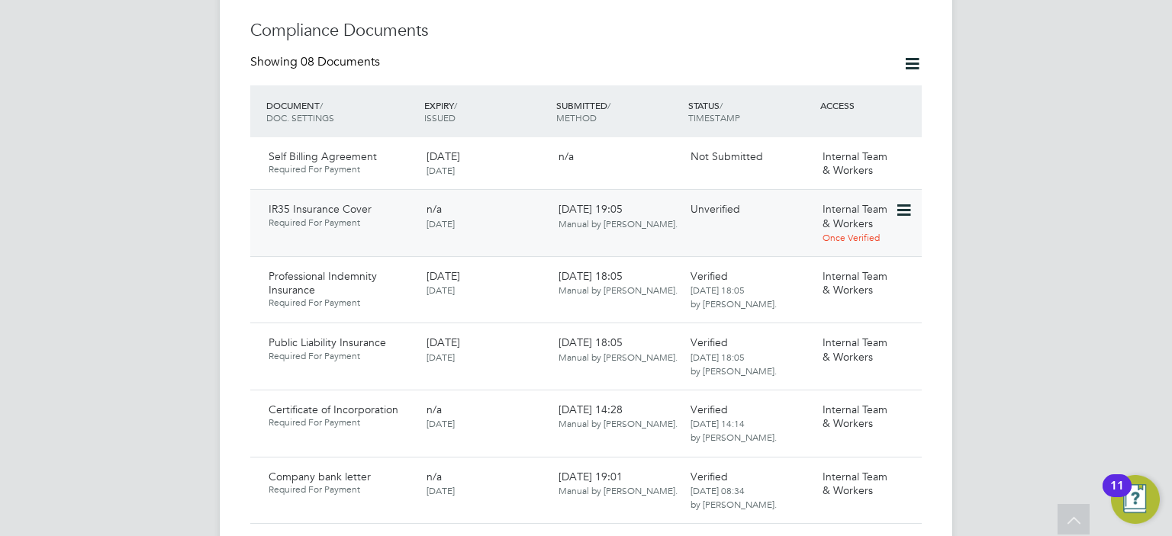
click at [902, 201] on icon at bounding box center [902, 210] width 15 height 18
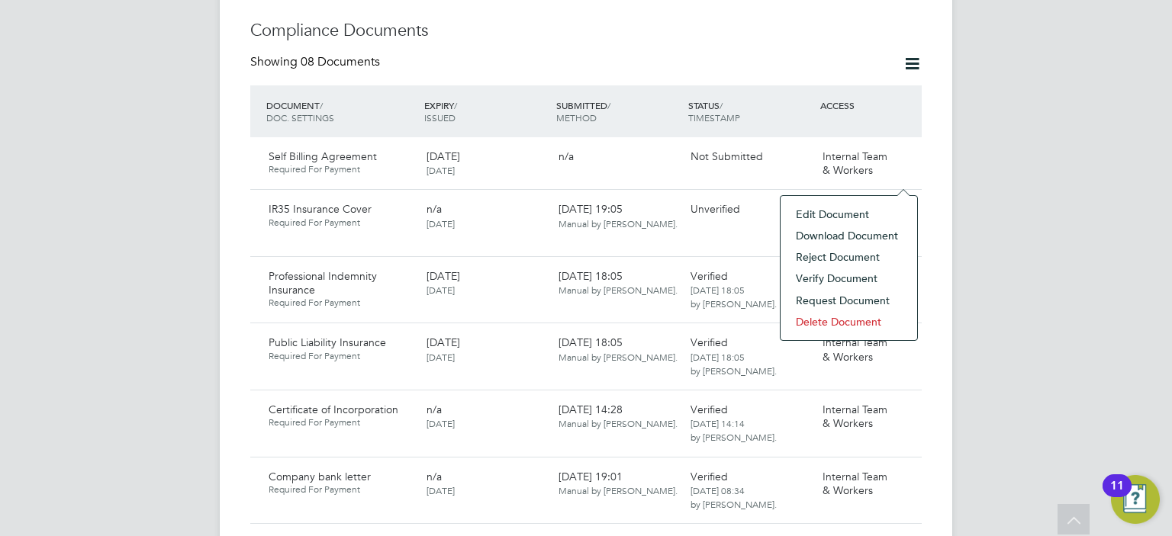
click at [815, 234] on li "Download Document" at bounding box center [848, 235] width 121 height 21
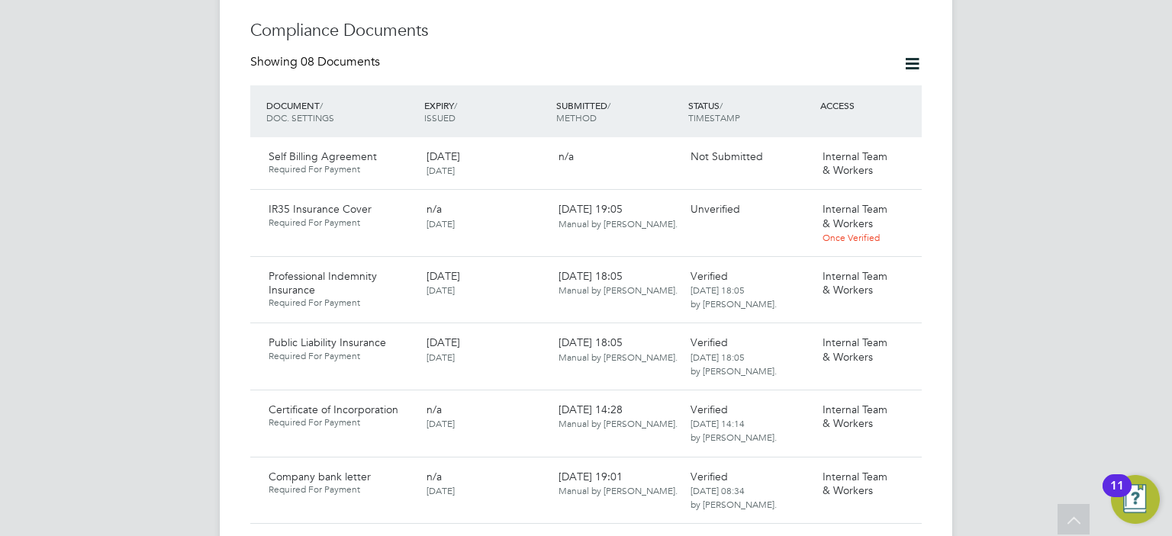
click at [1097, 171] on div "AA Afzal Ahmed Notifications Applications: Tasks Current page: Network Team Mem…" at bounding box center [586, 189] width 1172 height 2392
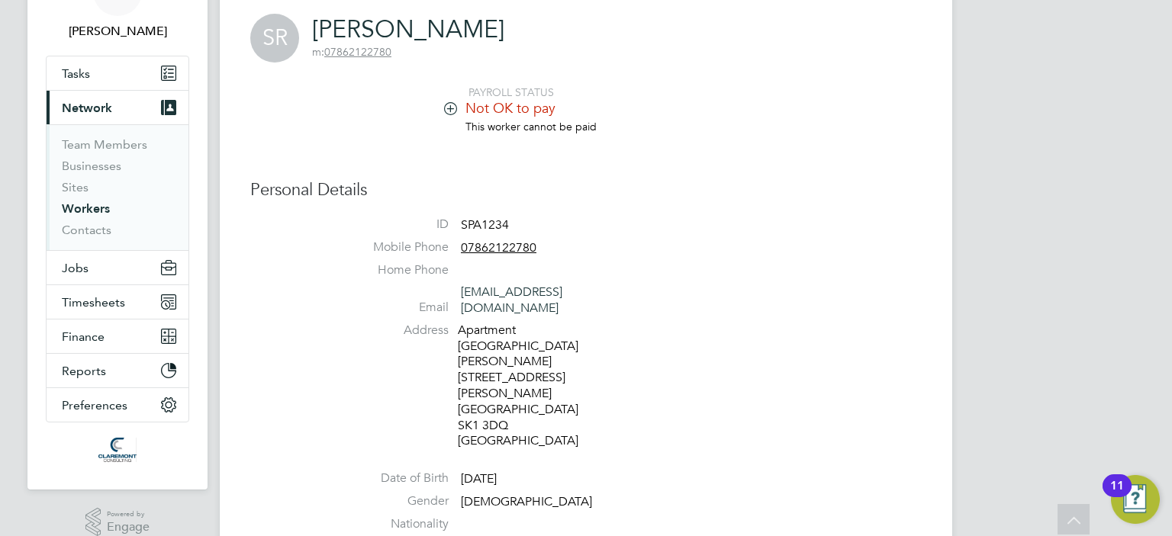
scroll to position [81, 0]
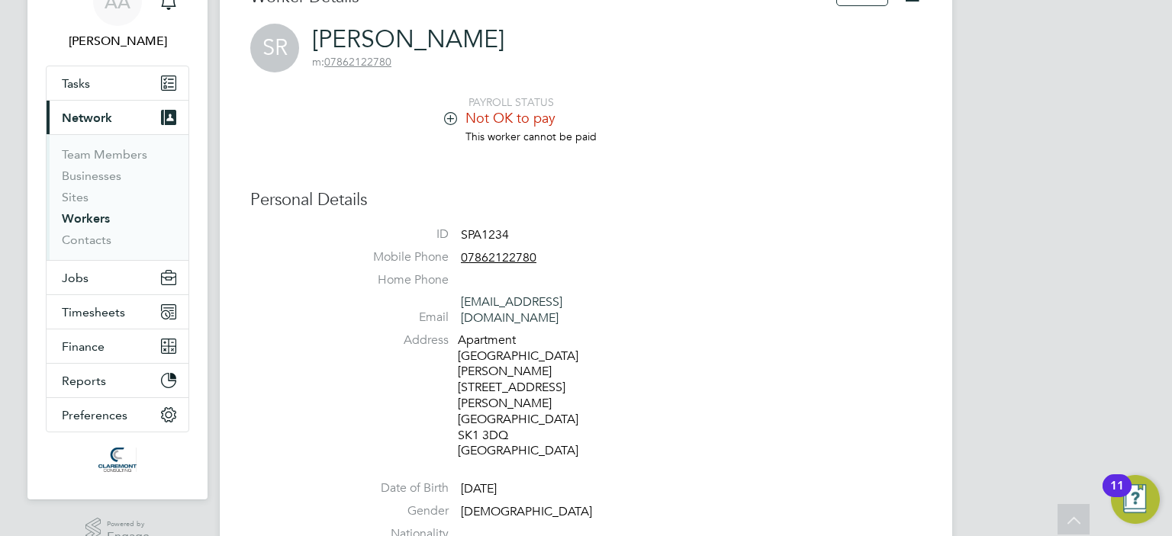
click at [449, 116] on icon at bounding box center [450, 117] width 11 height 11
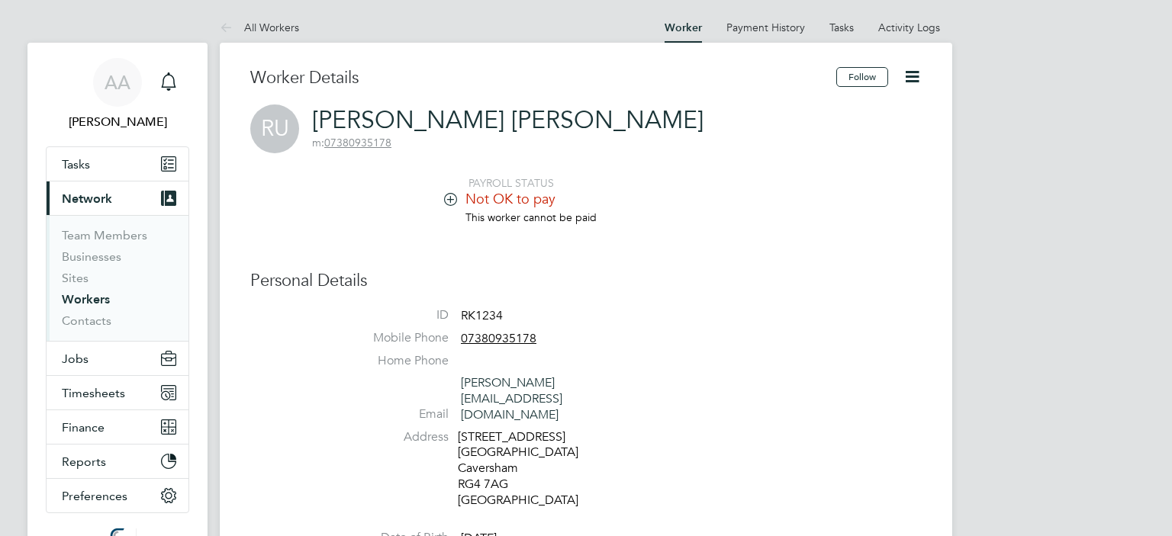
click at [858, 207] on li "Not OK to pay" at bounding box center [632, 200] width 580 height 21
click at [448, 200] on icon at bounding box center [450, 198] width 11 height 11
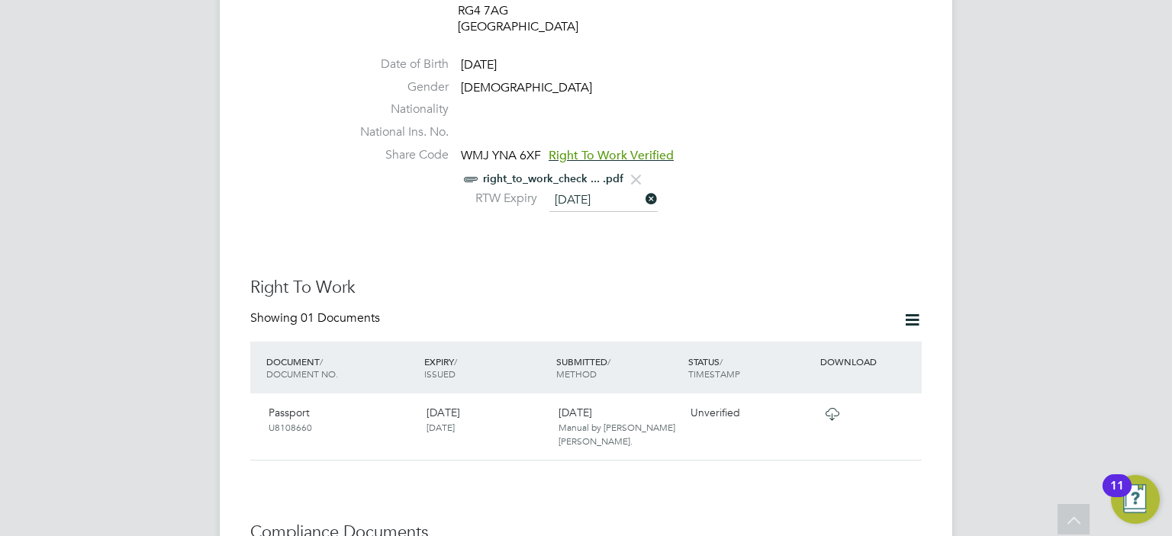
scroll to position [702, 0]
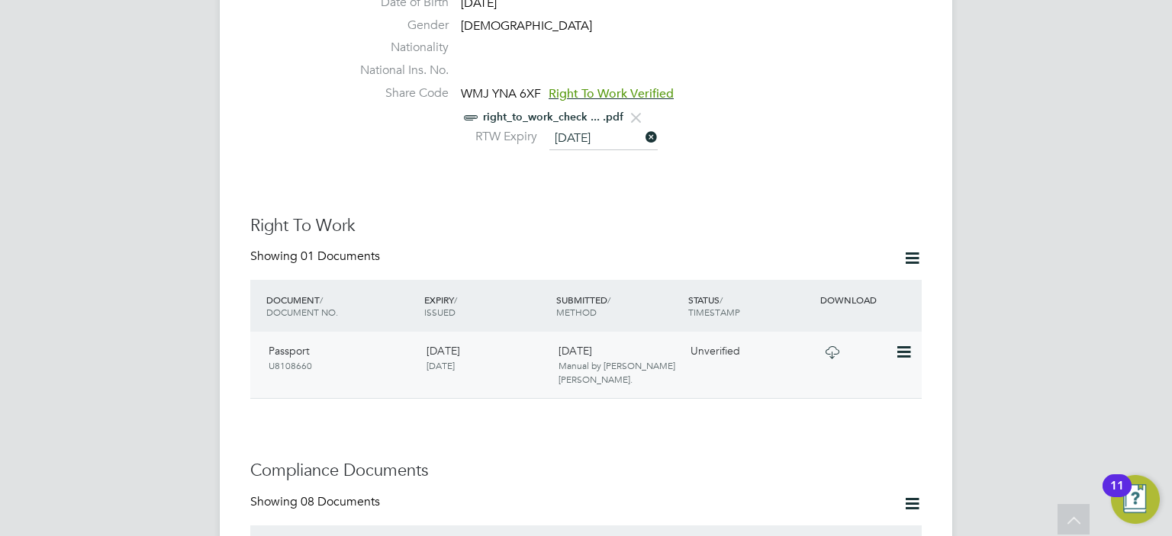
click at [836, 346] on icon at bounding box center [832, 352] width 19 height 12
click at [902, 343] on icon at bounding box center [902, 352] width 15 height 18
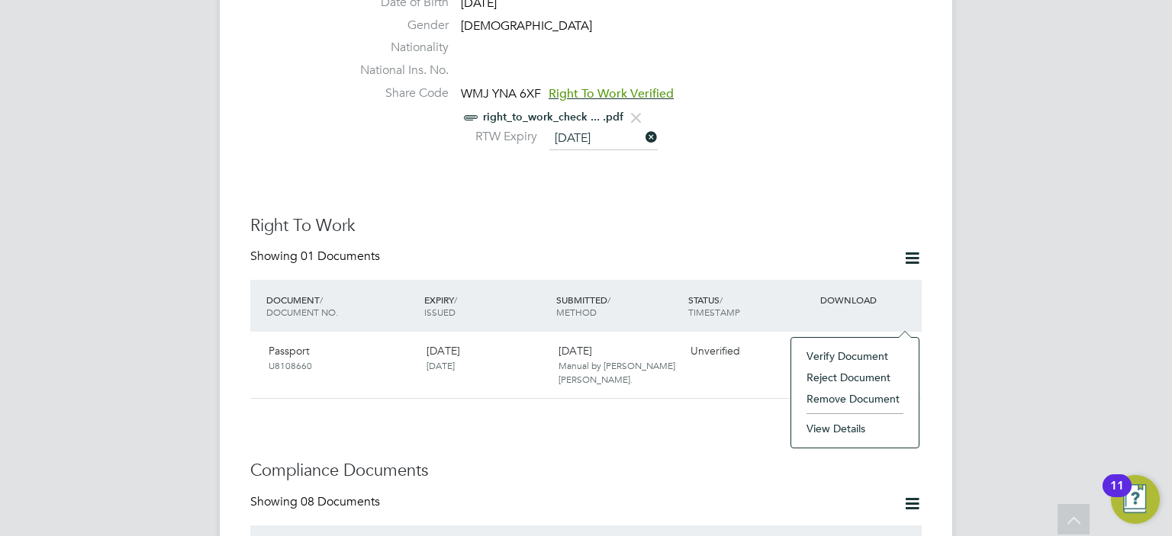
click at [822, 354] on li "Verify Document" at bounding box center [855, 356] width 112 height 21
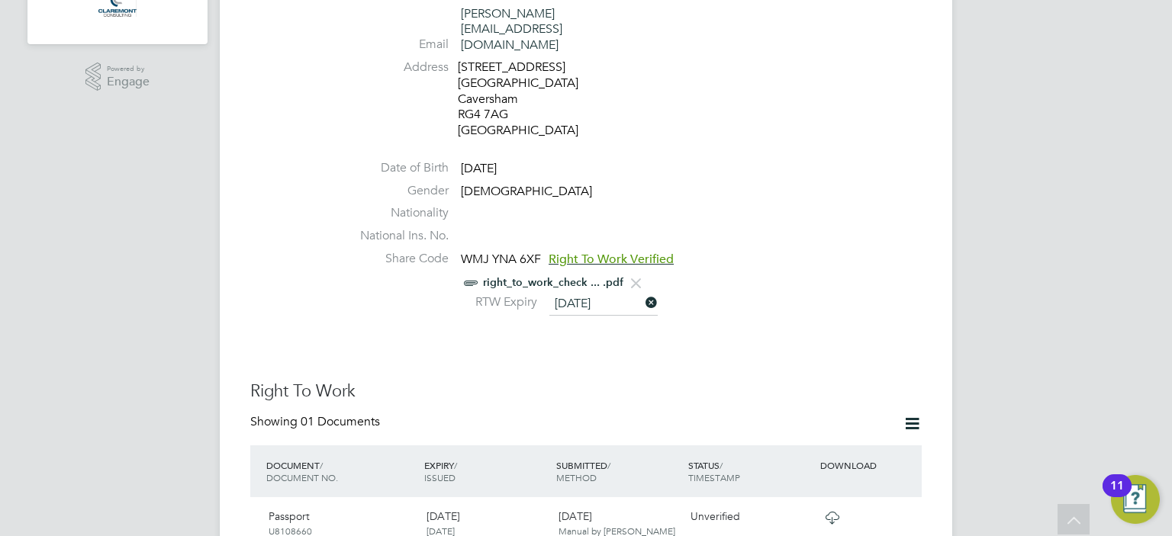
scroll to position [0, 0]
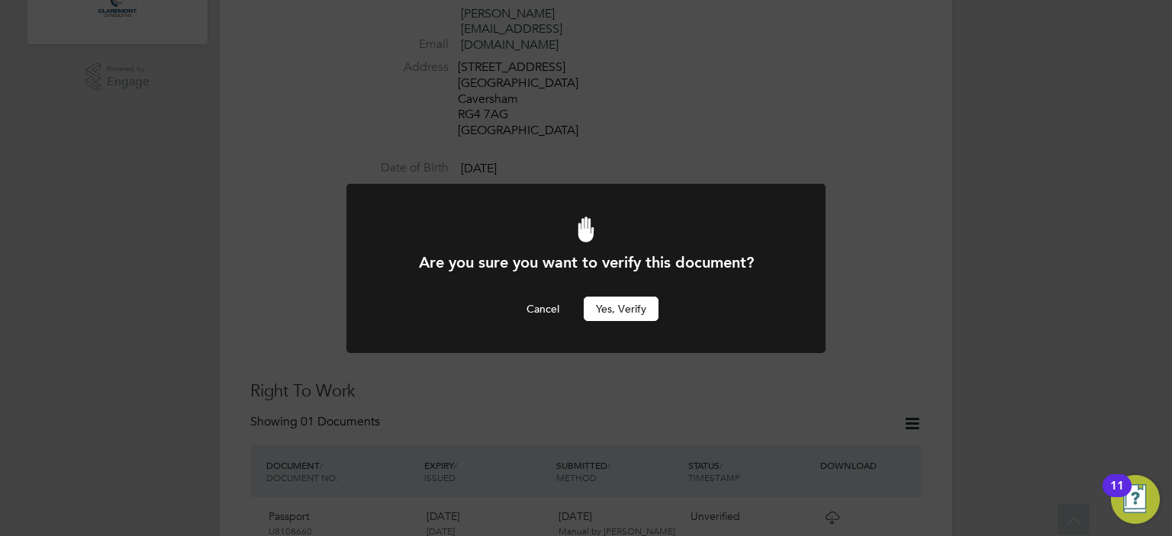
click at [626, 304] on button "Yes, verify" at bounding box center [621, 309] width 75 height 24
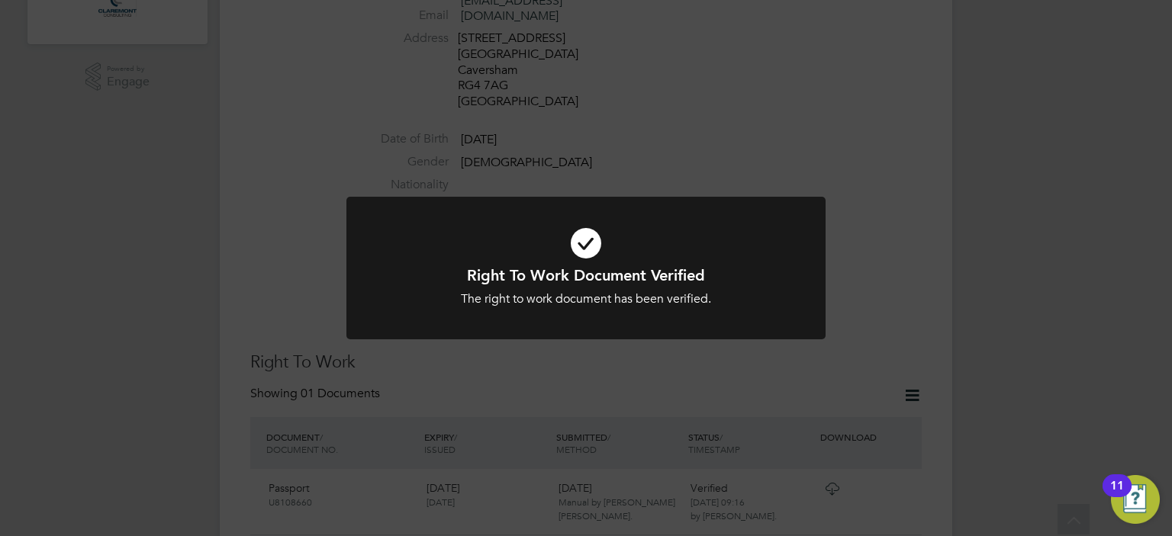
click at [901, 211] on div "Right To Work Document Verified The right to work document has been verified. C…" at bounding box center [586, 268] width 1172 height 536
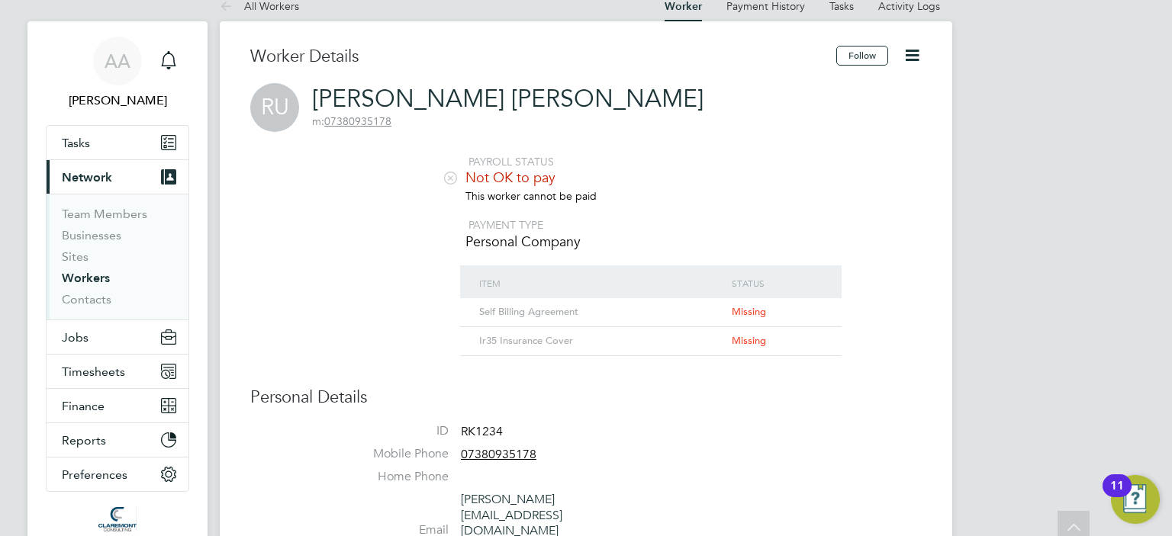
scroll to position [0, 0]
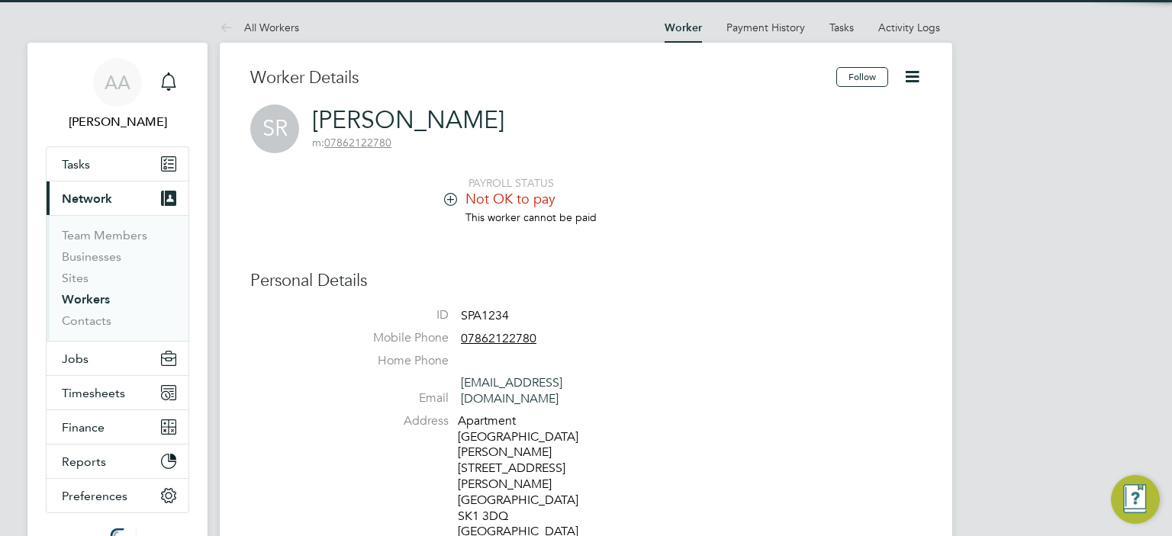
click at [449, 198] on icon at bounding box center [450, 198] width 11 height 11
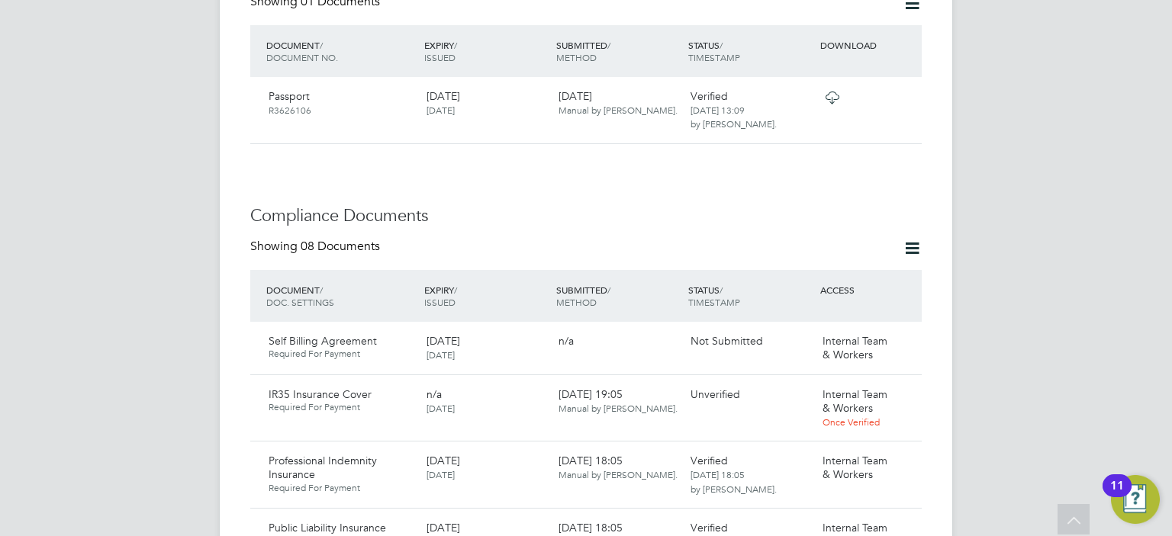
scroll to position [1038, 0]
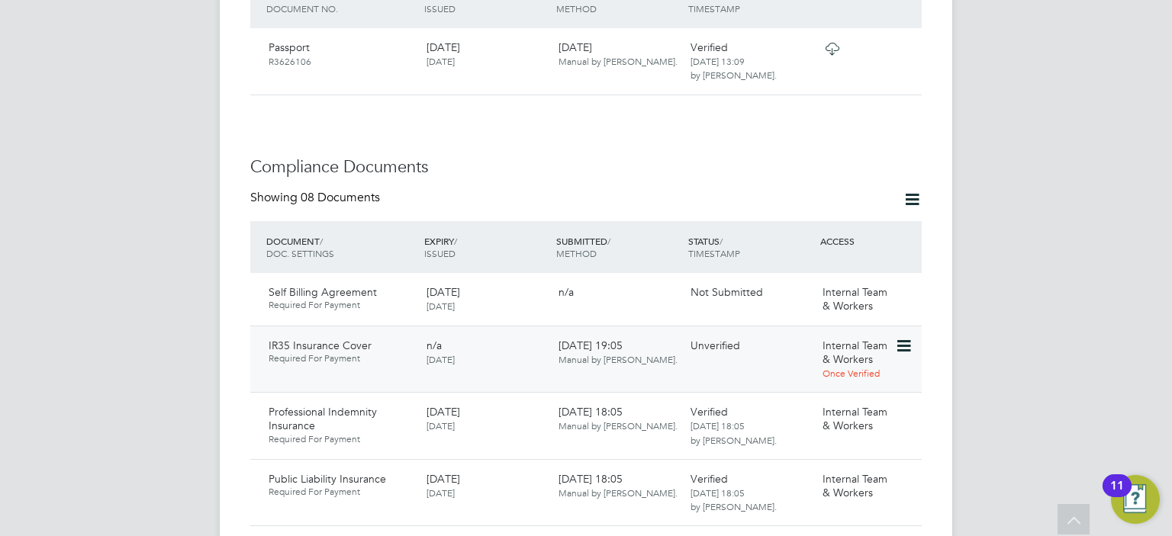
click at [904, 337] on icon at bounding box center [902, 346] width 15 height 18
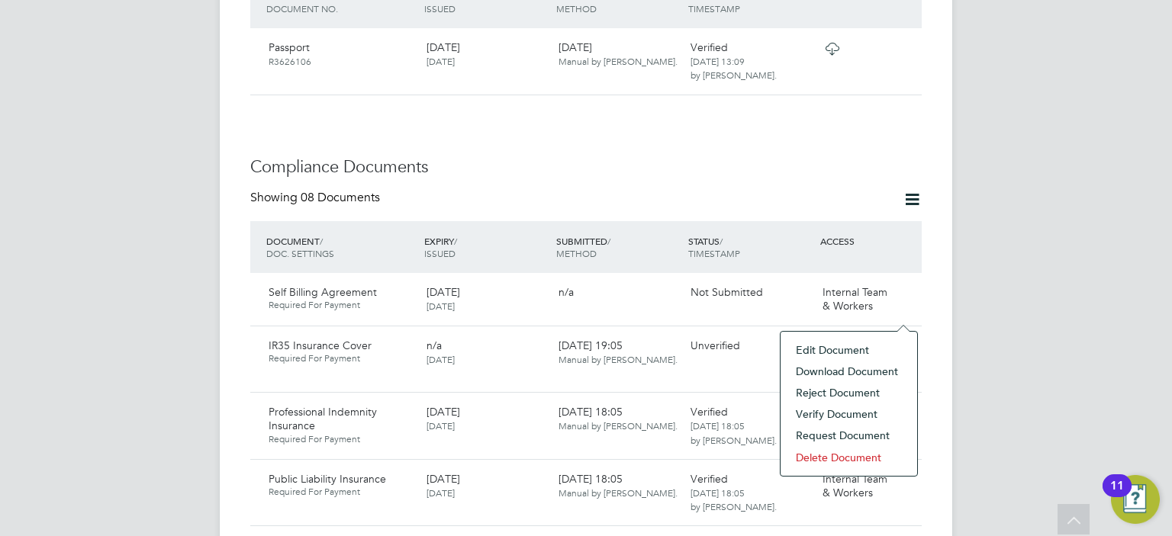
click at [836, 369] on li "Download Document" at bounding box center [848, 371] width 121 height 21
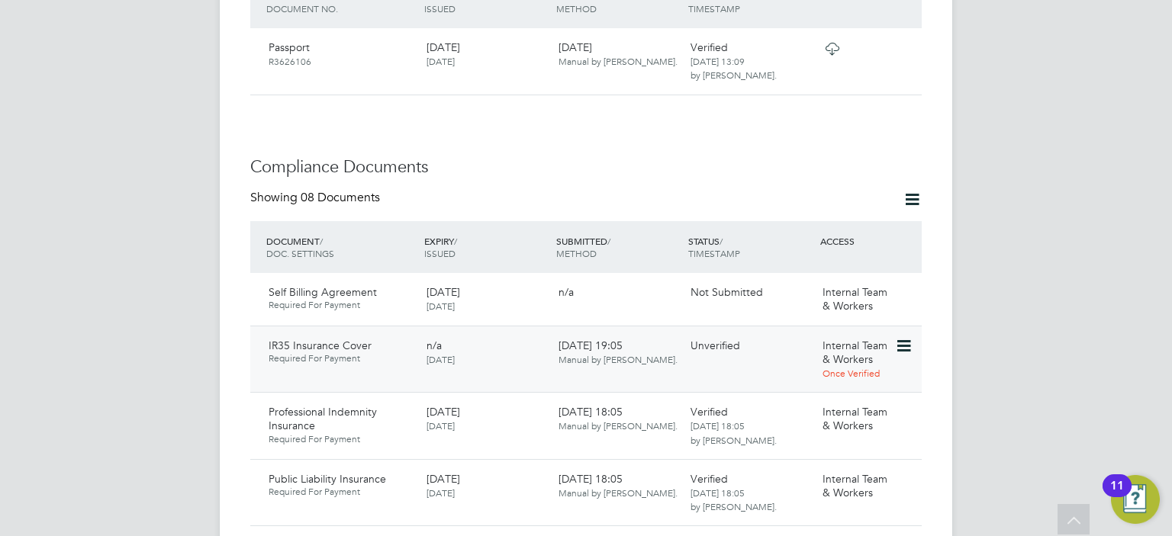
click at [904, 337] on icon at bounding box center [902, 346] width 15 height 18
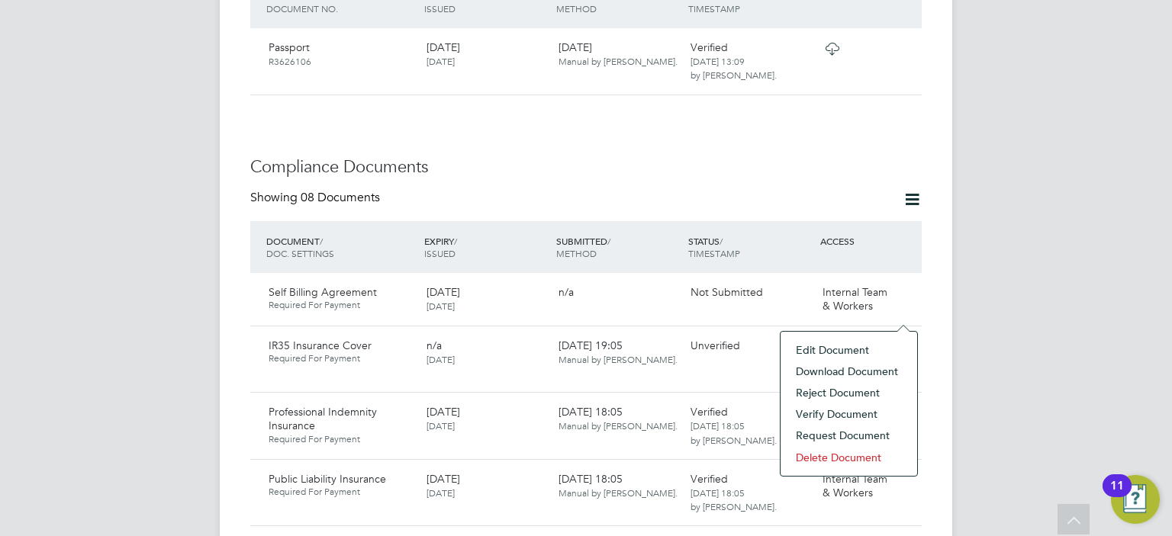
click at [825, 391] on li "Reject Document" at bounding box center [848, 392] width 121 height 21
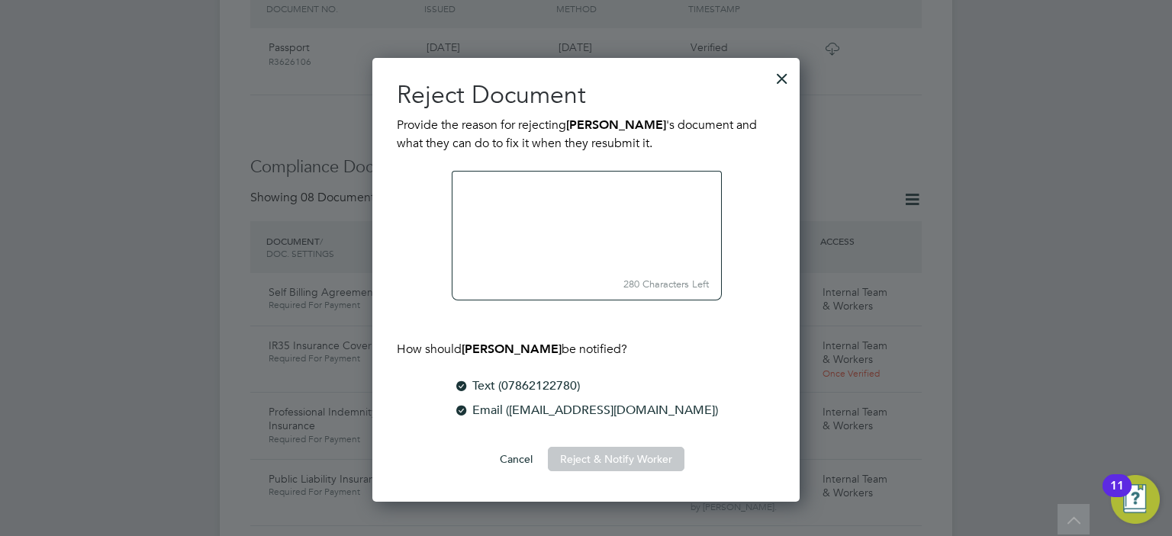
scroll to position [445, 428]
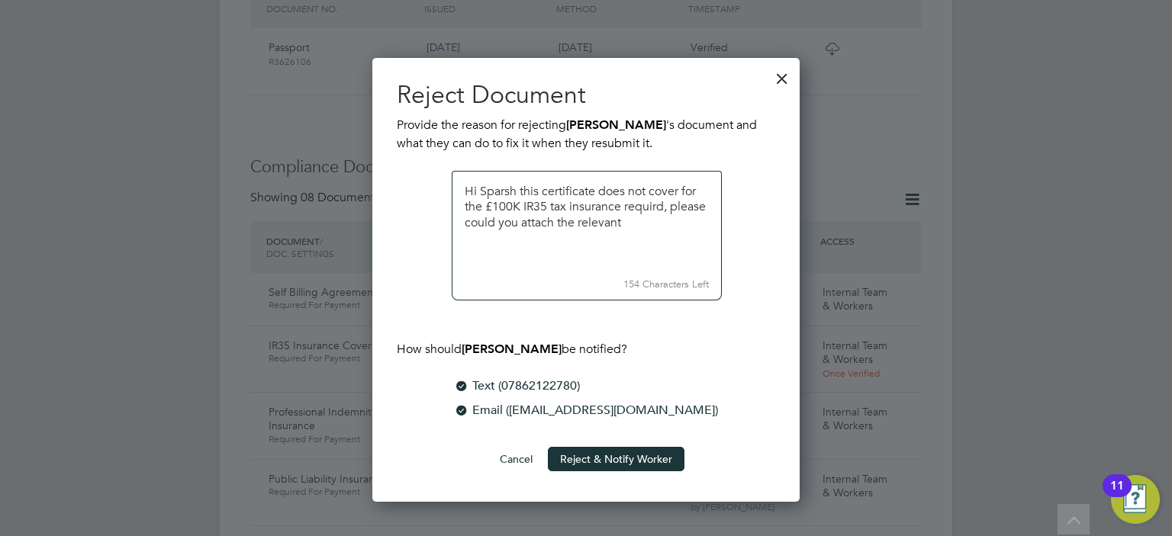
click at [644, 220] on textarea at bounding box center [587, 221] width 270 height 101
click at [686, 222] on textarea at bounding box center [587, 221] width 270 height 101
type textarea "Hi Sparsh this certificate does not cover for the £100K IR35 tax insurance requ…"
click at [590, 454] on button "Reject & Notify Worker" at bounding box center [616, 459] width 137 height 24
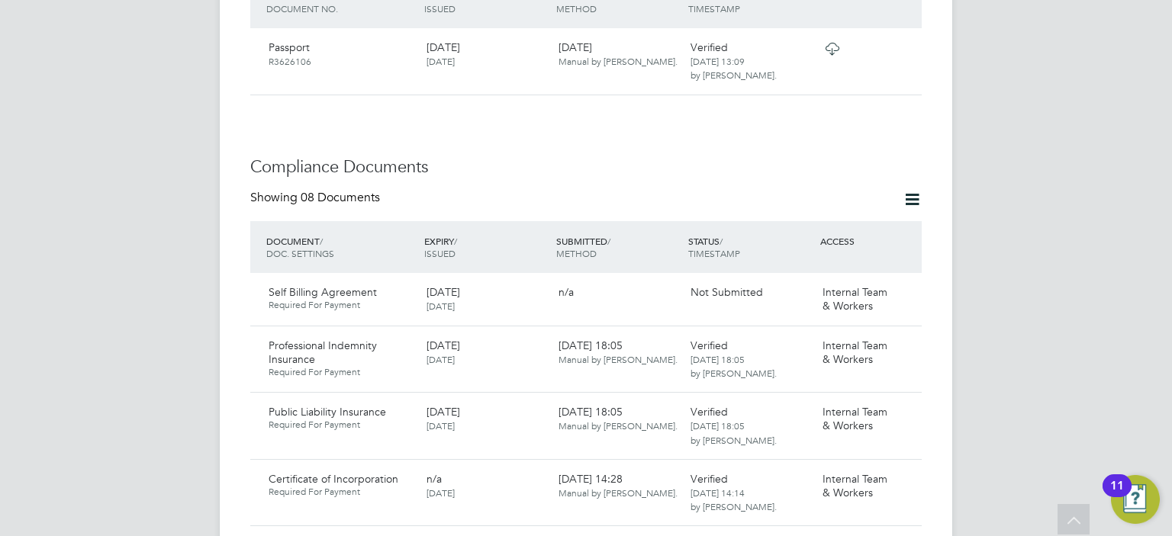
click at [1129, 114] on div "AA Afzal Ahmed Notifications Applications: Tasks Current page: Network Team Mem…" at bounding box center [586, 234] width 1172 height 2545
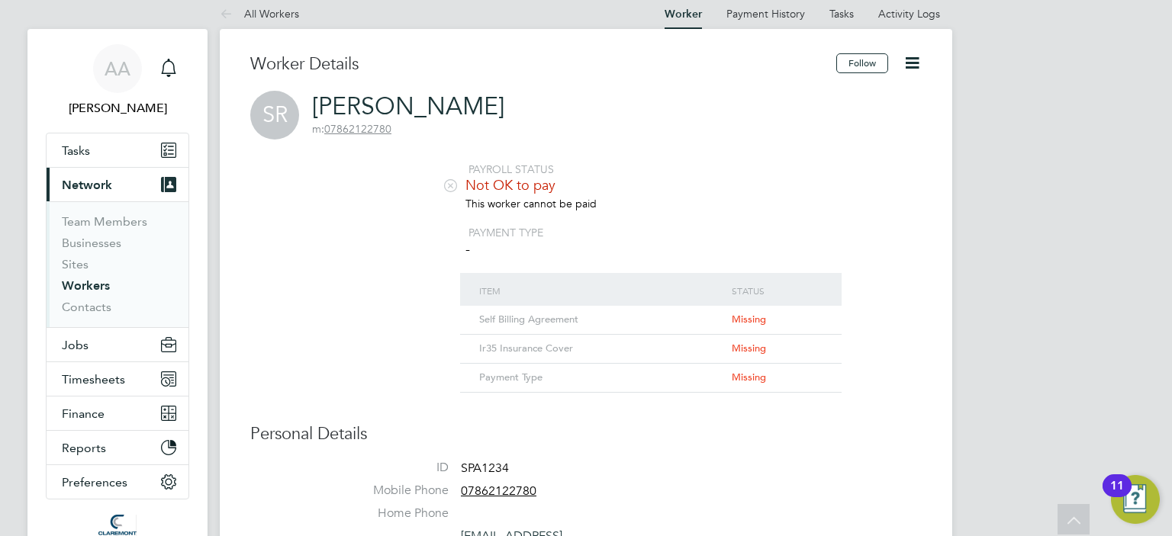
scroll to position [0, 0]
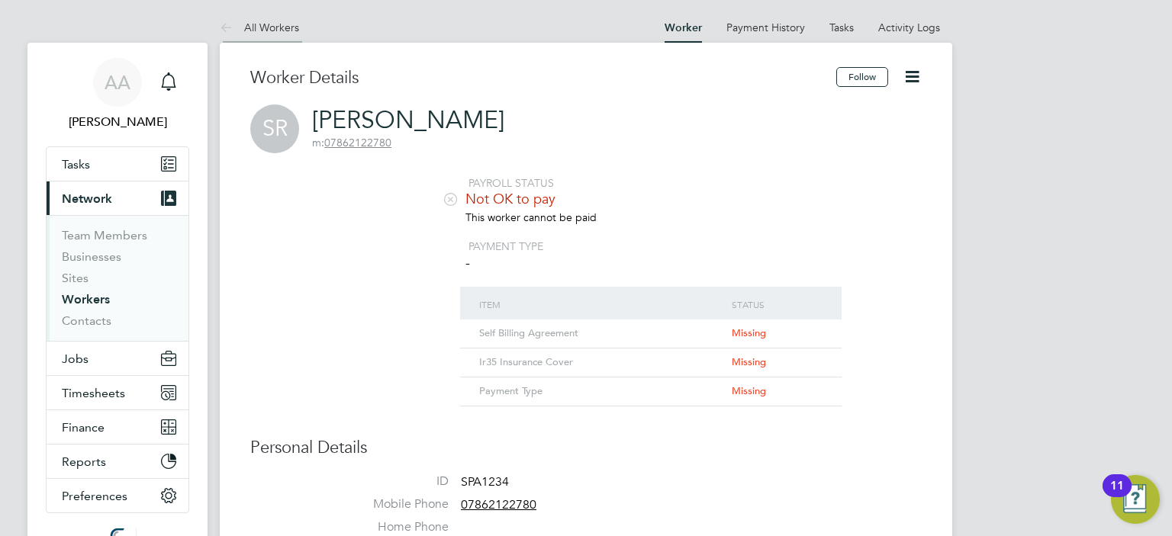
click at [230, 27] on icon at bounding box center [229, 28] width 19 height 19
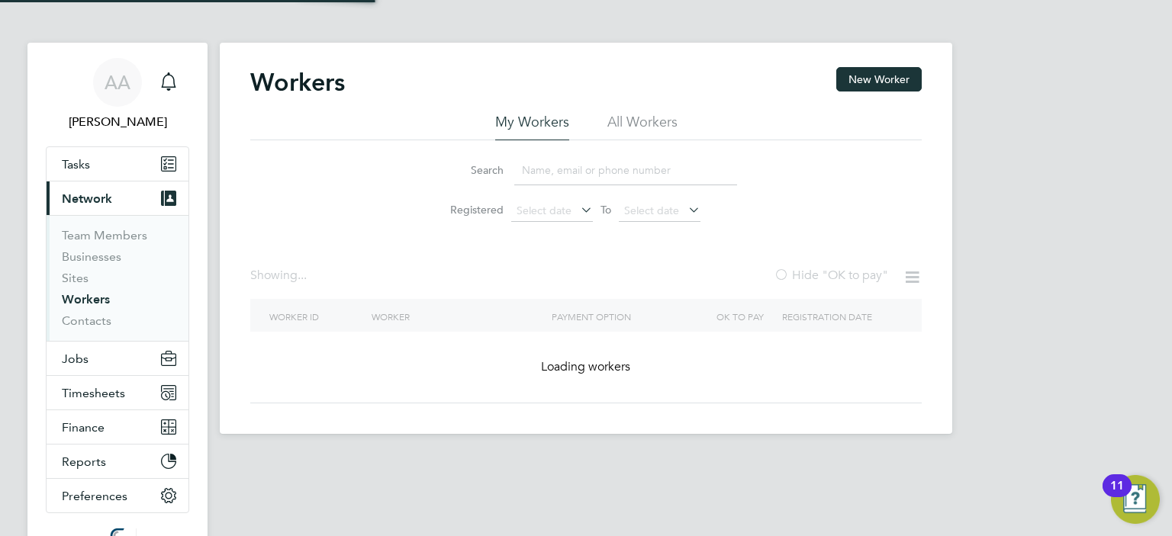
click at [255, 24] on app-barbie "Workers New Worker My Workers All Workers Search Registered Select date To Sele…" at bounding box center [586, 217] width 733 height 434
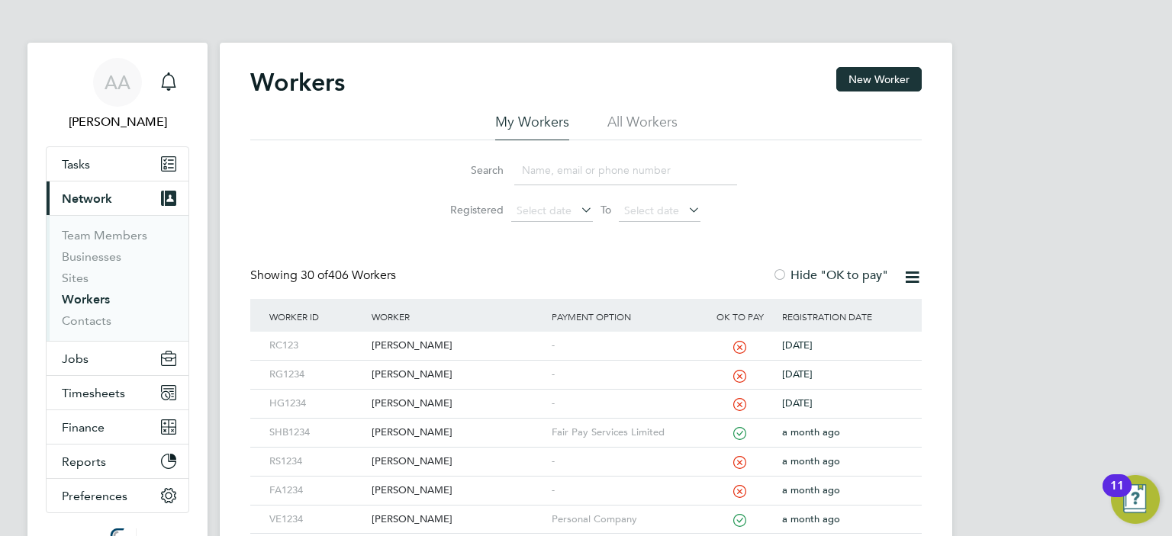
click at [568, 167] on input at bounding box center [625, 171] width 223 height 30
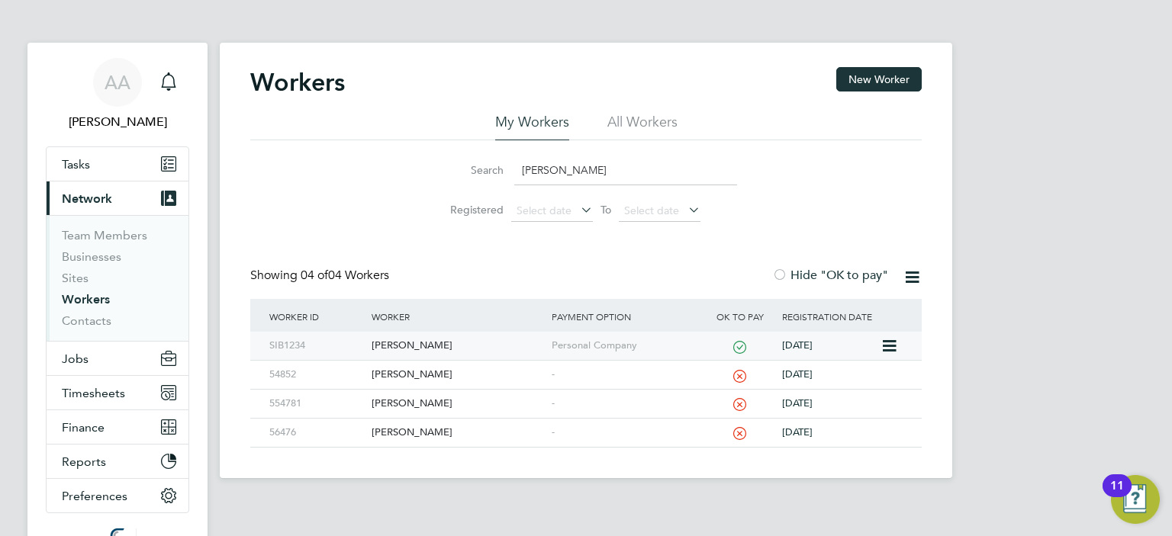
type input "simon"
click at [385, 343] on div "[PERSON_NAME]" at bounding box center [457, 346] width 179 height 28
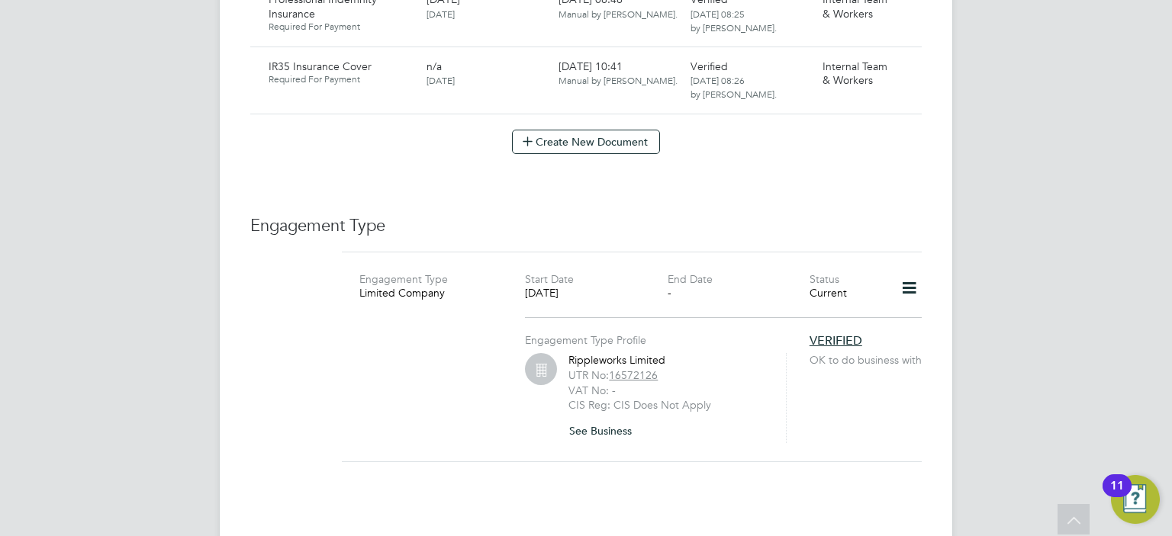
scroll to position [1404, 0]
